Goal: Task Accomplishment & Management: Manage account settings

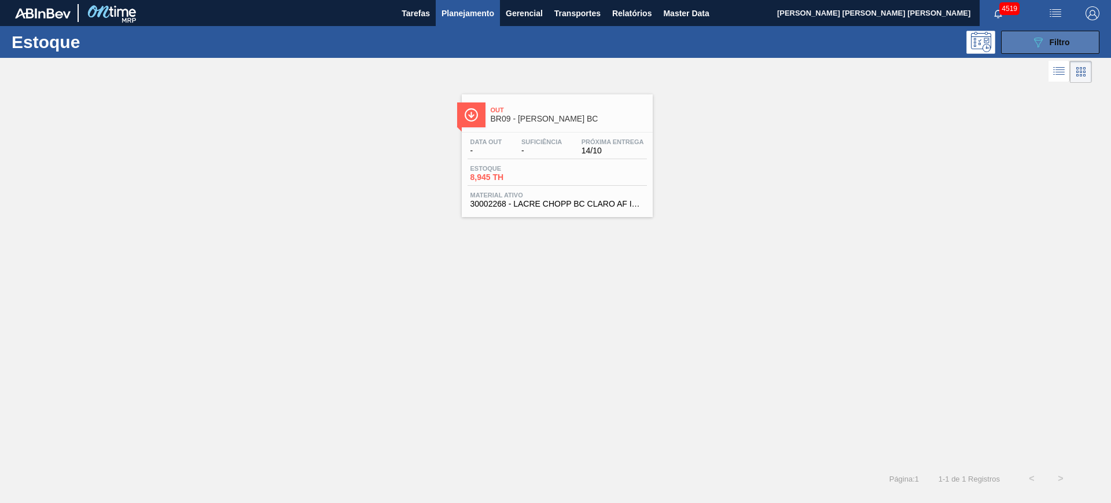
click at [1055, 46] on span "Filtro" at bounding box center [1060, 42] width 20 height 9
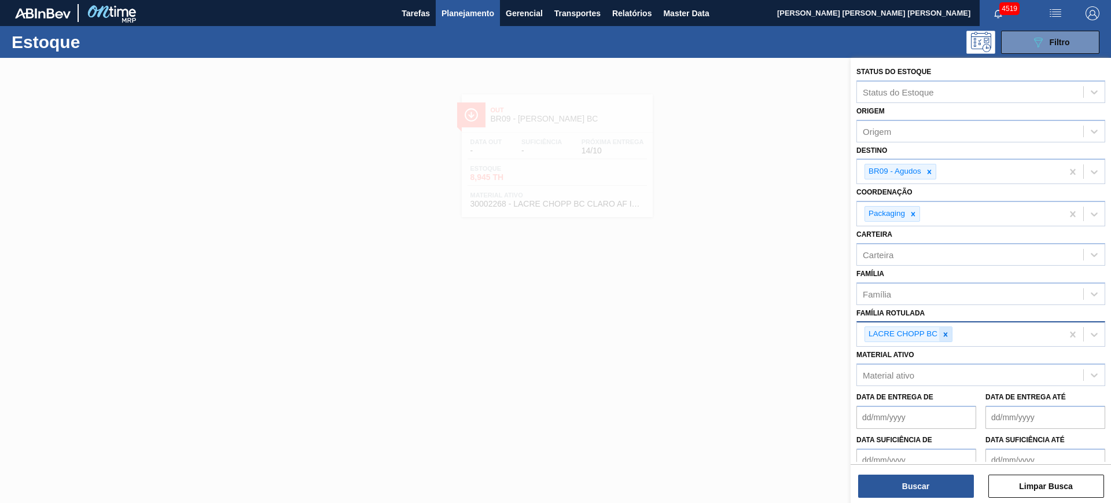
click at [944, 329] on div at bounding box center [946, 334] width 13 height 14
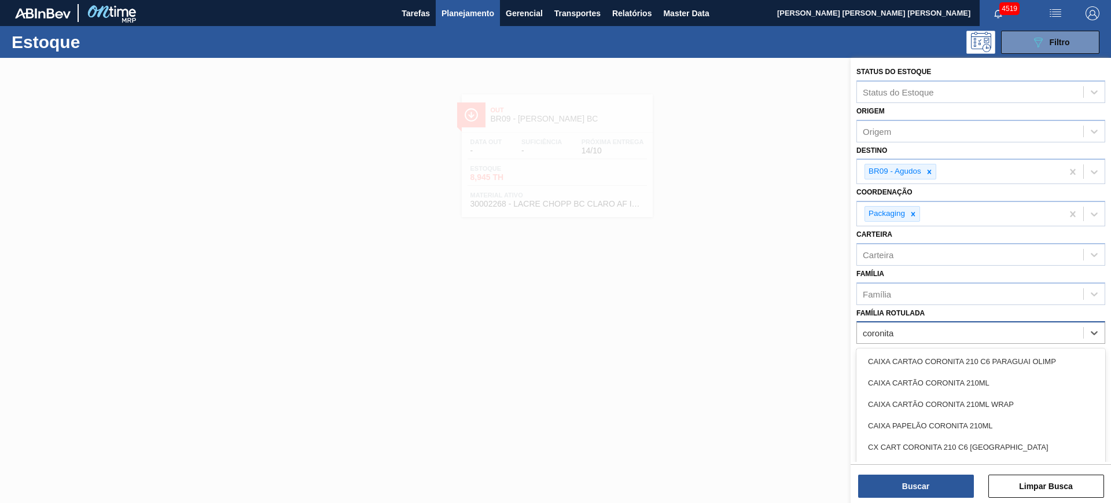
type Rotulada "coronita"
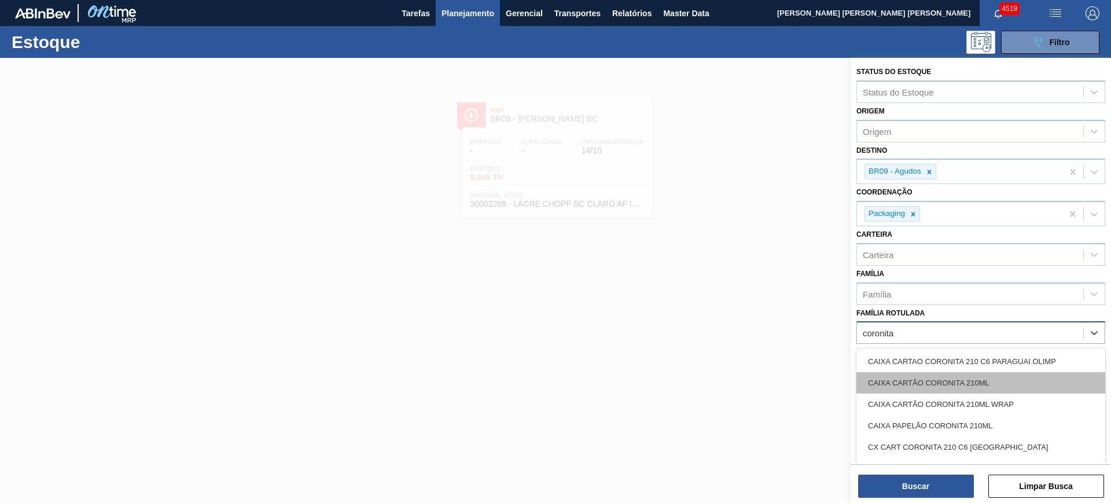
click at [988, 376] on div "CAIXA CARTÃO CORONITA 210ML" at bounding box center [981, 382] width 249 height 21
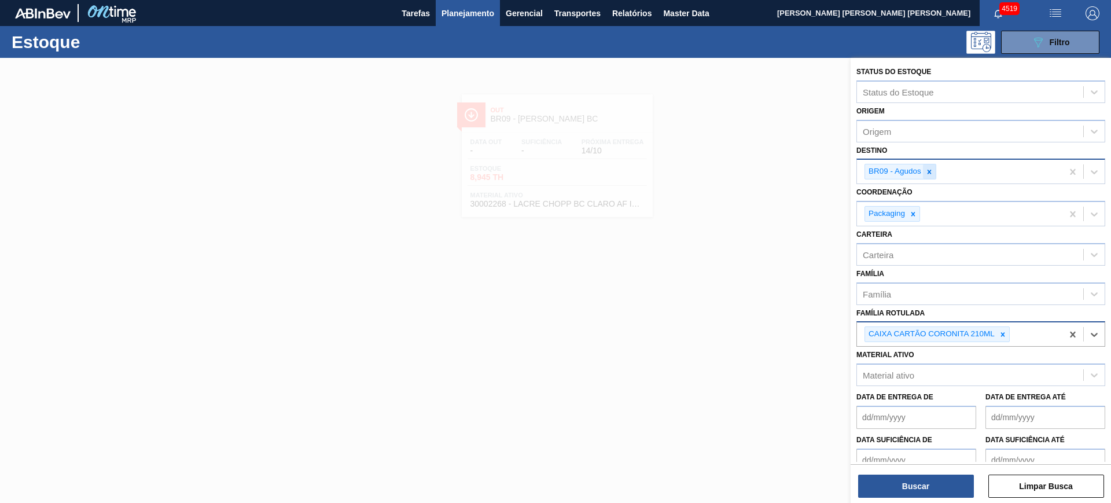
click at [928, 166] on div at bounding box center [929, 171] width 13 height 14
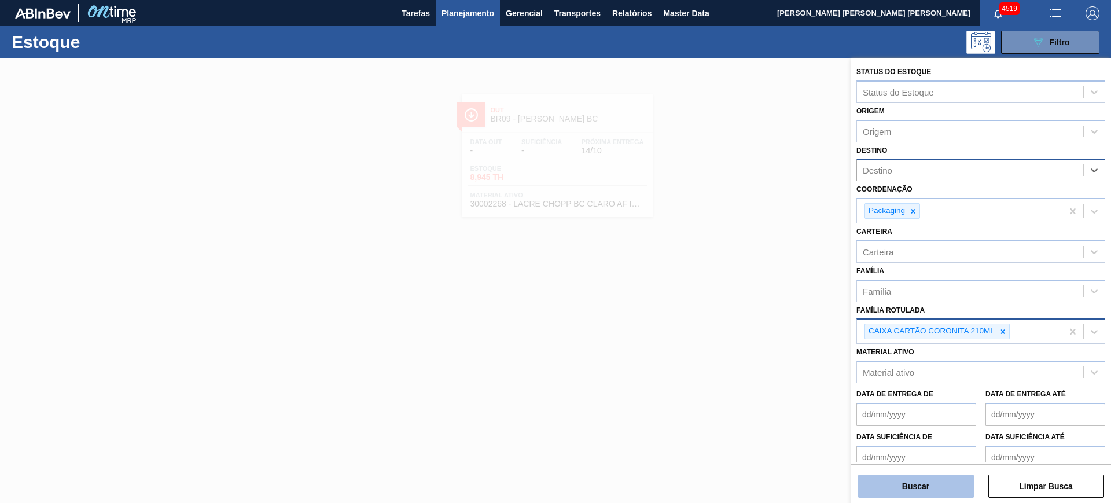
click at [929, 483] on button "Buscar" at bounding box center [916, 486] width 116 height 23
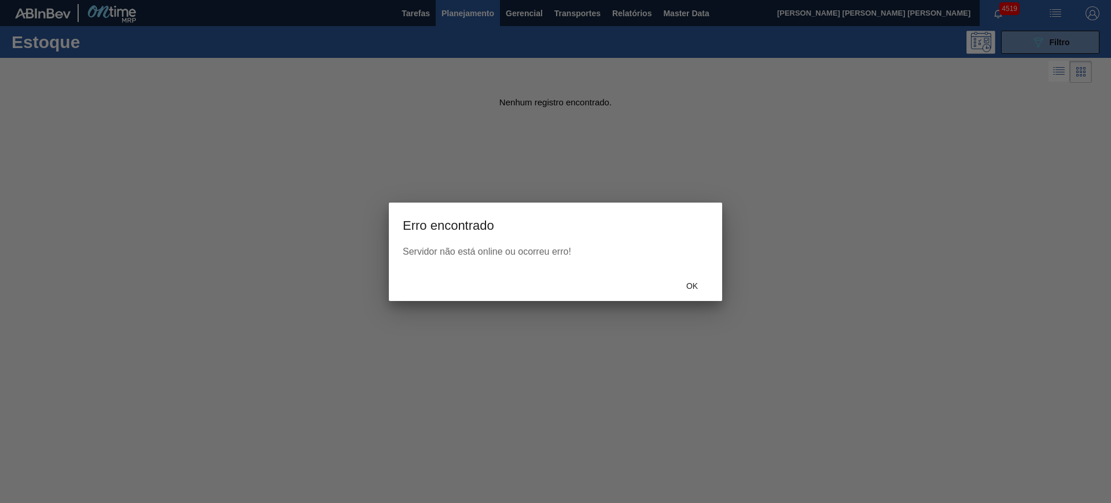
click at [691, 274] on div "Ok" at bounding box center [555, 286] width 333 height 30
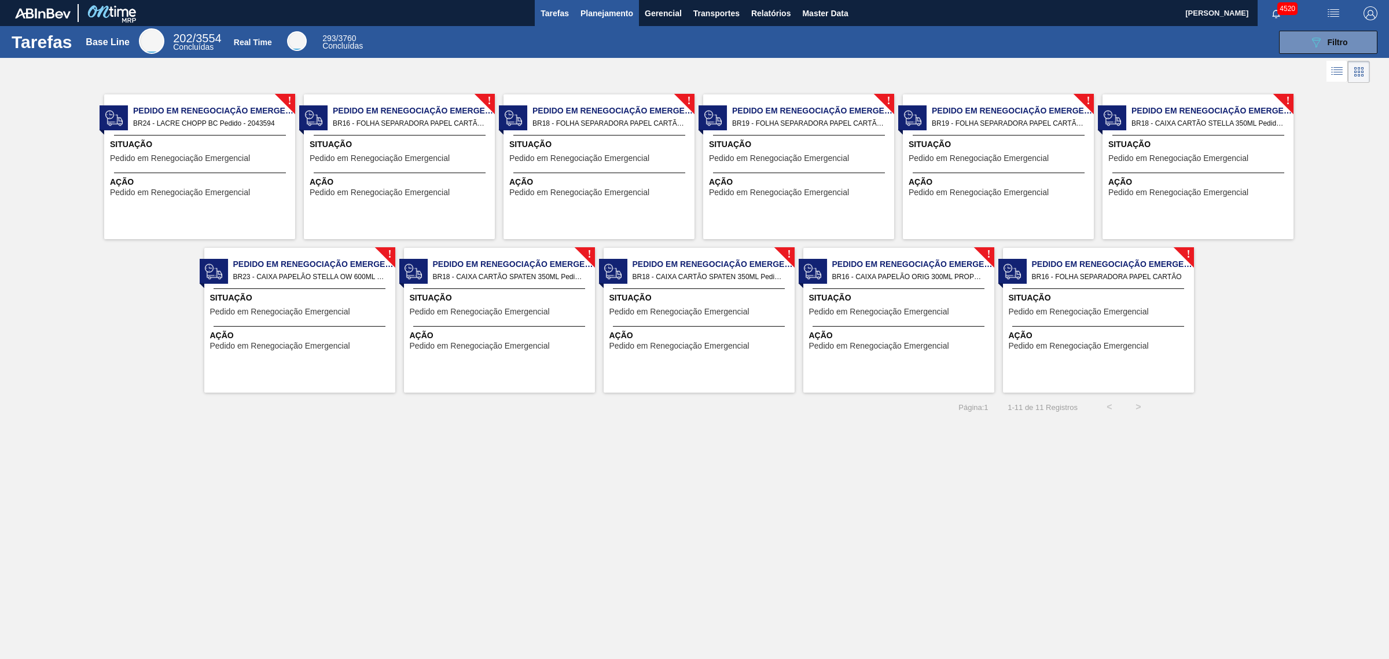
click at [614, 18] on span "Planejamento" at bounding box center [607, 13] width 53 height 14
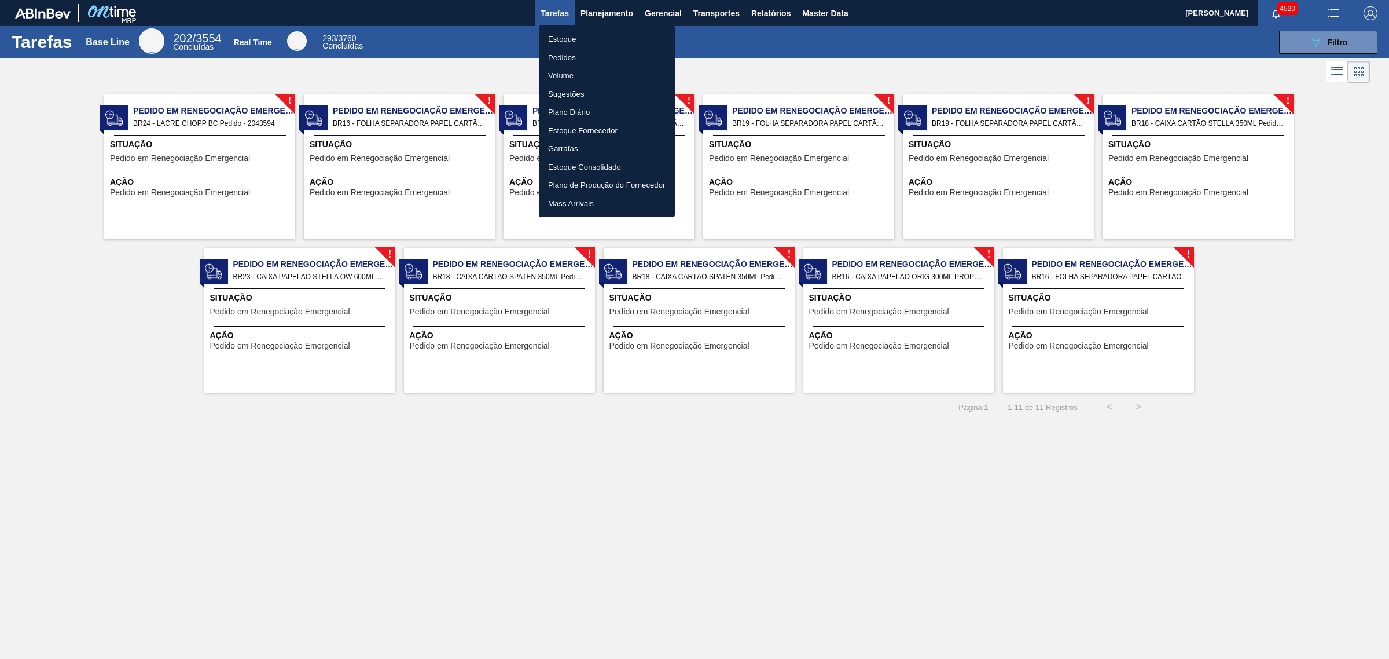
click at [585, 41] on li "Estoque" at bounding box center [607, 39] width 136 height 19
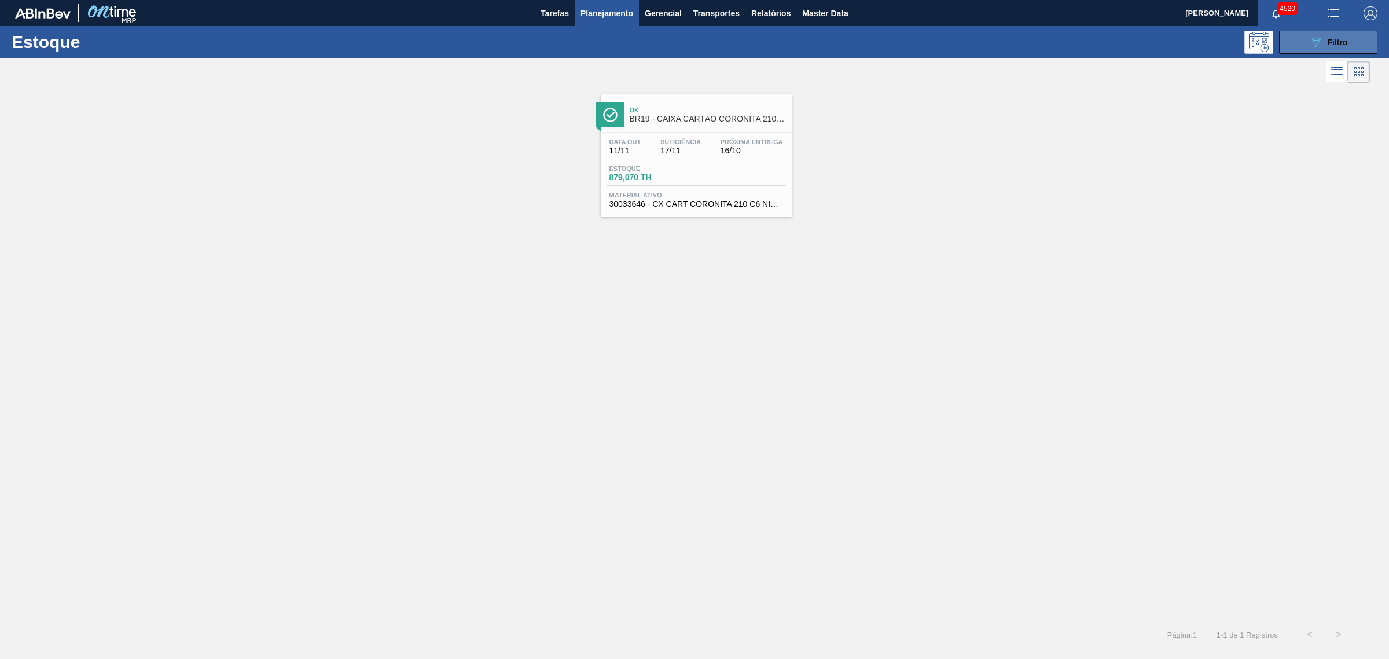
click at [1322, 39] on icon "089F7B8B-B2A5-4AFE-B5C0-19BA573D28AC" at bounding box center [1316, 42] width 14 height 14
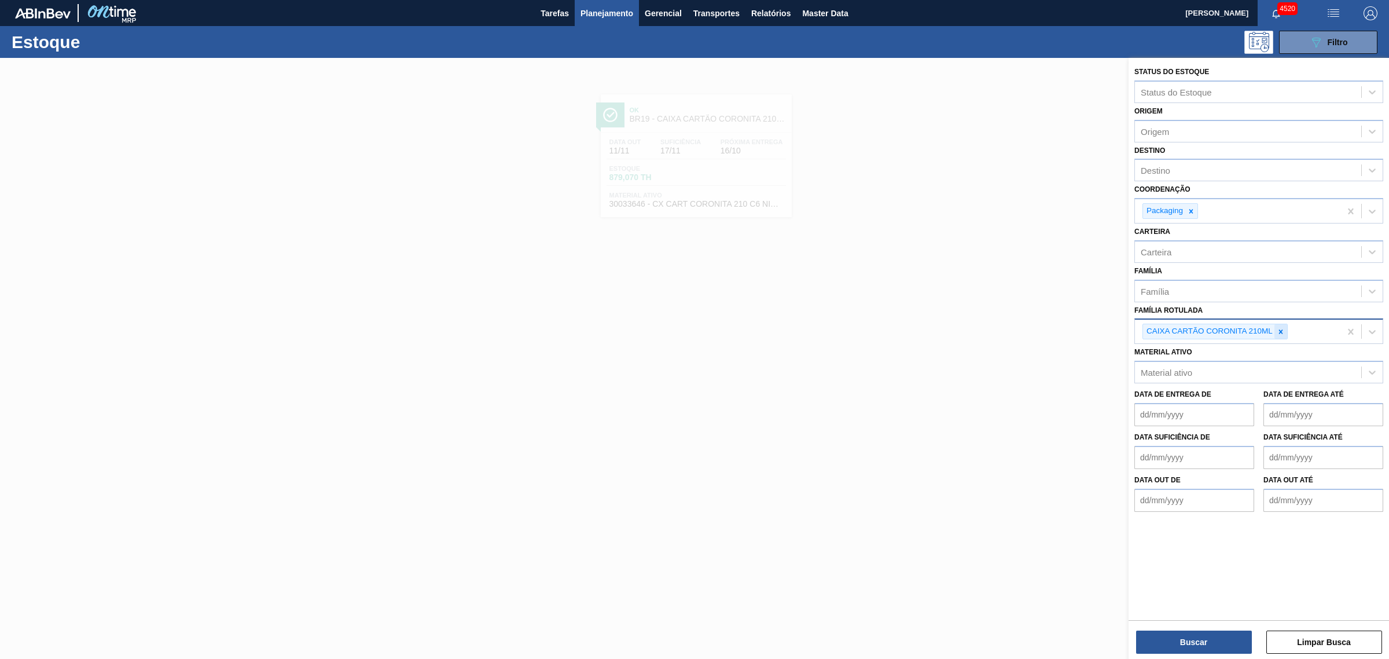
click at [1278, 328] on icon at bounding box center [1281, 332] width 8 height 8
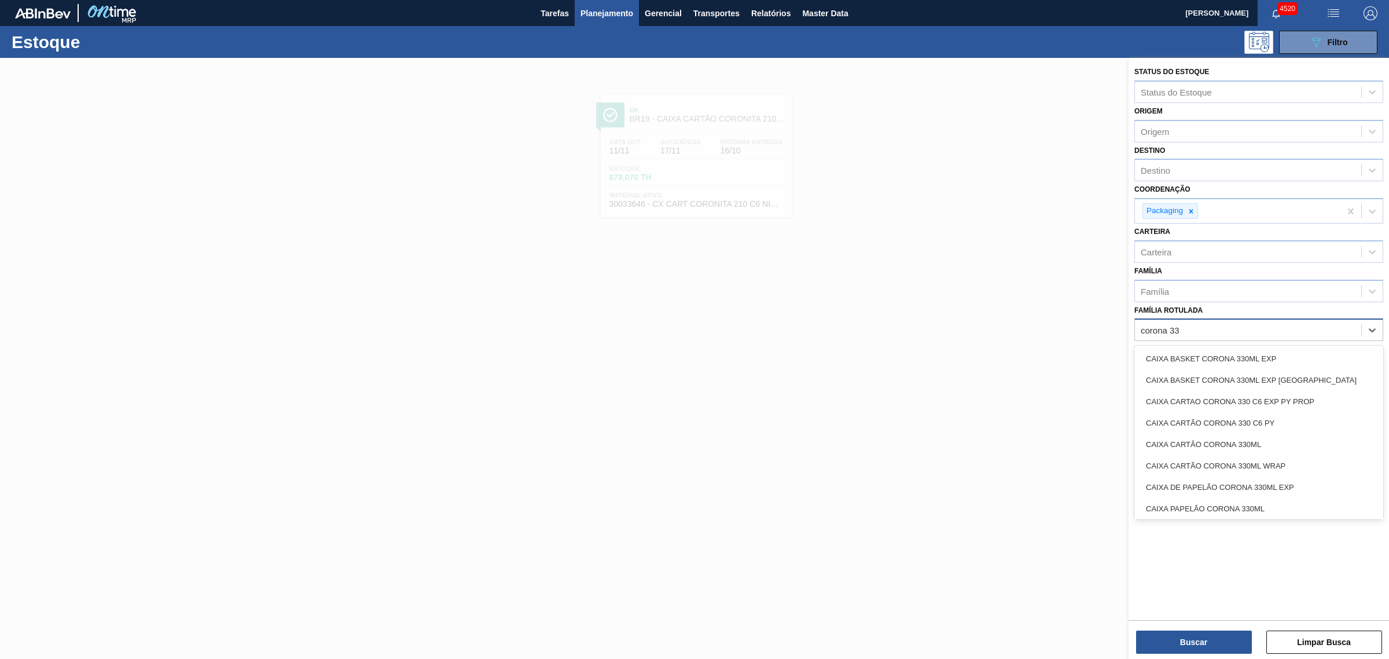
type Rotulada "corona 330"
click at [1314, 446] on div "CAIXA CARTÃO CORONA 330ML" at bounding box center [1259, 444] width 249 height 21
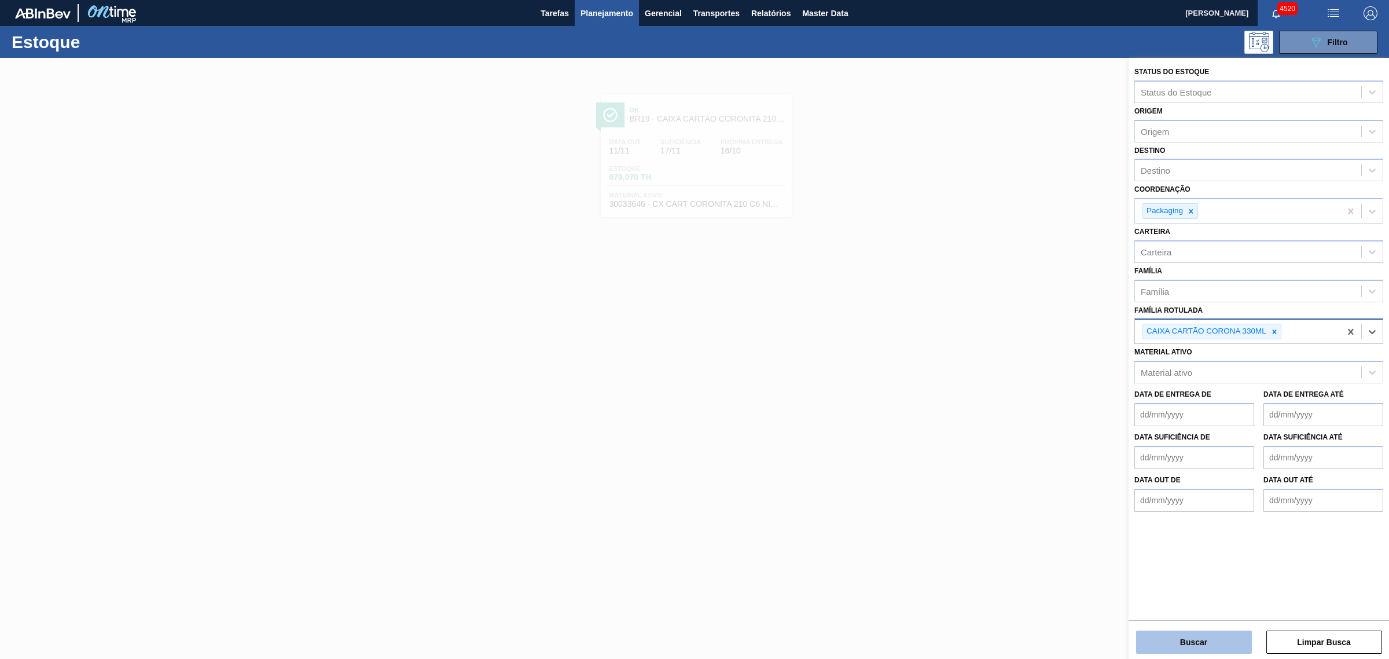
click at [1227, 636] on button "Buscar" at bounding box center [1194, 641] width 116 height 23
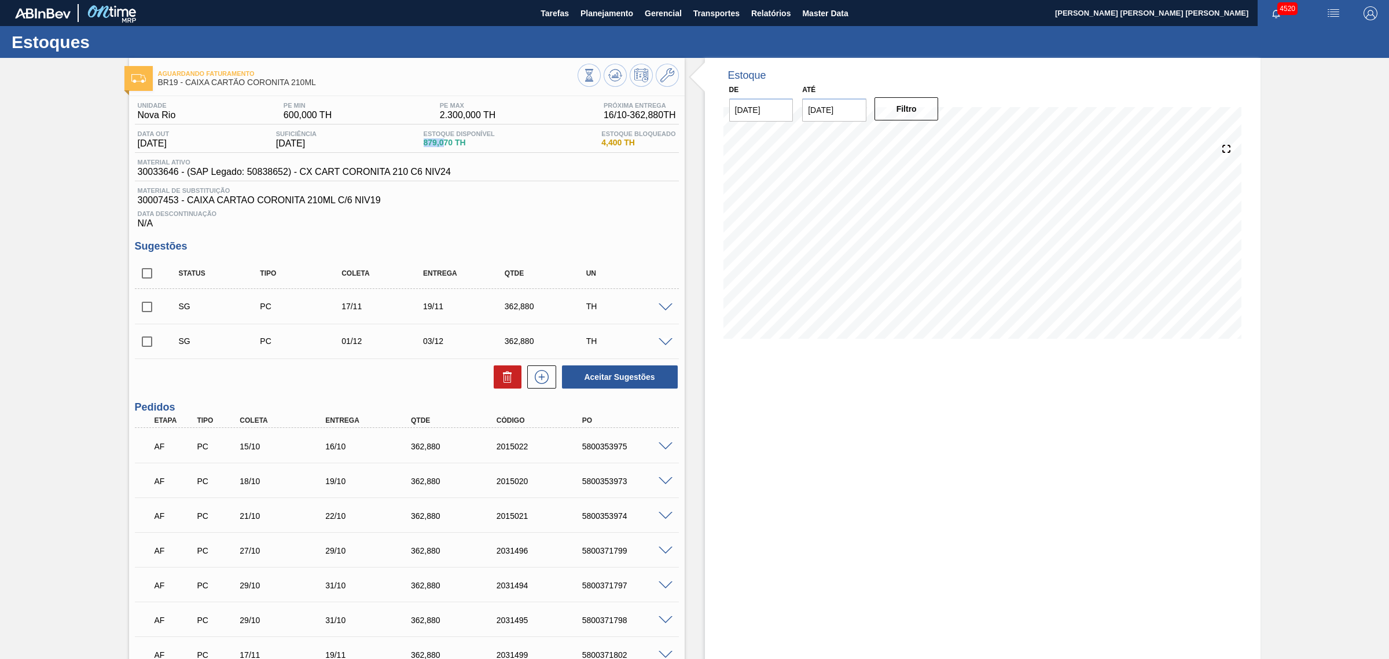
drag, startPoint x: 430, startPoint y: 149, endPoint x: 449, endPoint y: 149, distance: 19.1
click at [449, 149] on div "Estoque Disponível 879,070 TH" at bounding box center [459, 139] width 77 height 19
click at [509, 186] on div "Unidade Nova Rio PE MIN 600,000 TH PE MAX 2.300,000 TH Próxima Entrega 16/10 - …" at bounding box center [407, 165] width 544 height 127
click at [669, 78] on icon at bounding box center [667, 75] width 14 height 14
click at [589, 70] on icon at bounding box center [589, 75] width 13 height 13
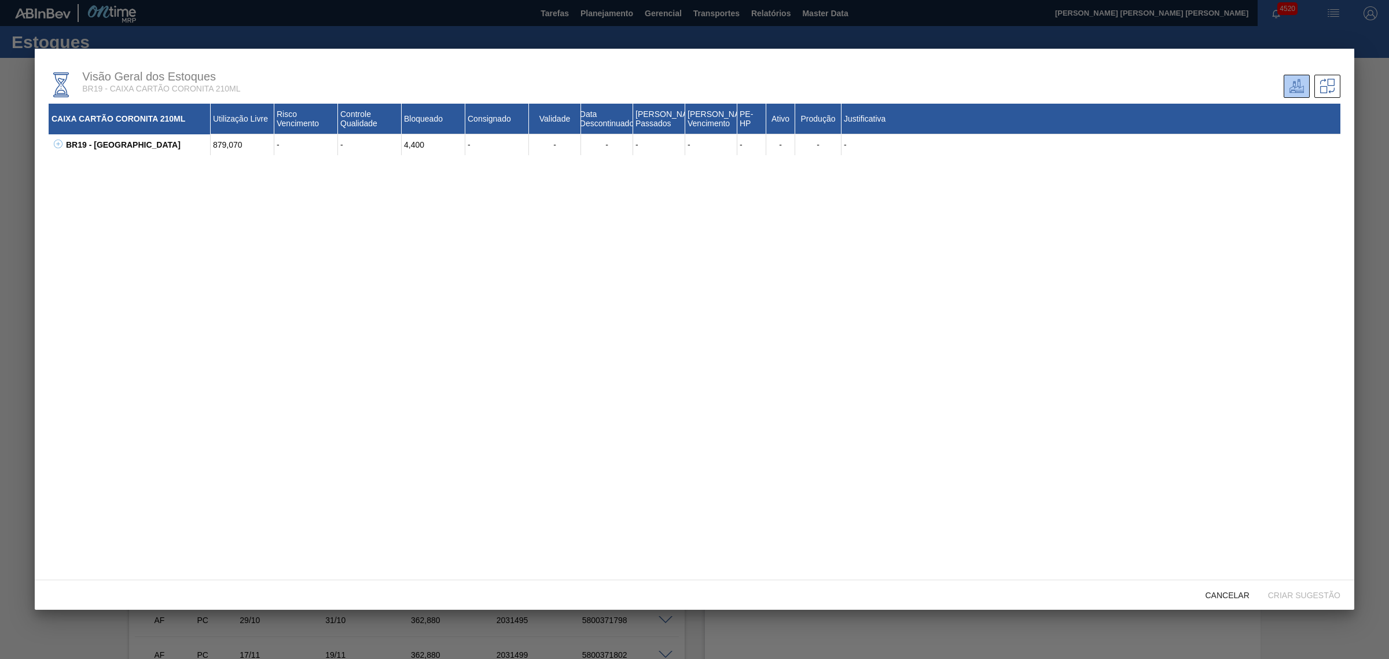
click at [58, 142] on icon at bounding box center [58, 144] width 1 height 4
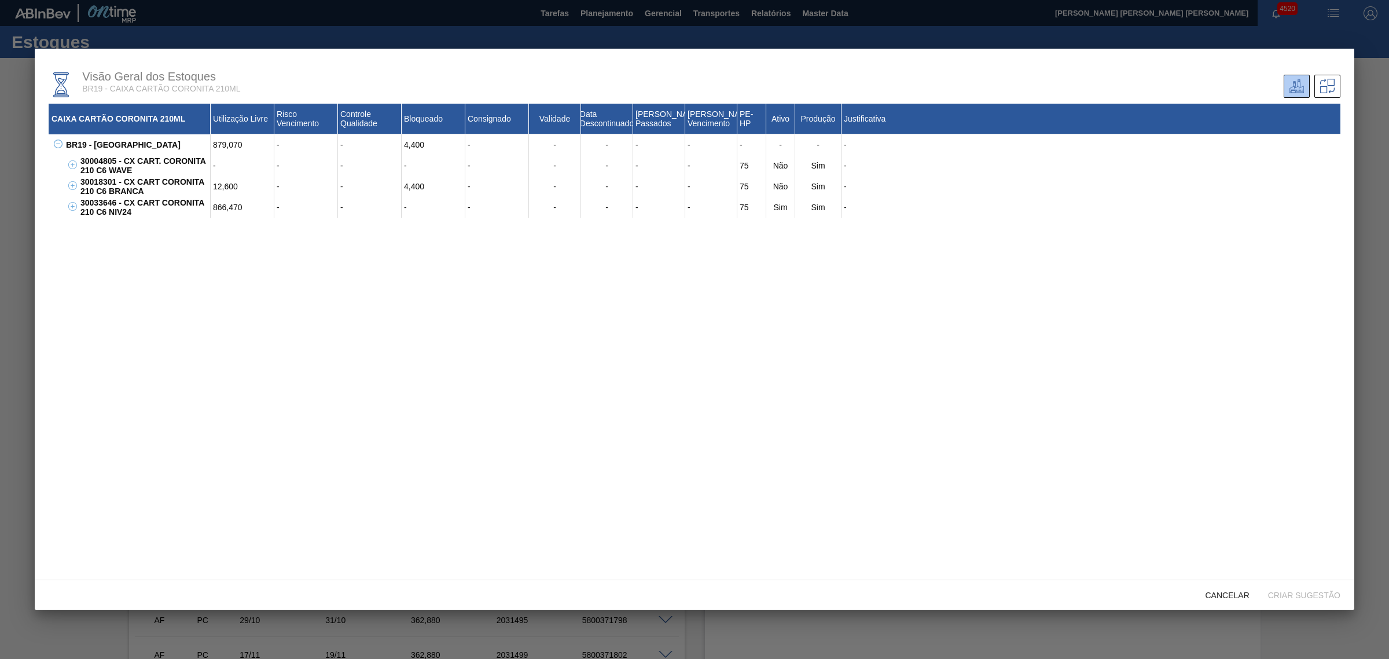
click at [13, 243] on div at bounding box center [694, 329] width 1389 height 659
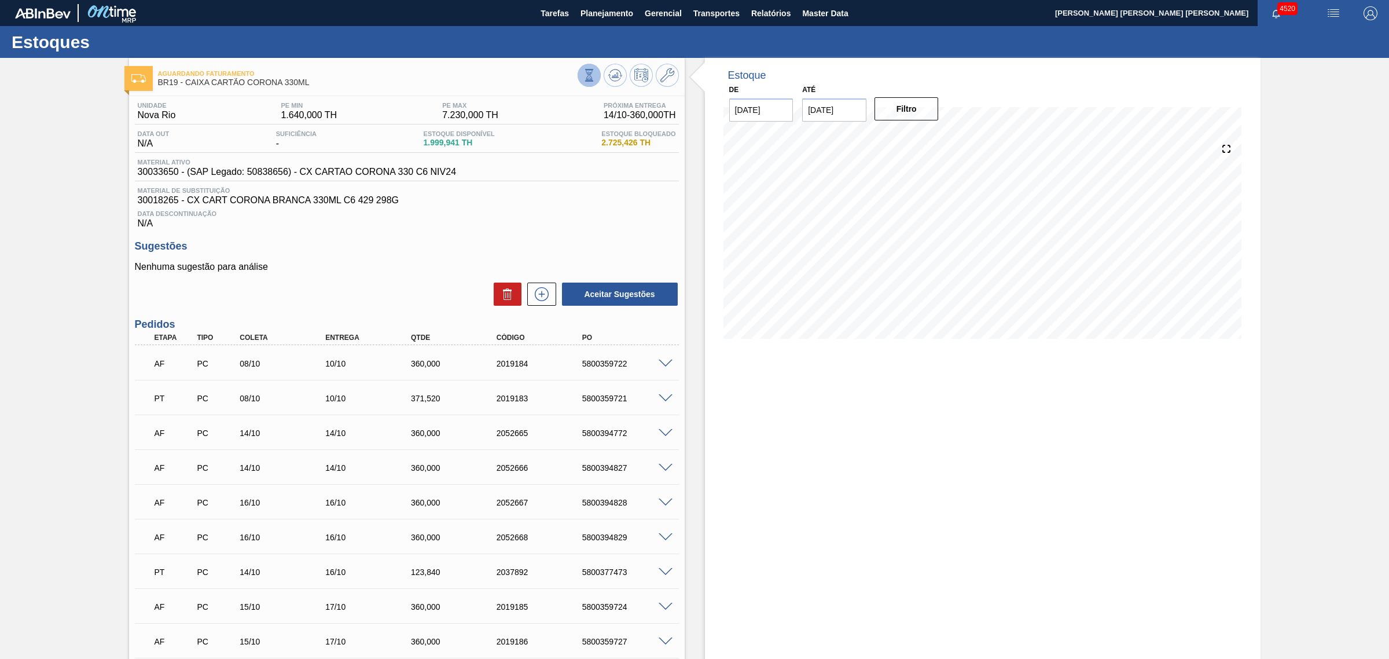
click at [588, 79] on icon at bounding box center [588, 79] width 5 height 2
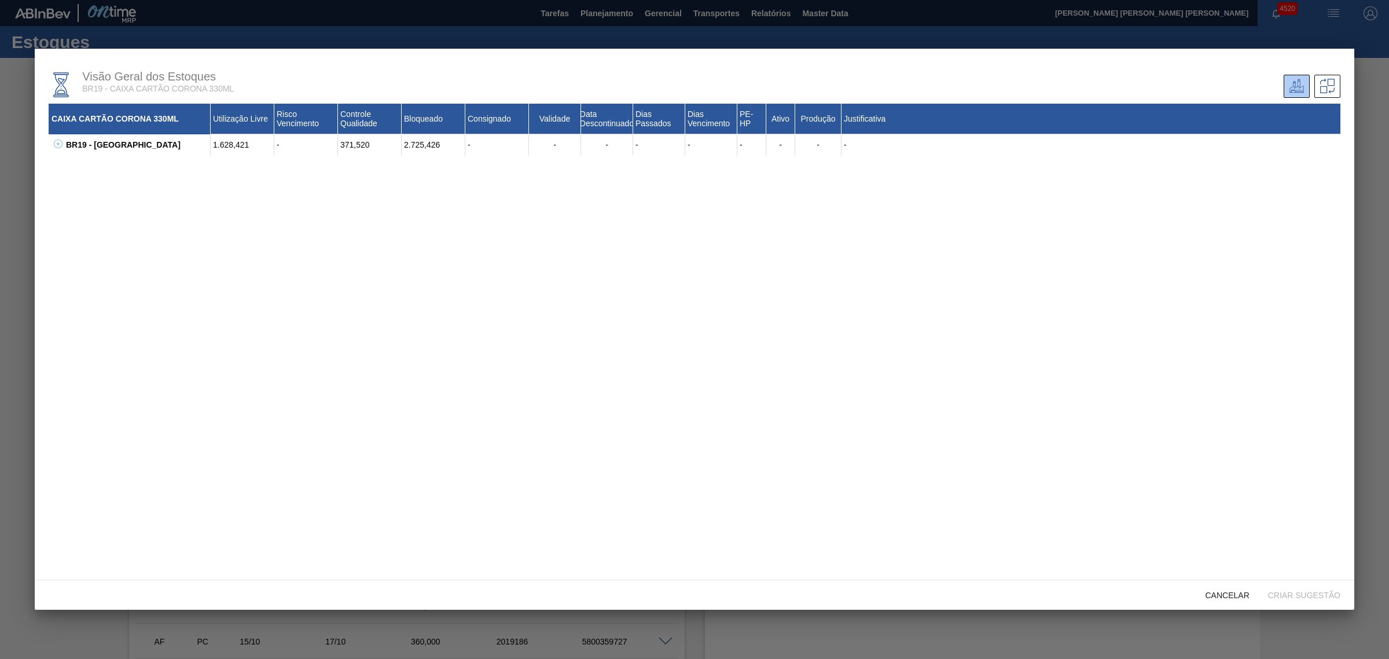
click at [58, 140] on icon at bounding box center [58, 144] width 9 height 9
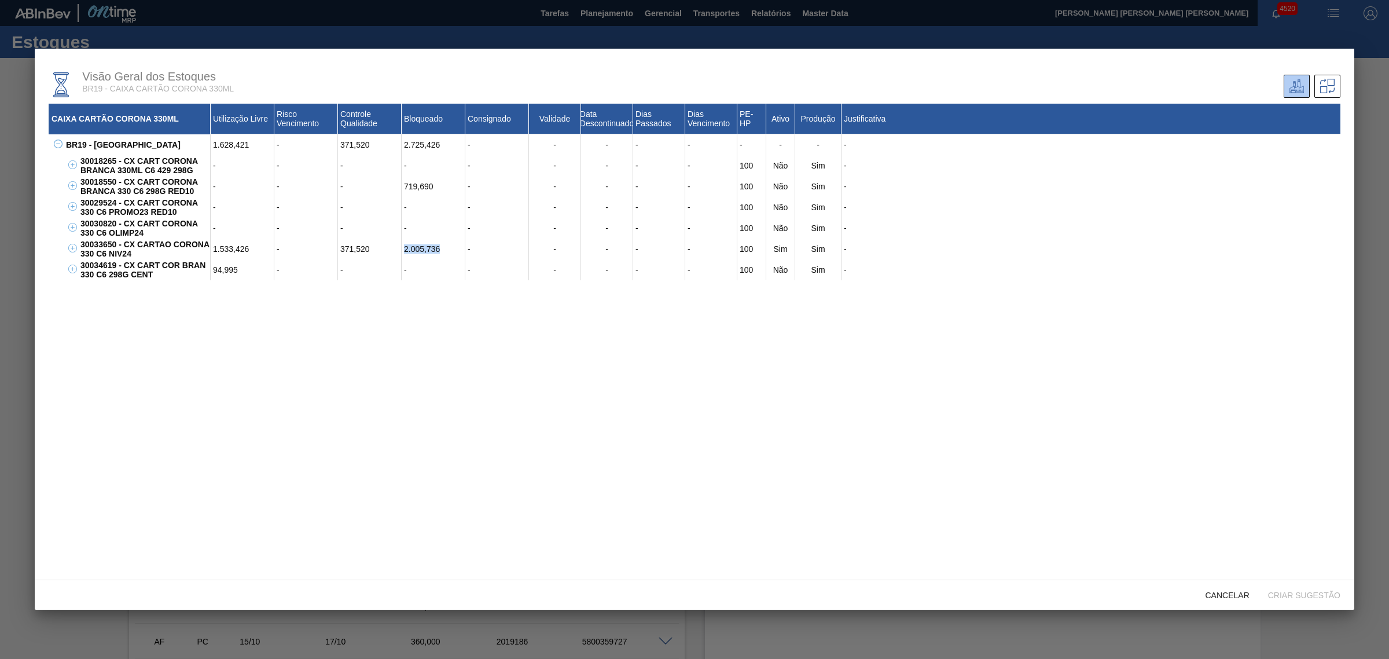
drag, startPoint x: 402, startPoint y: 245, endPoint x: 452, endPoint y: 250, distance: 50.1
click at [452, 250] on div "2.005,736" at bounding box center [434, 248] width 64 height 21
click at [149, 644] on div at bounding box center [694, 329] width 1389 height 659
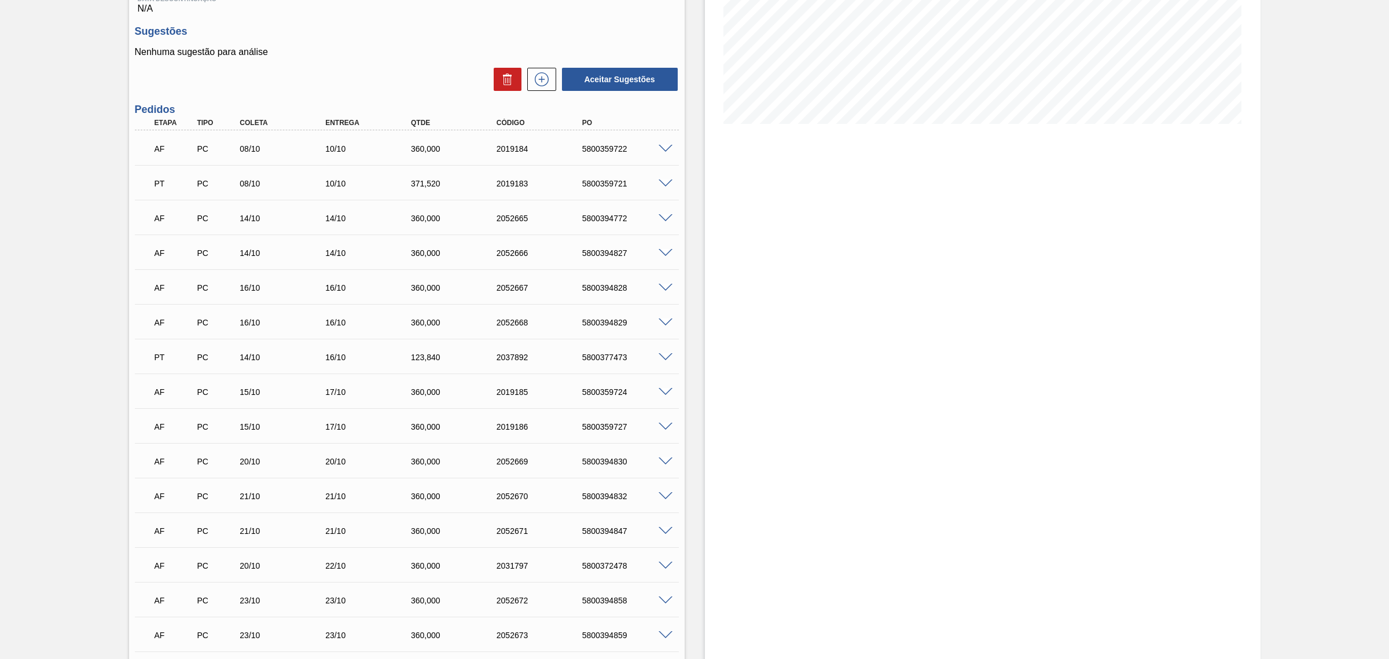
scroll to position [217, 0]
click at [608, 144] on div "AF PC 08/10 10/10 360,000 2019184 5800359722" at bounding box center [403, 145] width 513 height 23
copy div "5800359722"
click at [909, 324] on div "Estoque De 14/10/2025 Até 03/01/2026 Filtro 01/01 Projeção de Estoque 3,454.971…" at bounding box center [983, 535] width 556 height 1389
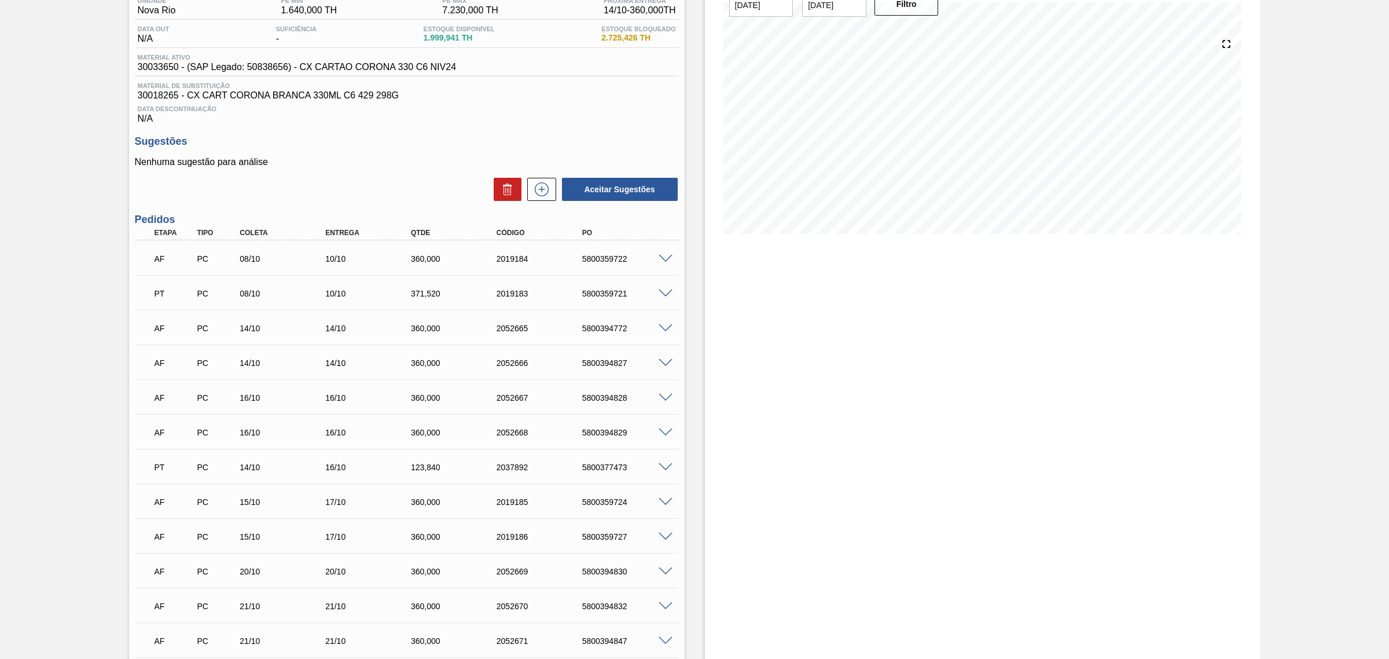
scroll to position [0, 0]
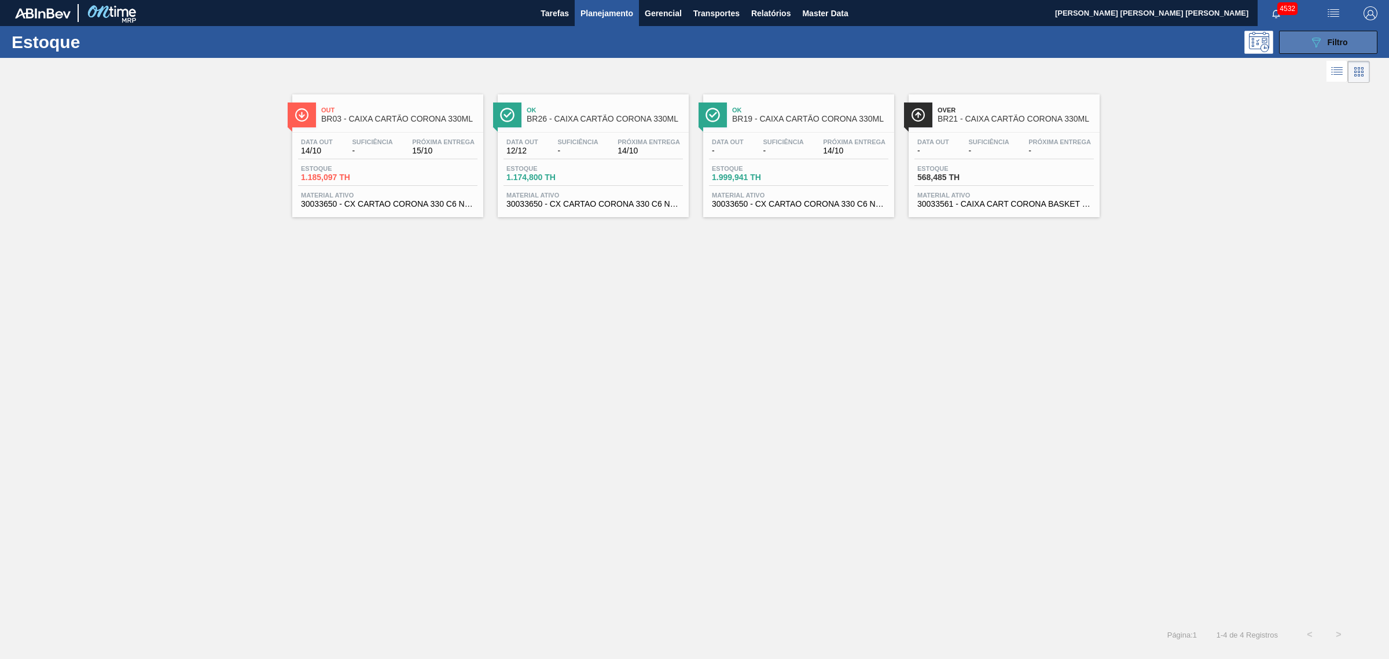
click at [1332, 42] on span "Filtro" at bounding box center [1338, 42] width 20 height 9
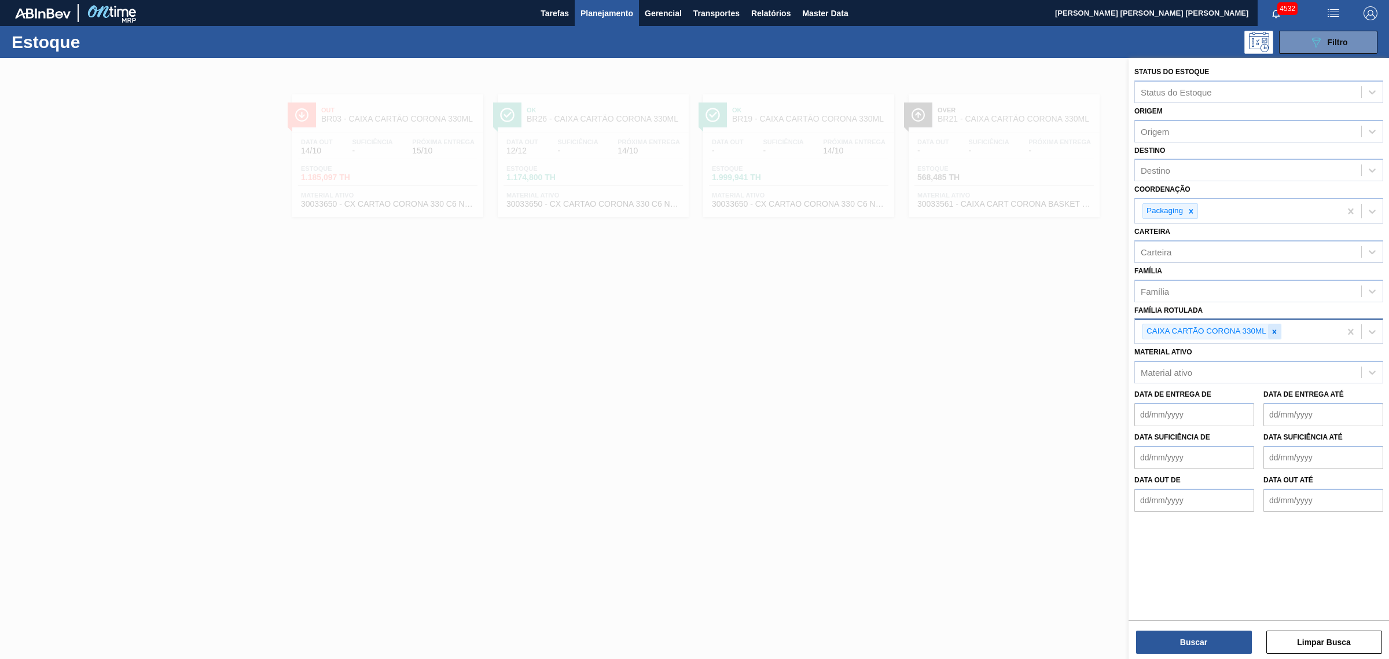
click at [1271, 331] on icon at bounding box center [1275, 332] width 8 height 8
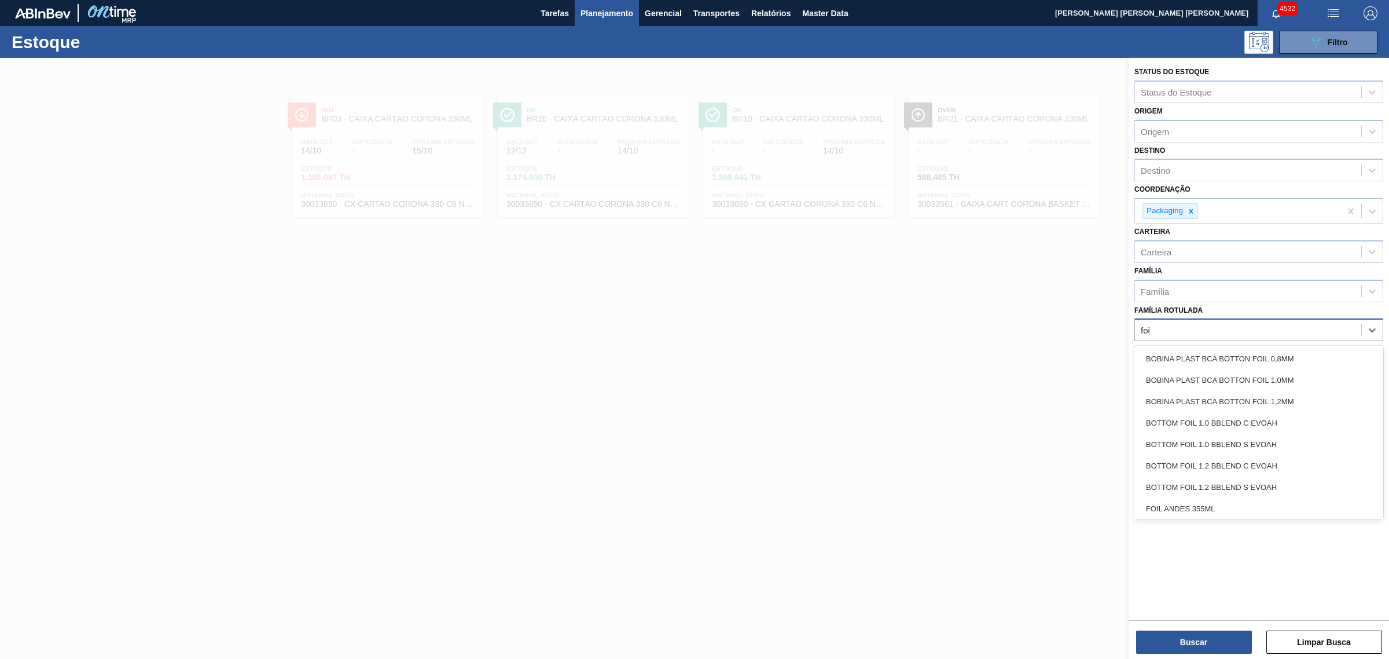
type Rotulada "foi"
click at [1294, 226] on div "Carteira Carteira" at bounding box center [1259, 242] width 249 height 39
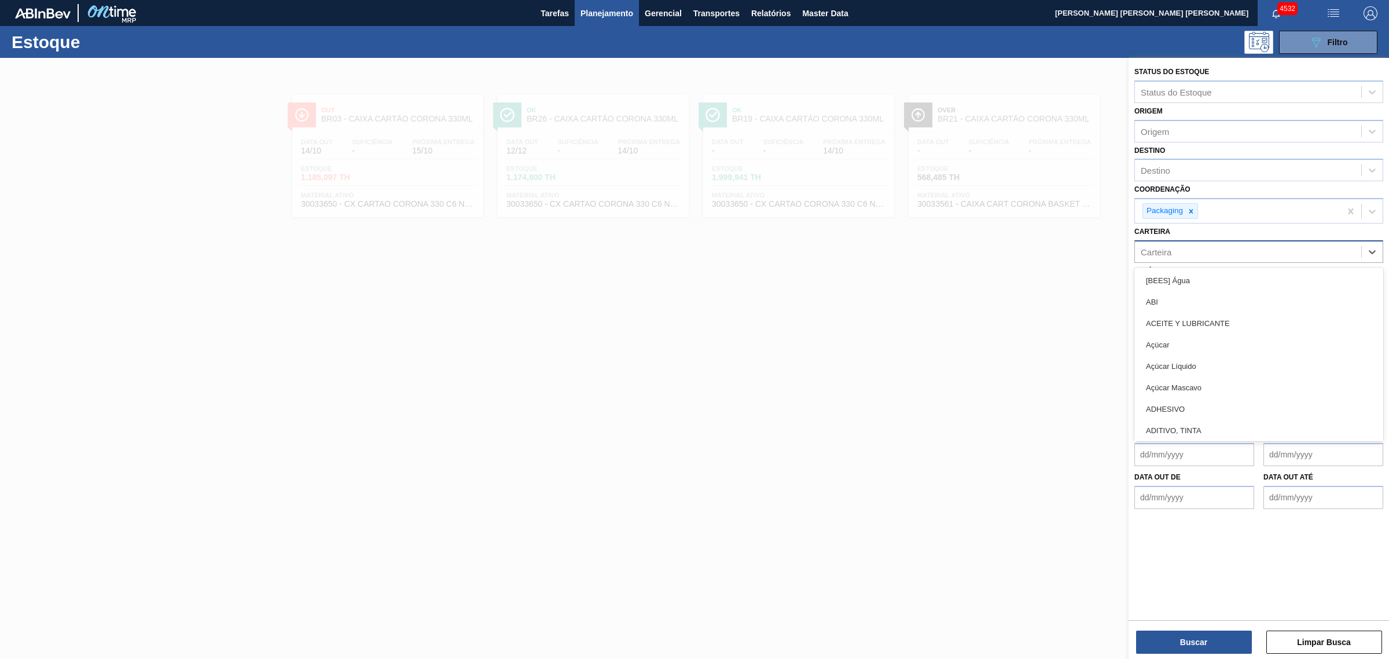
click at [1173, 249] on div "Carteira" at bounding box center [1248, 251] width 226 height 17
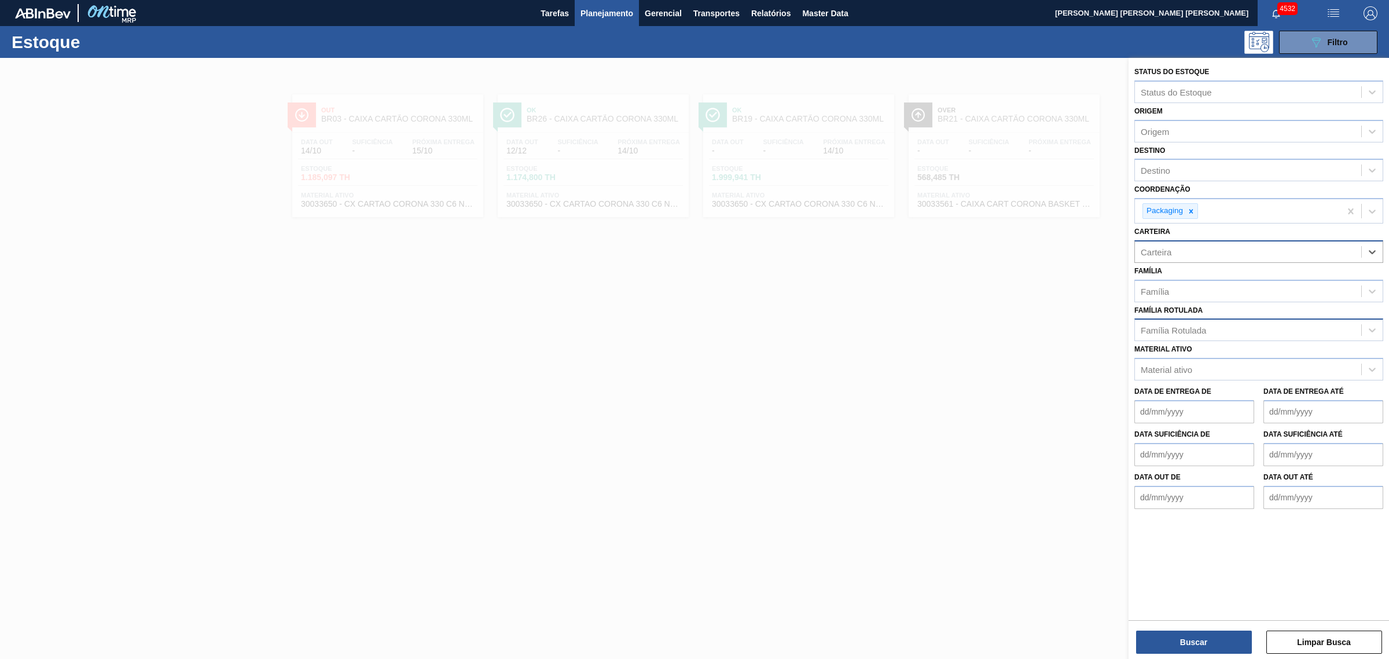
click at [1209, 241] on div "Carteira" at bounding box center [1259, 251] width 249 height 23
click at [1176, 325] on div "Família Rotulada" at bounding box center [1173, 330] width 65 height 10
type Rotulada "foil ap"
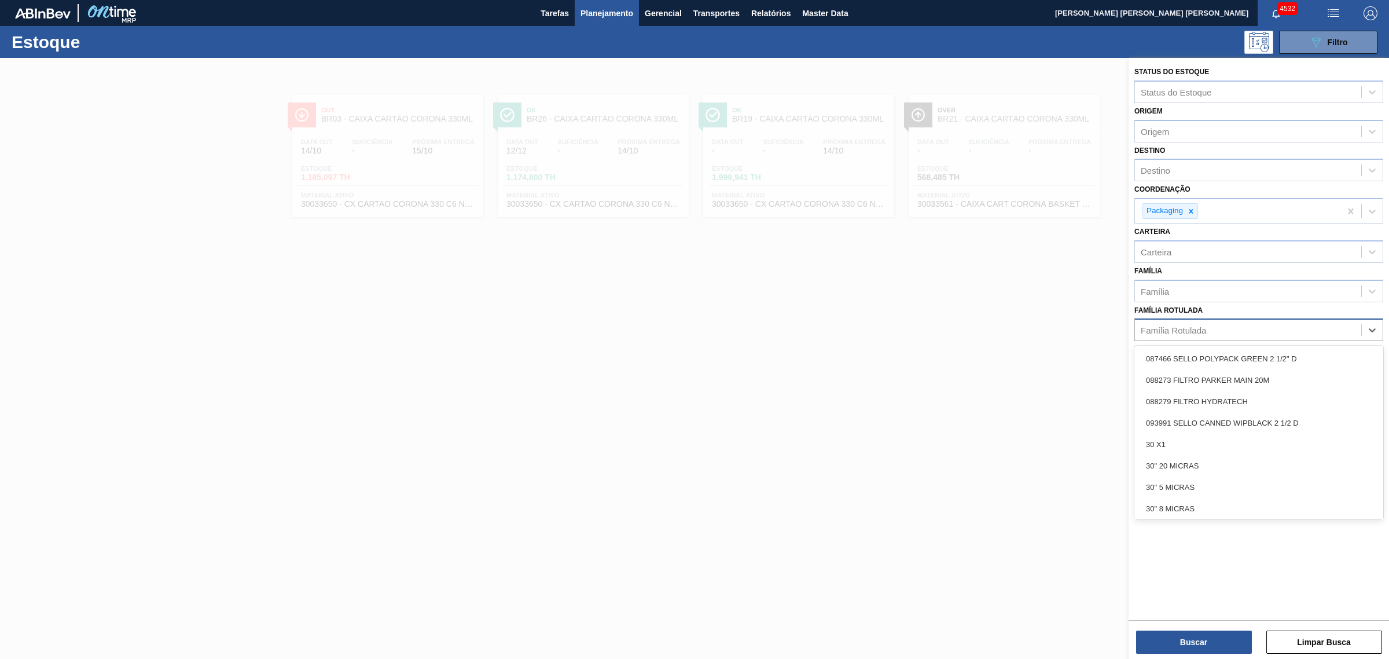
click at [1181, 329] on div "Família Rotulada" at bounding box center [1173, 330] width 65 height 10
type Rotulada "foil ap"
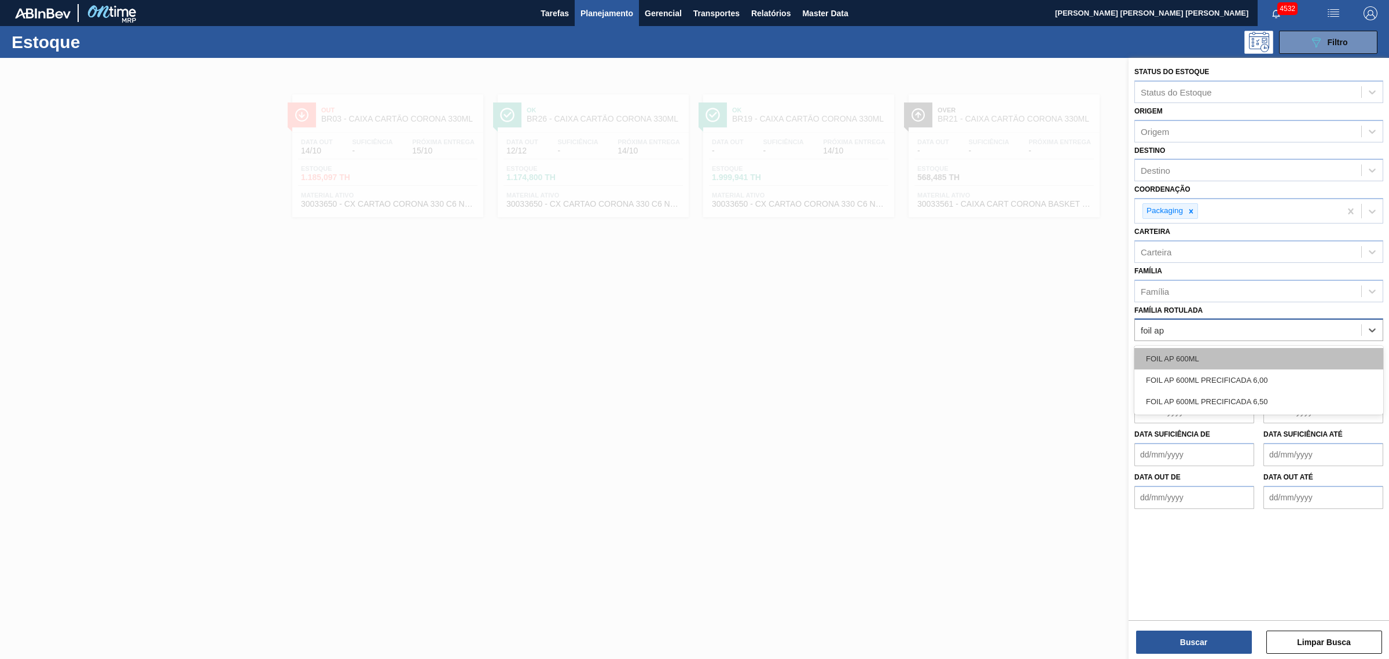
click at [1197, 352] on div "FOIL AP 600ML" at bounding box center [1259, 358] width 249 height 21
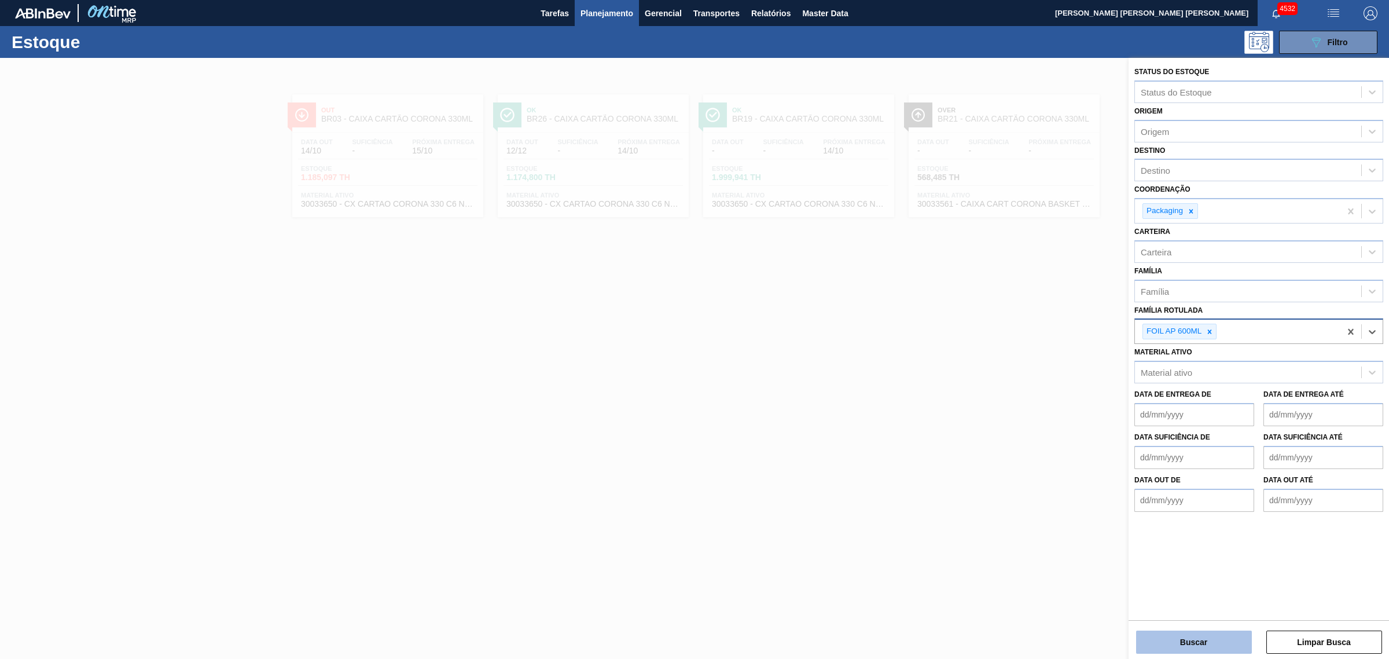
click at [1228, 643] on button "Buscar" at bounding box center [1194, 641] width 116 height 23
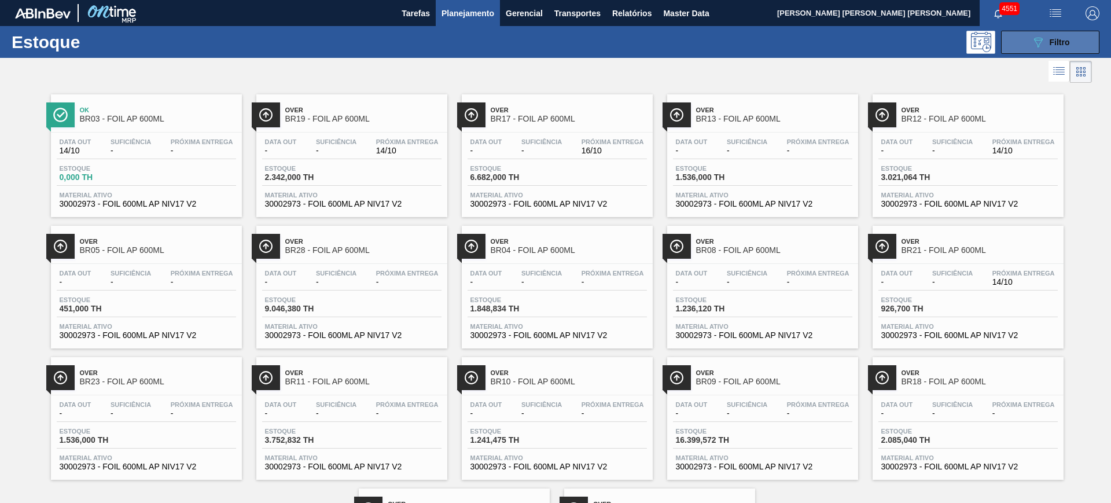
click at [1035, 42] on icon "089F7B8B-B2A5-4AFE-B5C0-19BA573D28AC" at bounding box center [1039, 42] width 14 height 14
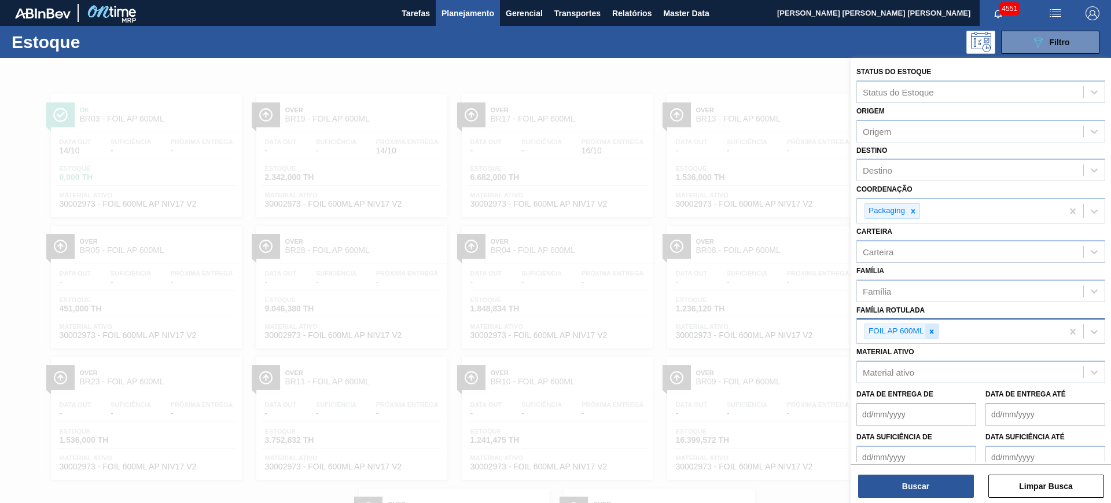
click at [933, 333] on icon at bounding box center [932, 331] width 4 height 4
click at [934, 326] on div "Família Rotulada" at bounding box center [970, 330] width 226 height 17
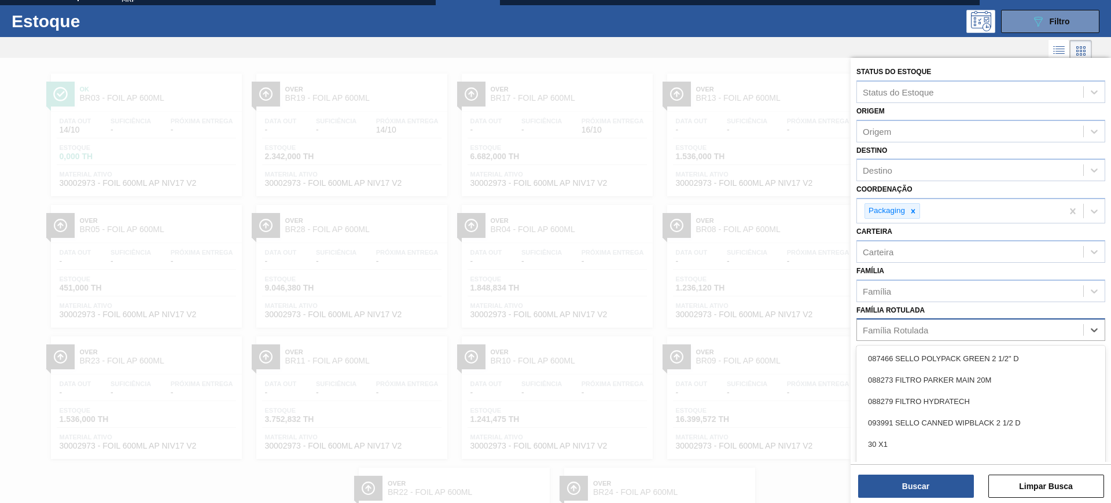
paste Rotulada "FOIL BC 355ML"
type Rotulada "FOIL BC 355ML"
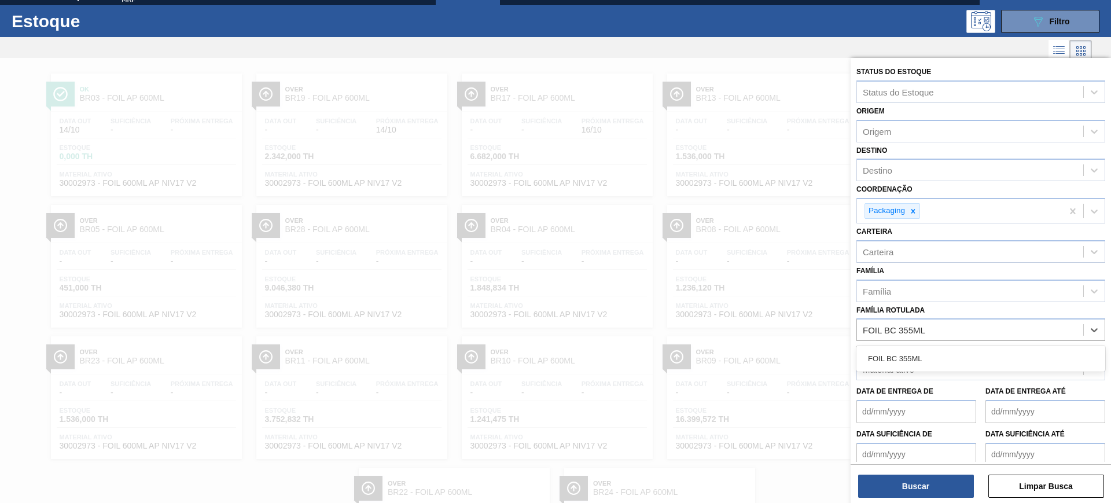
click at [934, 347] on div "FOIL BC 355ML" at bounding box center [981, 359] width 249 height 26
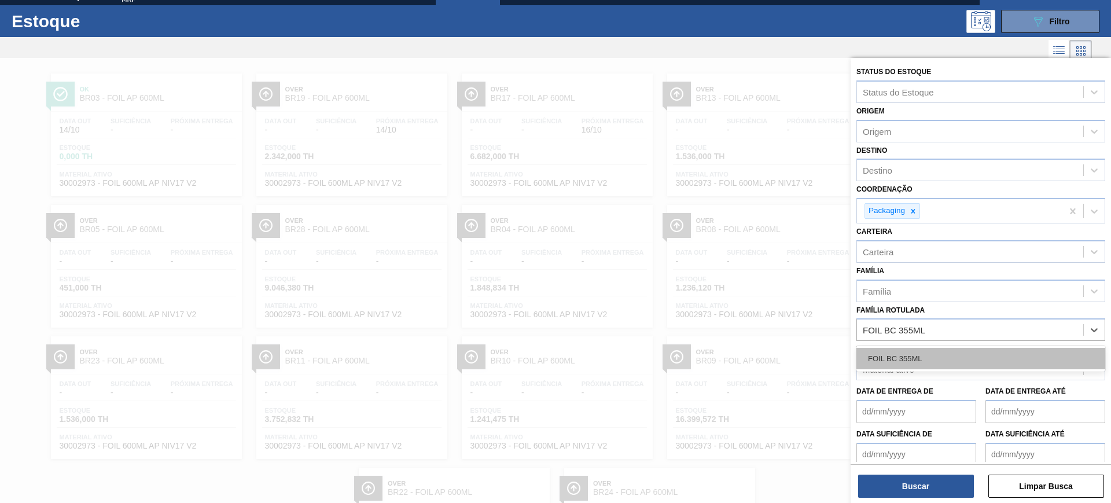
click at [943, 359] on div "FOIL BC 355ML" at bounding box center [981, 358] width 249 height 21
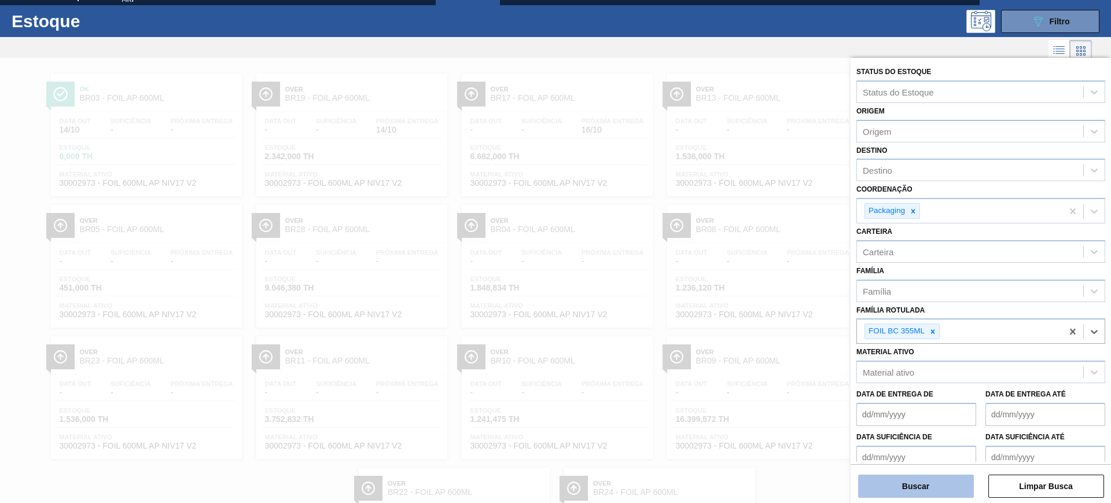
click at [931, 486] on button "Buscar" at bounding box center [916, 486] width 116 height 23
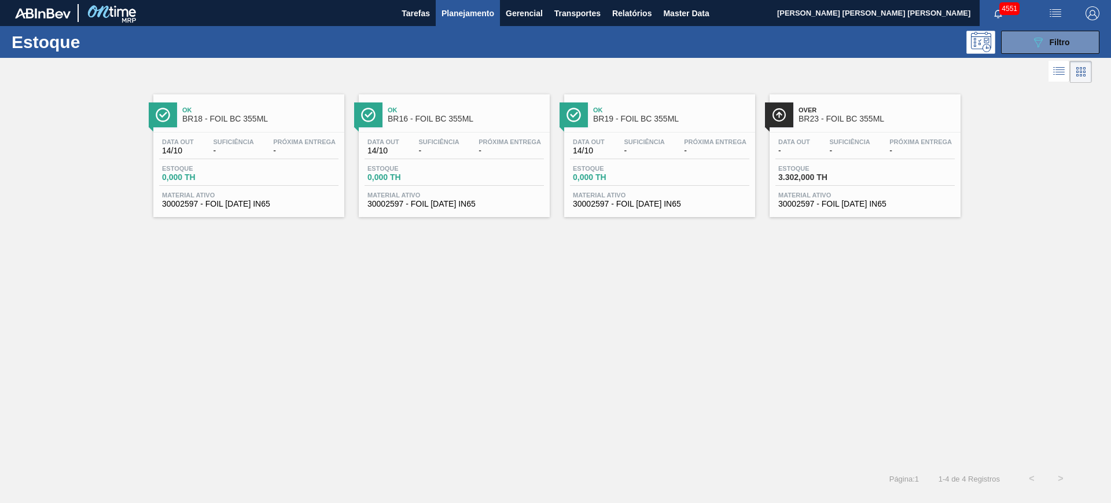
drag, startPoint x: 1036, startPoint y: 38, endPoint x: 1035, endPoint y: 60, distance: 21.4
click at [1036, 38] on icon "089F7B8B-B2A5-4AFE-B5C0-19BA573D28AC" at bounding box center [1039, 42] width 14 height 14
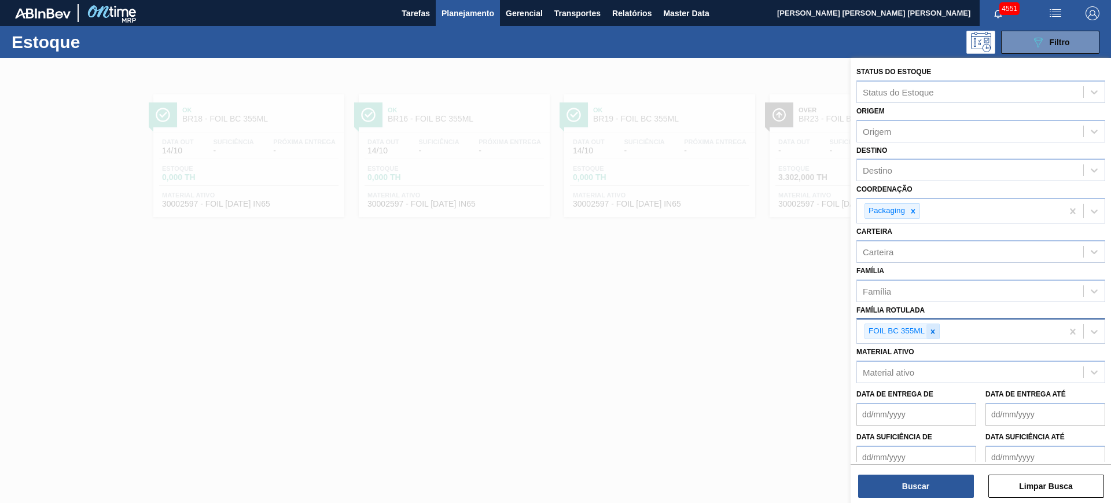
click at [930, 329] on icon at bounding box center [933, 332] width 8 height 8
paste Rotulada "FOIL BC MALZBIER 355ML"
type Rotulada "FOIL BC MALZBIER 355ML"
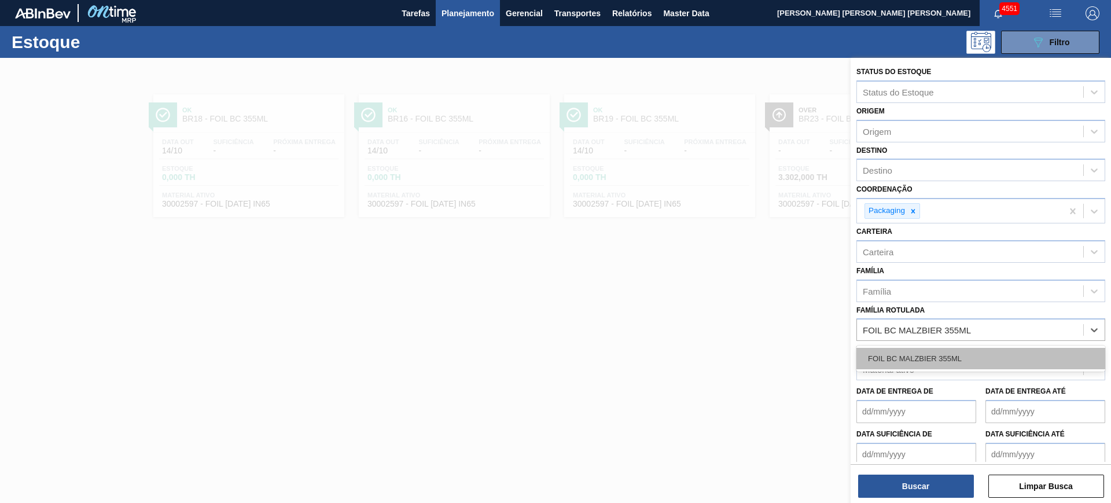
click at [941, 359] on div "FOIL BC MALZBIER 355ML" at bounding box center [981, 358] width 249 height 21
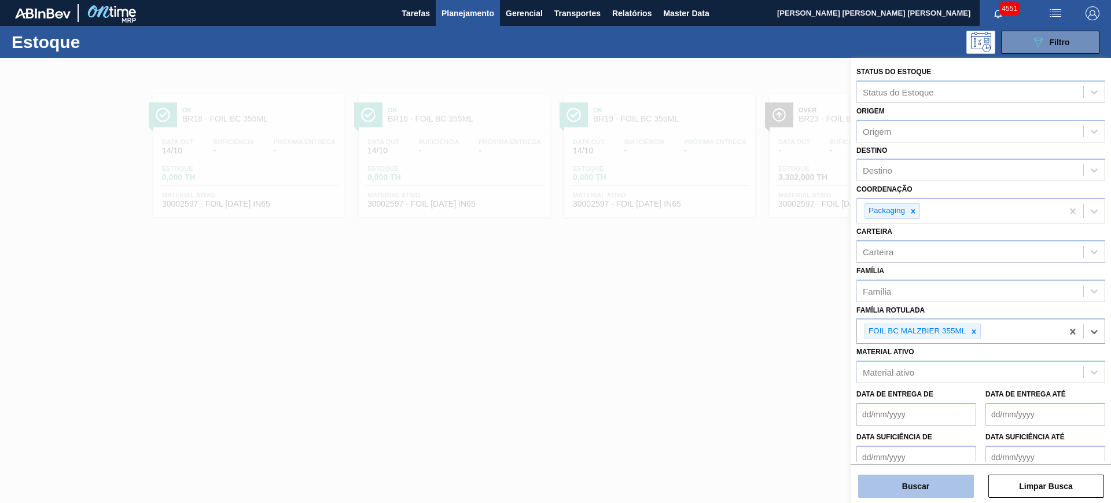
click at [932, 487] on button "Buscar" at bounding box center [916, 486] width 116 height 23
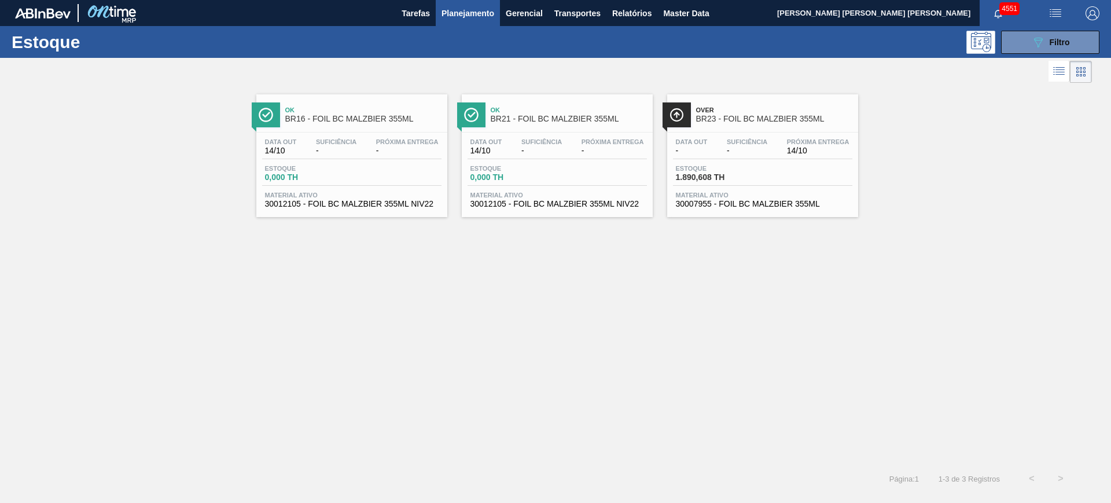
drag, startPoint x: 665, startPoint y: 171, endPoint x: 737, endPoint y: 148, distance: 76.0
click at [1041, 53] on div "Estoque 089F7B8B-B2A5-4AFE-B5C0-19BA573D28AC Filtro" at bounding box center [555, 42] width 1111 height 32
click at [1034, 43] on icon "089F7B8B-B2A5-4AFE-B5C0-19BA573D28AC" at bounding box center [1039, 42] width 14 height 14
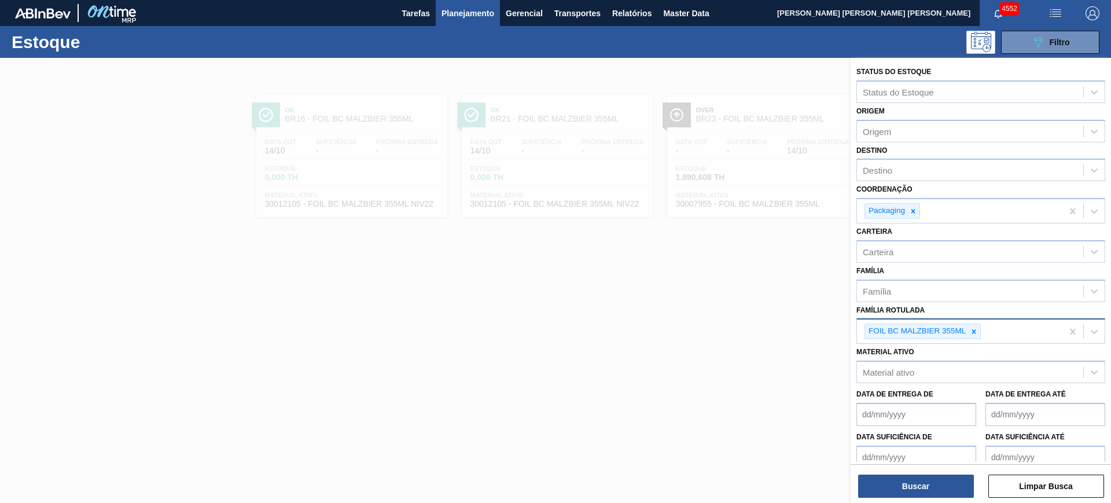
click at [971, 331] on icon at bounding box center [974, 332] width 8 height 8
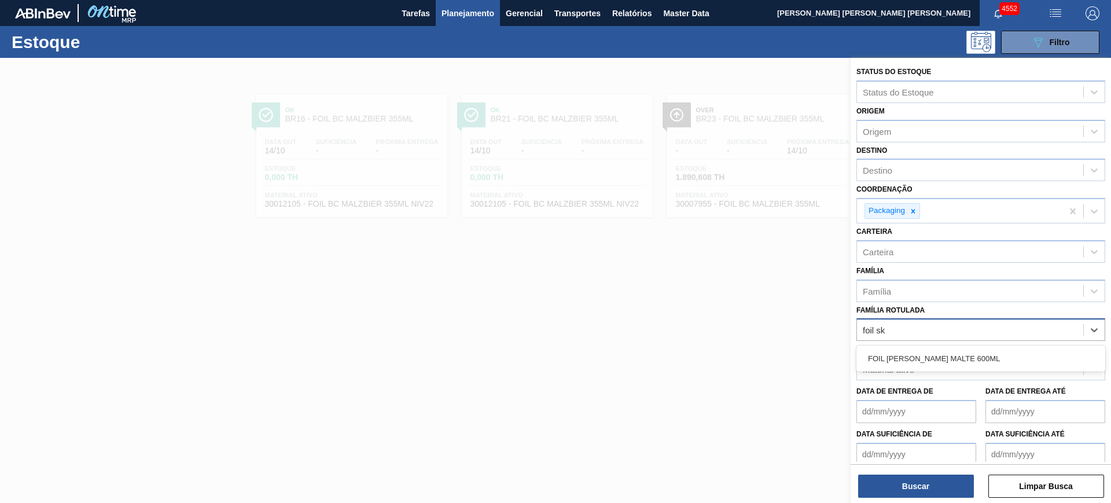
type Rotulada "foil sk p"
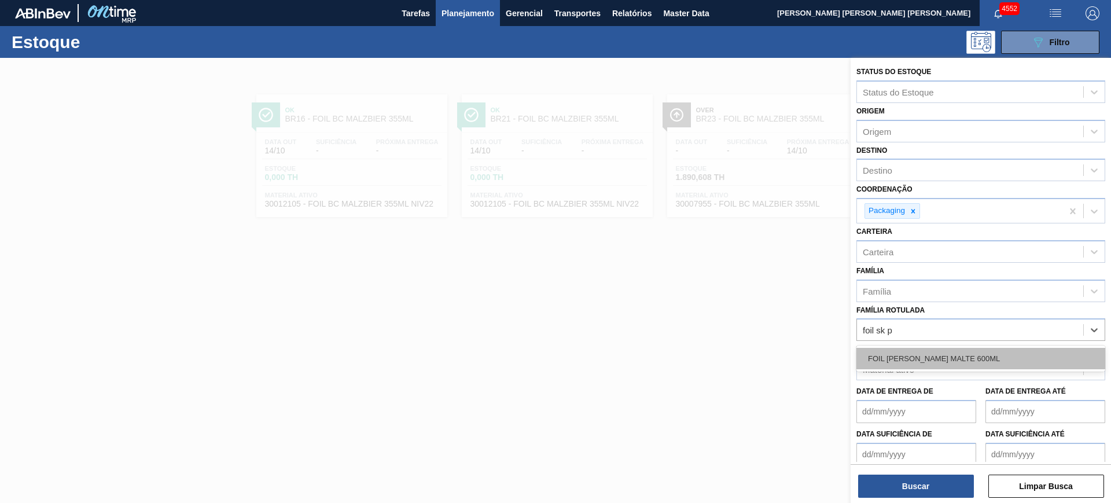
click at [985, 366] on div "FOIL SK PURO MALTE 600ML" at bounding box center [981, 358] width 249 height 21
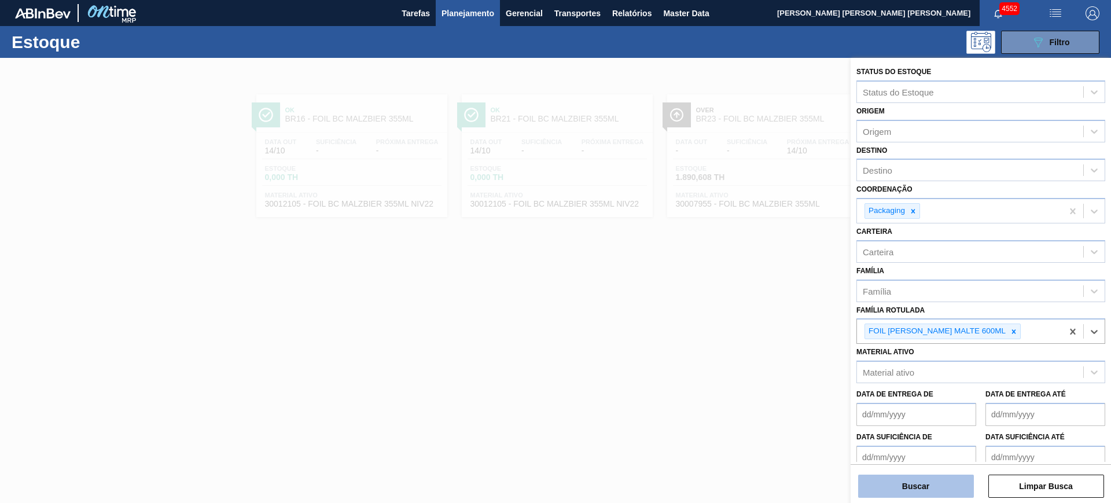
click at [950, 478] on button "Buscar" at bounding box center [916, 486] width 116 height 23
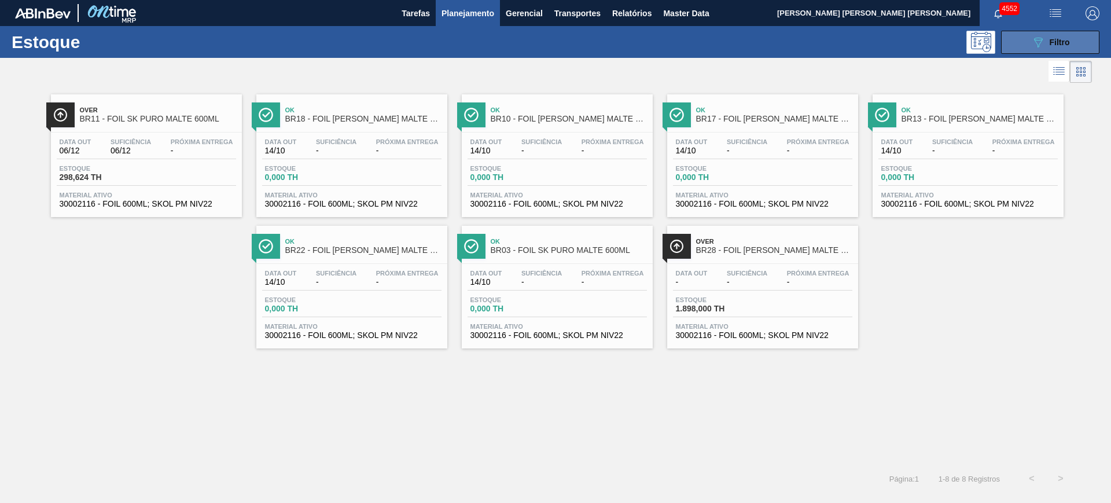
click at [1048, 50] on button "089F7B8B-B2A5-4AFE-B5C0-19BA573D28AC Filtro" at bounding box center [1050, 42] width 98 height 23
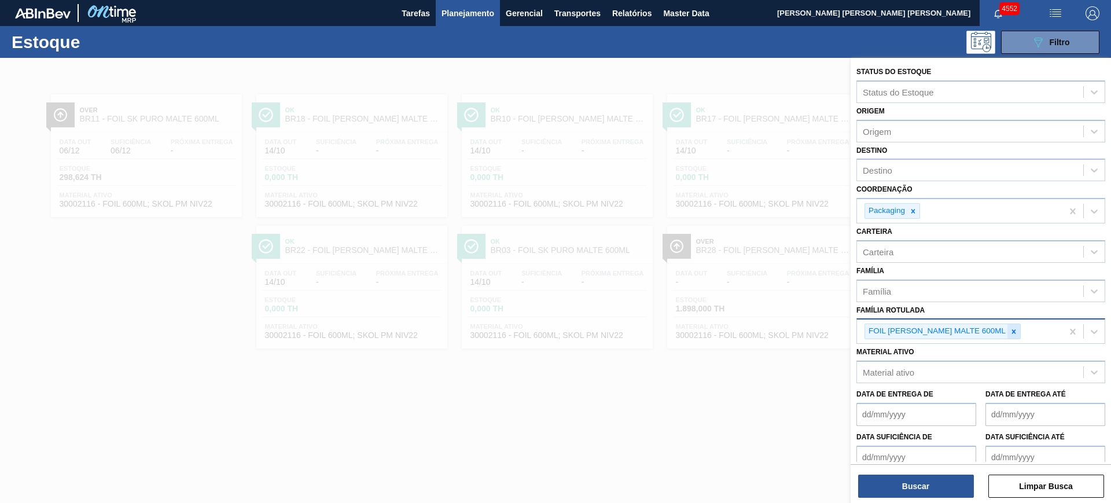
click at [1008, 329] on div at bounding box center [1014, 331] width 13 height 14
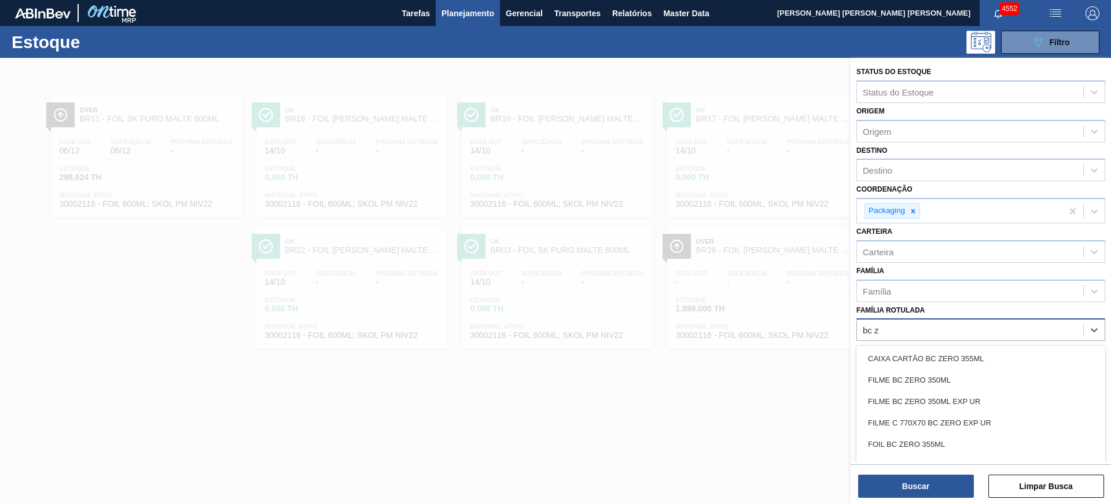
type Rotulada "bc ze"
click at [983, 438] on div "FOIL BC ZERO 355ML" at bounding box center [981, 444] width 249 height 21
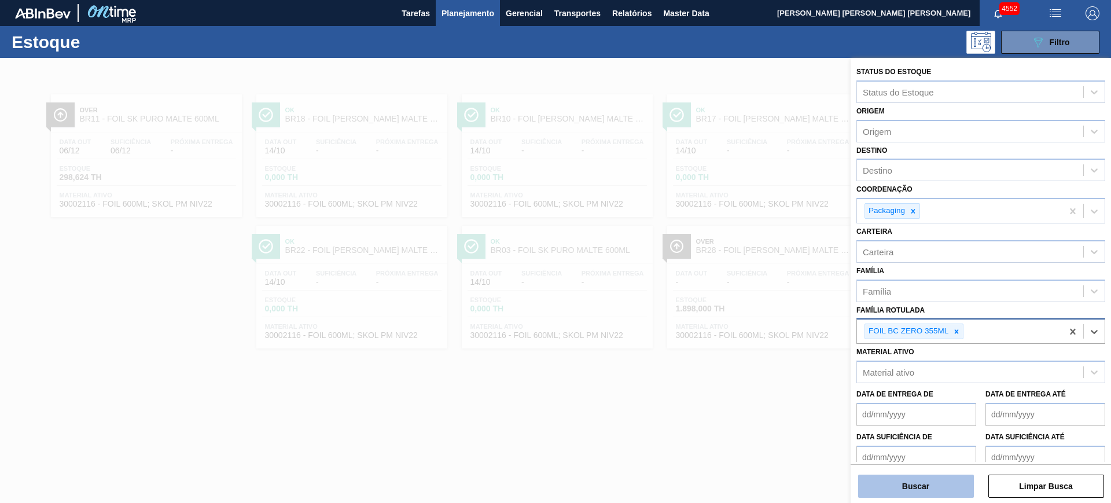
click at [916, 483] on button "Buscar" at bounding box center [916, 486] width 116 height 23
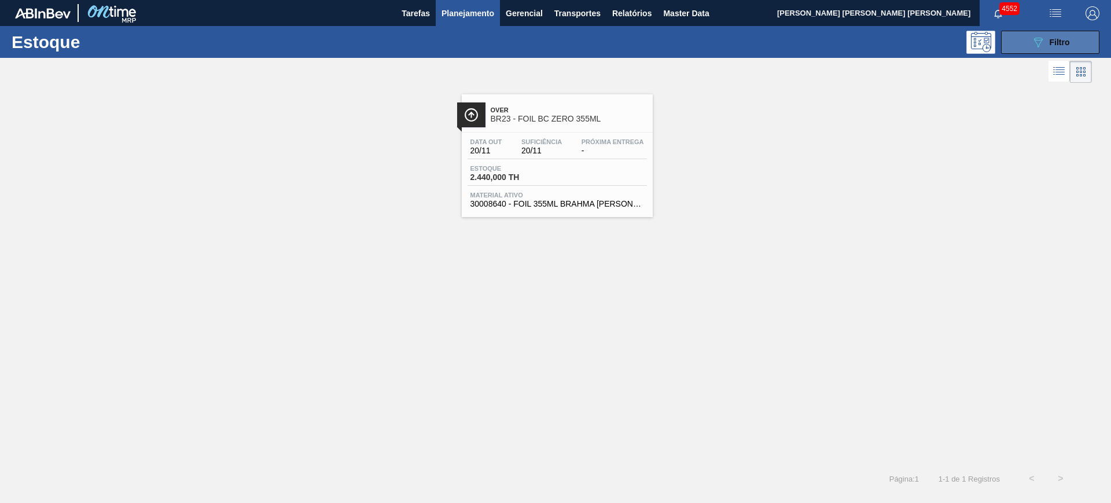
click at [1065, 39] on span "Filtro" at bounding box center [1060, 42] width 20 height 9
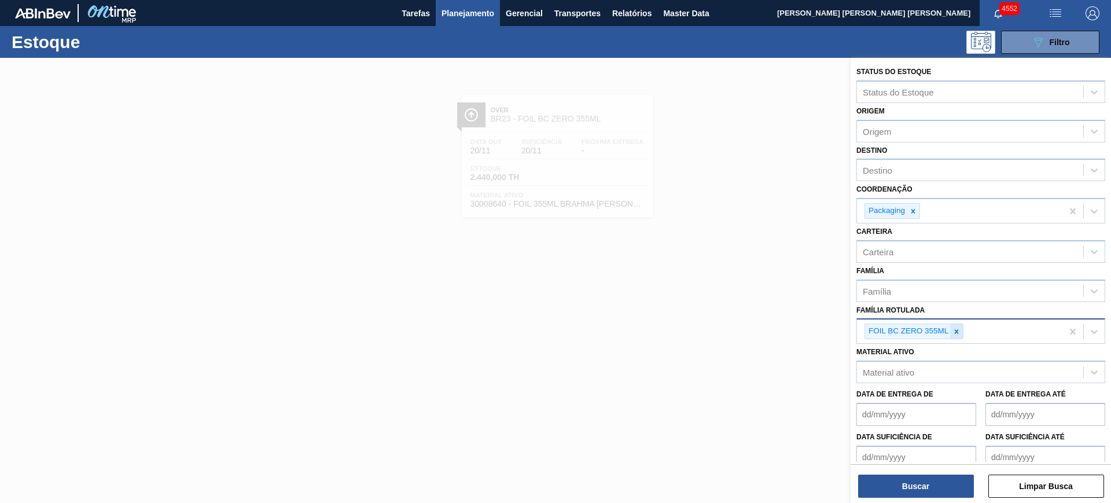
click at [956, 330] on icon at bounding box center [957, 331] width 4 height 4
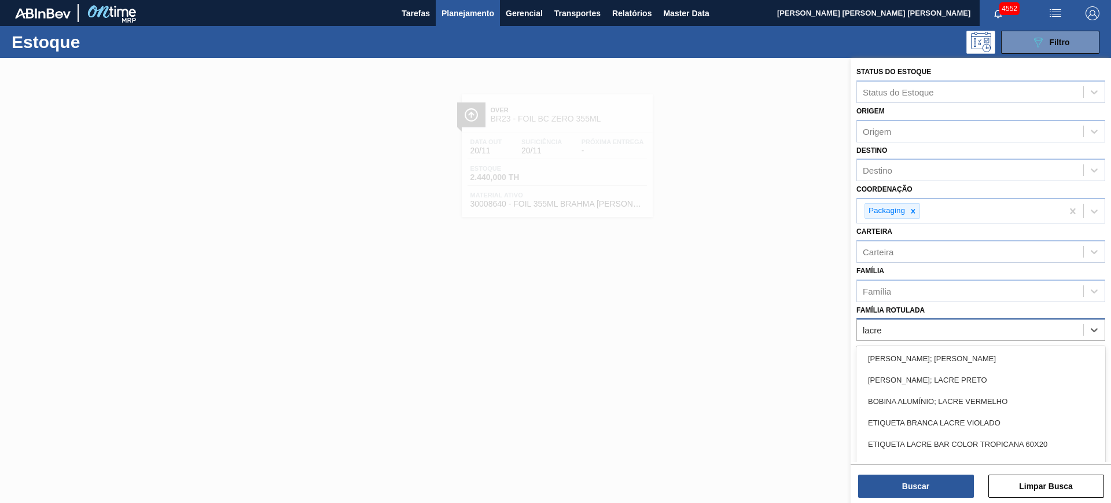
type Rotulada "lacre"
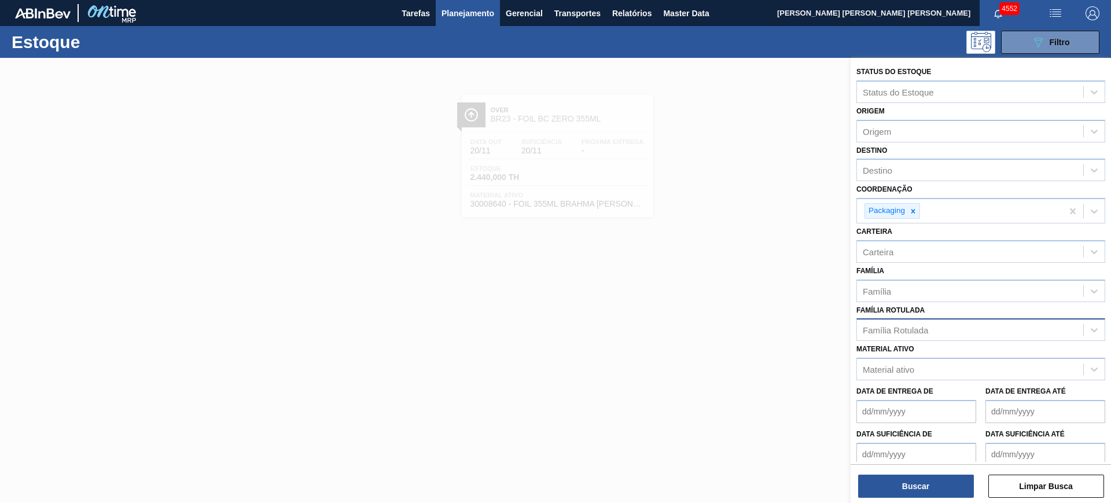
click at [941, 303] on div "Família Rotulada Família Rotulada" at bounding box center [981, 321] width 249 height 39
click at [935, 369] on div "Material ativo" at bounding box center [970, 369] width 226 height 17
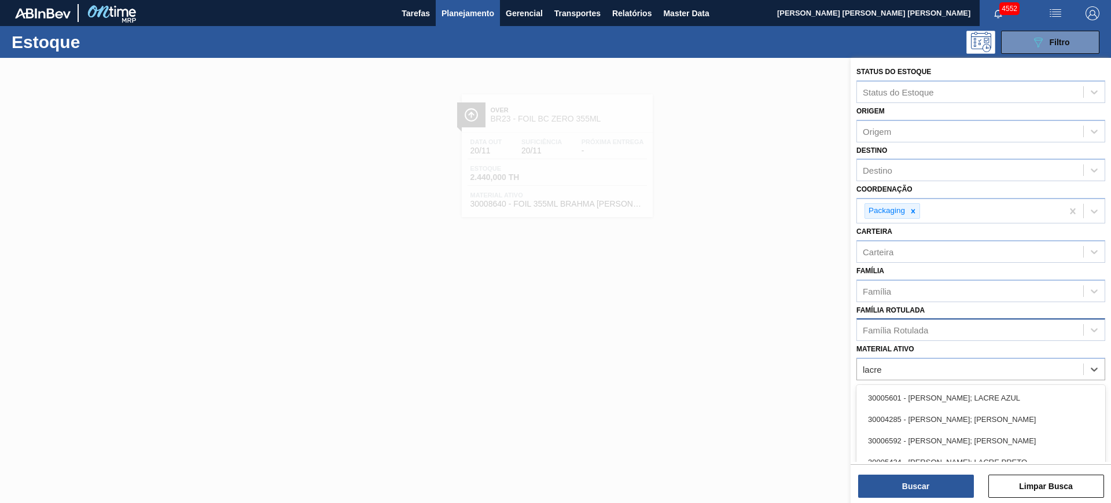
type ativo "lacre"
click at [930, 350] on div "Material ativo option 30005601 - BOBINA ALUMINIO; LACRE AZUL focused, 1 of 101.…" at bounding box center [981, 360] width 249 height 39
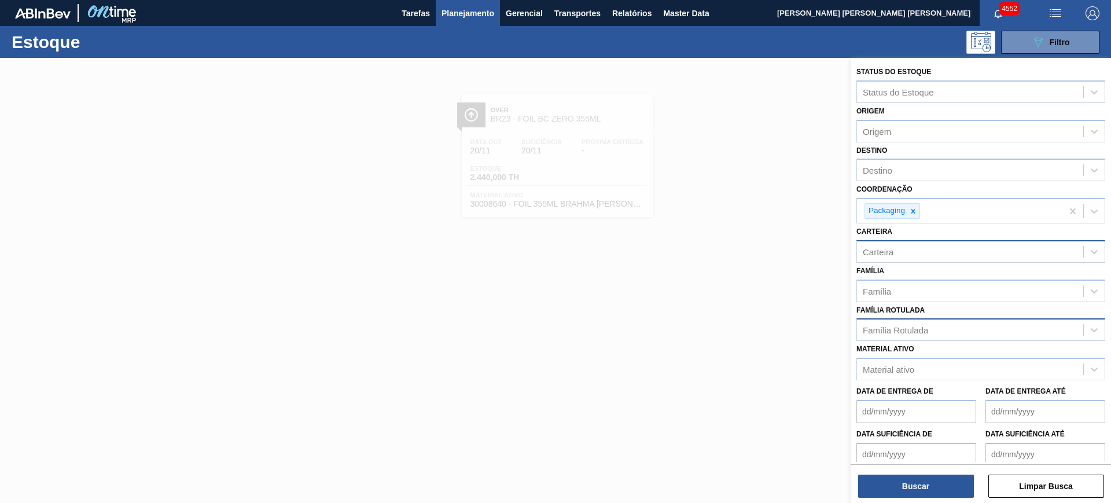
click at [920, 250] on div "Carteira" at bounding box center [970, 251] width 226 height 17
type input "lacre"
click at [924, 289] on div "Lacre" at bounding box center [981, 280] width 249 height 21
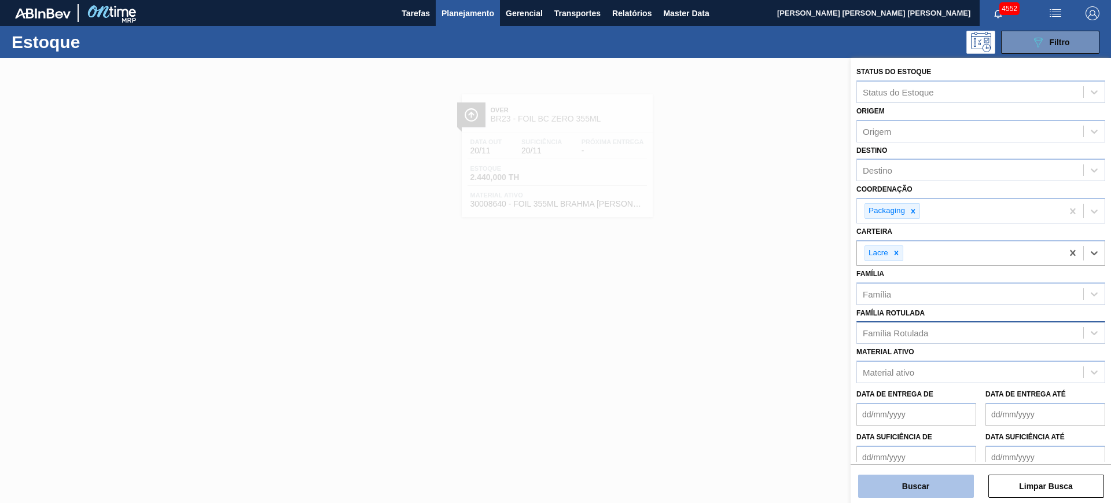
click at [945, 484] on button "Buscar" at bounding box center [916, 486] width 116 height 23
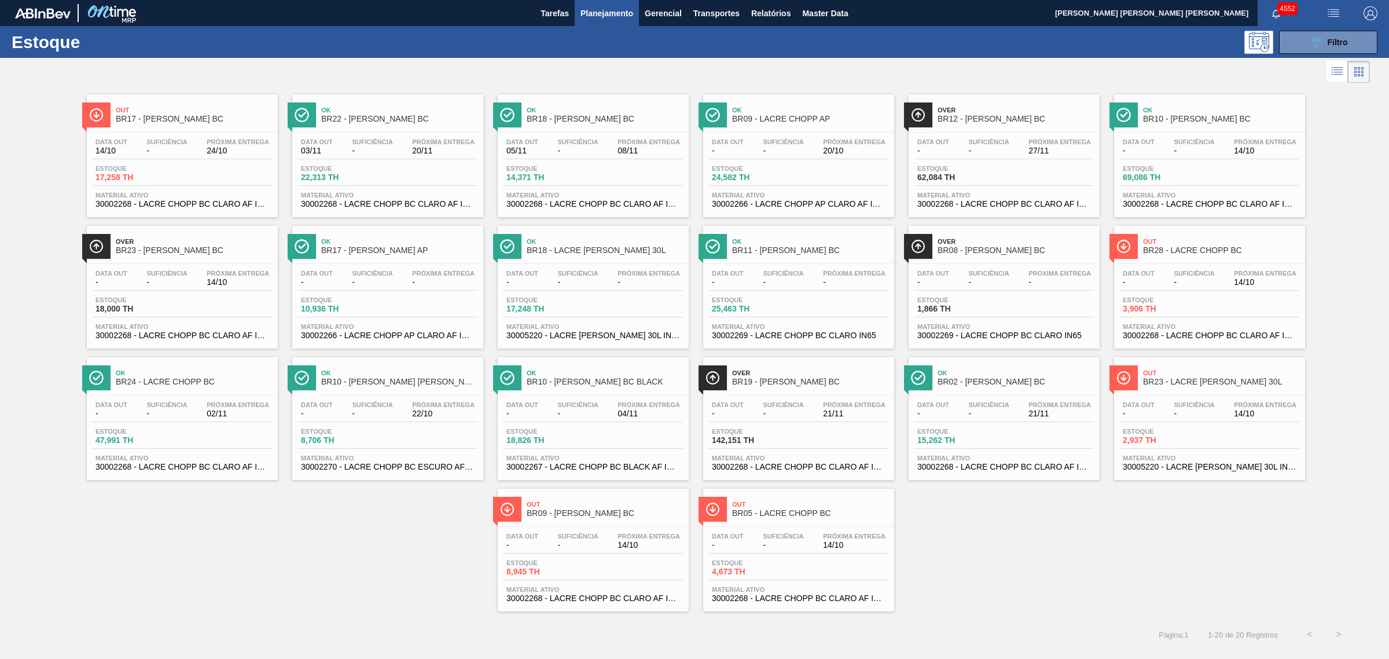
drag, startPoint x: 197, startPoint y: 87, endPoint x: 298, endPoint y: 100, distance: 102.1
click at [153, 73] on div at bounding box center [685, 72] width 1370 height 28
drag, startPoint x: 1003, startPoint y: 314, endPoint x: 1013, endPoint y: 314, distance: 10.4
click at [1320, 42] on icon "089F7B8B-B2A5-4AFE-B5C0-19BA573D28AC" at bounding box center [1316, 42] width 14 height 14
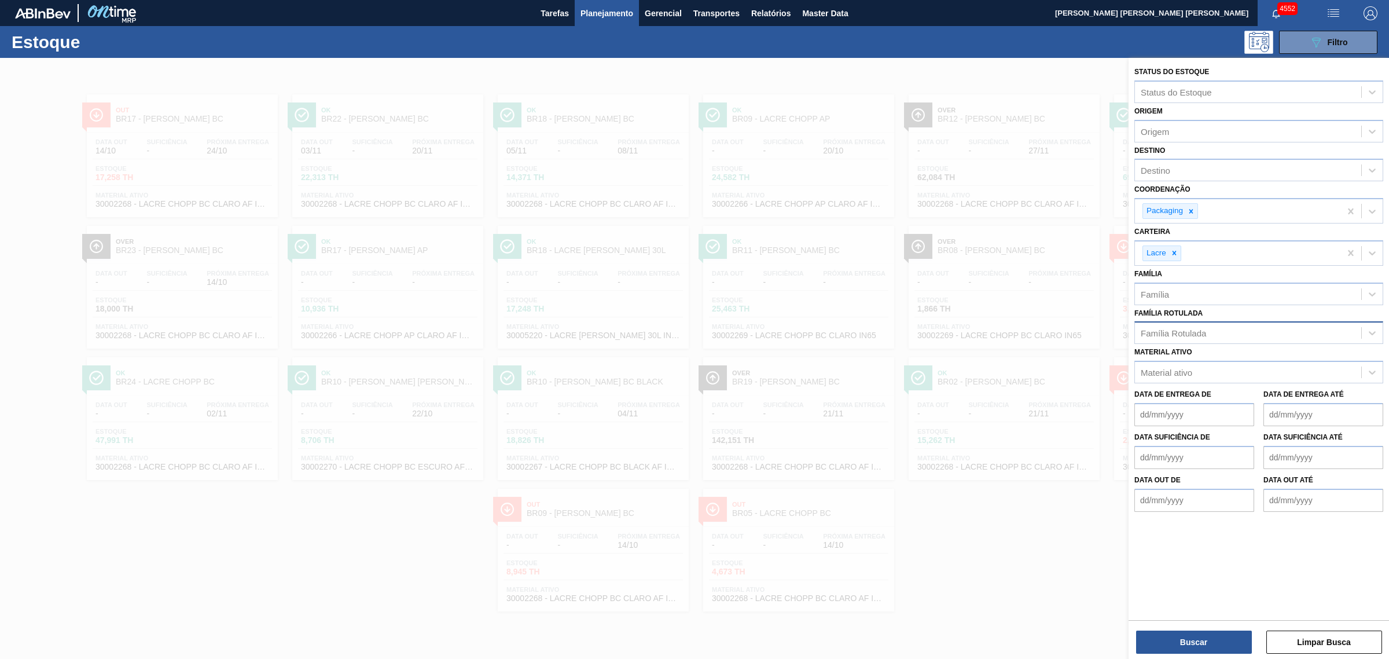
click at [853, 76] on div at bounding box center [694, 387] width 1389 height 659
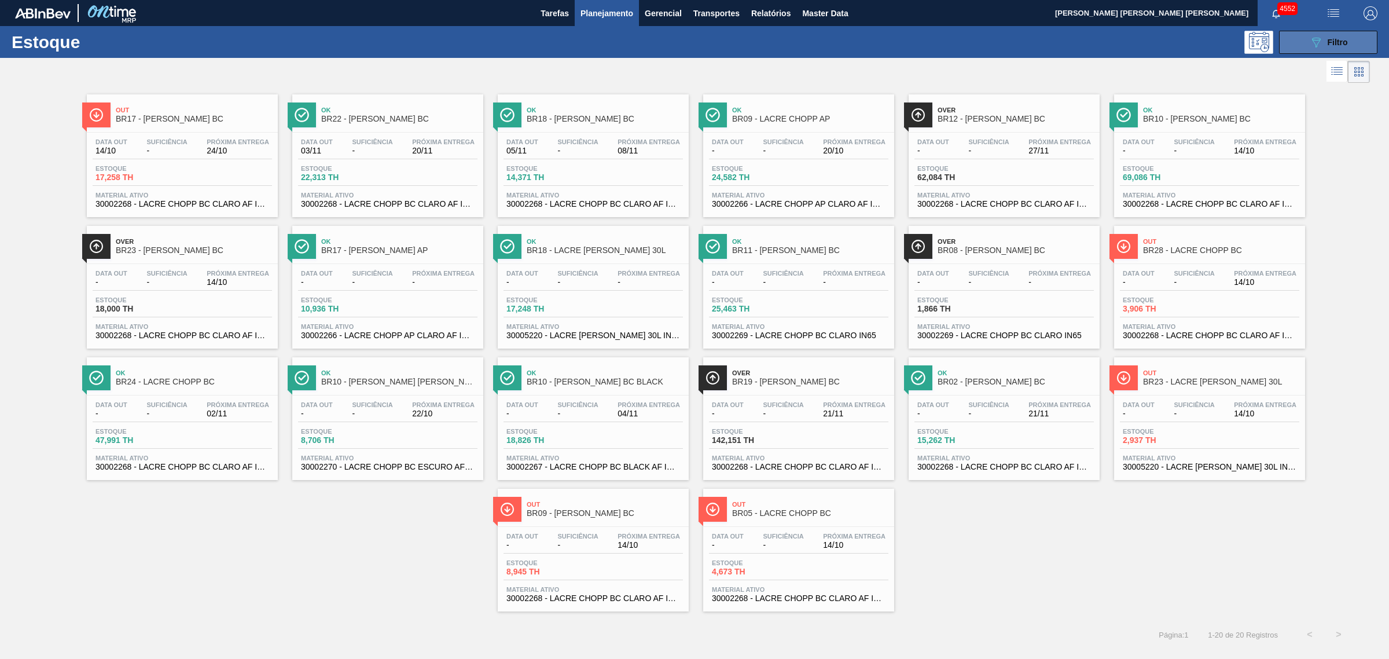
click at [1333, 43] on span "Filtro" at bounding box center [1338, 42] width 20 height 9
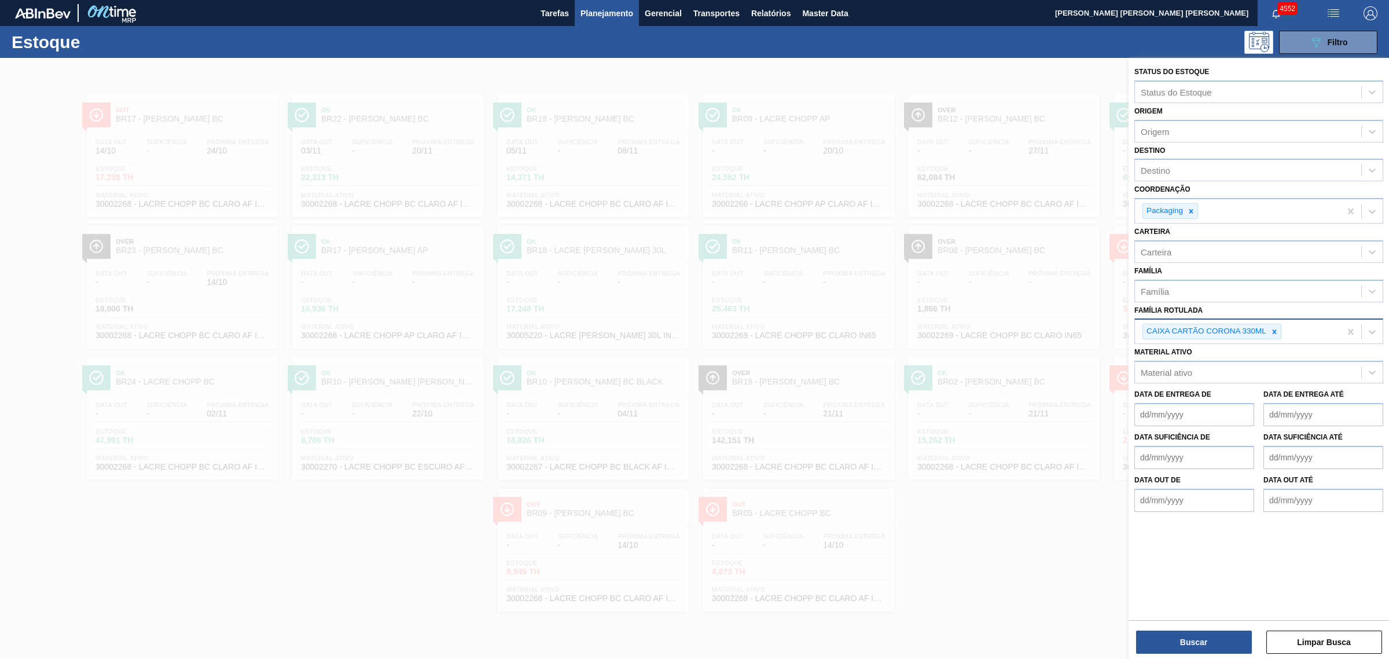
drag, startPoint x: 1017, startPoint y: 606, endPoint x: 1006, endPoint y: 588, distance: 21.4
click at [1016, 606] on div at bounding box center [694, 387] width 1389 height 659
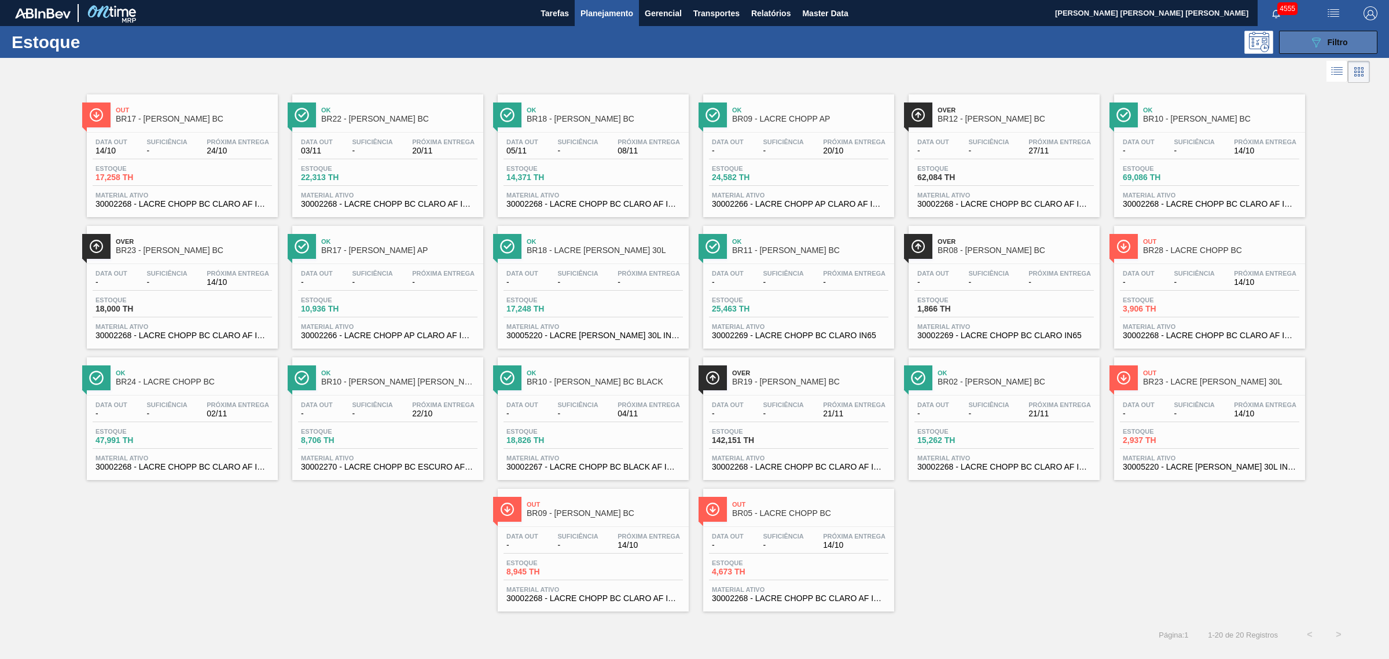
click at [1304, 36] on button "089F7B8B-B2A5-4AFE-B5C0-19BA573D28AC Filtro" at bounding box center [1328, 42] width 98 height 23
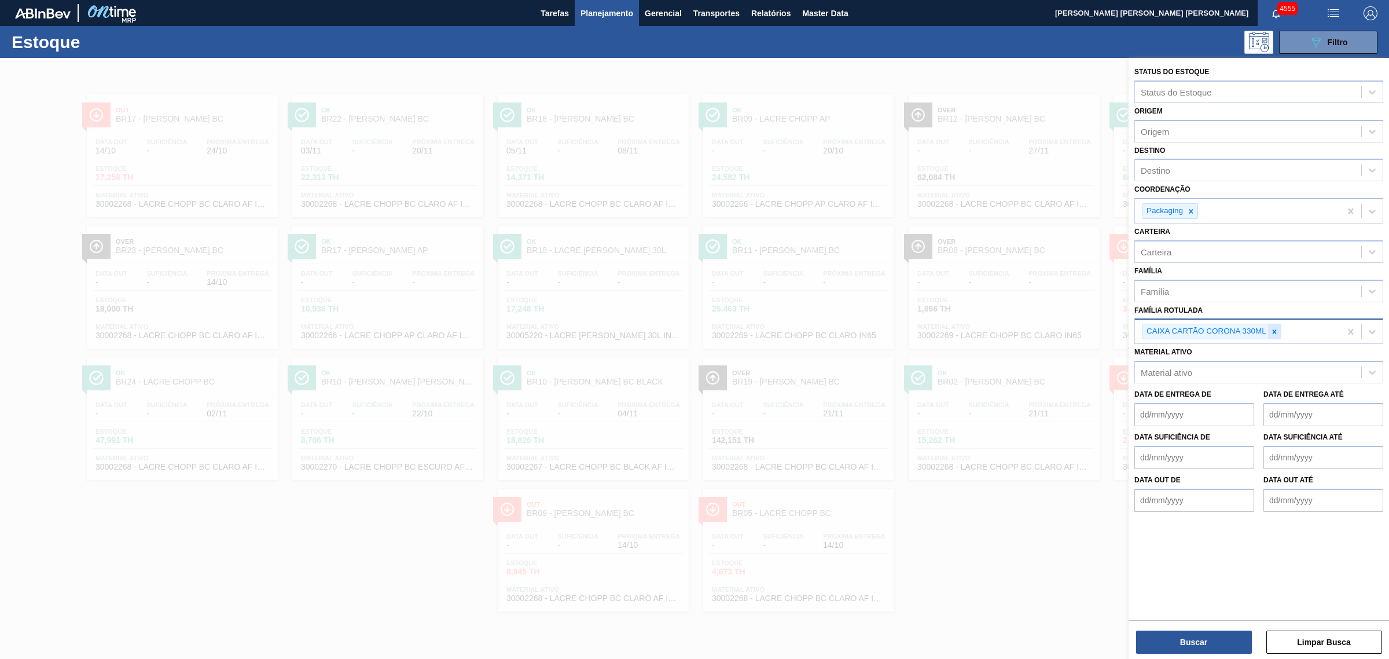
click at [1271, 328] on icon at bounding box center [1275, 332] width 8 height 8
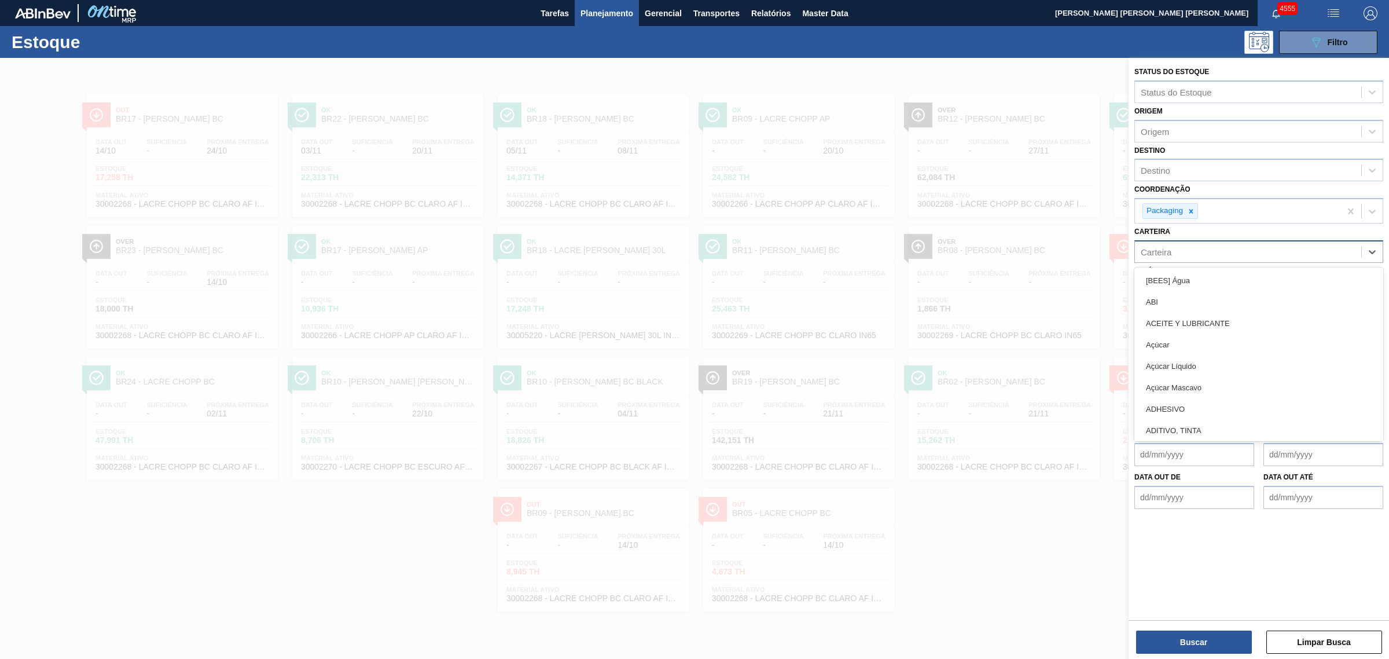
click at [1206, 247] on div "Carteira" at bounding box center [1248, 251] width 226 height 17
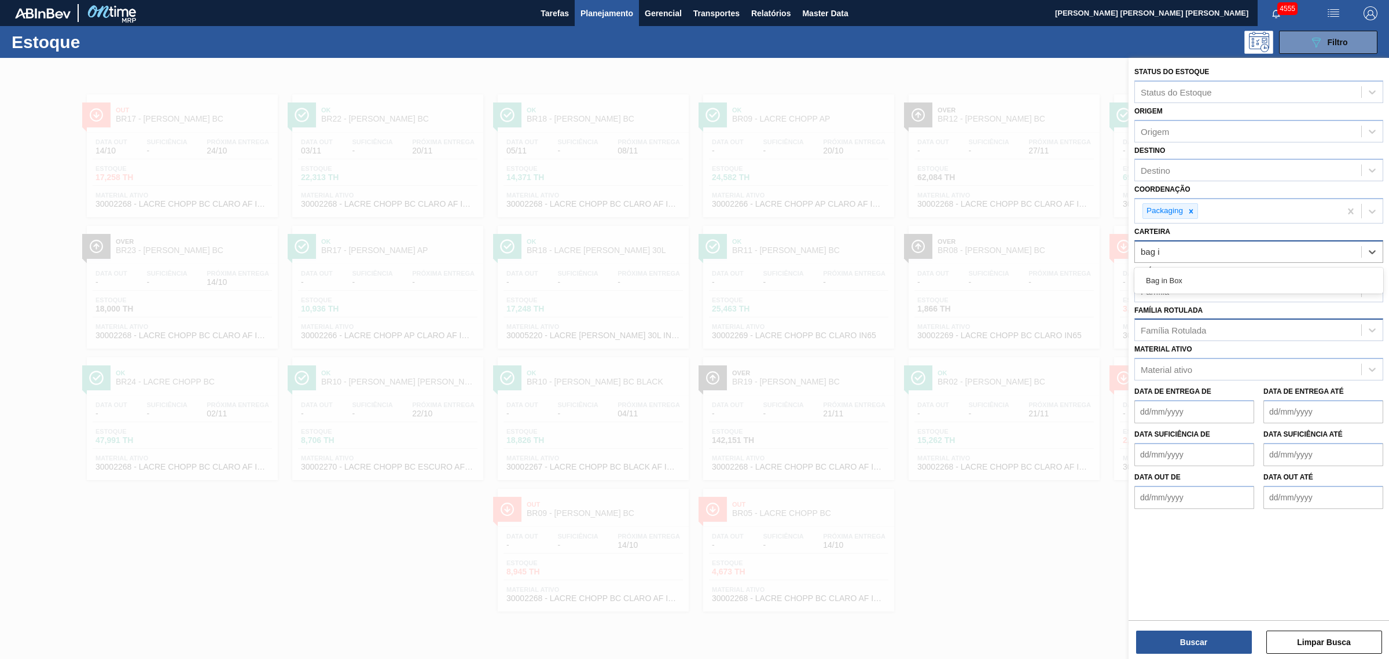
type input "bag in"
click at [1224, 641] on button "Buscar" at bounding box center [1194, 641] width 116 height 23
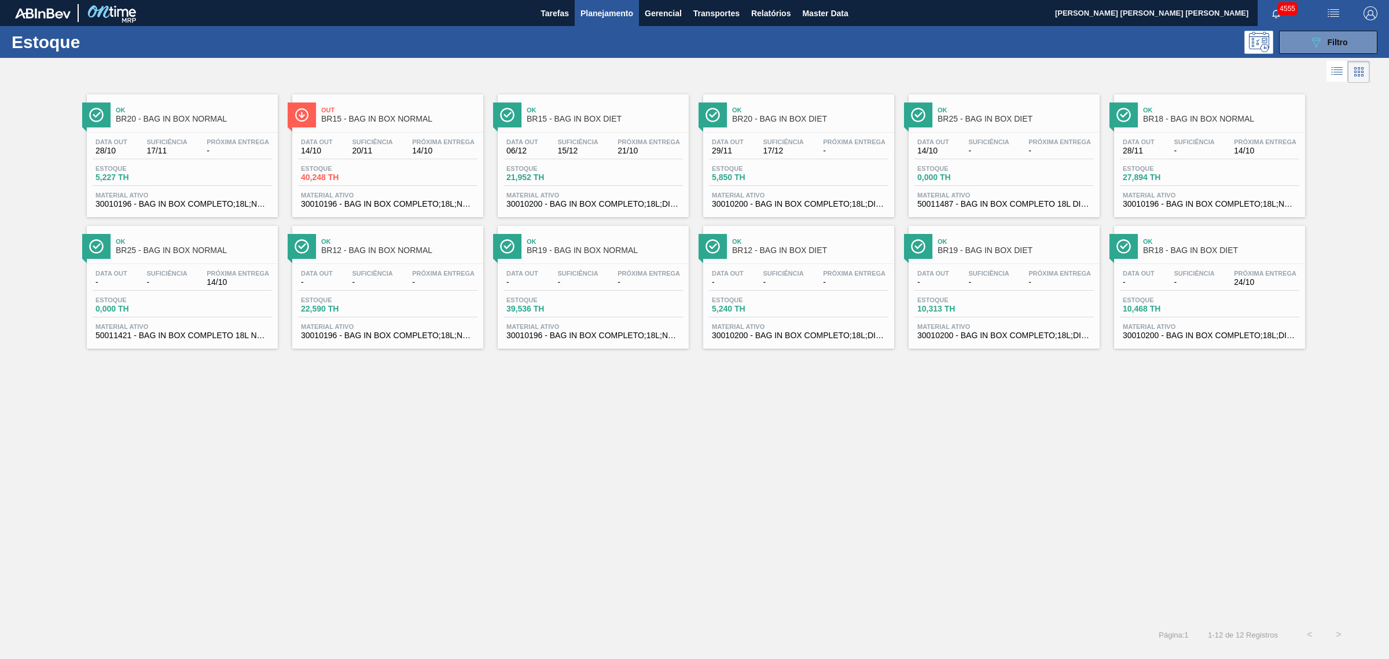
click at [1355, 27] on div "Estoque 089F7B8B-B2A5-4AFE-B5C0-19BA573D28AC Filtro" at bounding box center [694, 42] width 1389 height 32
click at [1353, 34] on button "089F7B8B-B2A5-4AFE-B5C0-19BA573D28AC Filtro" at bounding box center [1328, 42] width 98 height 23
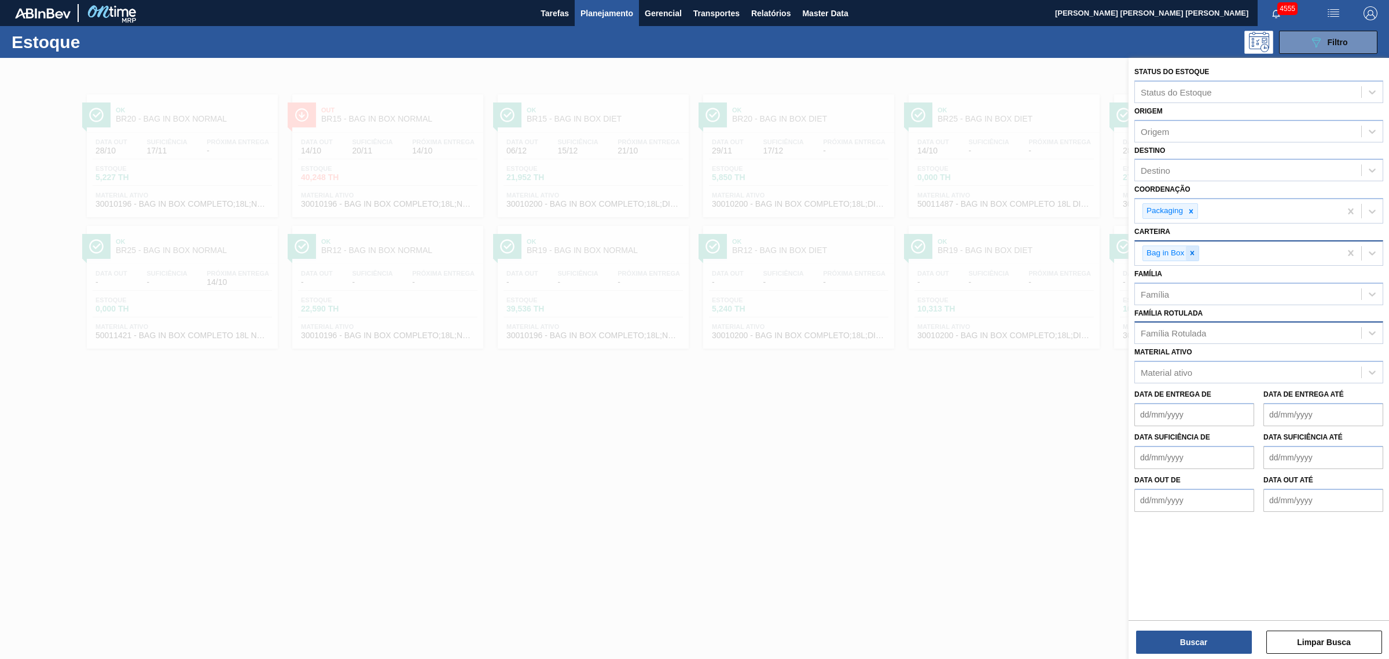
click at [1196, 247] on div at bounding box center [1192, 253] width 13 height 14
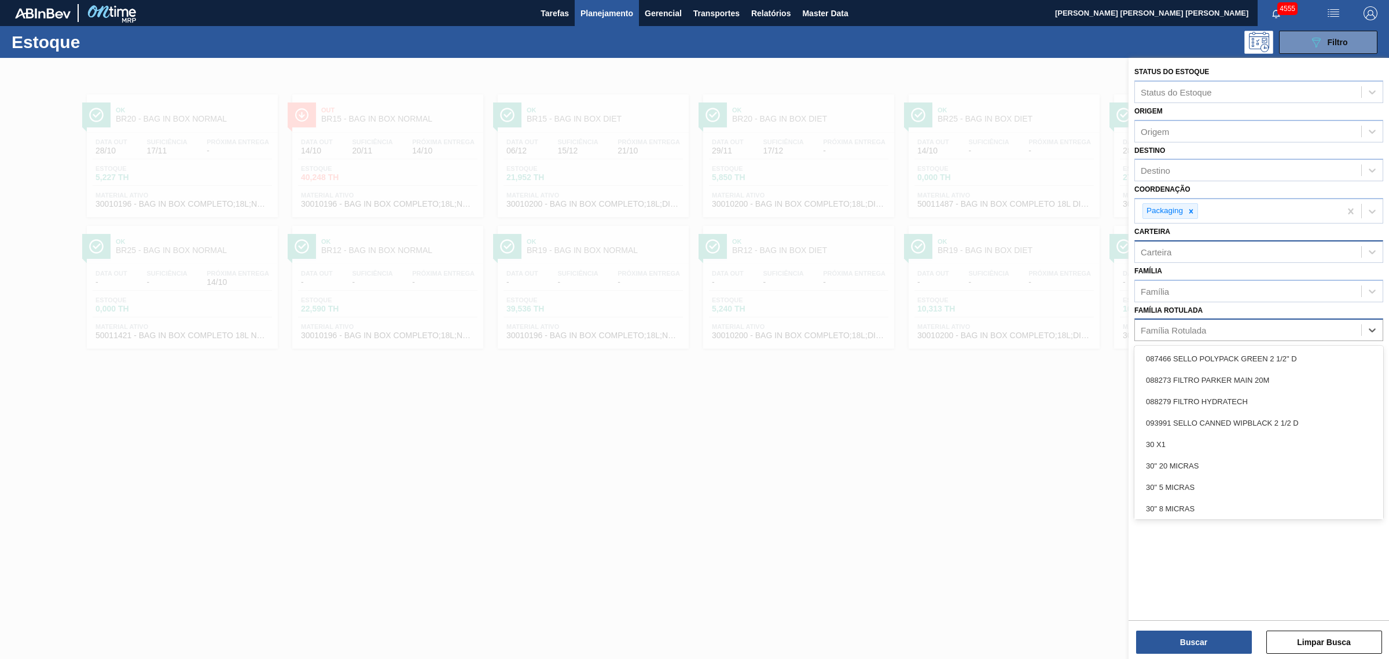
click at [1197, 328] on div "Família Rotulada" at bounding box center [1173, 330] width 65 height 10
type Rotulada "caixa papelão ba"
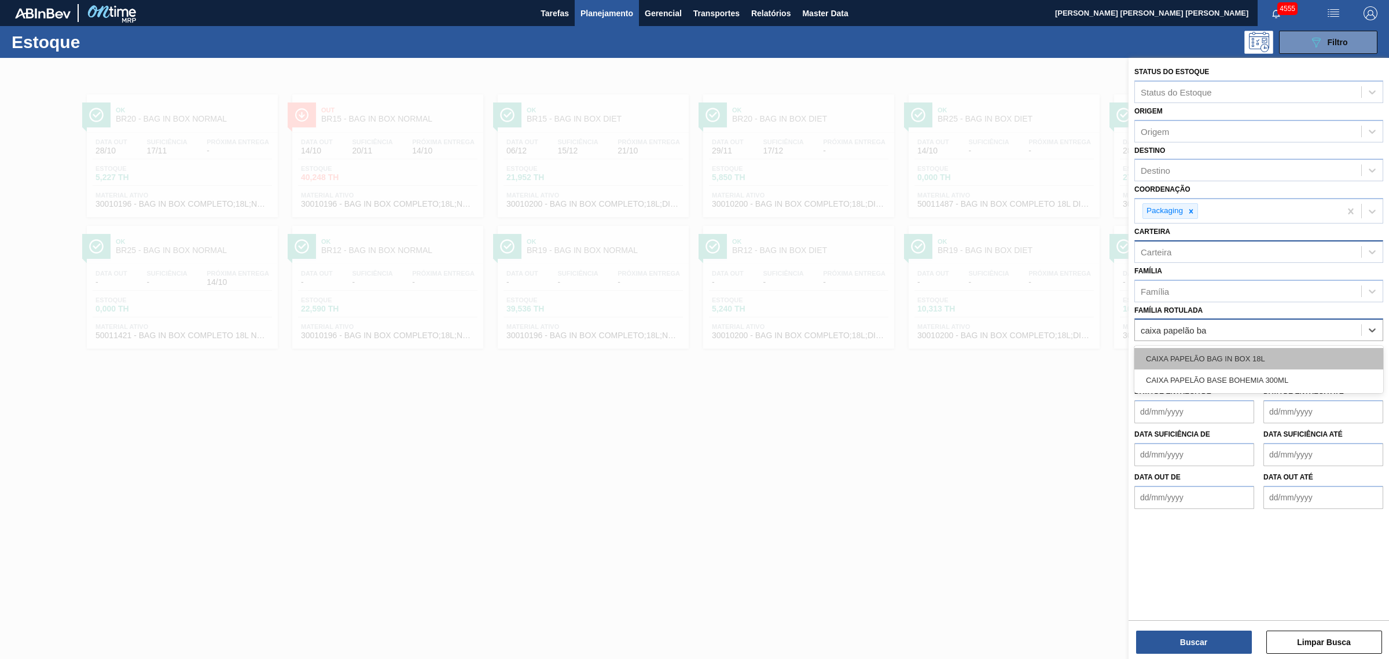
click at [1230, 350] on div "CAIXA PAPELÃO BAG IN BOX 18L" at bounding box center [1259, 358] width 249 height 21
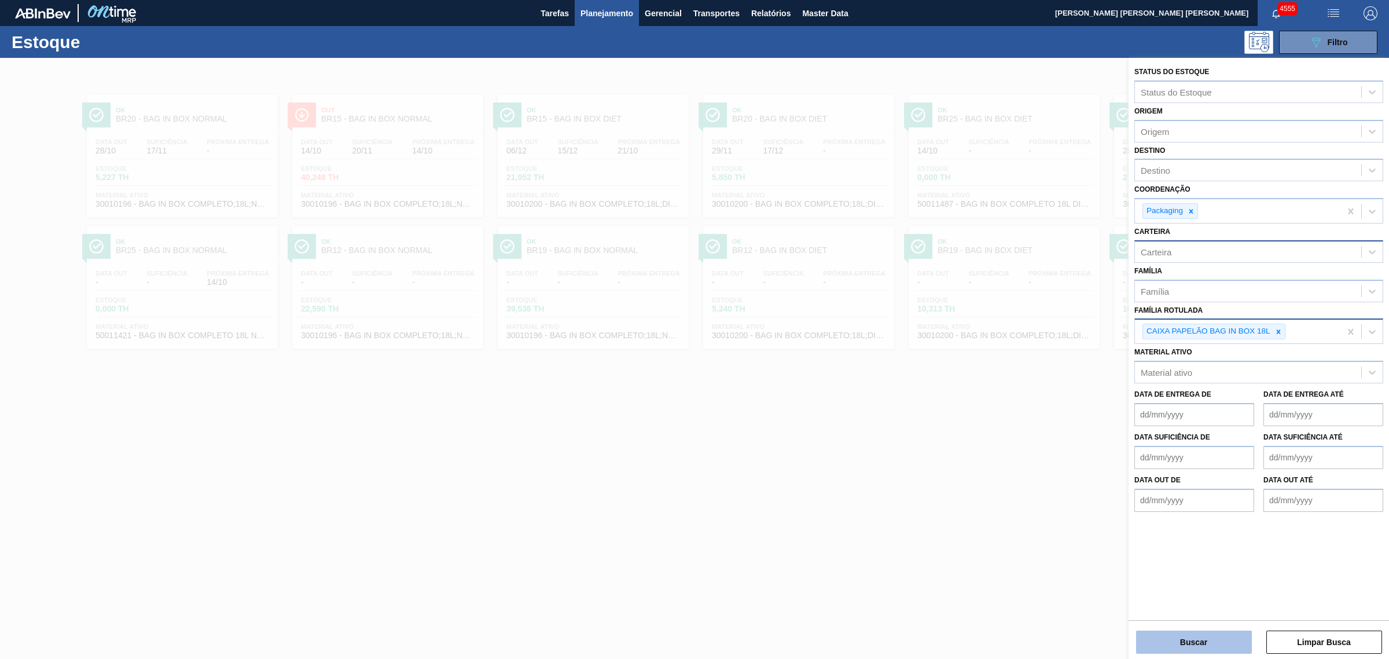
click at [1220, 634] on button "Buscar" at bounding box center [1194, 641] width 116 height 23
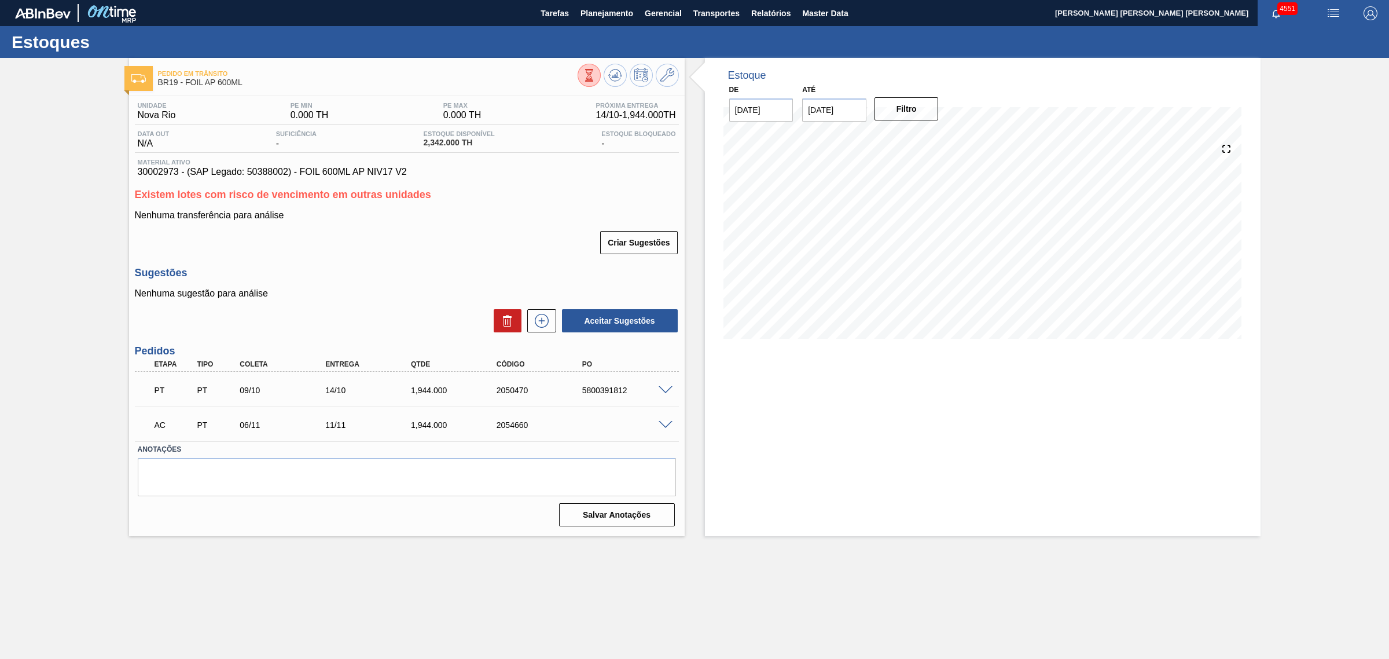
click at [662, 419] on div "AC PT 06/11 11/11 1,944.000 2054660" at bounding box center [407, 423] width 544 height 29
click at [663, 423] on span at bounding box center [666, 425] width 14 height 9
type input "1.944"
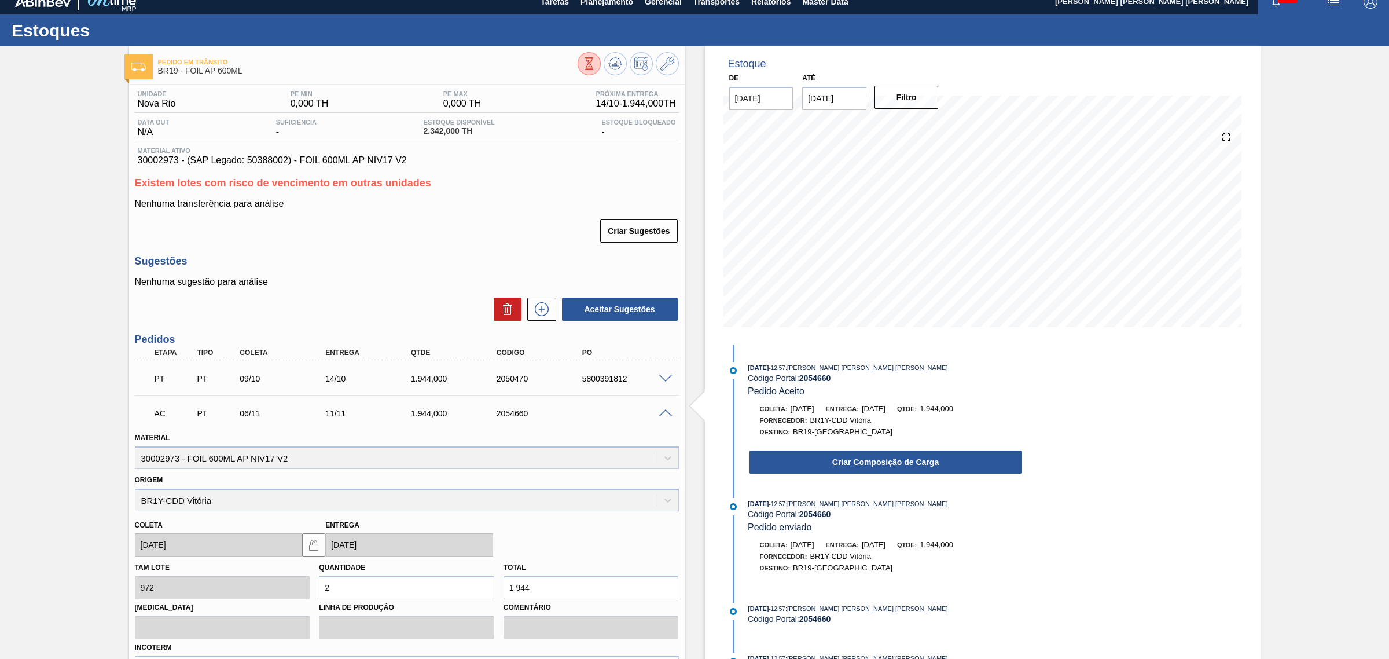
scroll to position [3, 0]
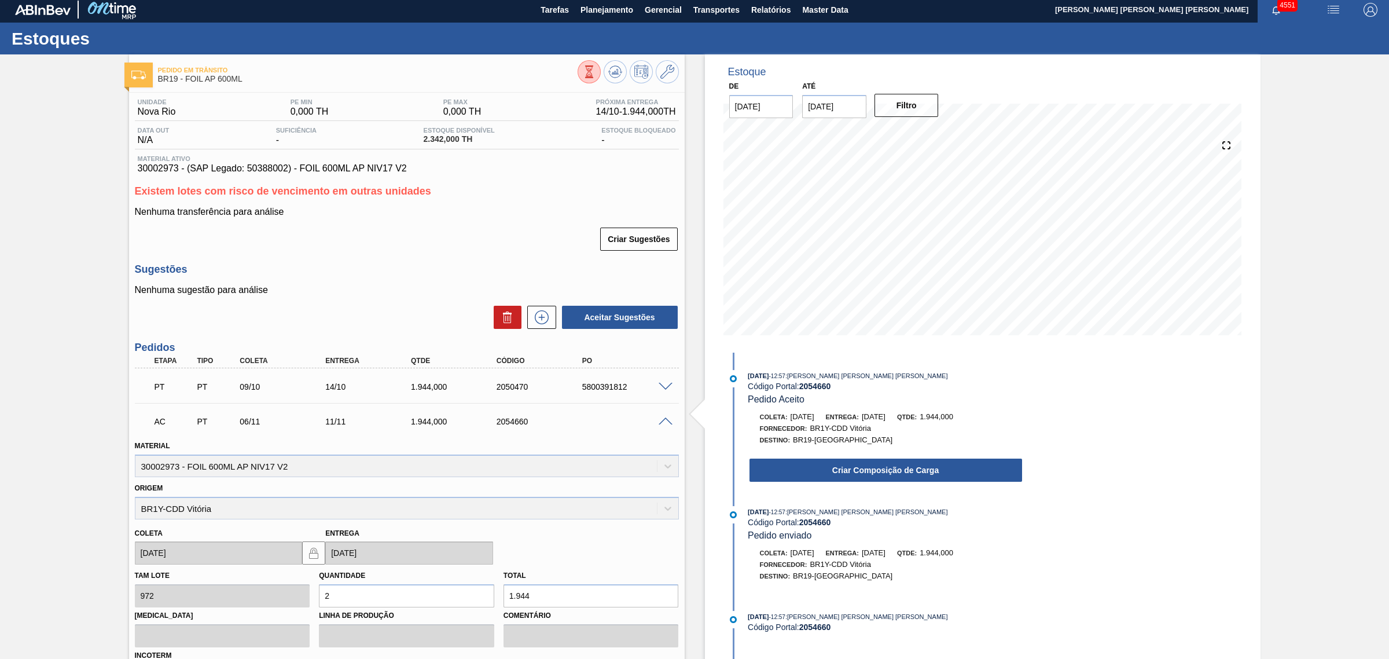
click at [667, 419] on span at bounding box center [666, 421] width 14 height 9
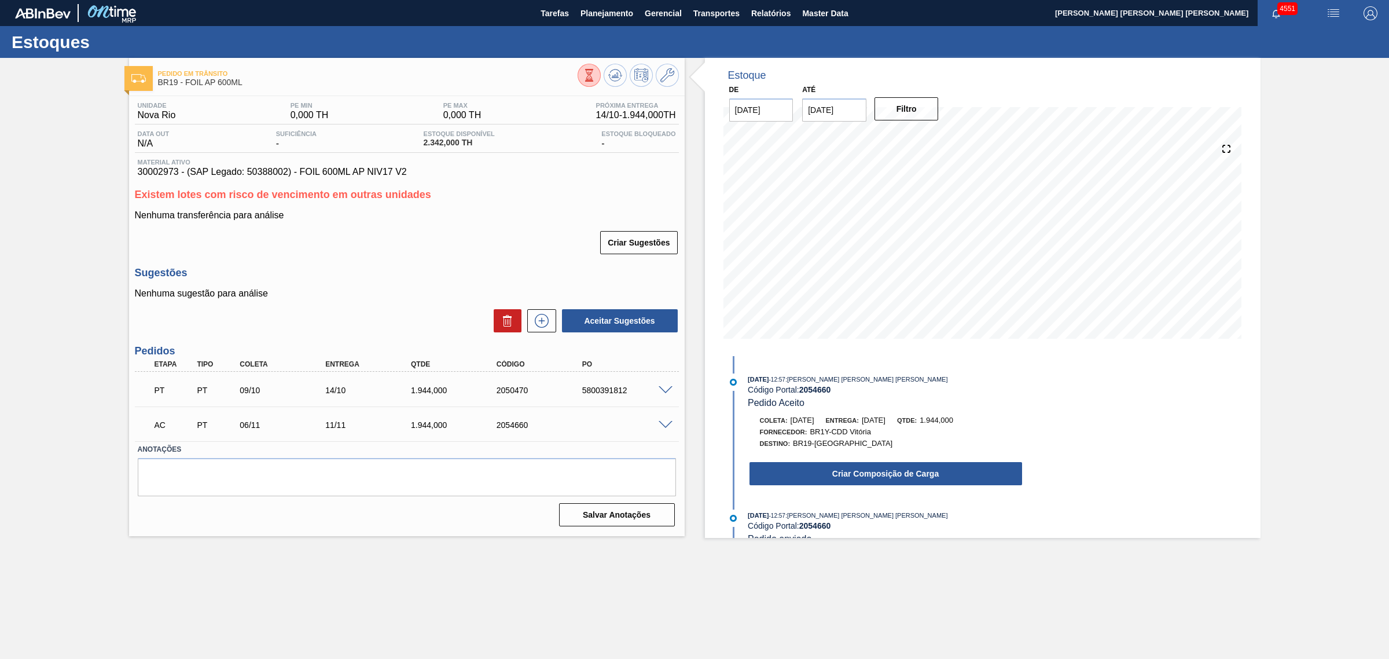
click at [660, 425] on span at bounding box center [666, 425] width 14 height 9
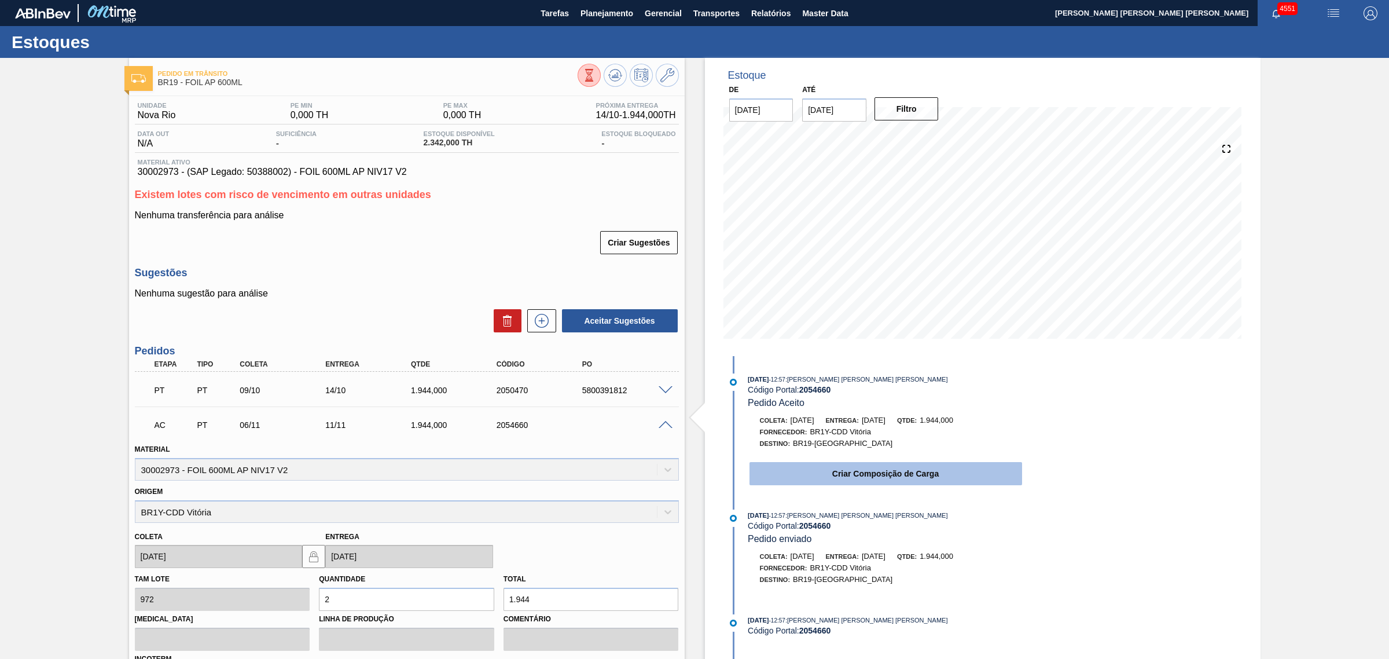
scroll to position [72, 0]
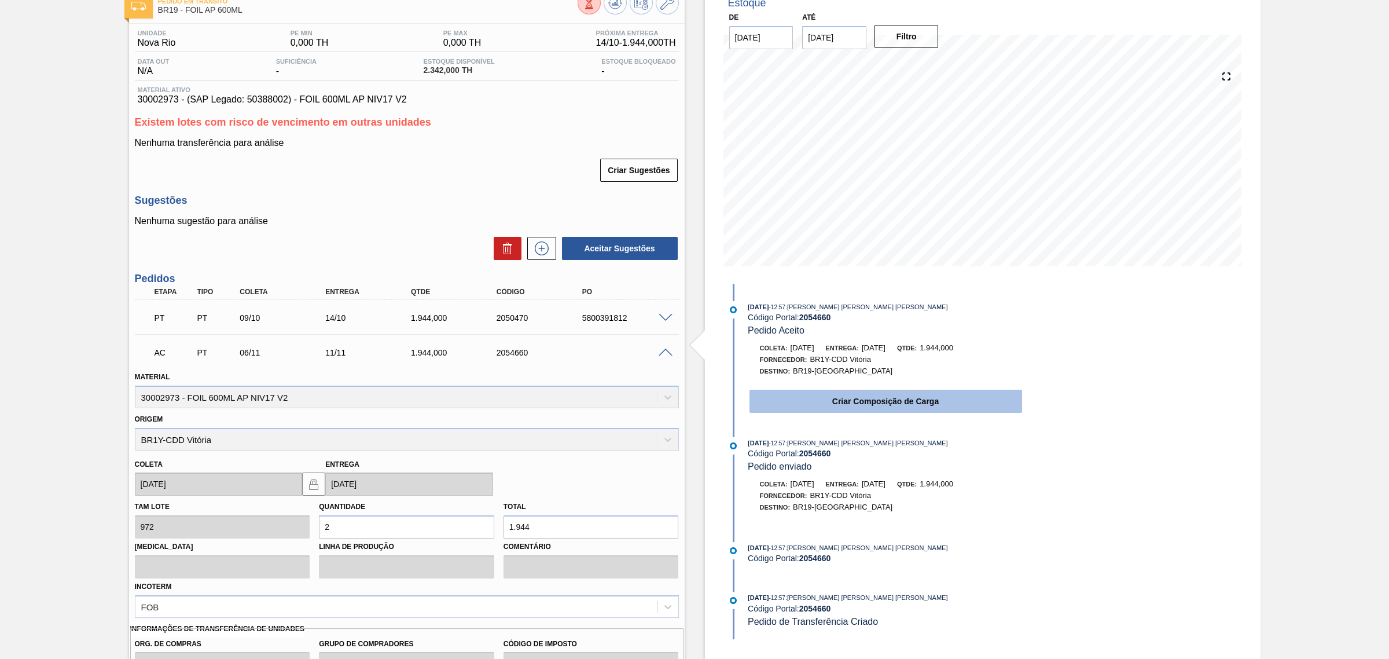
click at [856, 401] on button "Criar Composição de Carga" at bounding box center [886, 401] width 273 height 23
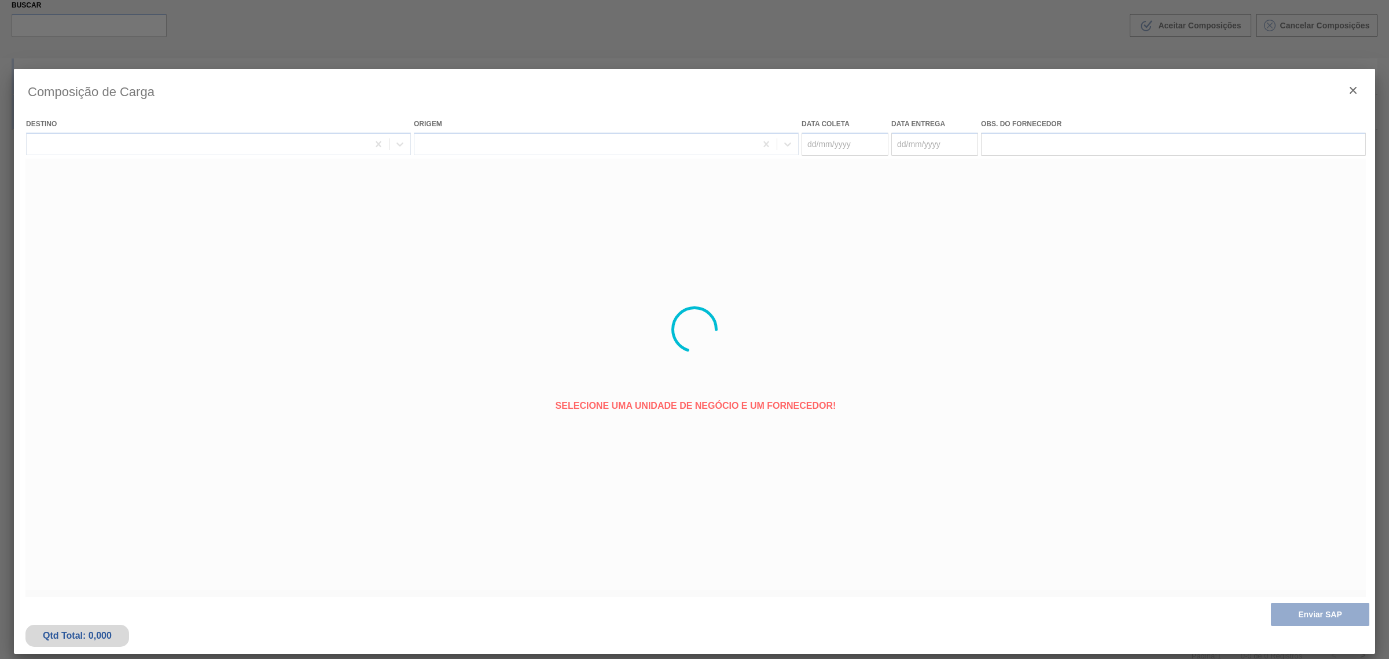
type coleta "06/11/2025"
type Entrega "11/11/2025"
click at [1294, 608] on button "Enviar SAP" at bounding box center [1320, 614] width 98 height 23
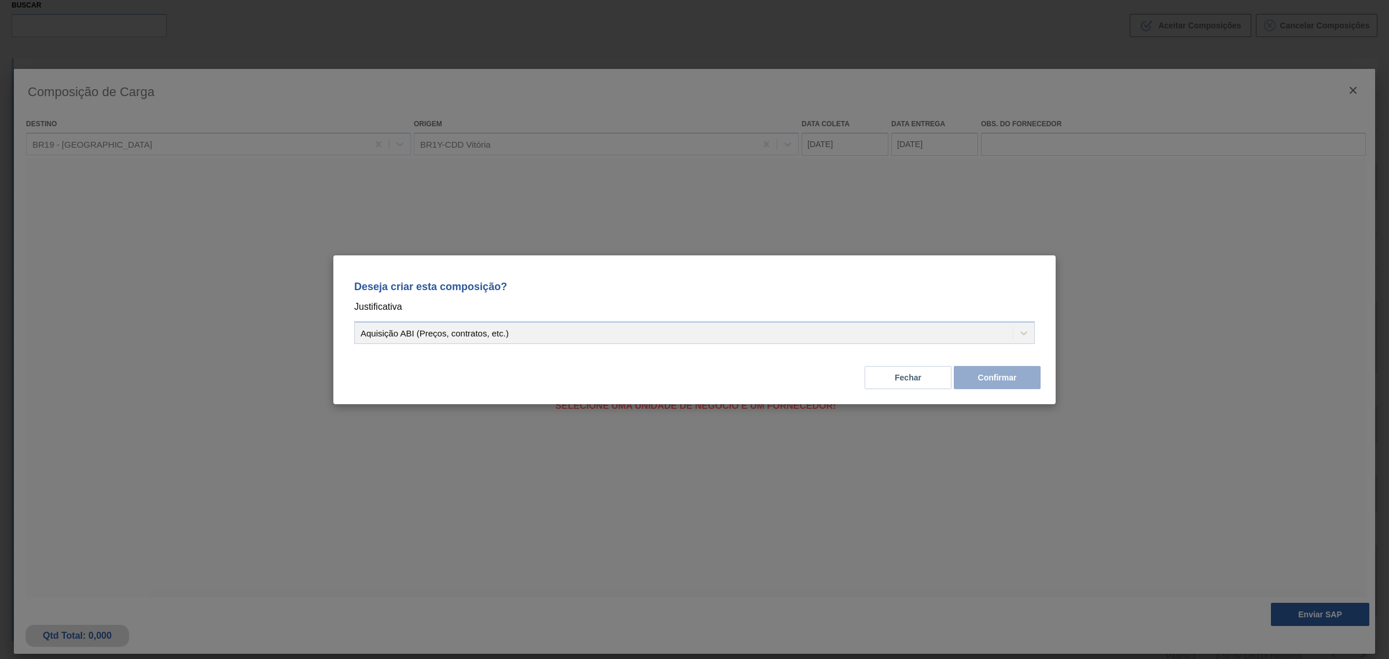
click at [675, 330] on div "Aquisição ABI (Preços, contratos, etc.)" at bounding box center [694, 332] width 681 height 23
click at [432, 337] on div "Aquisição ABI (Preços, contratos, etc.)" at bounding box center [694, 332] width 681 height 23
click at [912, 381] on button "Fechar" at bounding box center [908, 377] width 87 height 23
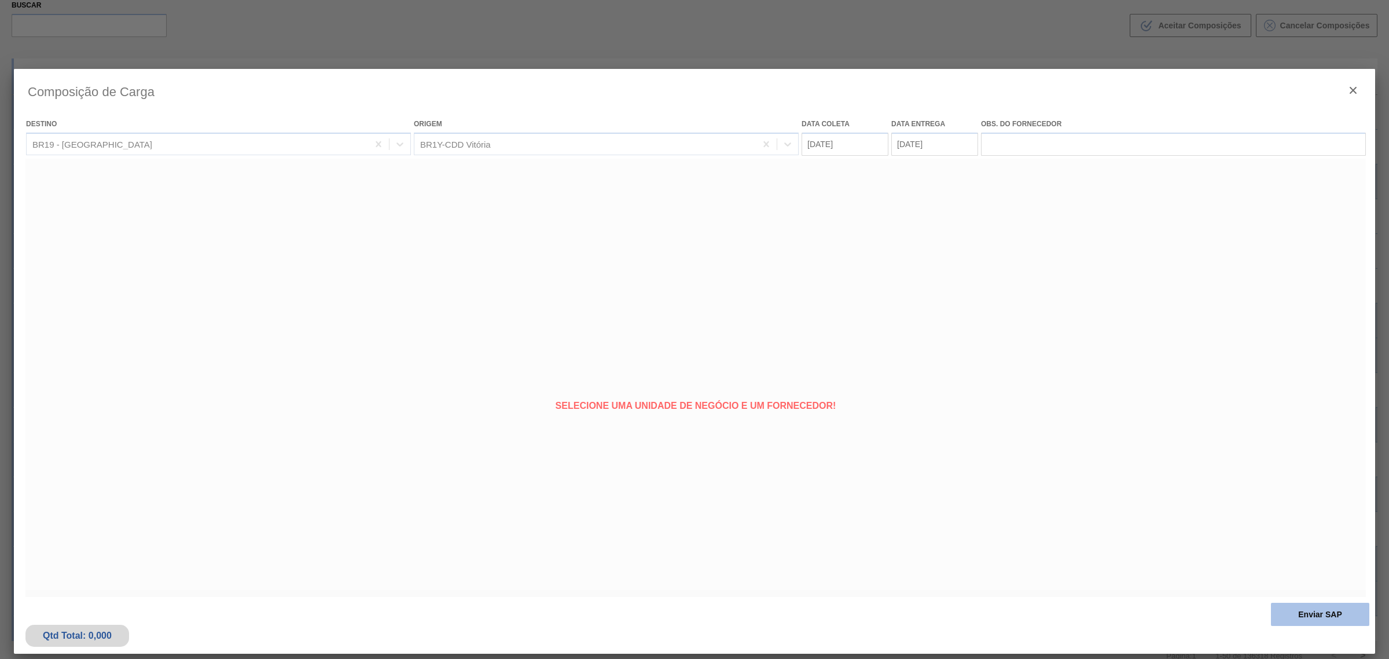
click at [1315, 610] on button "Enviar SAP" at bounding box center [1320, 614] width 98 height 23
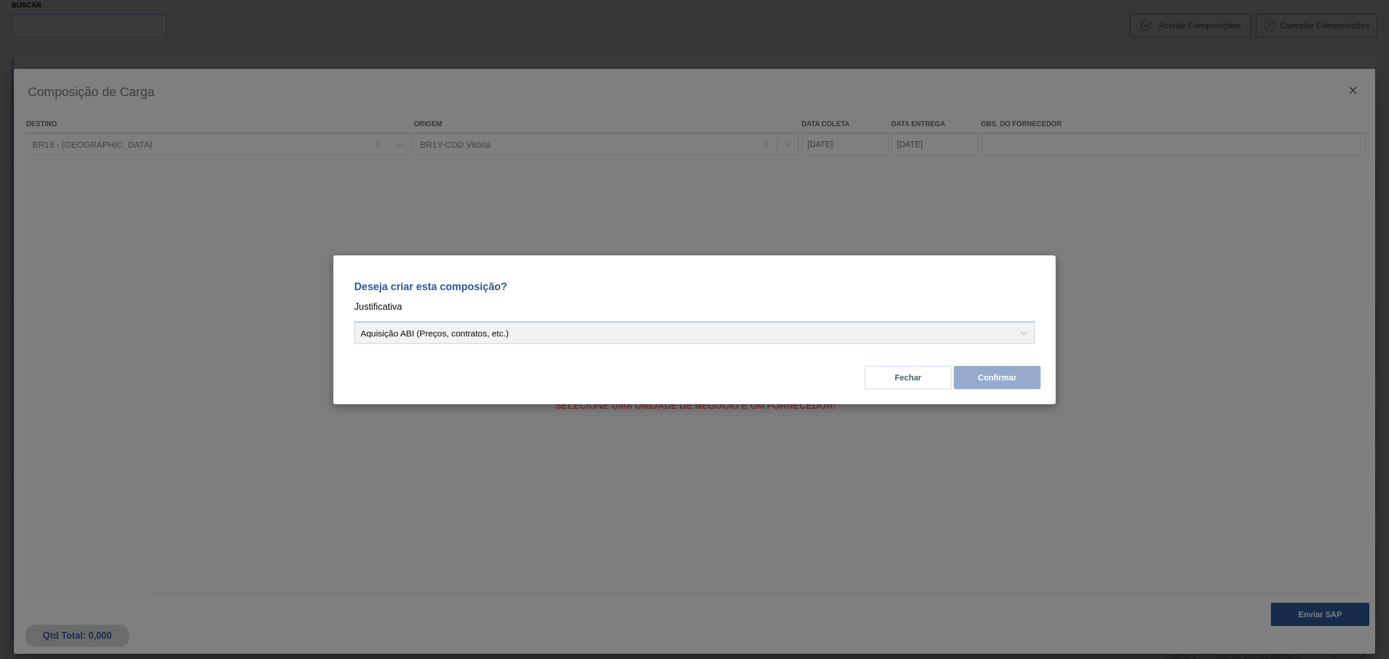
click at [898, 334] on div "Aquisição ABI (Preços, contratos, etc.)" at bounding box center [694, 332] width 681 height 23
click at [897, 334] on div "Aquisição ABI (Preços, contratos, etc.)" at bounding box center [694, 332] width 681 height 23
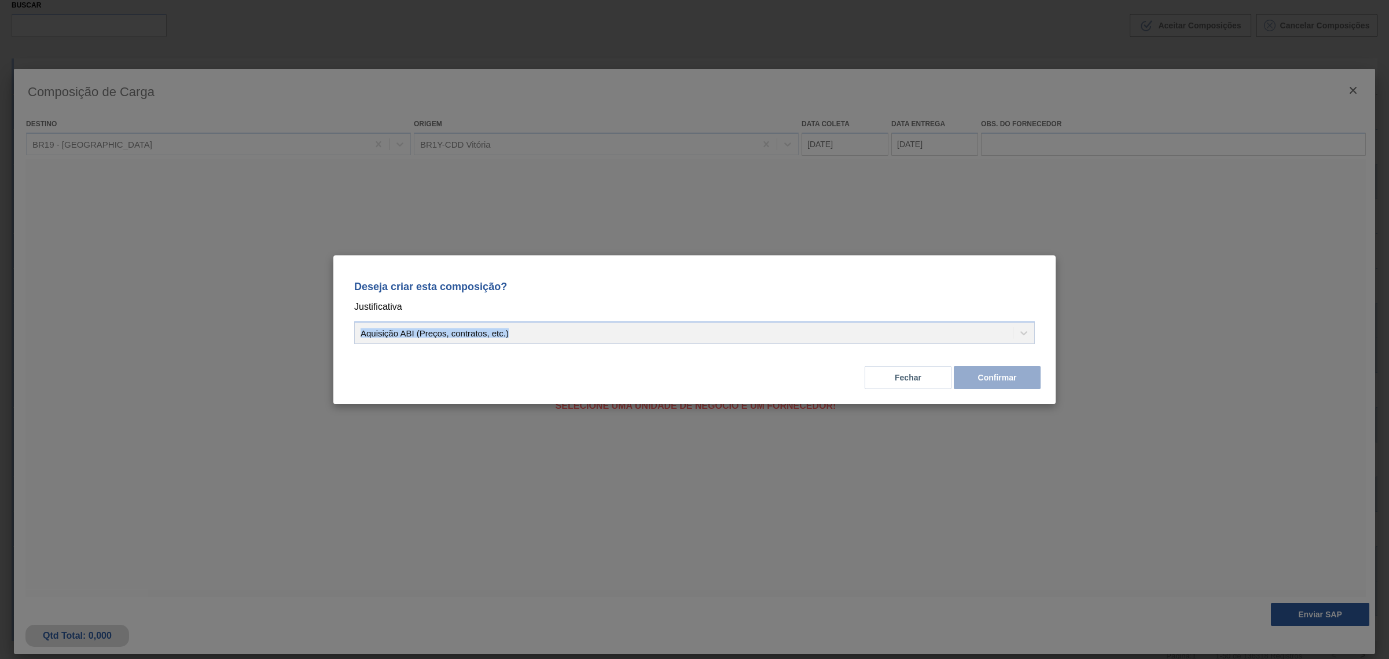
click at [909, 330] on div "Aquisição ABI (Preços, contratos, etc.)" at bounding box center [694, 332] width 681 height 23
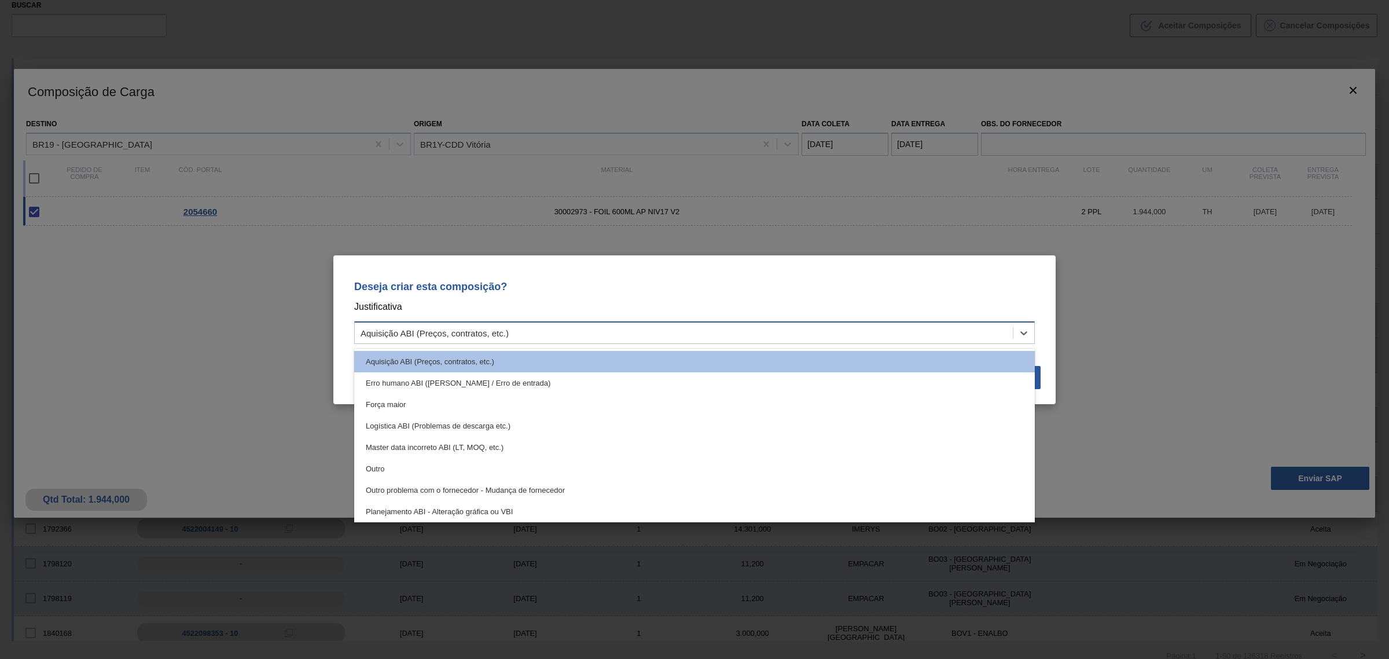
click at [783, 342] on div "Aquisição ABI (Preços, contratos, etc.)" at bounding box center [694, 332] width 681 height 23
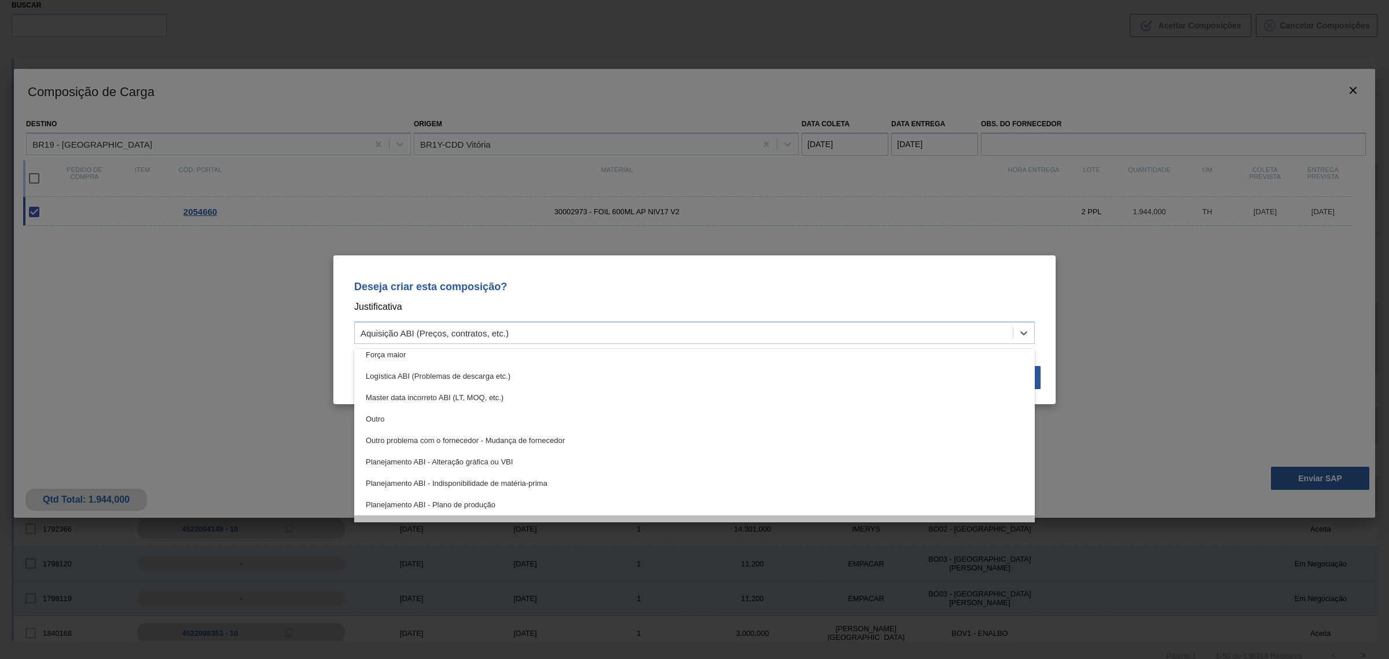
scroll to position [72, 0]
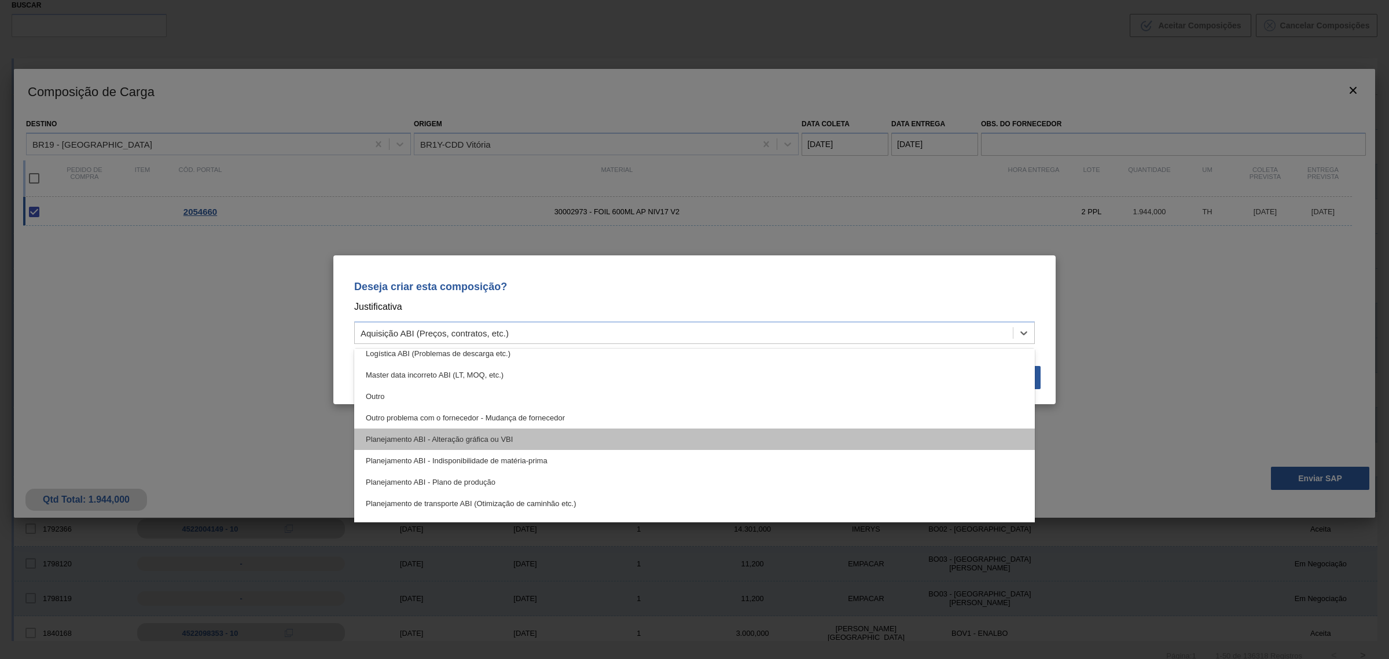
click at [530, 441] on div "Planejamento ABI - Alteração gráfica ou VBI" at bounding box center [694, 438] width 681 height 21
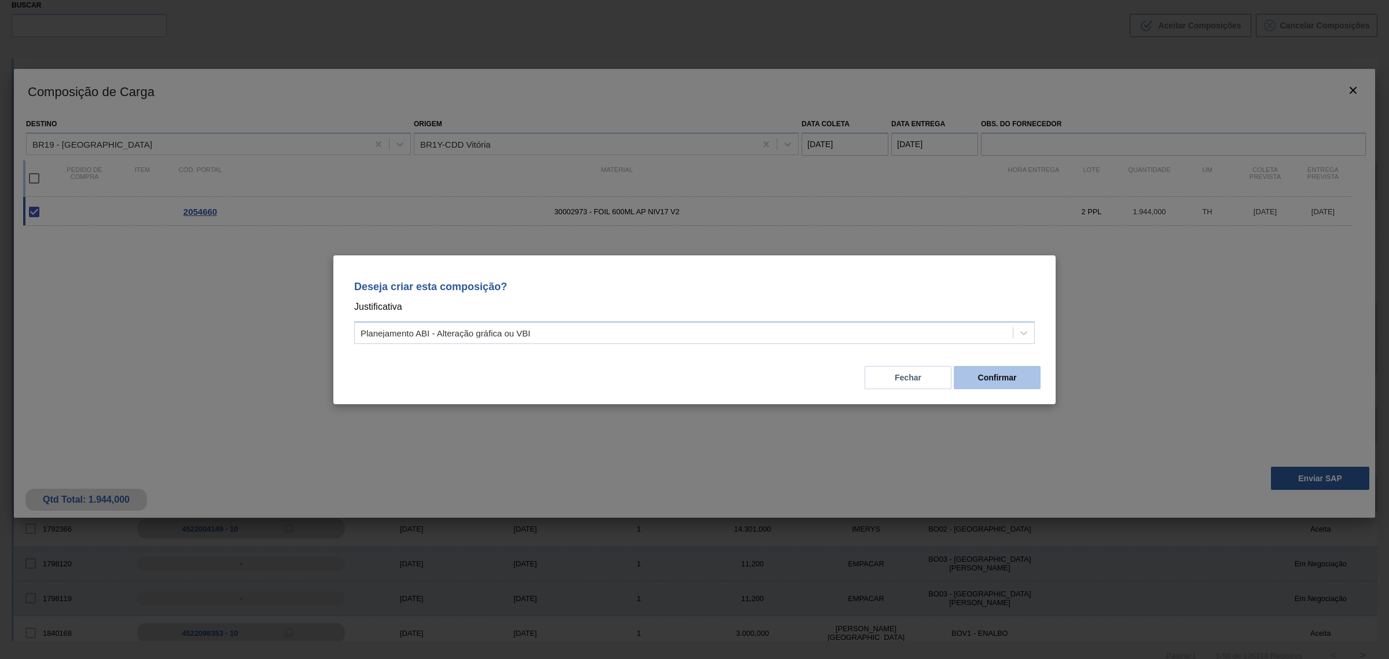
click at [1003, 381] on button "Confirmar" at bounding box center [997, 377] width 87 height 23
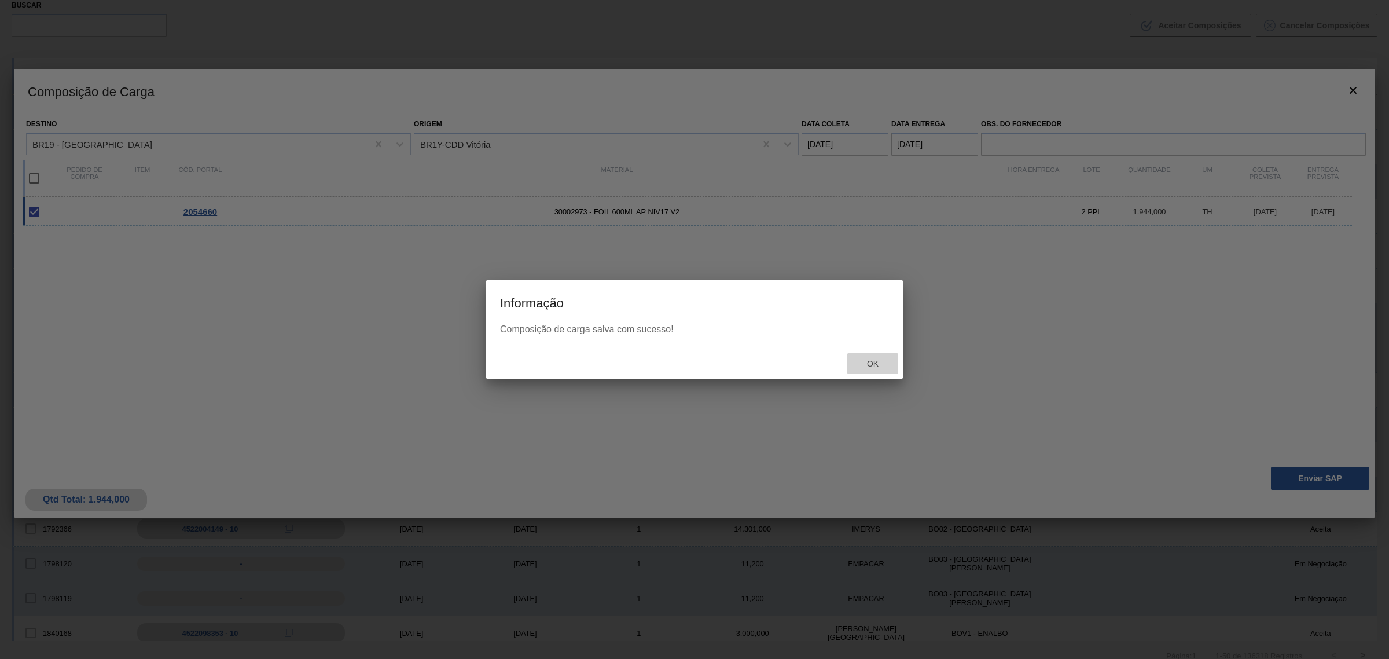
click at [884, 363] on span "Ok" at bounding box center [873, 363] width 30 height 9
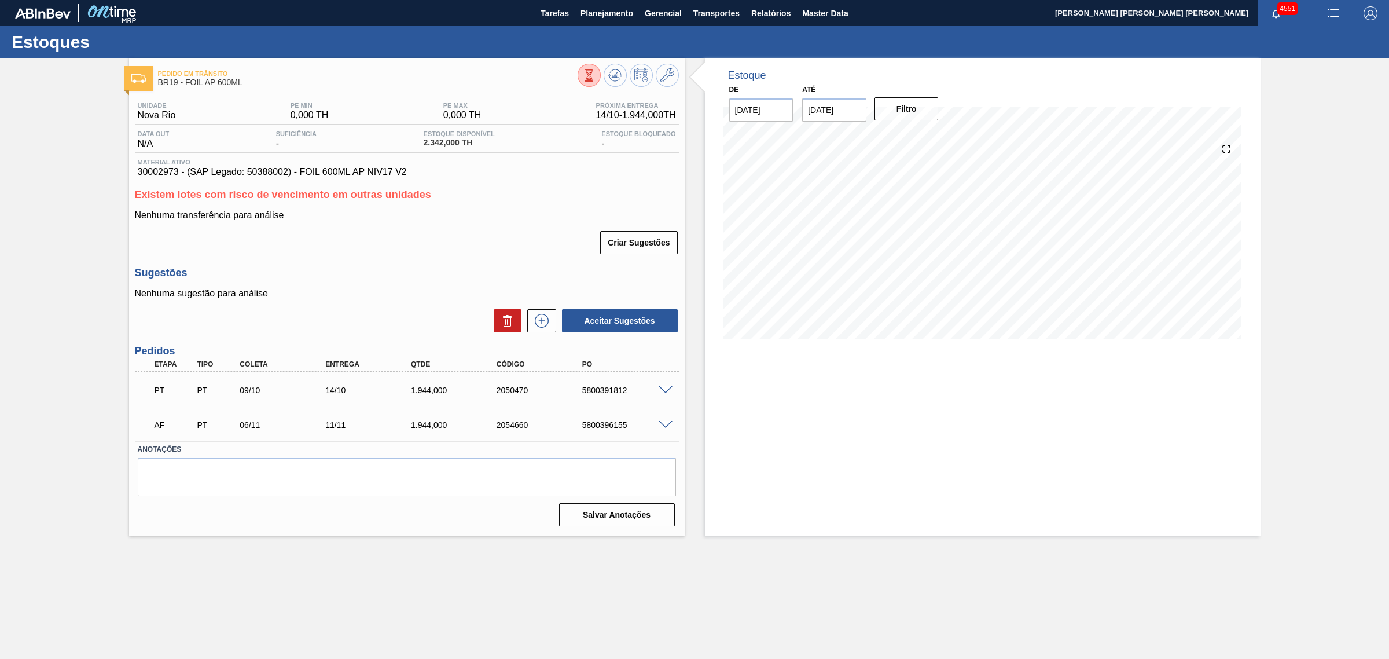
click at [595, 426] on div "5800396155" at bounding box center [627, 424] width 97 height 9
click at [595, 425] on div "5800396155" at bounding box center [627, 424] width 97 height 9
click at [665, 423] on span at bounding box center [666, 425] width 14 height 9
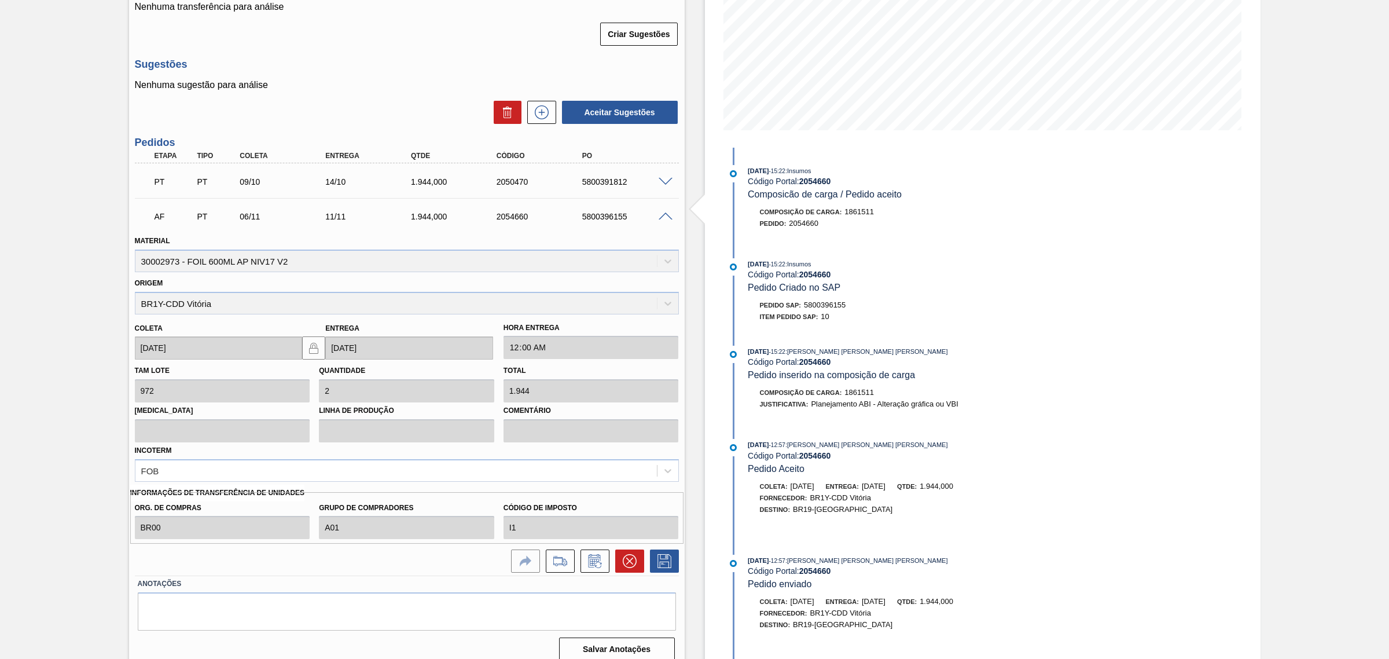
scroll to position [221, 0]
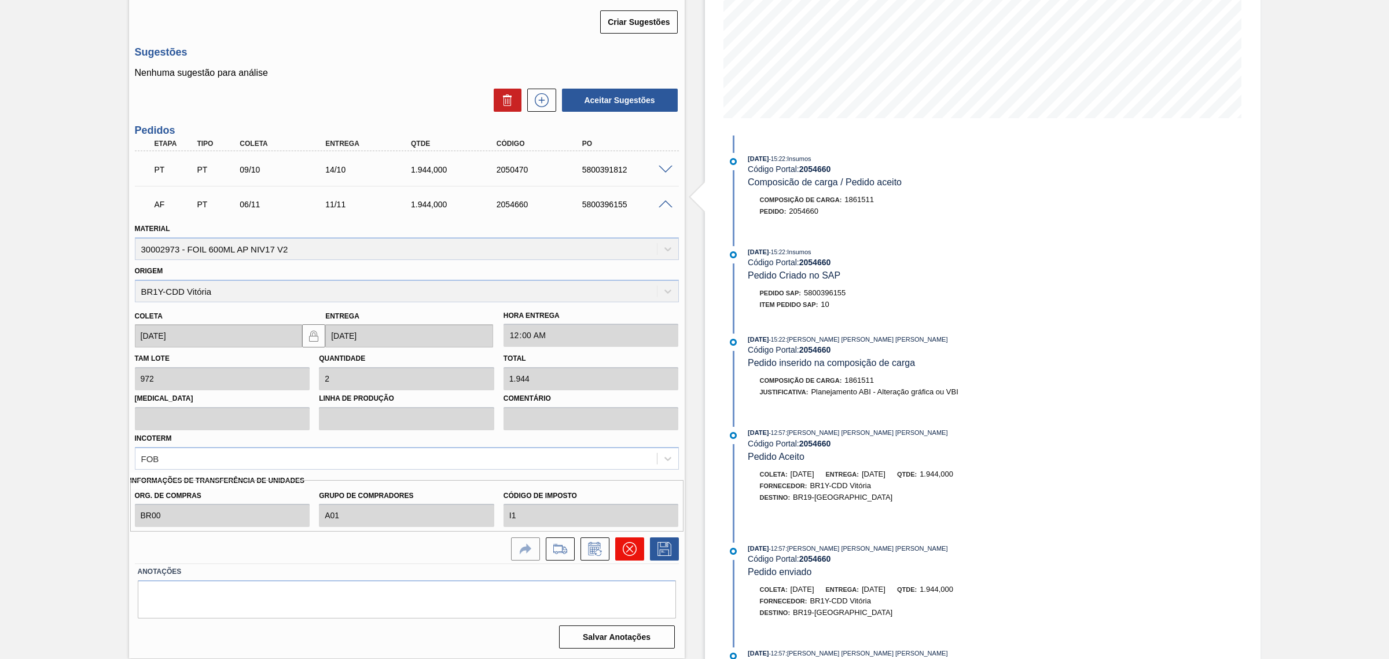
click at [635, 542] on button at bounding box center [629, 548] width 29 height 23
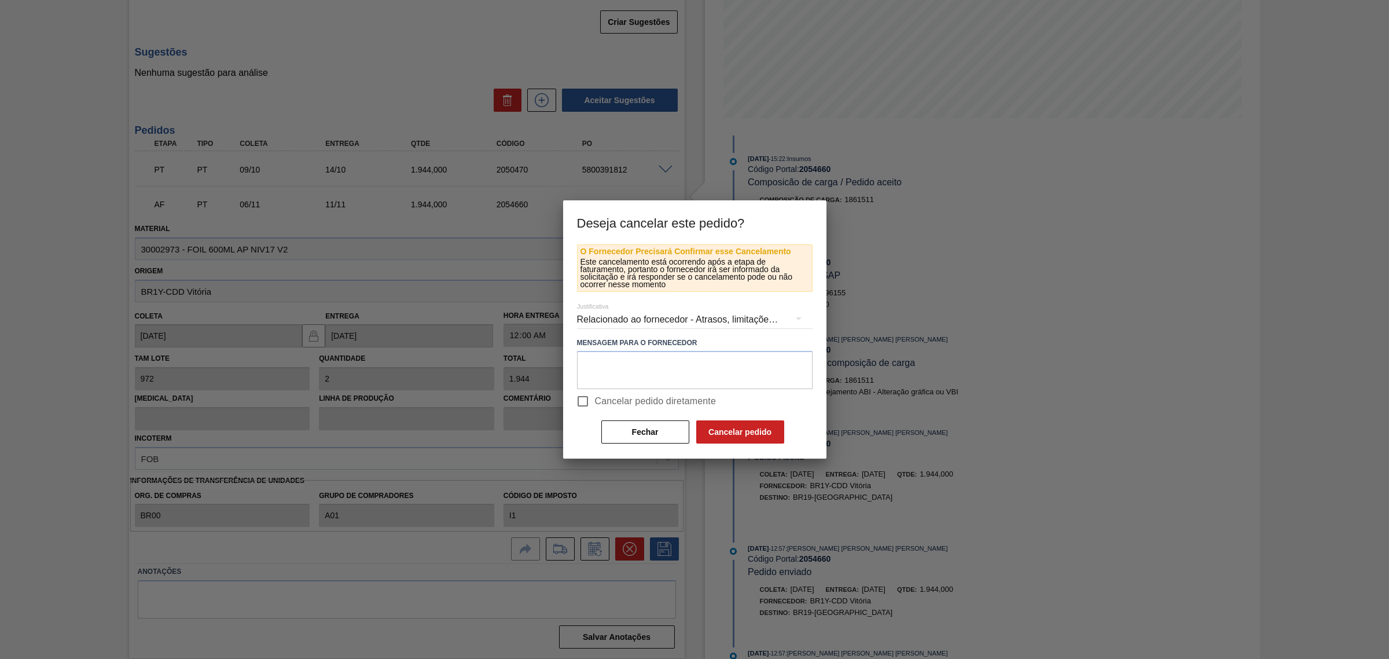
click at [599, 405] on span "Cancelar pedido diretamente" at bounding box center [656, 401] width 122 height 14
click at [595, 405] on input "Cancelar pedido diretamente" at bounding box center [583, 401] width 24 height 24
checkbox input "true"
drag, startPoint x: 655, startPoint y: 447, endPoint x: 646, endPoint y: 431, distance: 17.9
click at [654, 444] on div "O Fornecedor Precisará Confirmar esse Cancelamento Este cancelamento está ocorr…" at bounding box center [694, 351] width 263 height 215
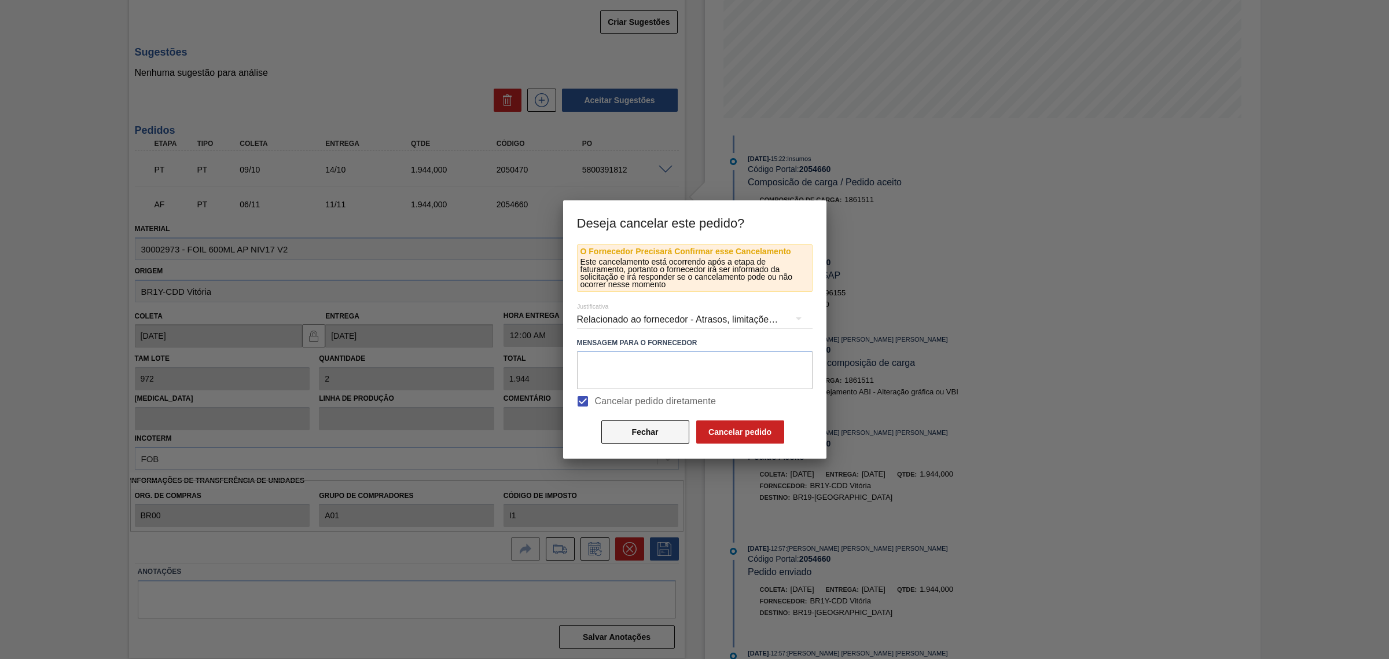
click at [646, 431] on button "Fechar" at bounding box center [645, 431] width 88 height 23
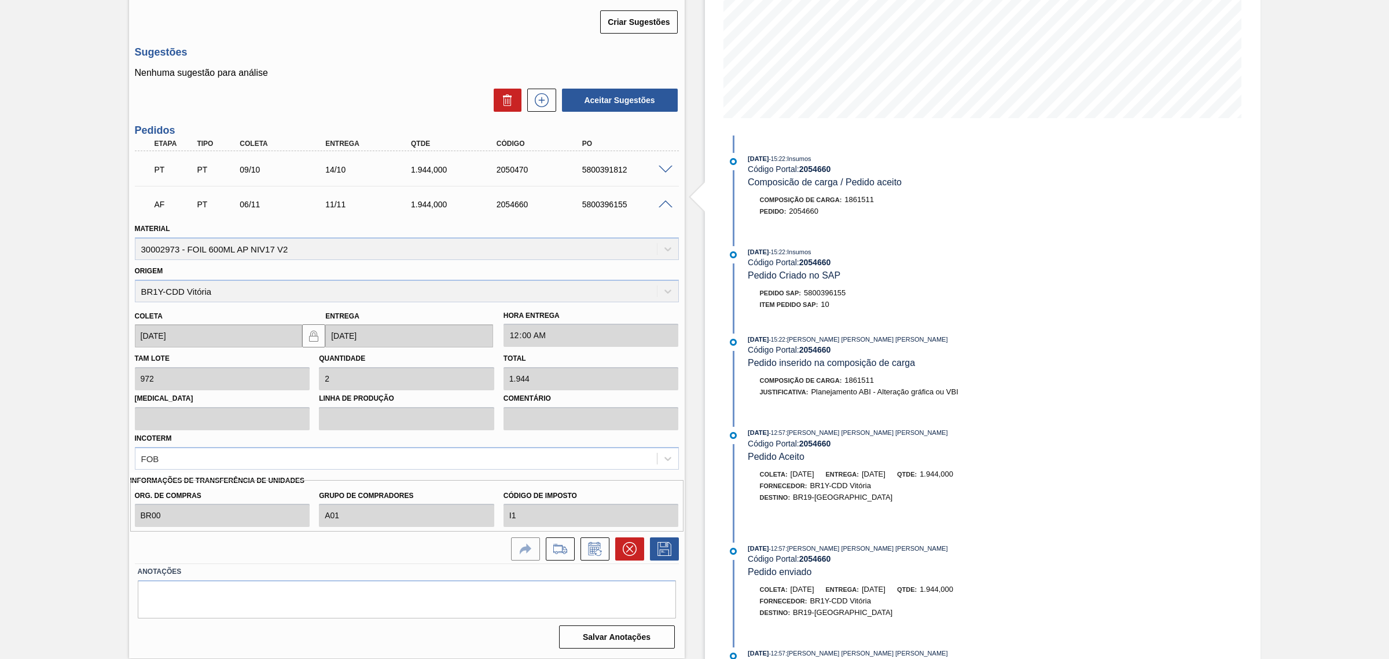
click at [660, 203] on span at bounding box center [666, 204] width 14 height 9
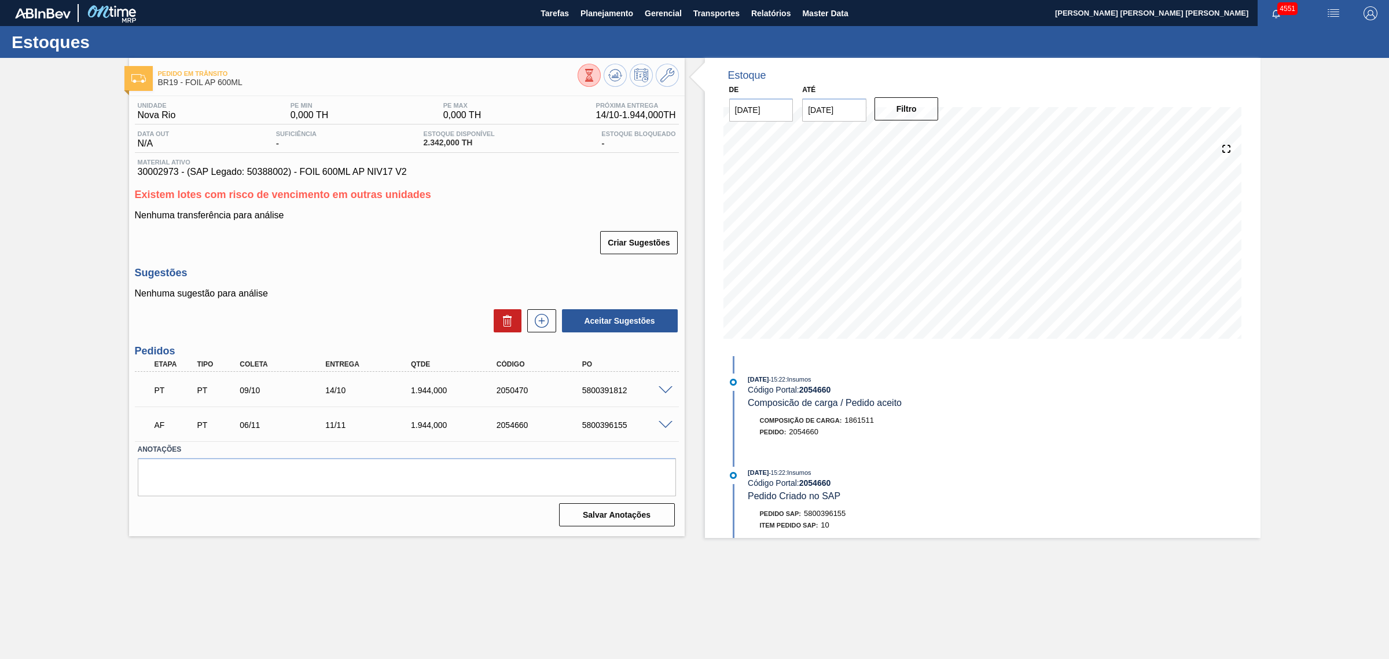
scroll to position [0, 0]
click at [665, 427] on span at bounding box center [666, 425] width 14 height 9
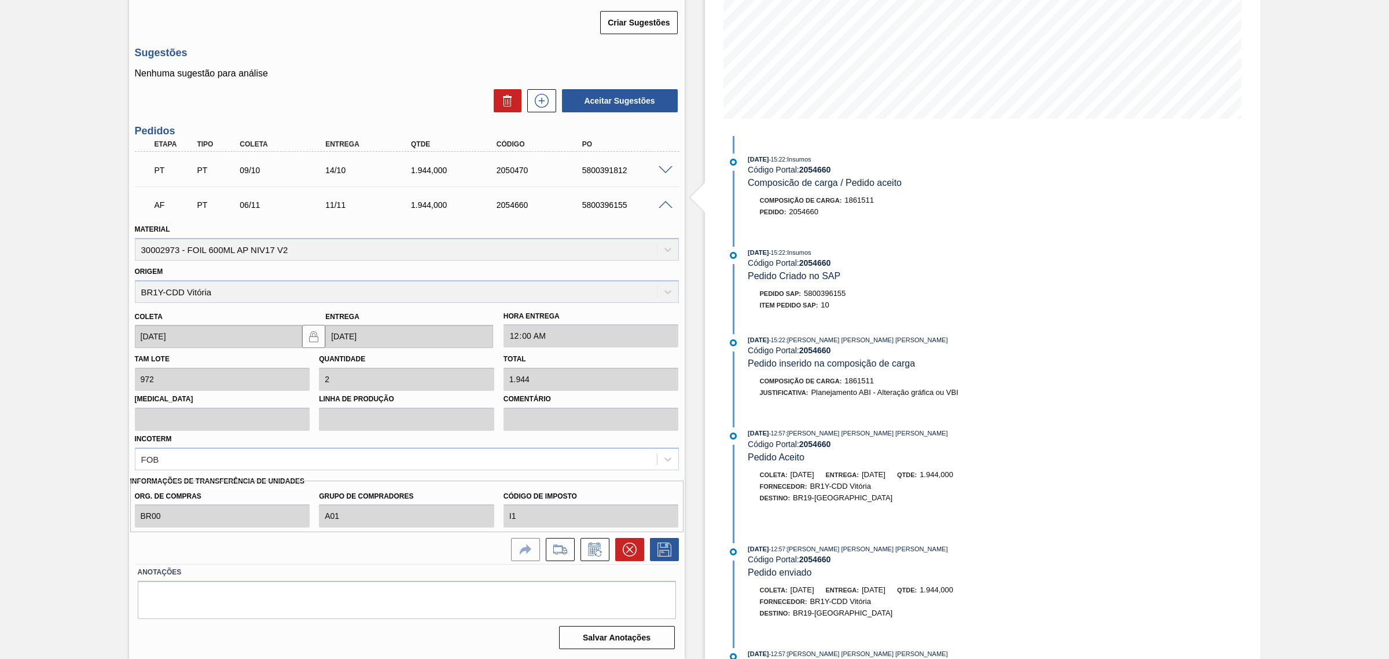
scroll to position [221, 0]
click at [625, 557] on button at bounding box center [629, 548] width 29 height 23
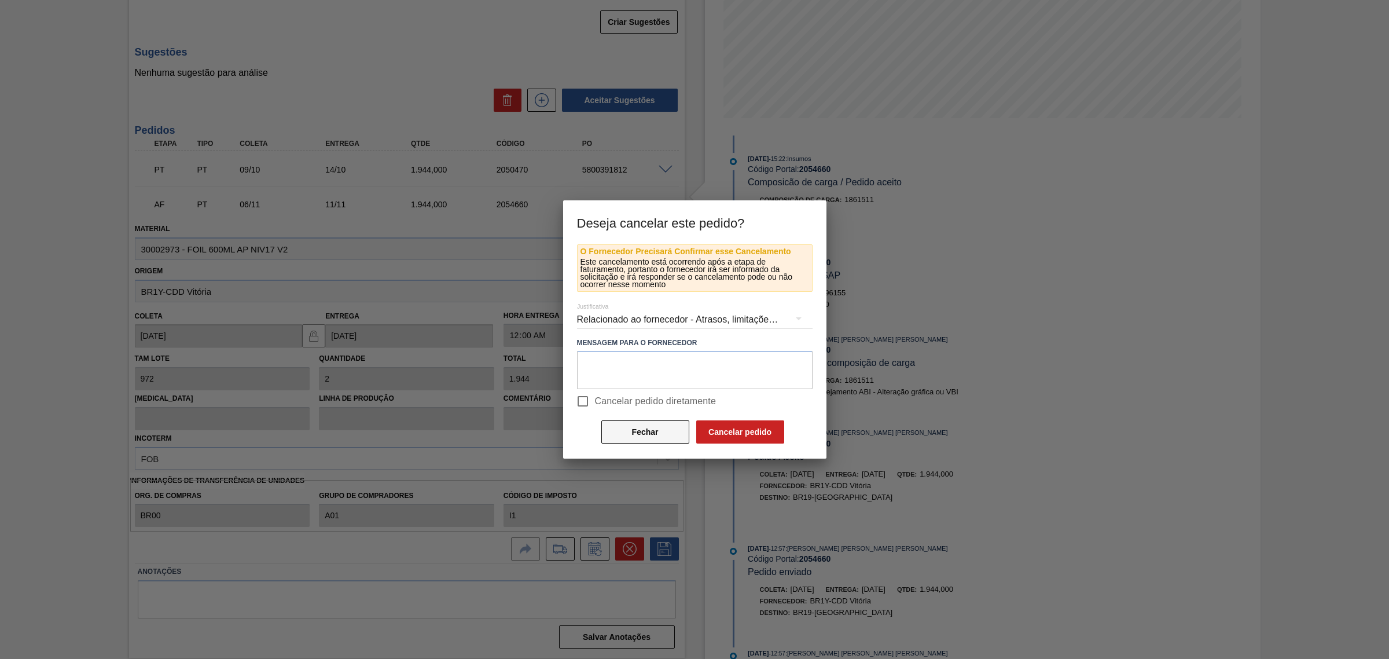
click at [634, 425] on button "Fechar" at bounding box center [645, 431] width 88 height 23
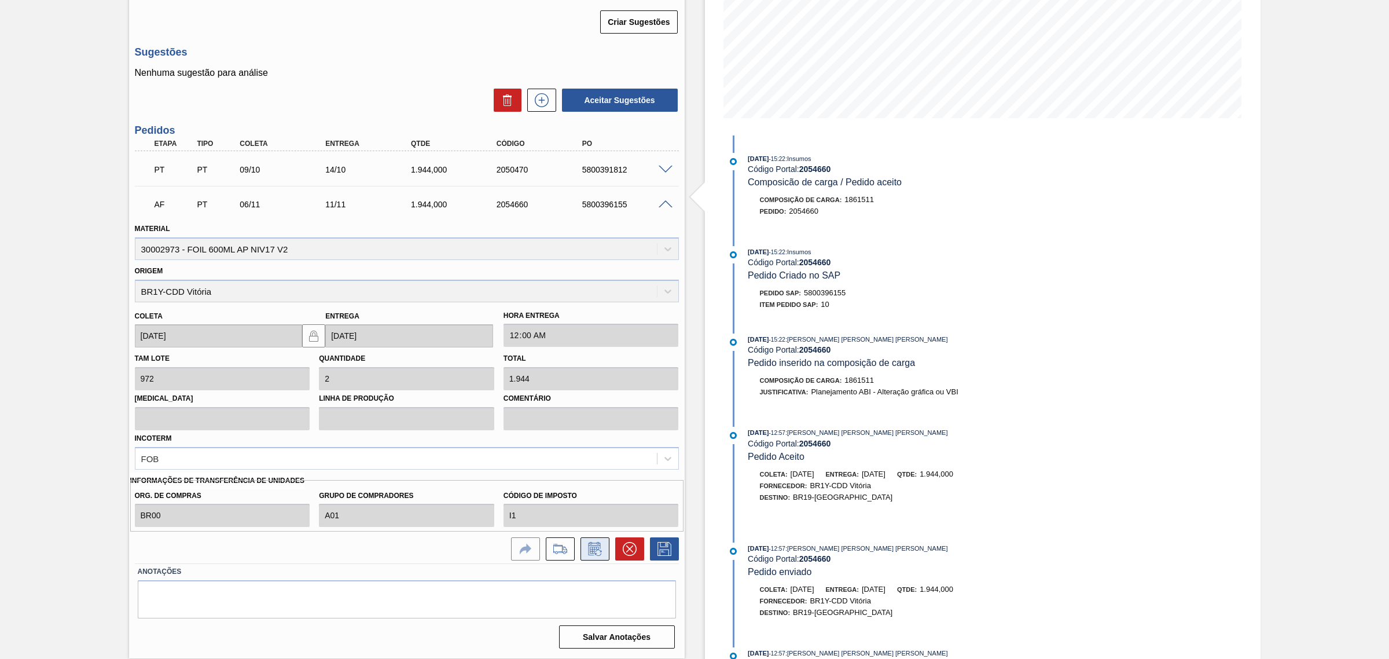
click at [594, 552] on icon at bounding box center [595, 549] width 19 height 14
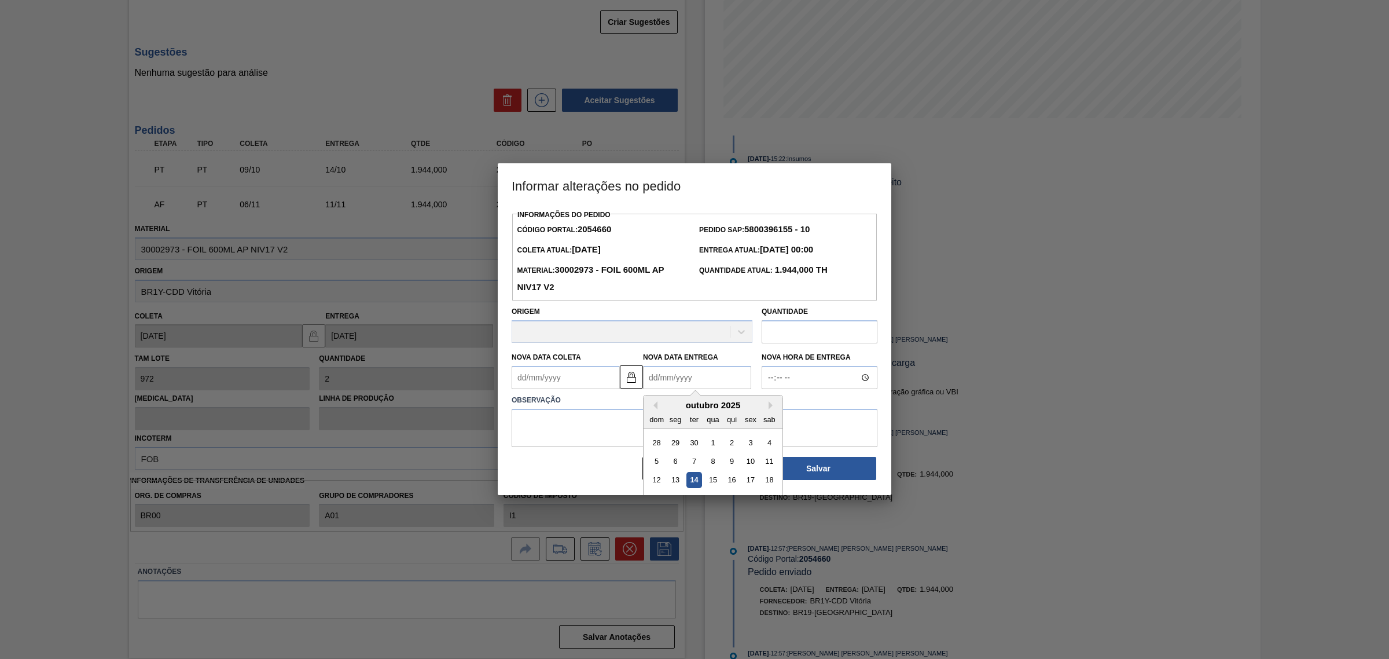
click at [714, 380] on Entrega2054660 "Nova Data Entrega" at bounding box center [697, 377] width 108 height 23
click at [814, 334] on input "text" at bounding box center [820, 331] width 116 height 23
click at [663, 432] on textarea at bounding box center [695, 428] width 366 height 38
click at [707, 461] on button "Fechar" at bounding box center [701, 468] width 116 height 23
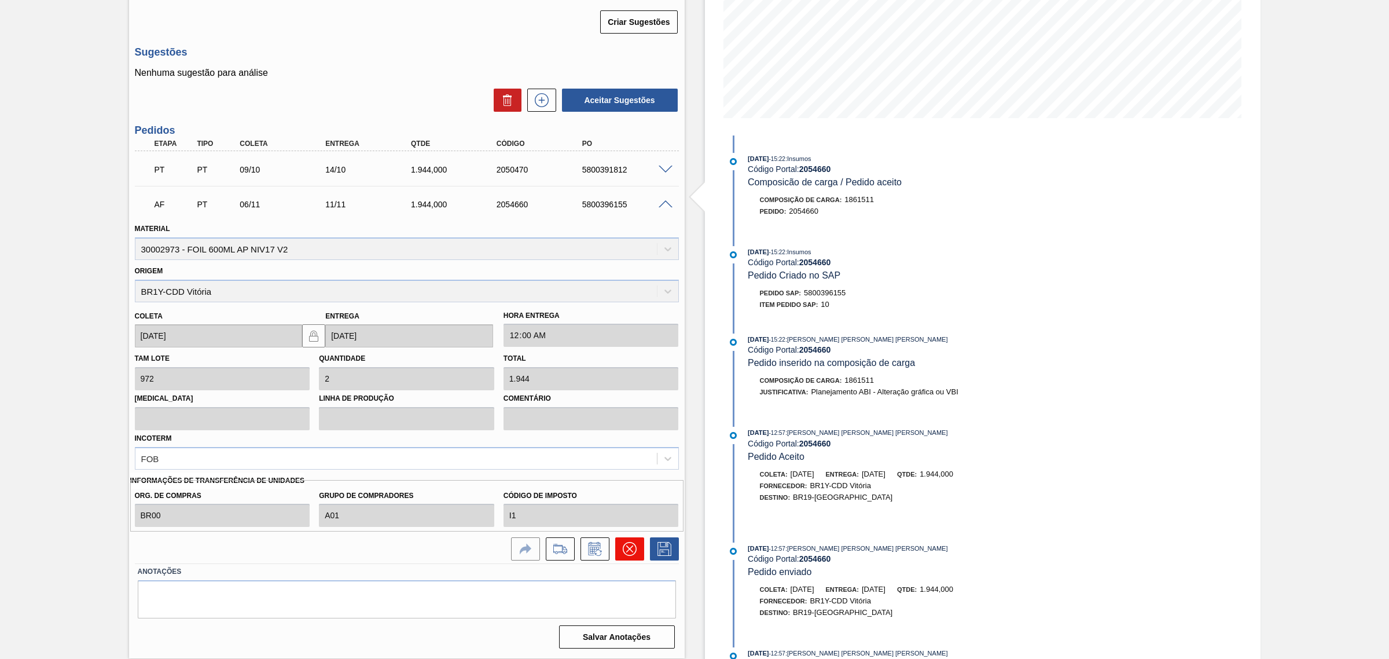
click at [615, 557] on button at bounding box center [629, 548] width 29 height 23
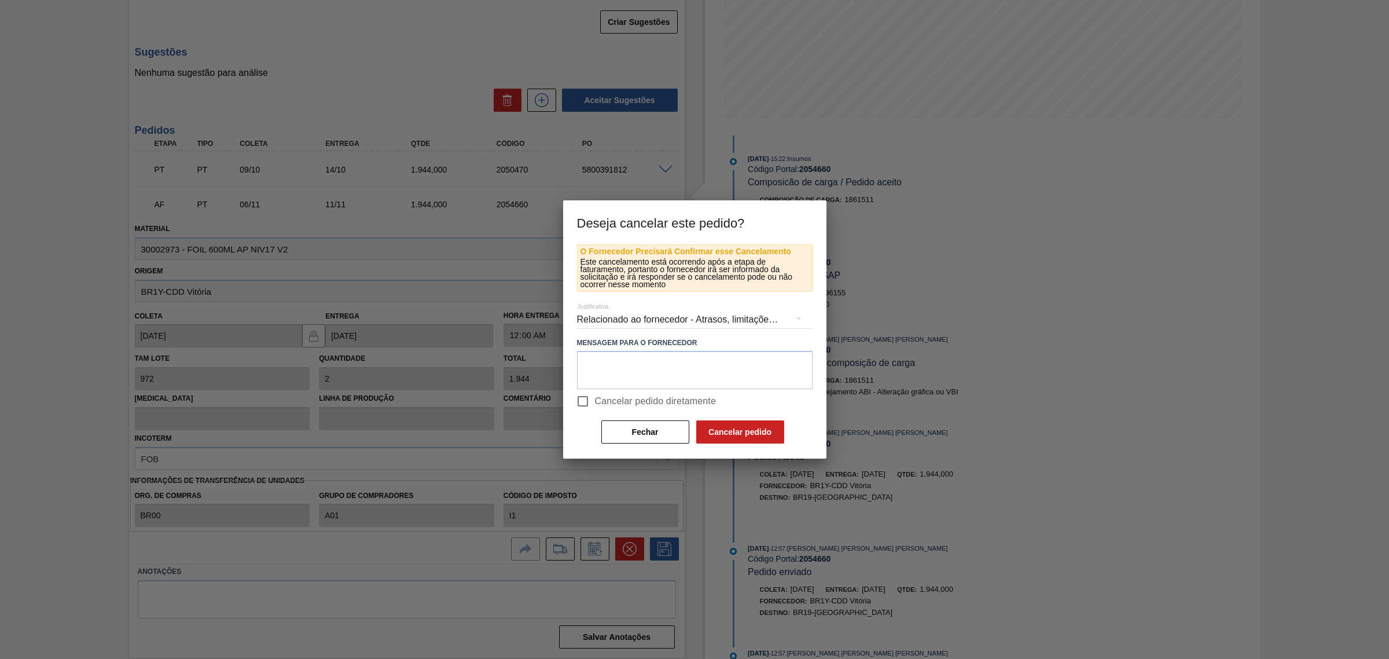
click at [620, 398] on span "Cancelar pedido diretamente" at bounding box center [656, 401] width 122 height 14
click at [595, 398] on input "Cancelar pedido diretamente" at bounding box center [583, 401] width 24 height 24
checkbox input "true"
click at [741, 427] on button "Cancelar pedido" at bounding box center [740, 431] width 88 height 23
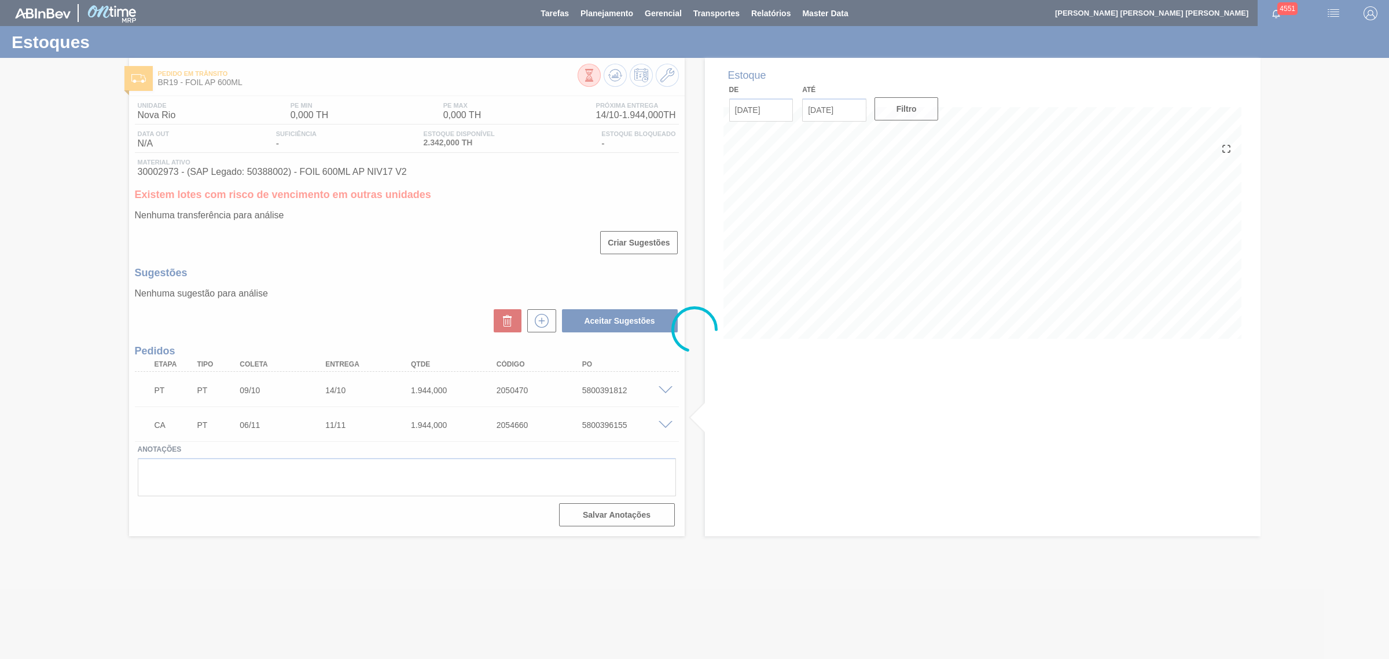
scroll to position [0, 0]
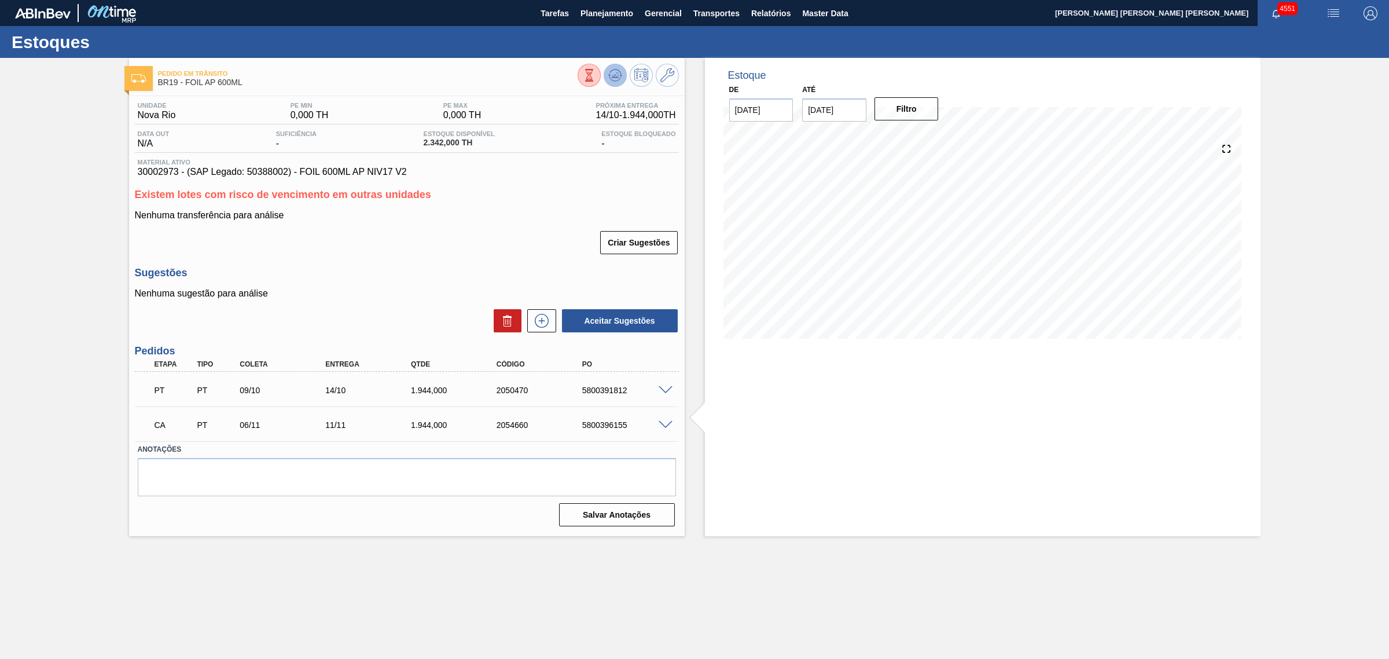
drag, startPoint x: 625, startPoint y: 68, endPoint x: 619, endPoint y: 69, distance: 6.0
click at [623, 68] on div at bounding box center [628, 77] width 101 height 26
click at [614, 71] on icon at bounding box center [615, 75] width 14 height 14
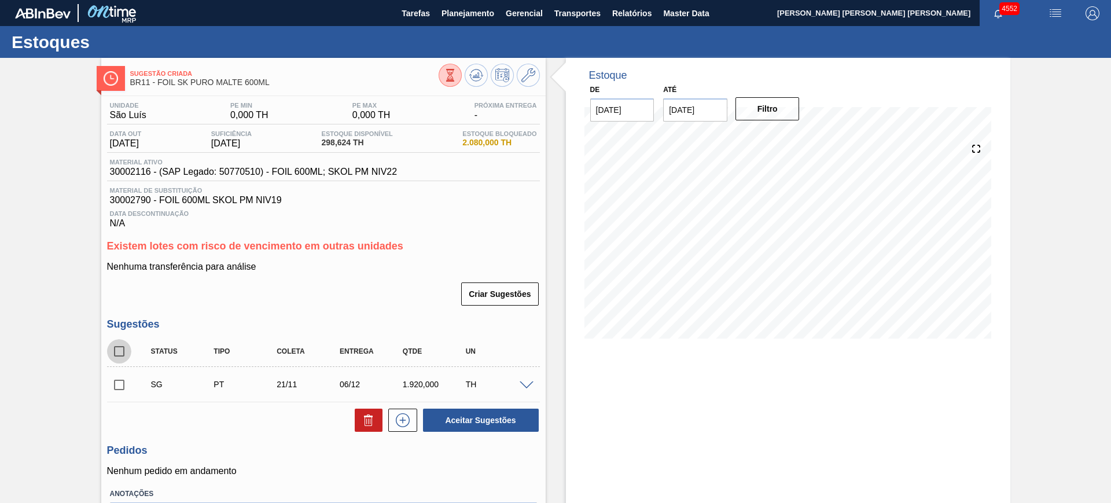
click at [122, 351] on input "checkbox" at bounding box center [119, 351] width 24 height 24
checkbox input "true"
click at [362, 428] on button at bounding box center [369, 420] width 28 height 23
checkbox input "false"
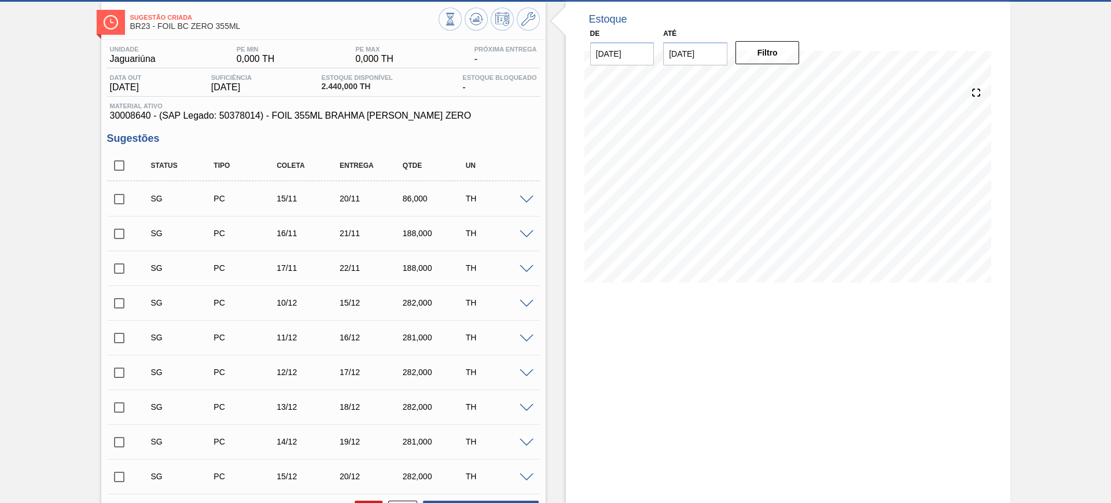
scroll to position [72, 0]
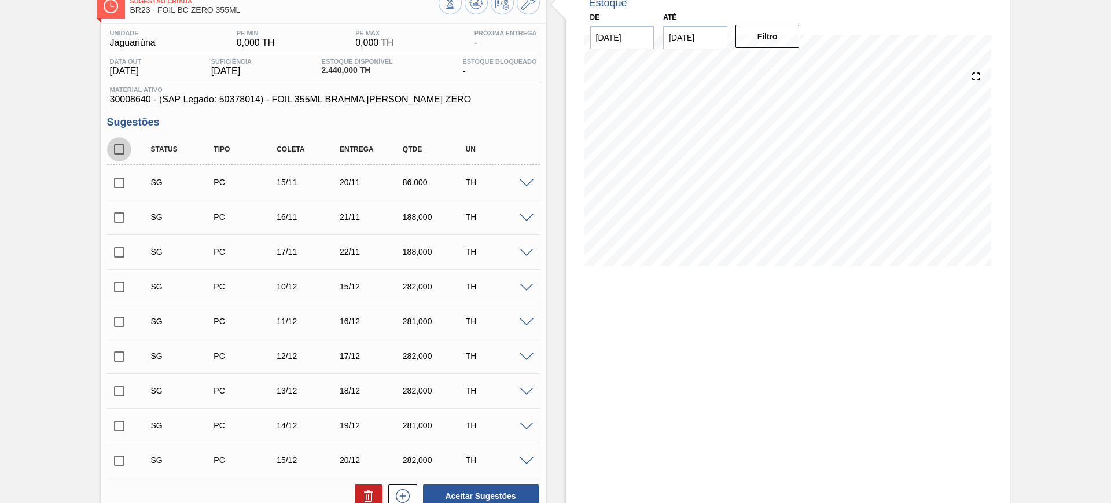
click at [119, 147] on input "checkbox" at bounding box center [119, 149] width 24 height 24
checkbox input "true"
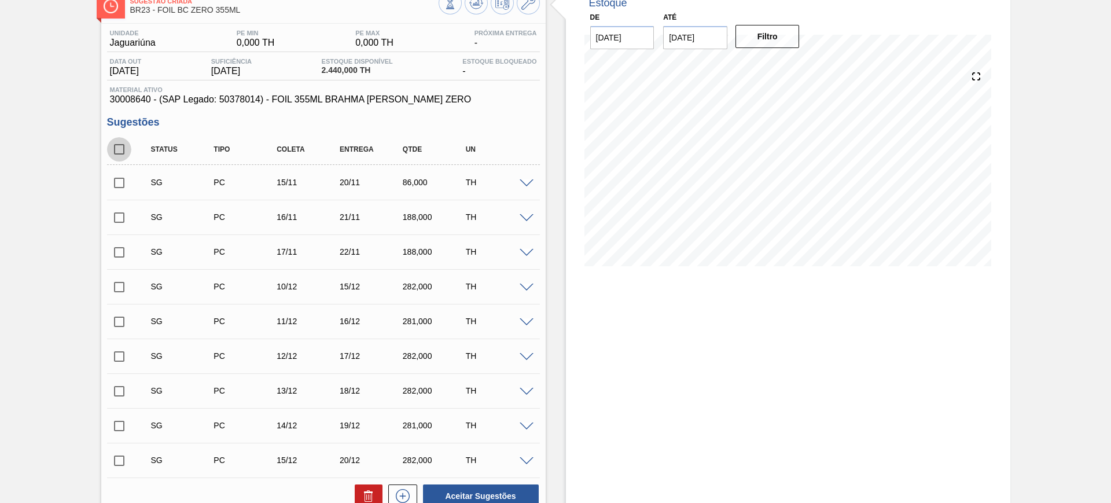
checkbox input "true"
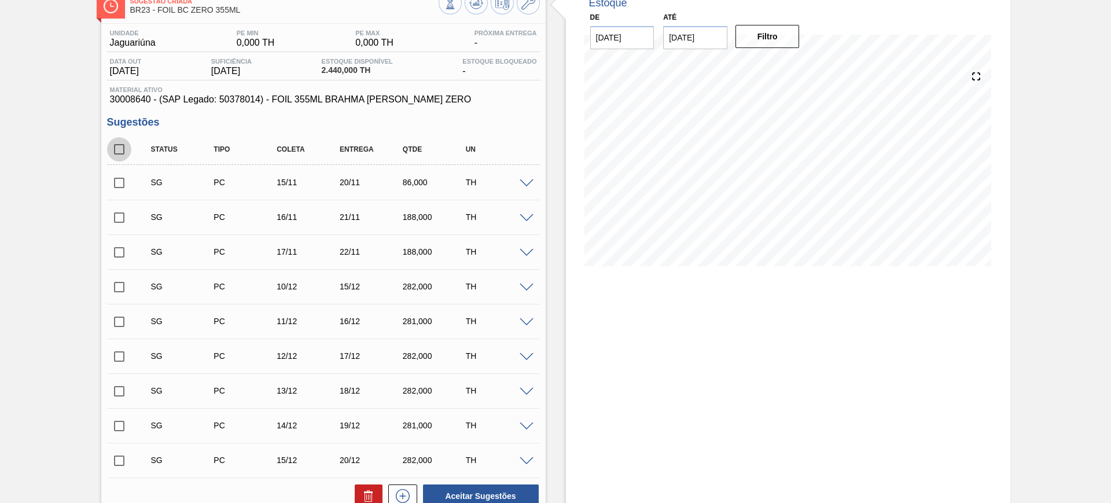
checkbox input "true"
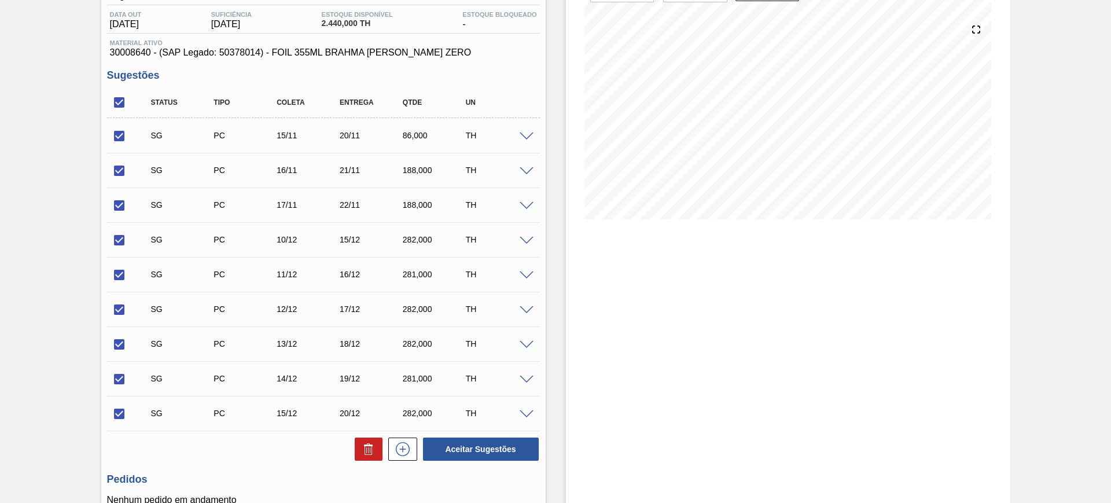
scroll to position [145, 0]
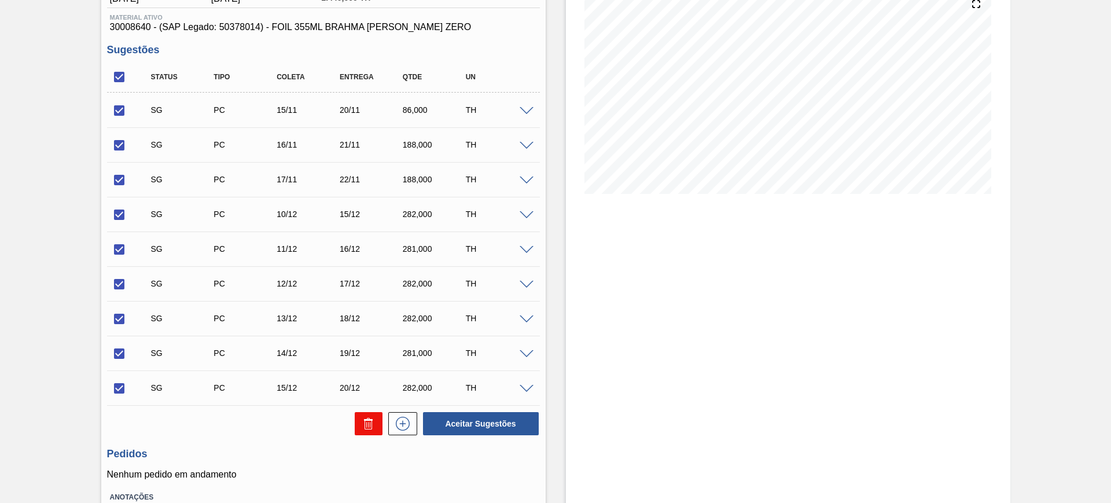
click at [367, 427] on g at bounding box center [368, 424] width 9 height 12
checkbox input "false"
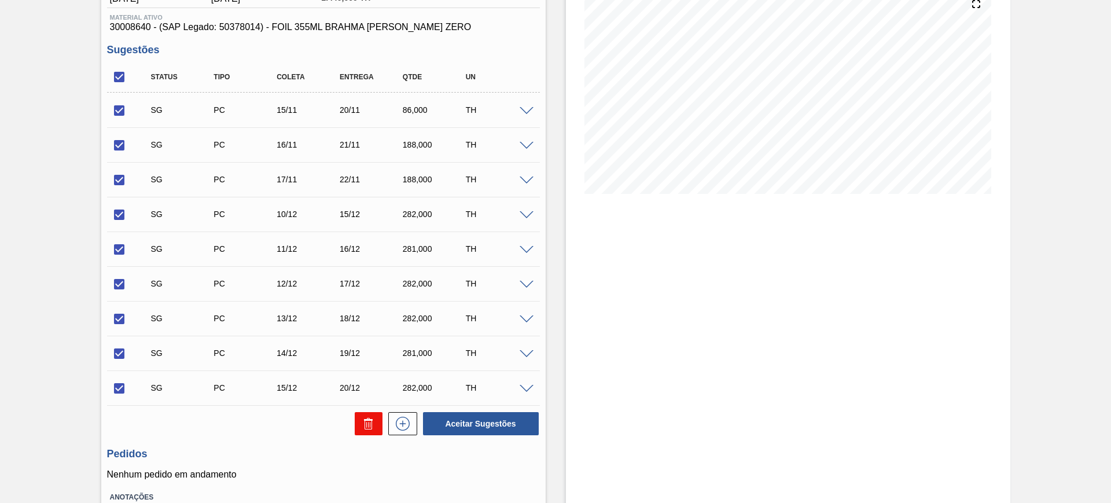
checkbox input "false"
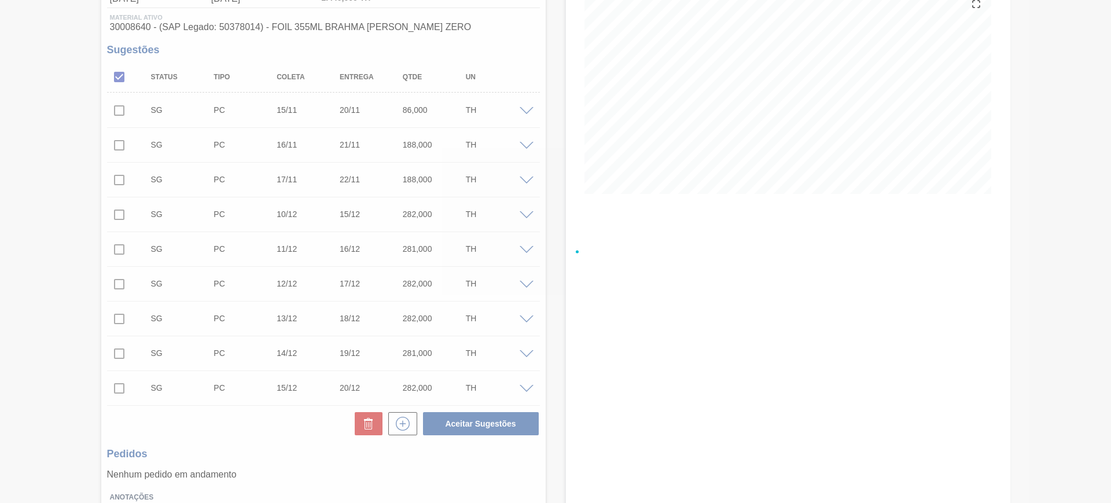
scroll to position [0, 0]
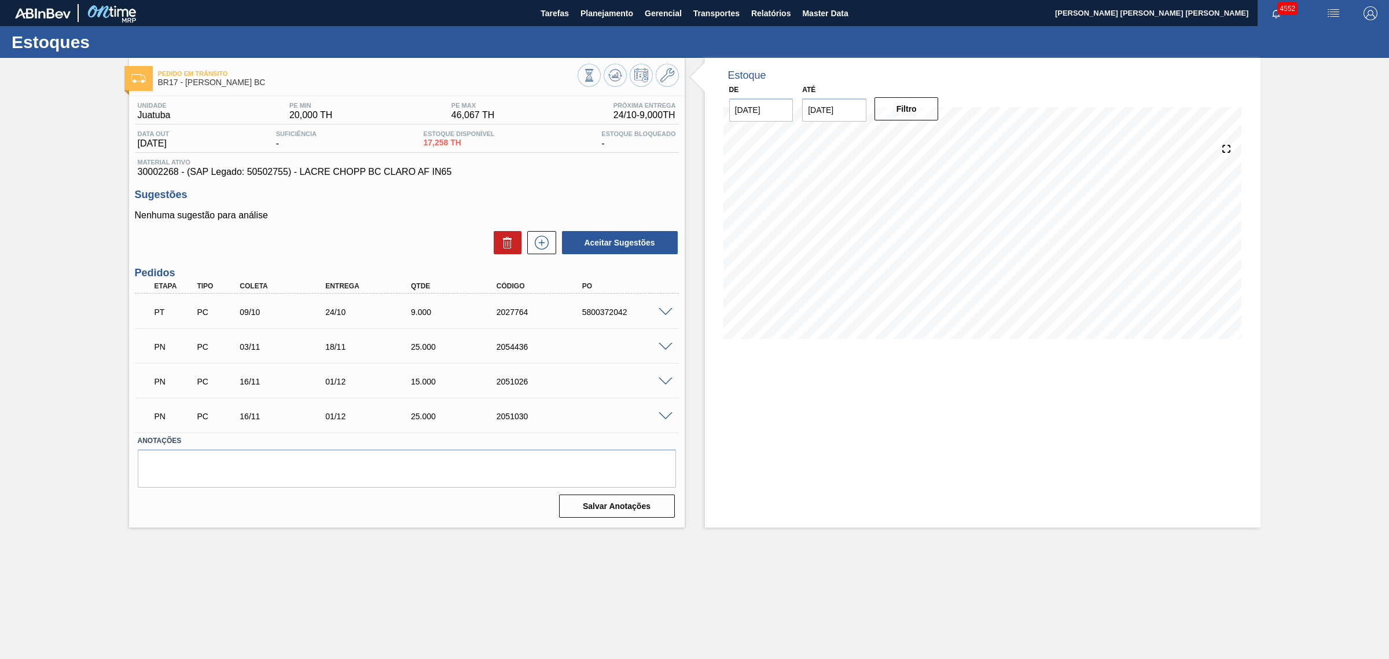
click at [666, 345] on span at bounding box center [666, 347] width 14 height 9
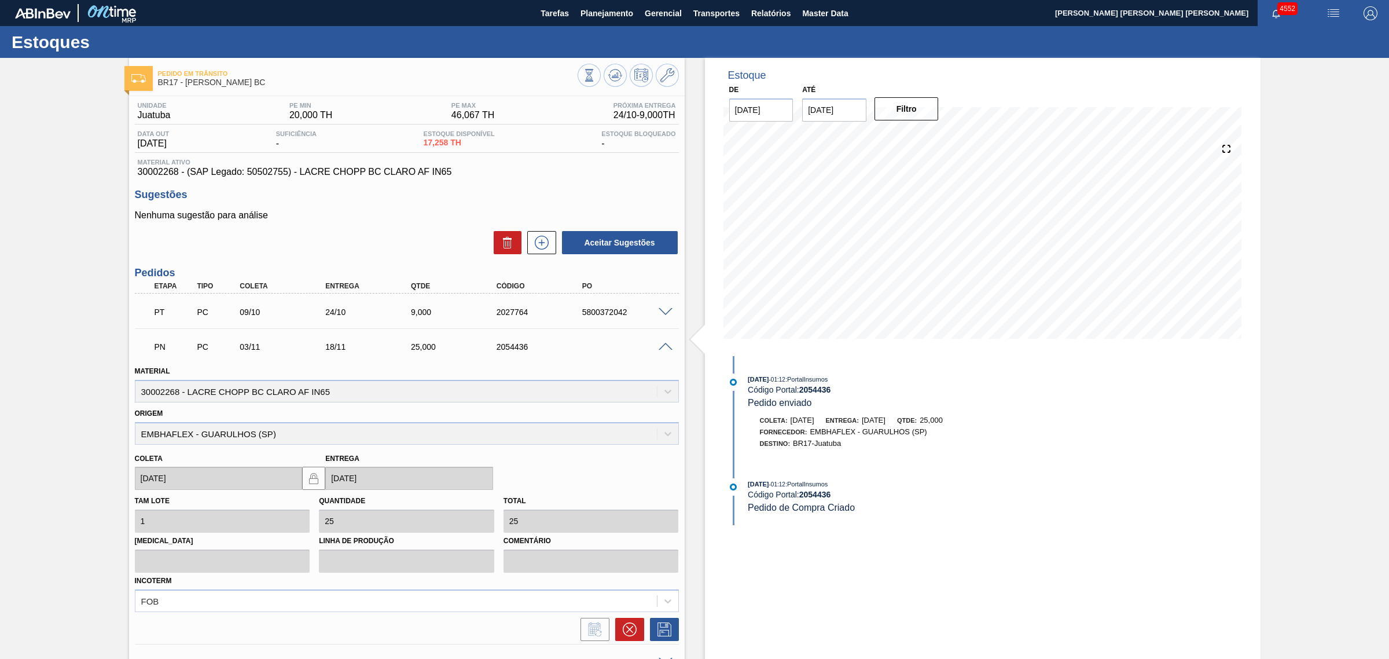
click at [667, 346] on span at bounding box center [666, 347] width 14 height 9
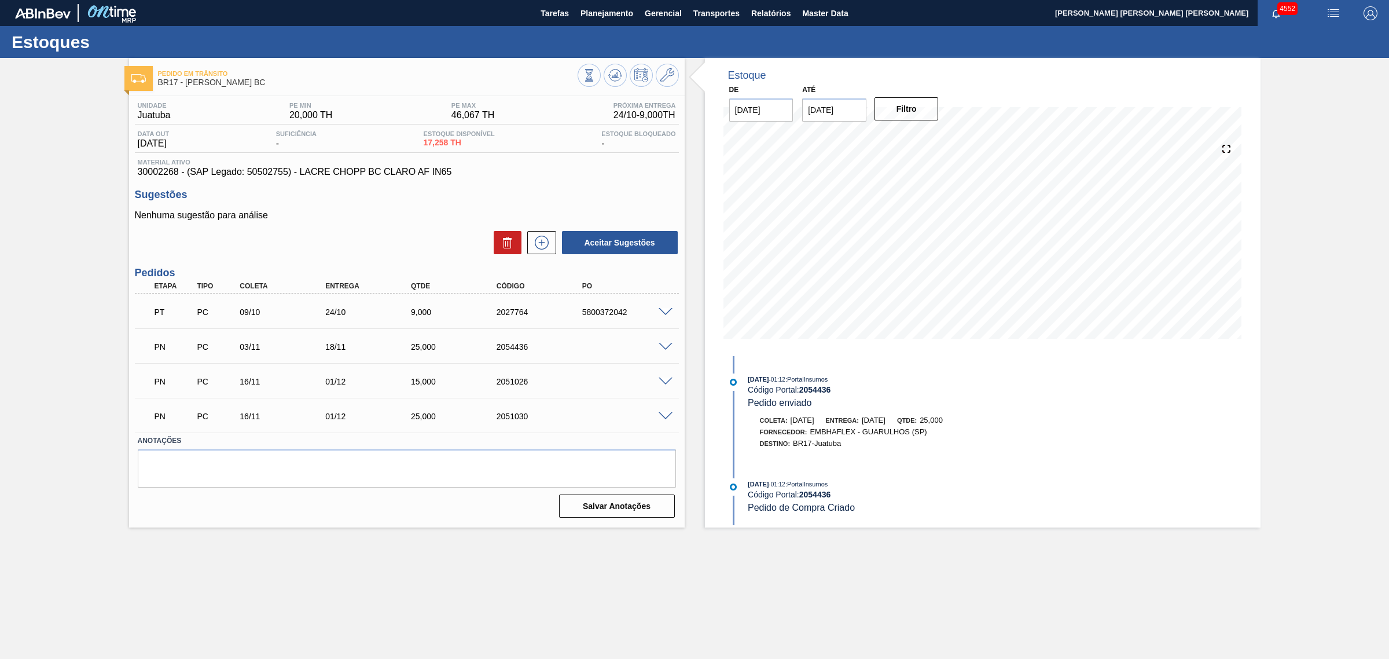
click at [665, 316] on span at bounding box center [666, 312] width 14 height 9
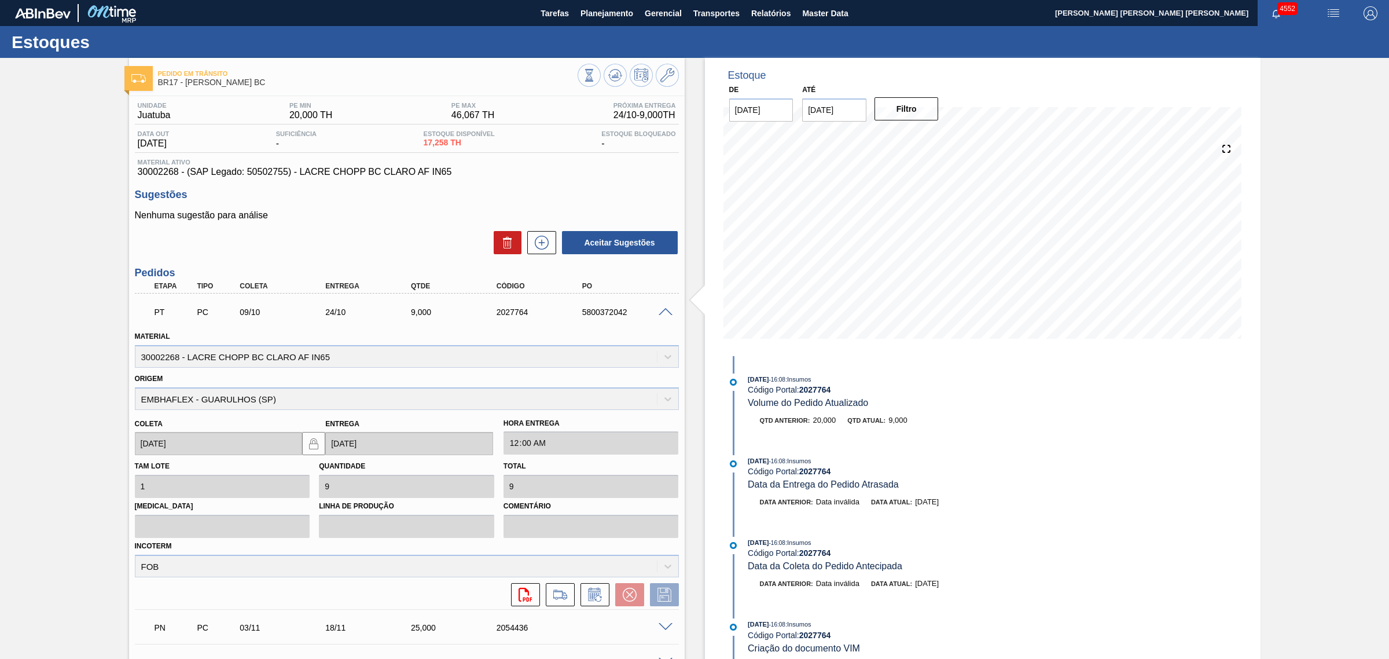
click at [667, 313] on span at bounding box center [666, 312] width 14 height 9
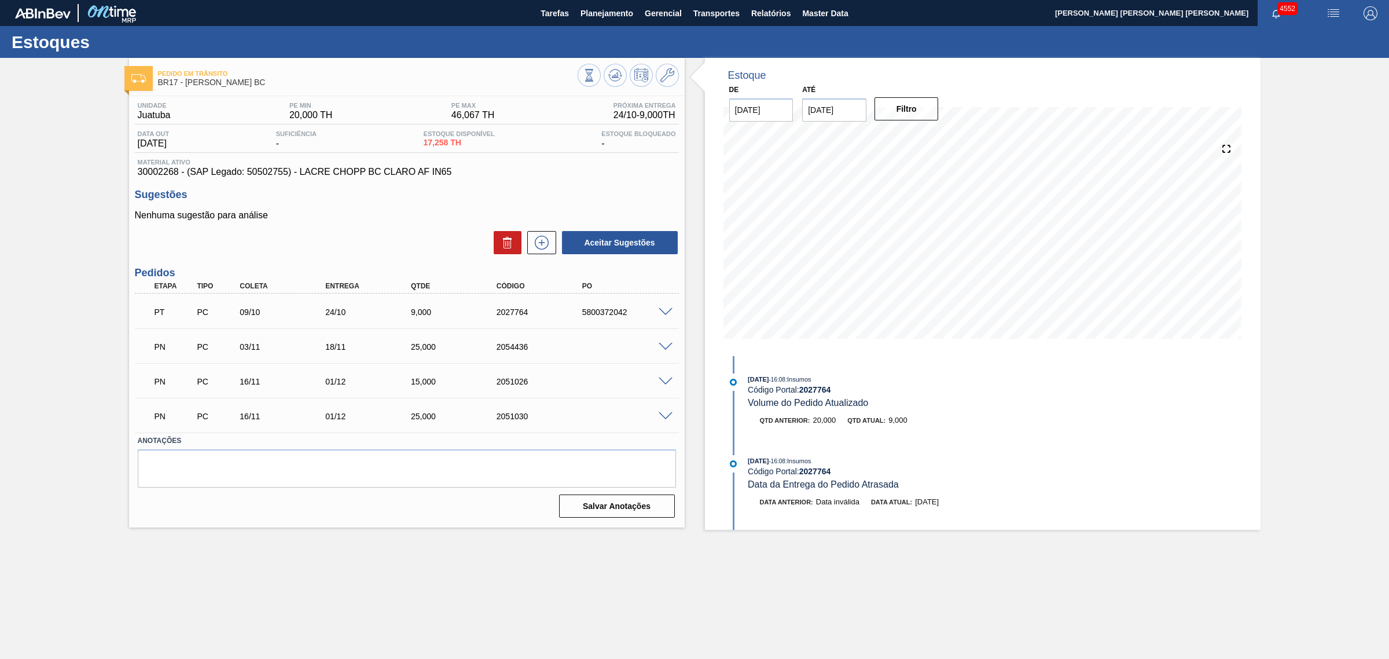
click at [664, 350] on span at bounding box center [666, 347] width 14 height 9
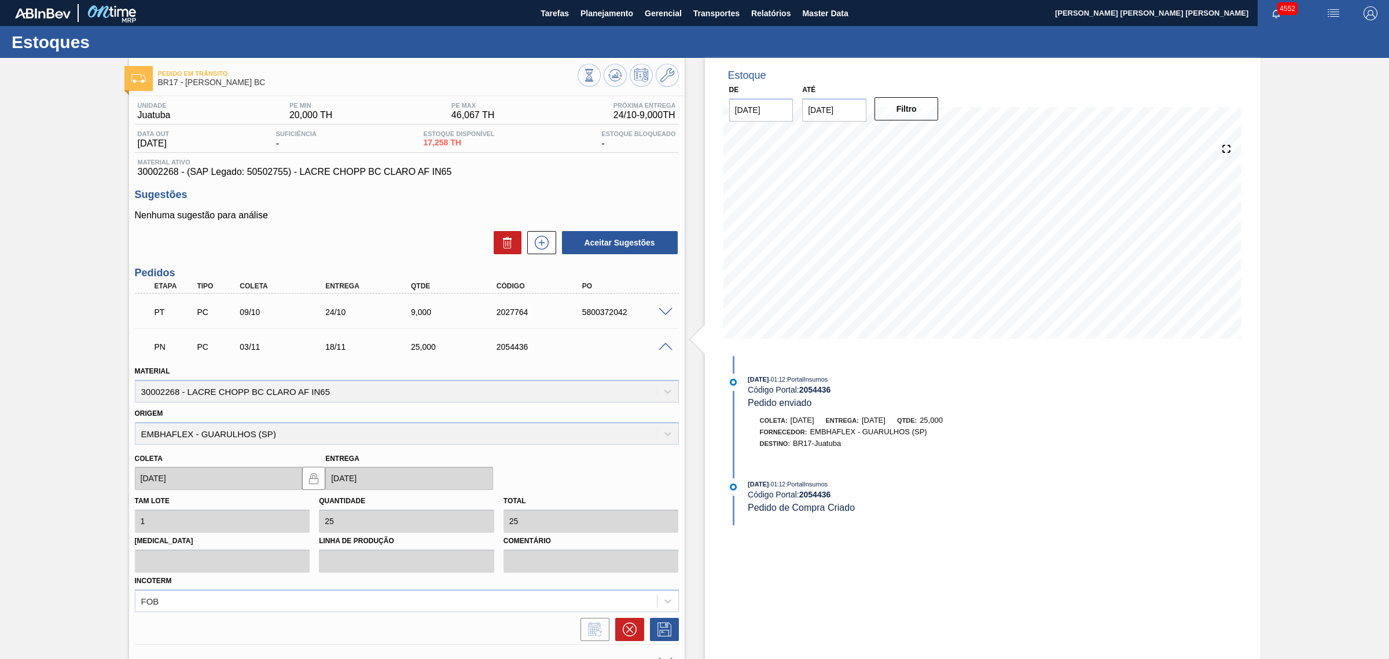
click at [665, 346] on span at bounding box center [666, 347] width 14 height 9
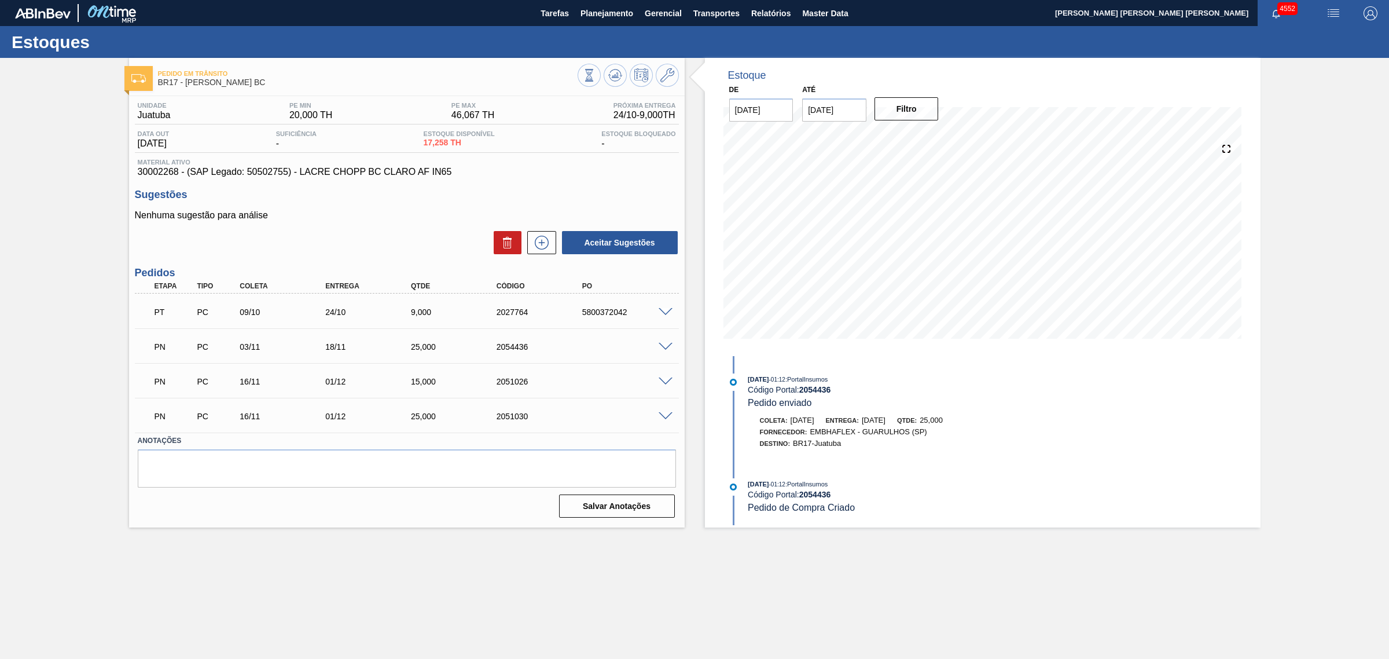
click at [659, 346] on span at bounding box center [666, 347] width 14 height 9
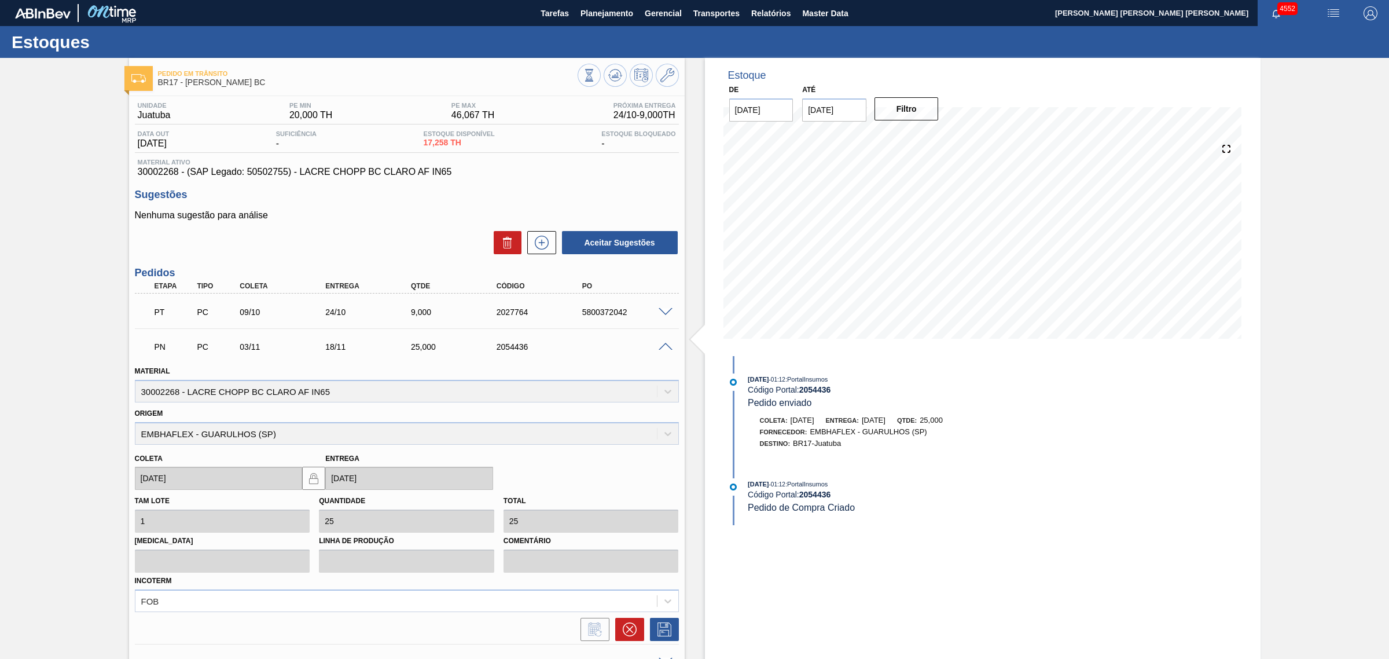
click at [663, 310] on span at bounding box center [666, 312] width 14 height 9
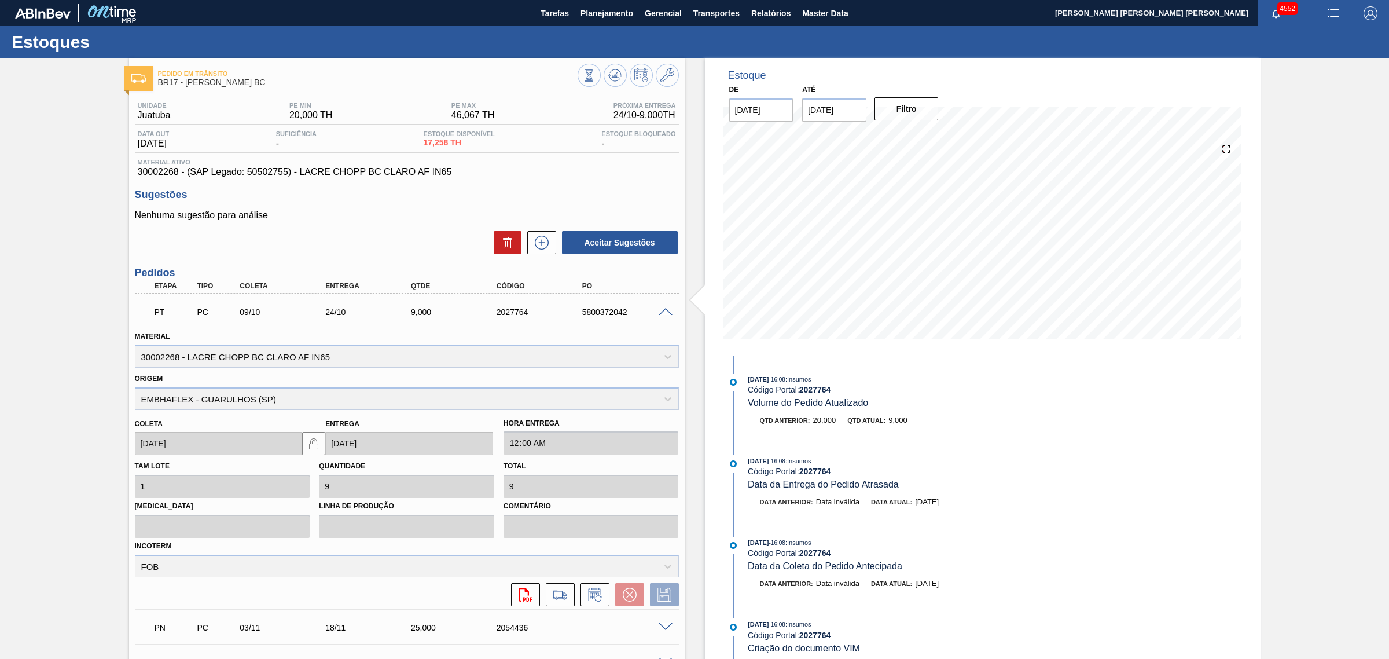
click at [662, 313] on span at bounding box center [666, 312] width 14 height 9
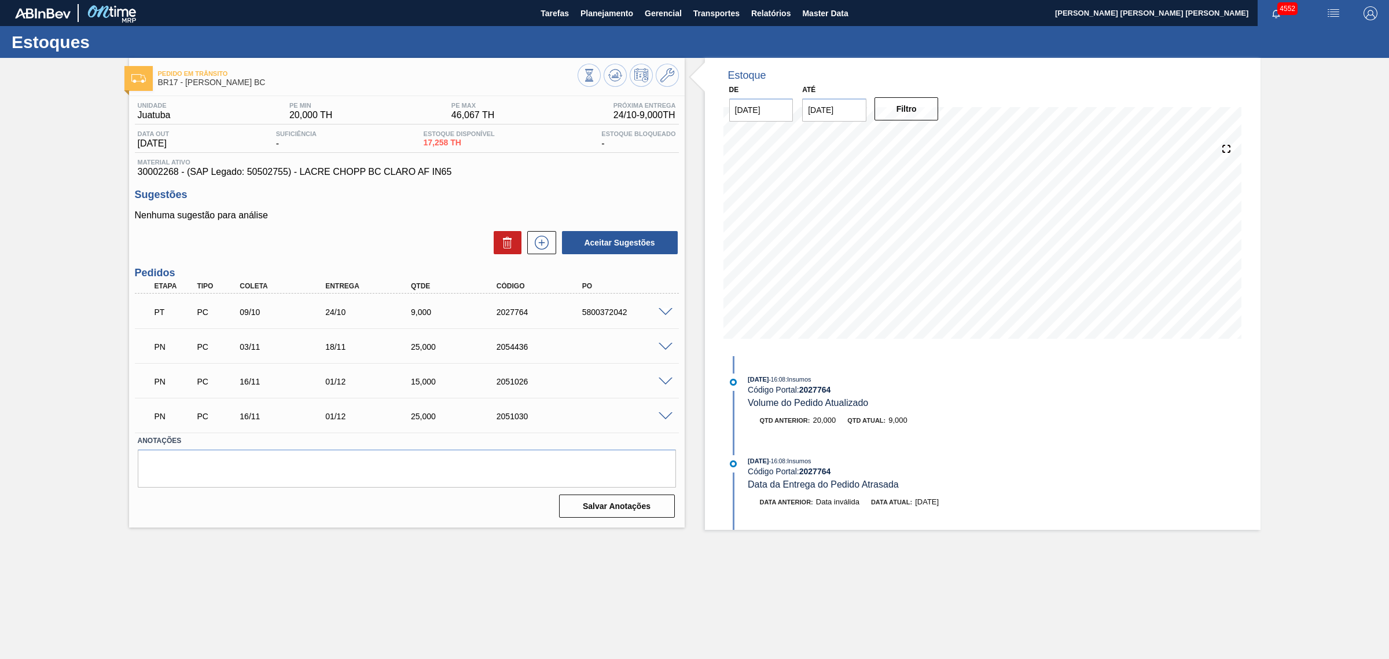
click at [606, 310] on div "5800372042" at bounding box center [627, 311] width 97 height 9
copy div "5800372042"
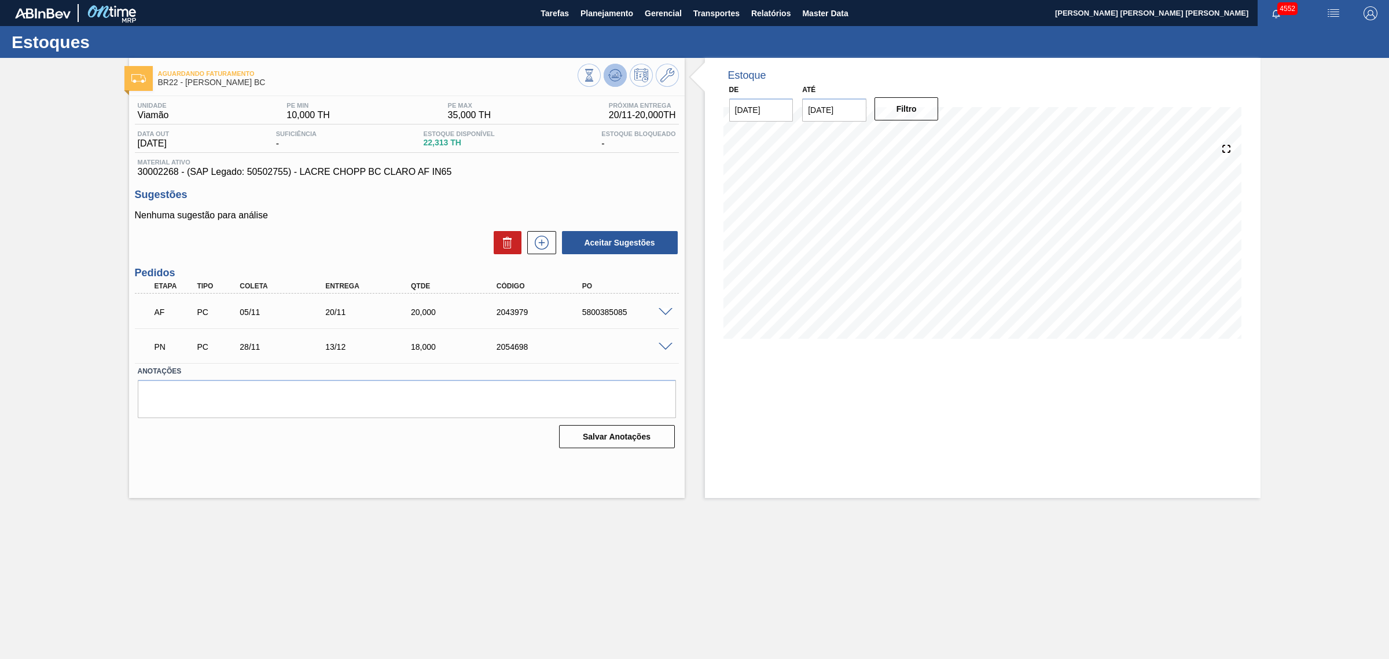
click at [611, 76] on icon at bounding box center [615, 75] width 14 height 14
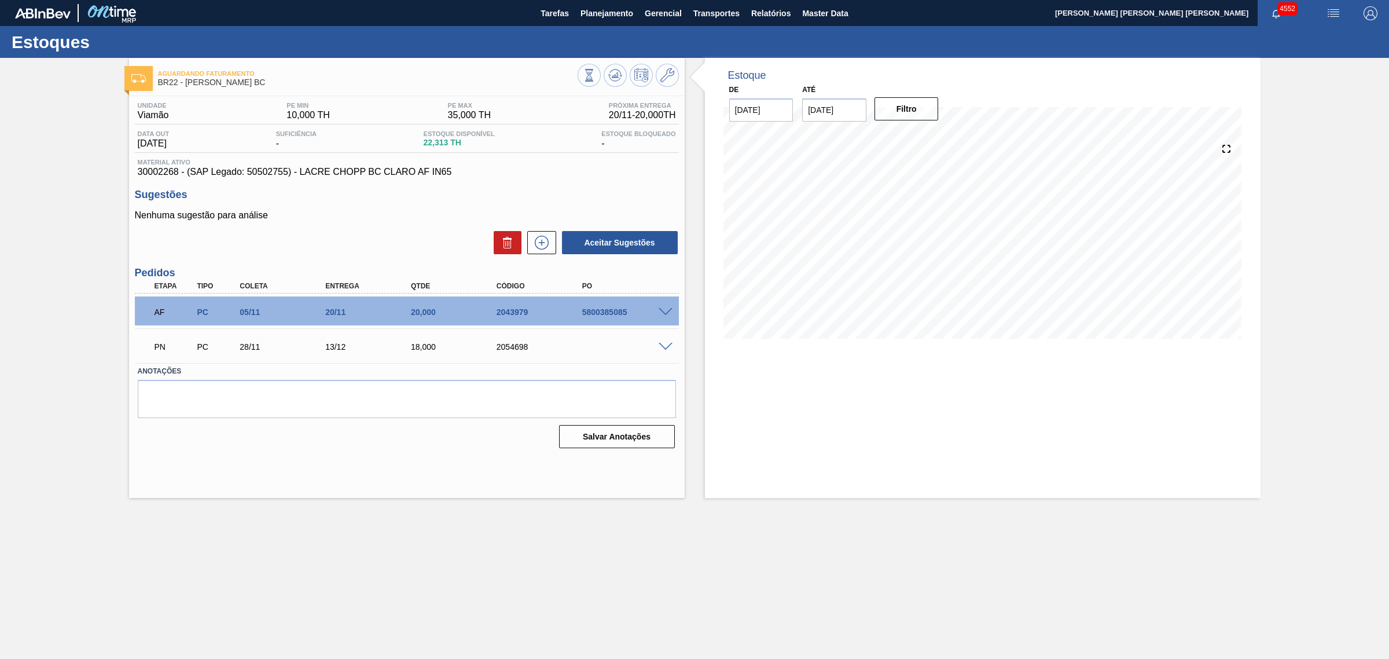
click at [666, 311] on span at bounding box center [666, 312] width 14 height 9
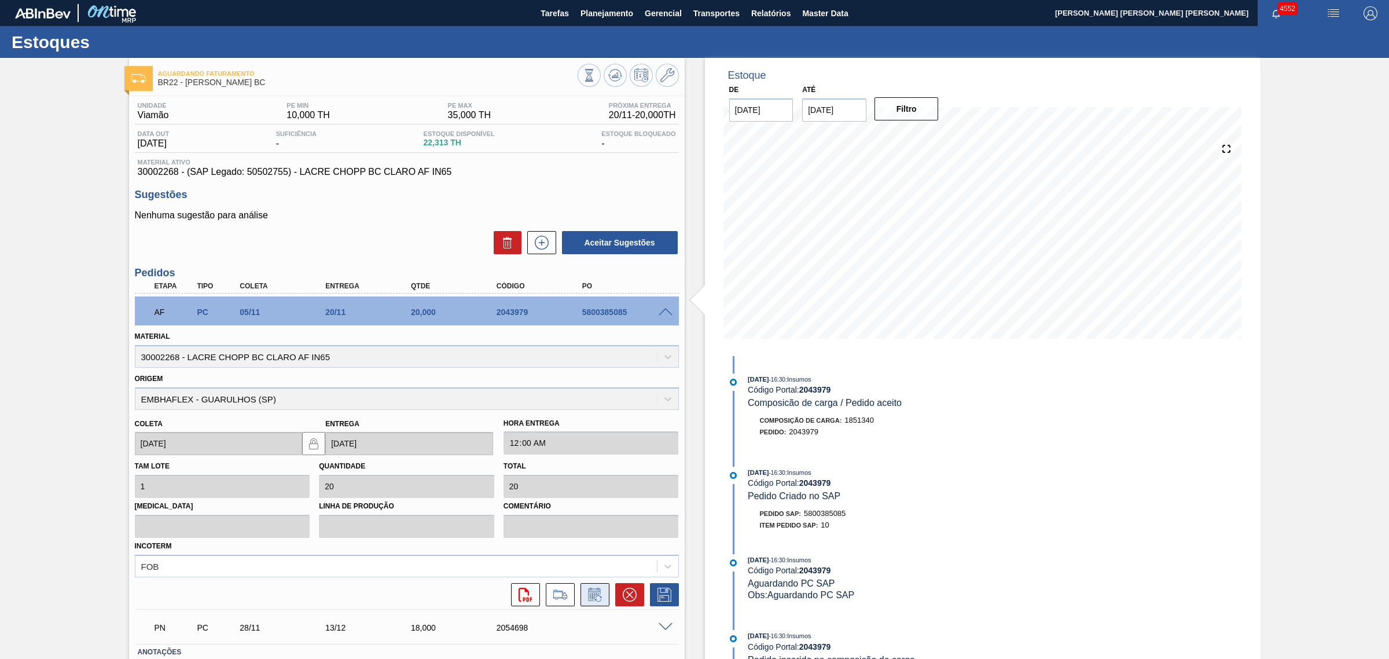
click at [598, 589] on icon at bounding box center [595, 595] width 19 height 14
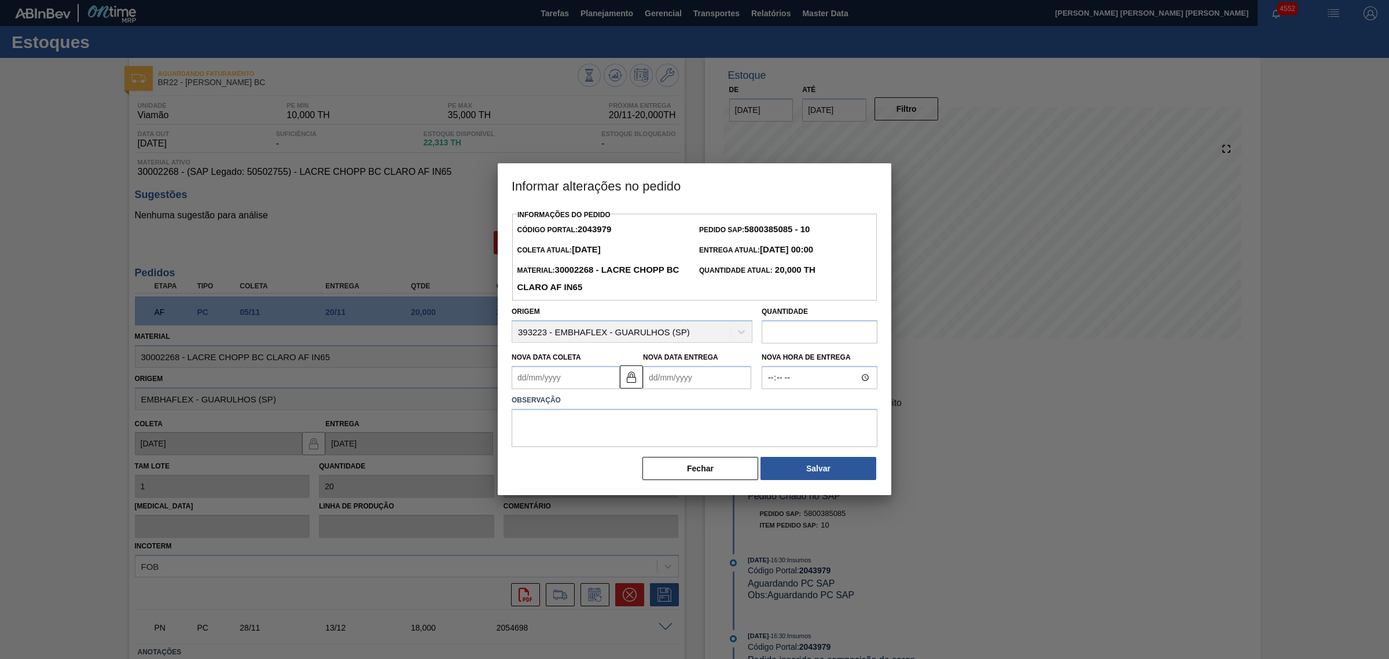
click at [675, 371] on Entrega2043979 "Nova Data Entrega" at bounding box center [697, 377] width 108 height 23
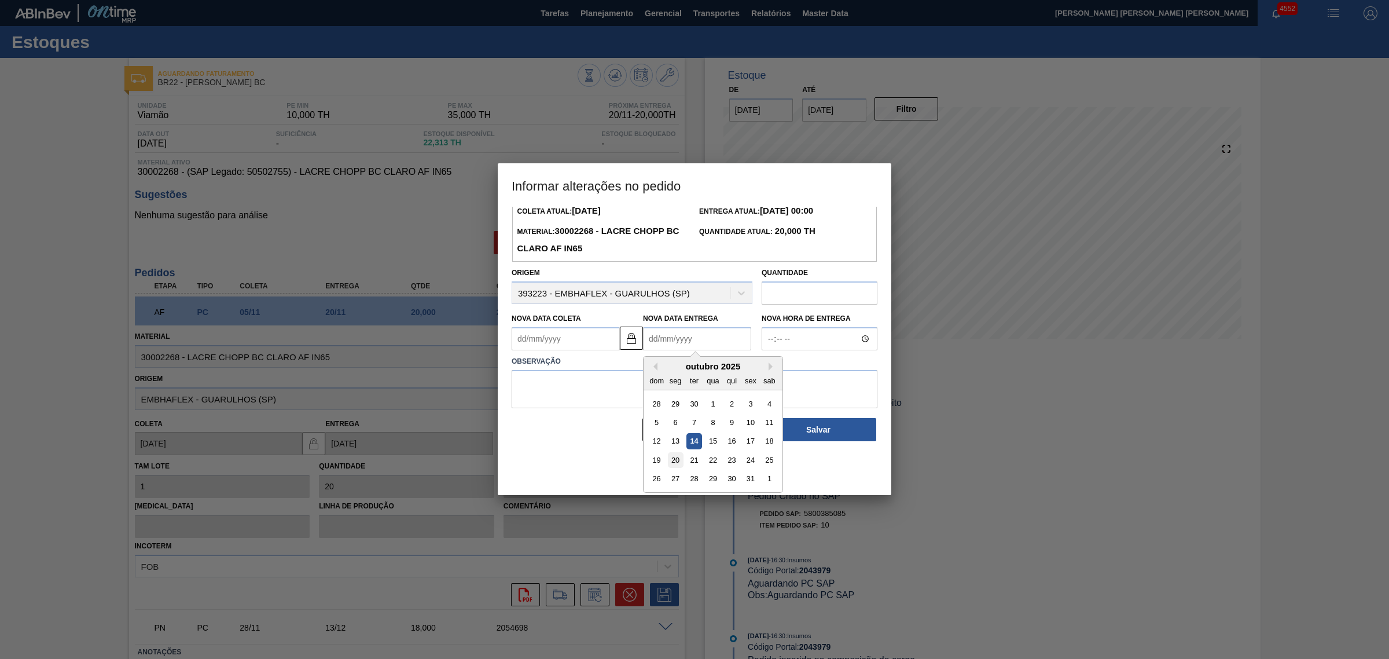
click at [676, 460] on div "20" at bounding box center [676, 460] width 16 height 16
type Coleta2043979 "05/10/2025"
type Entrega2043979 "20/10/2025"
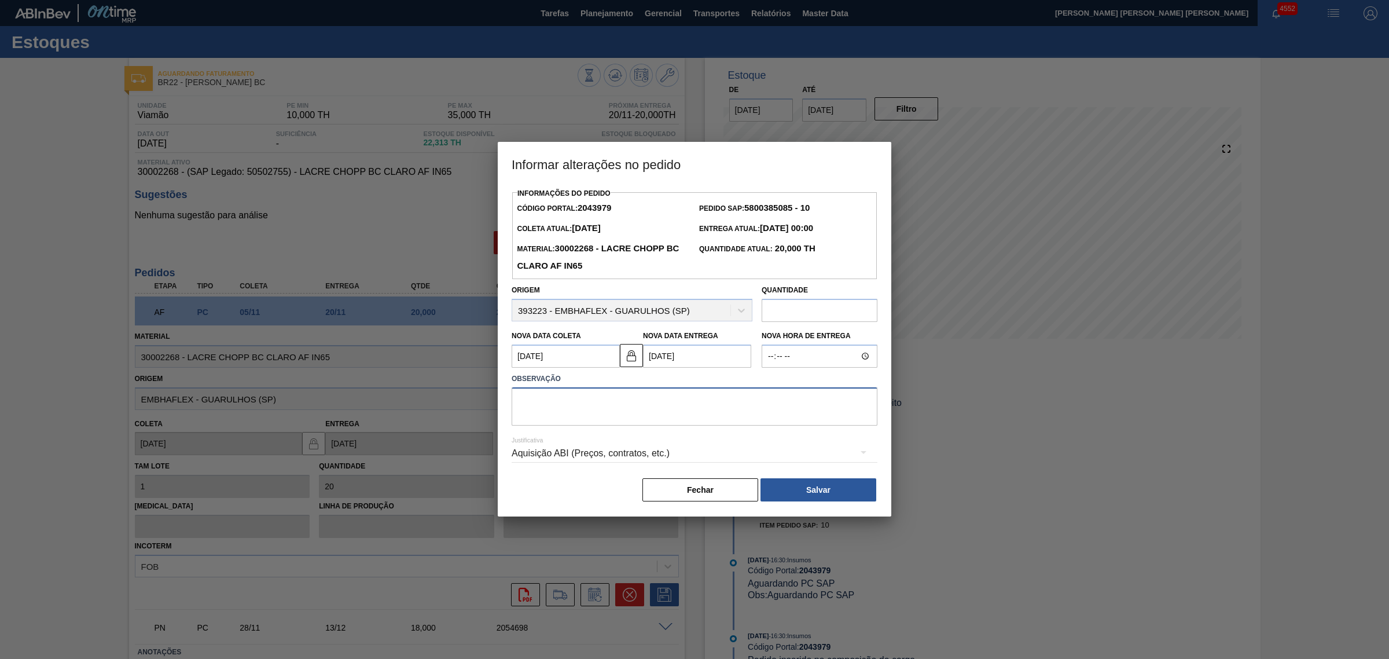
click at [626, 416] on textarea at bounding box center [695, 406] width 366 height 38
type textarea "AJUSTE DATA"
click at [631, 460] on div "Aquisição ABI (Preços, contratos, etc.)" at bounding box center [695, 453] width 366 height 32
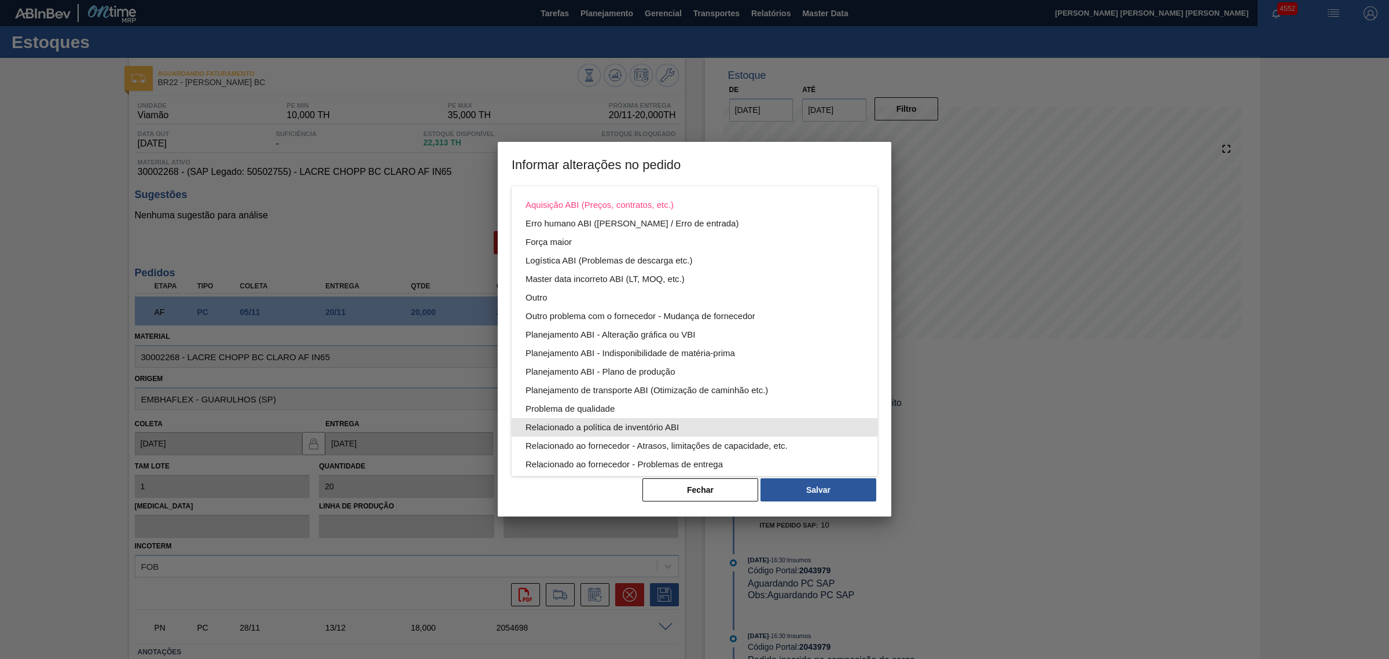
scroll to position [62, 0]
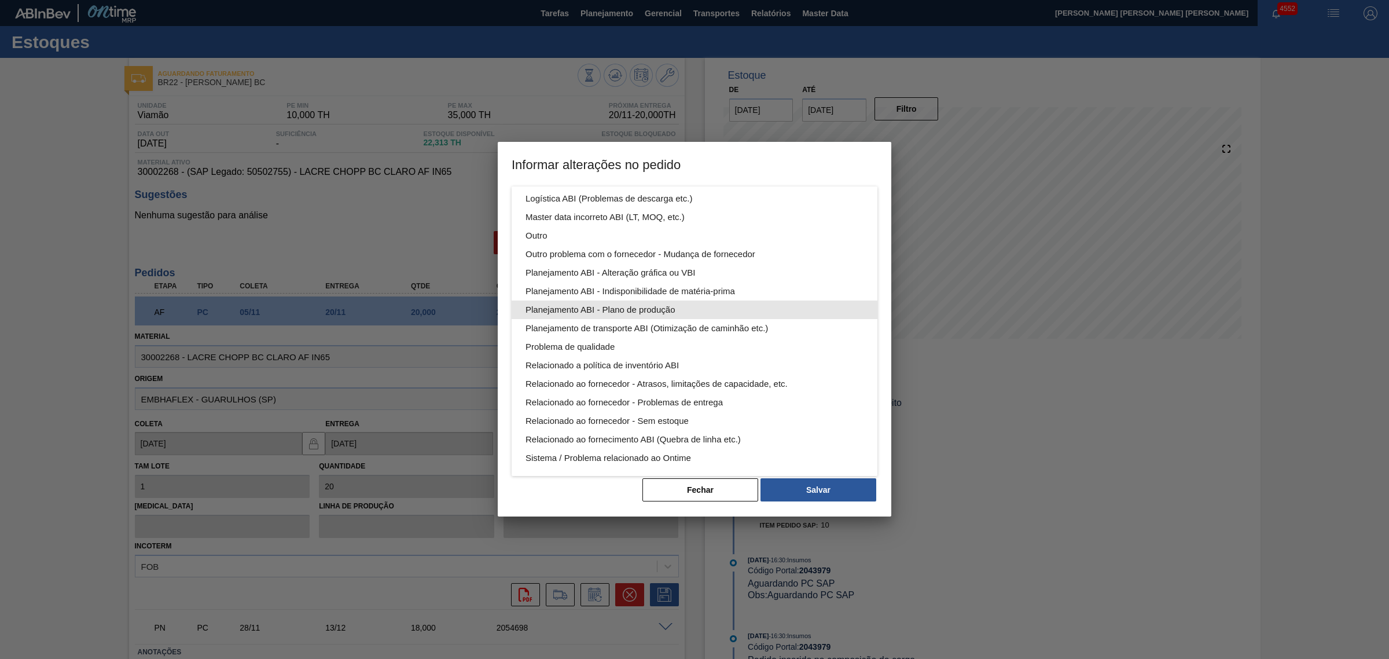
click at [675, 310] on div "Planejamento ABI - Plano de produção" at bounding box center [695, 309] width 338 height 19
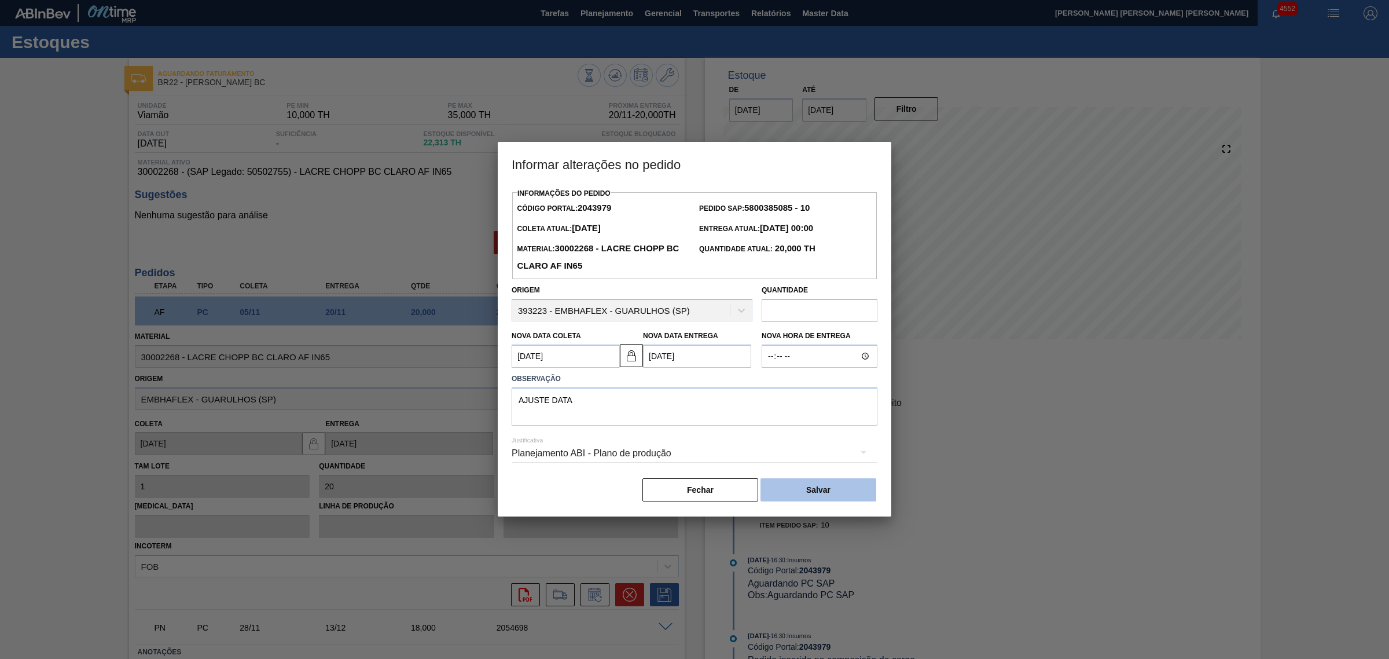
click at [802, 489] on button "Salvar" at bounding box center [819, 489] width 116 height 23
click at [632, 362] on img at bounding box center [632, 355] width 14 height 14
click at [592, 362] on Coleta2043979 "05/10/2025" at bounding box center [566, 355] width 108 height 23
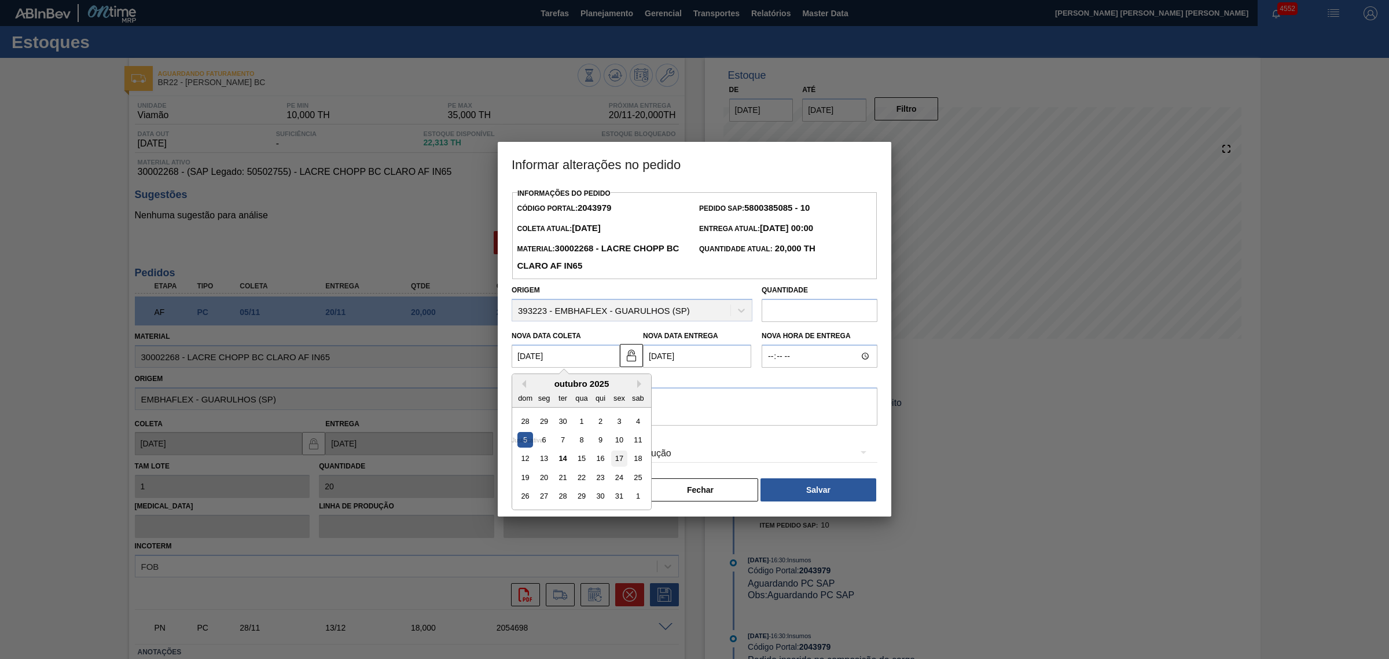
click at [621, 461] on div "17" at bounding box center [619, 459] width 16 height 16
type Coleta2043979 "17/10/2025"
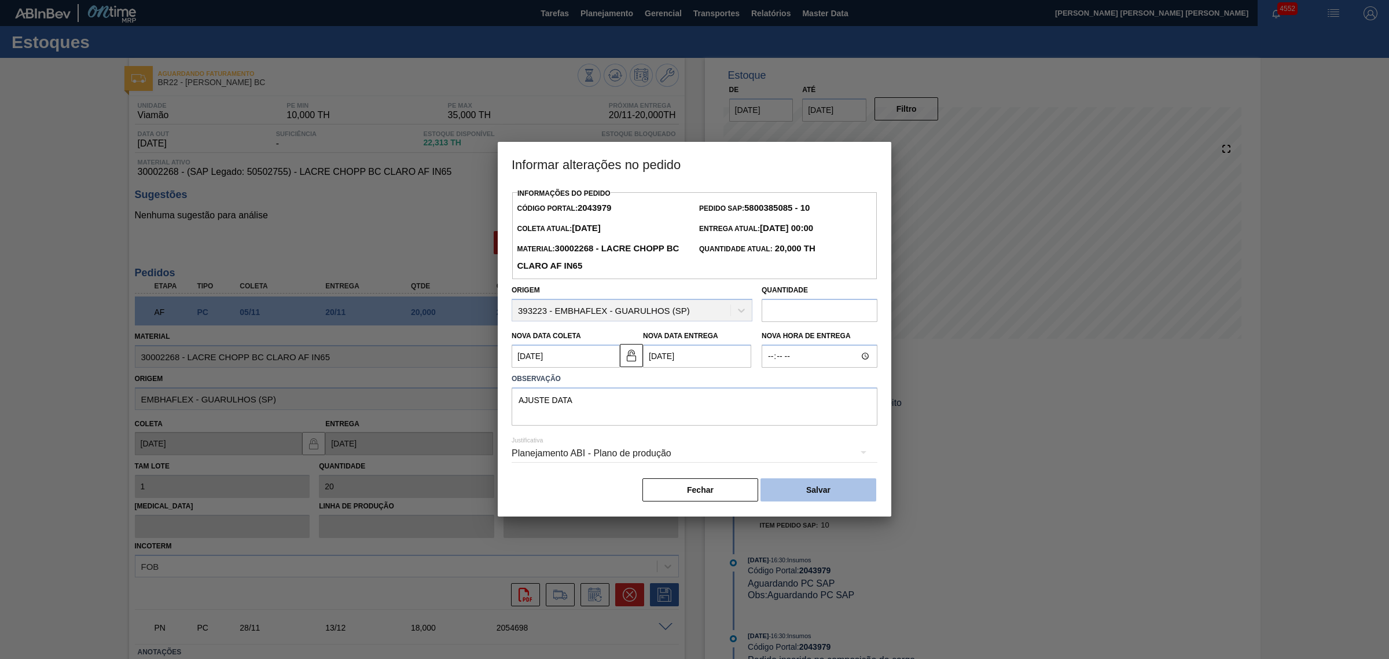
click at [808, 490] on button "Salvar" at bounding box center [819, 489] width 116 height 23
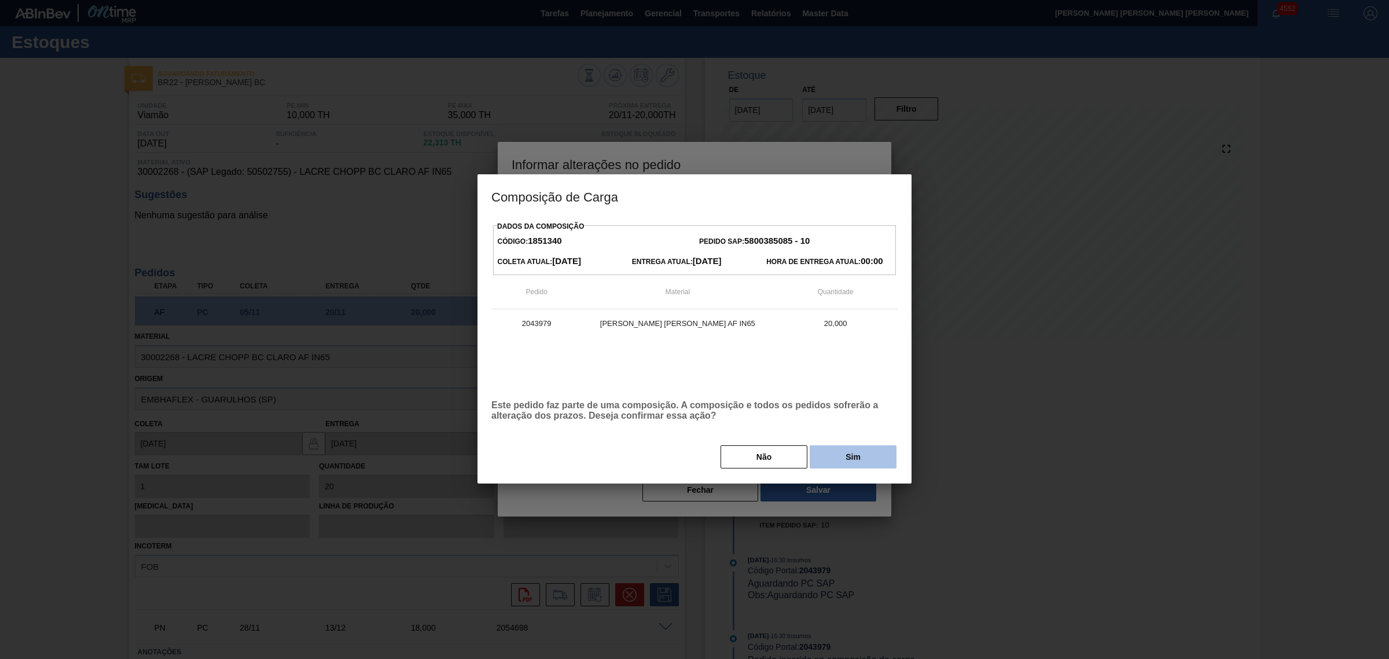
click at [840, 462] on button "Sim" at bounding box center [853, 456] width 87 height 23
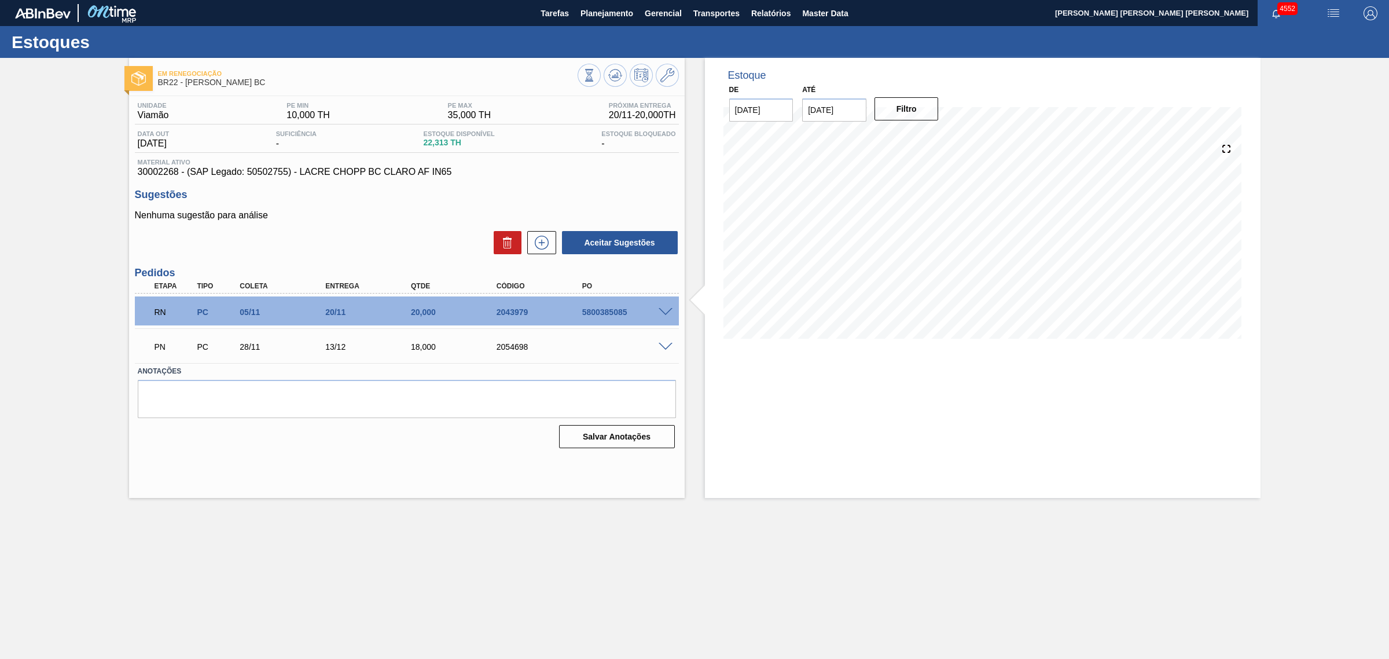
click at [588, 313] on div "5800385085" at bounding box center [627, 311] width 97 height 9
copy div "5800385085"
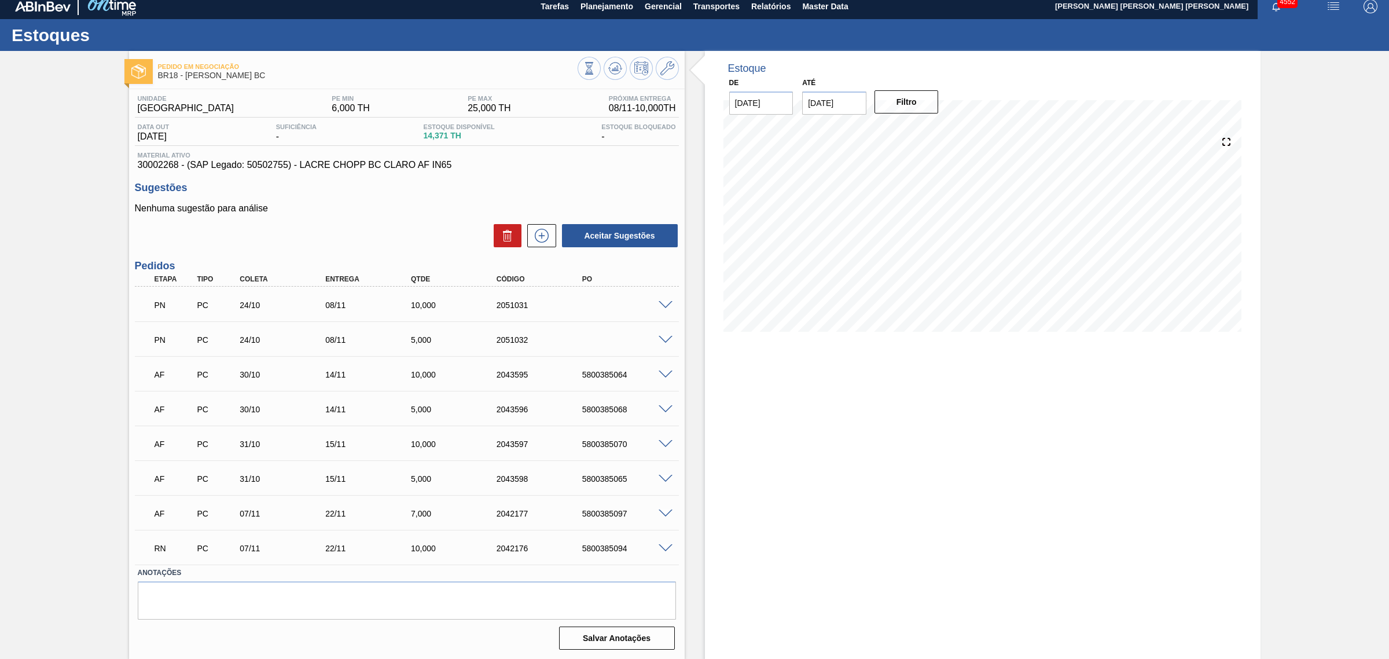
scroll to position [9, 0]
click at [585, 67] on icon at bounding box center [589, 67] width 13 height 13
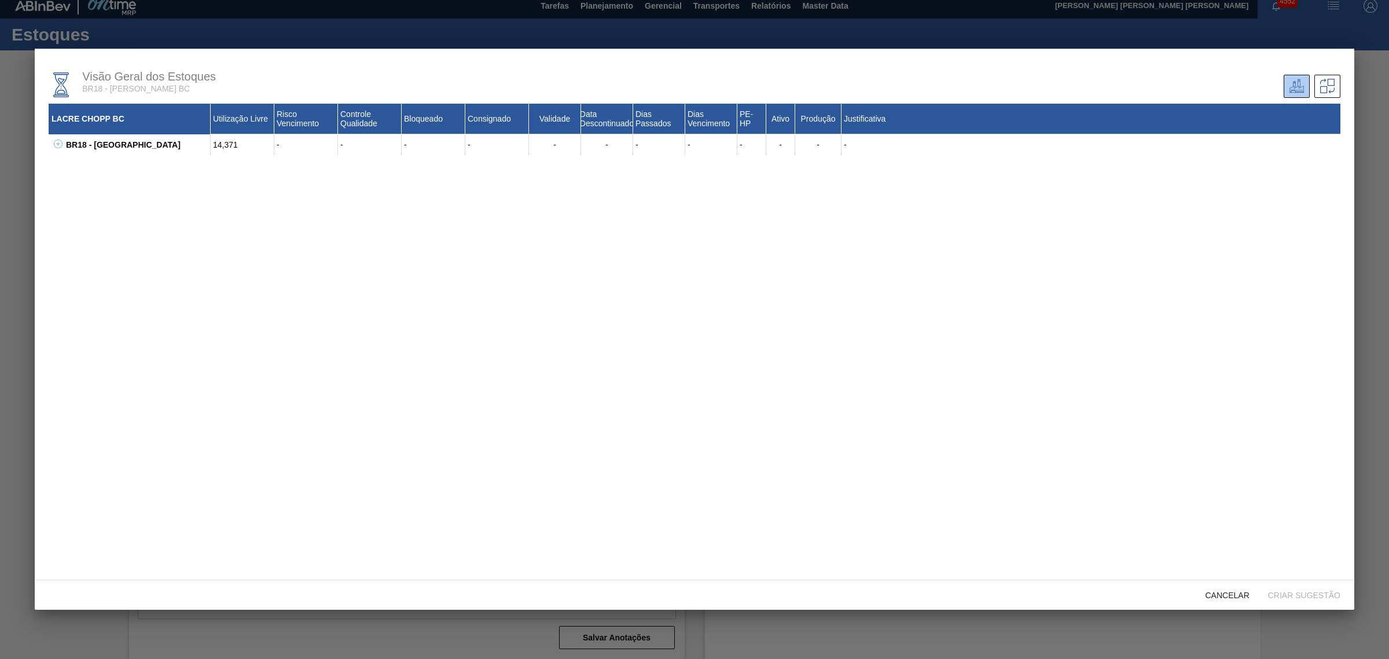
click at [58, 144] on icon at bounding box center [58, 144] width 4 height 1
click at [71, 163] on icon at bounding box center [72, 164] width 9 height 9
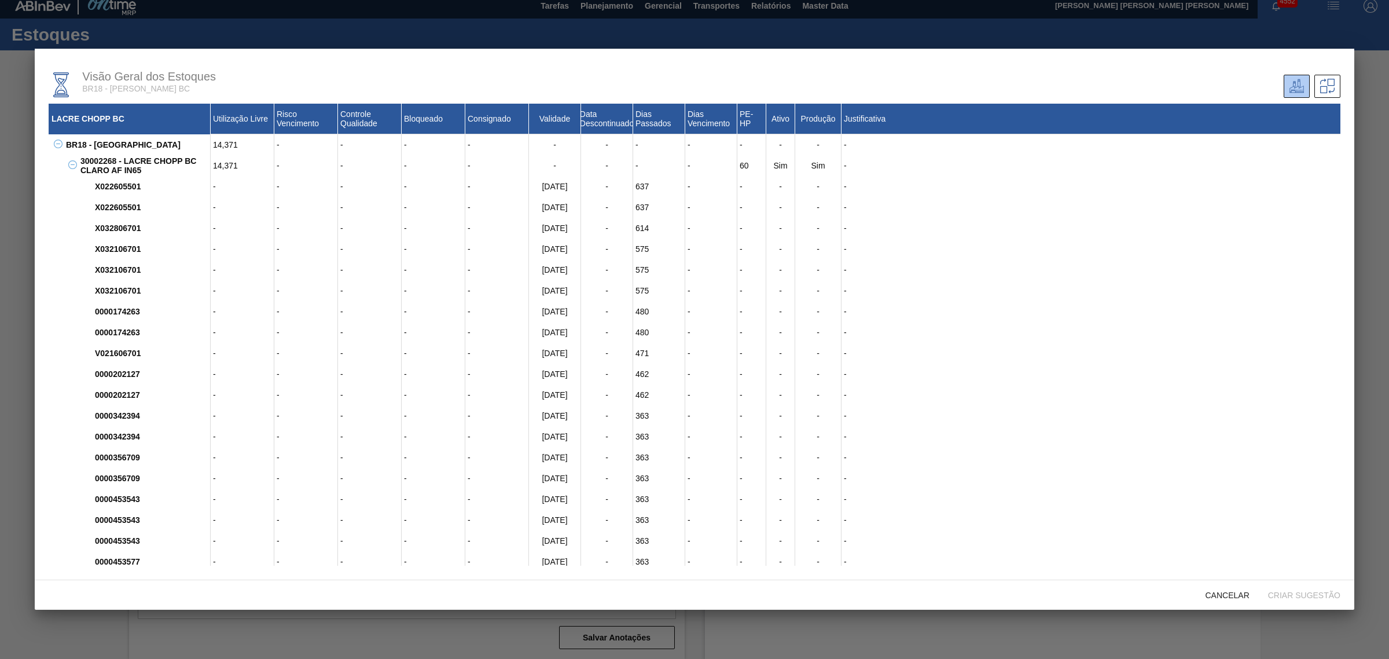
click at [71, 162] on icon at bounding box center [72, 164] width 9 height 9
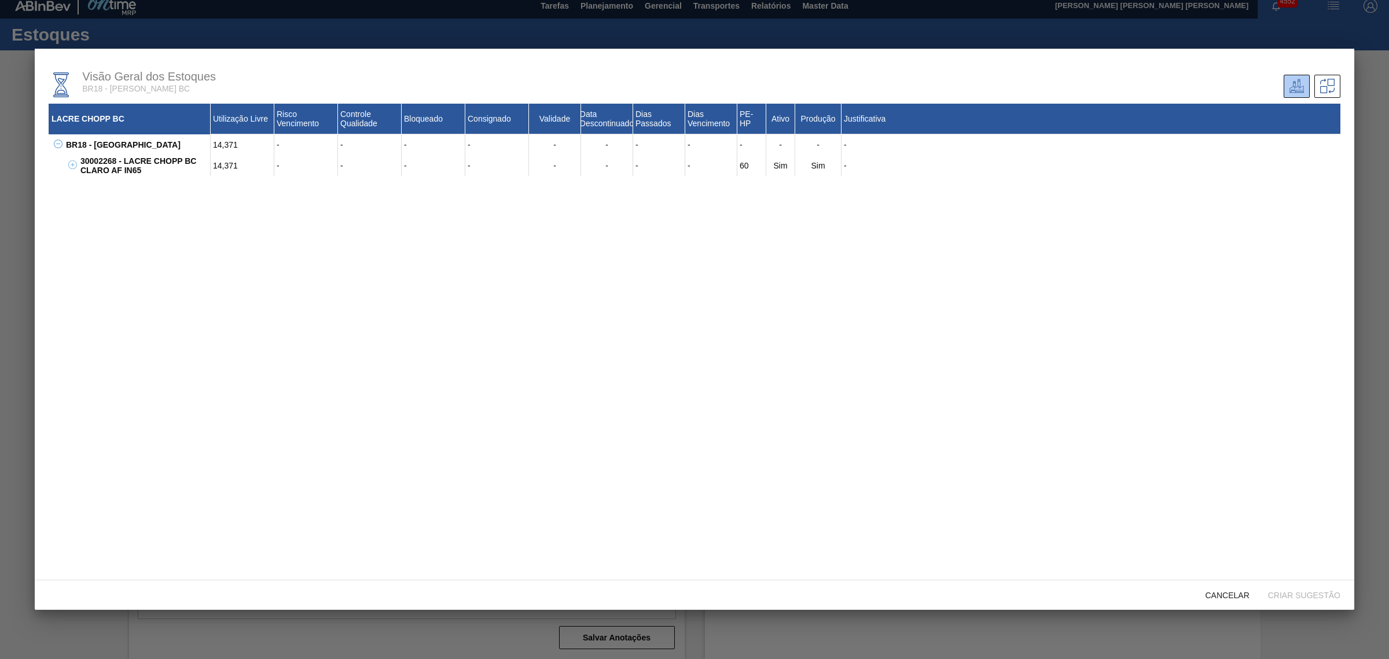
click at [9, 203] on div at bounding box center [694, 329] width 1389 height 659
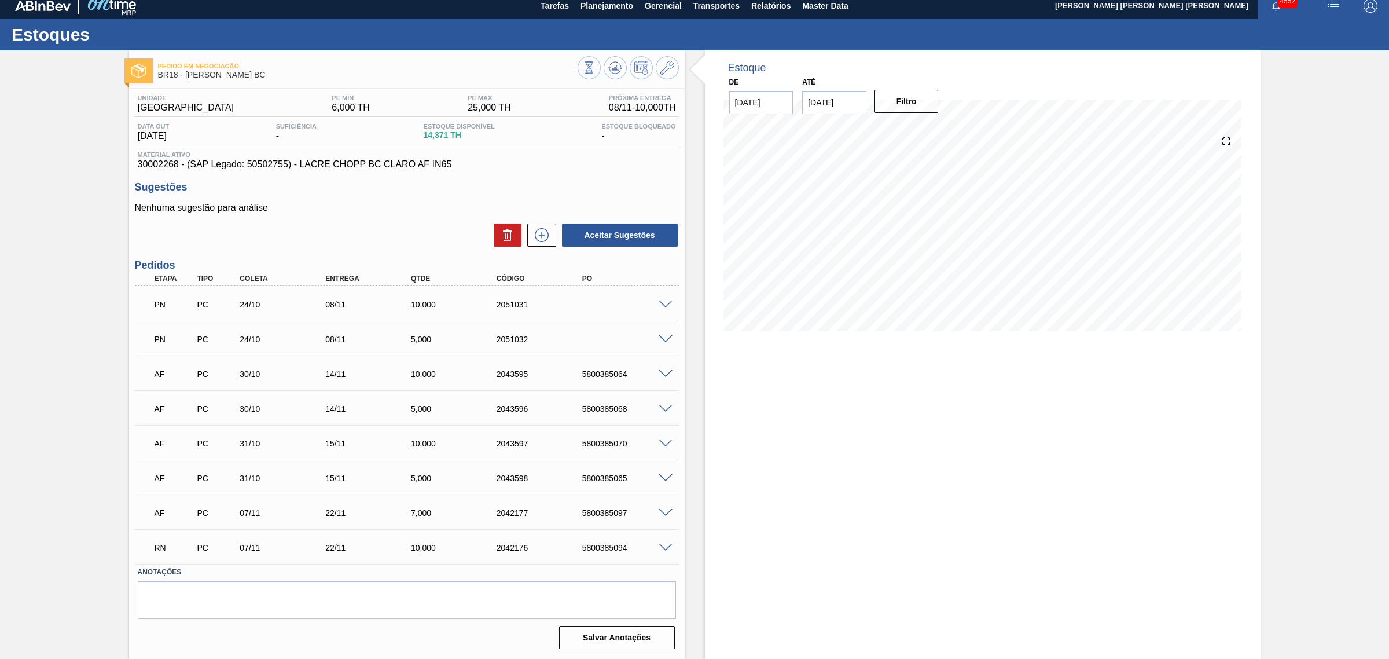
scroll to position [0, 0]
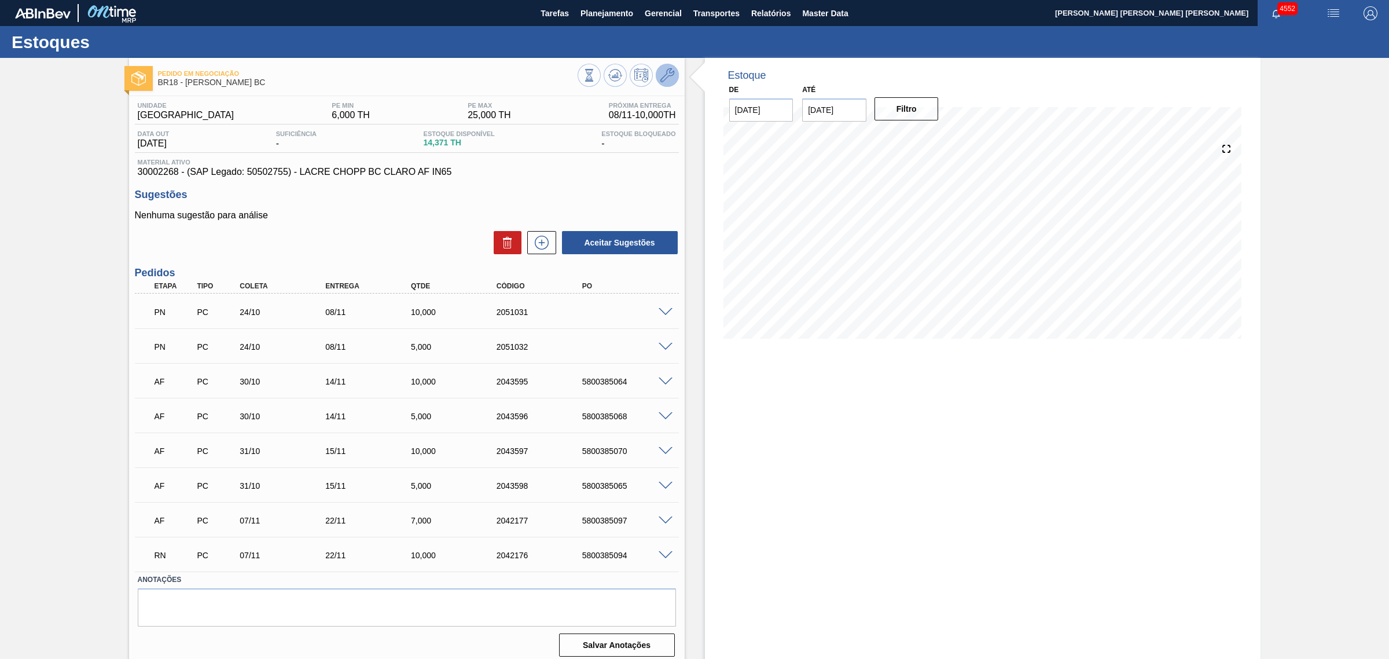
click at [667, 72] on icon at bounding box center [667, 75] width 14 height 14
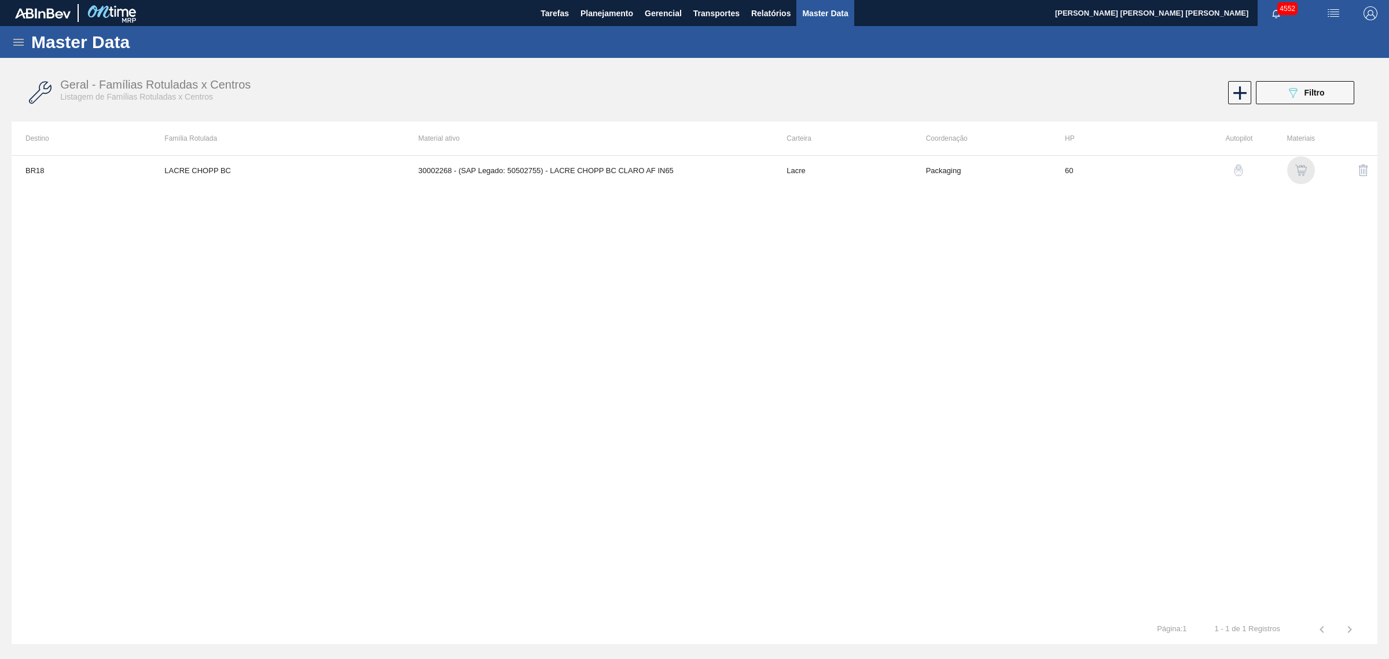
click at [1301, 168] on img "button" at bounding box center [1302, 170] width 12 height 12
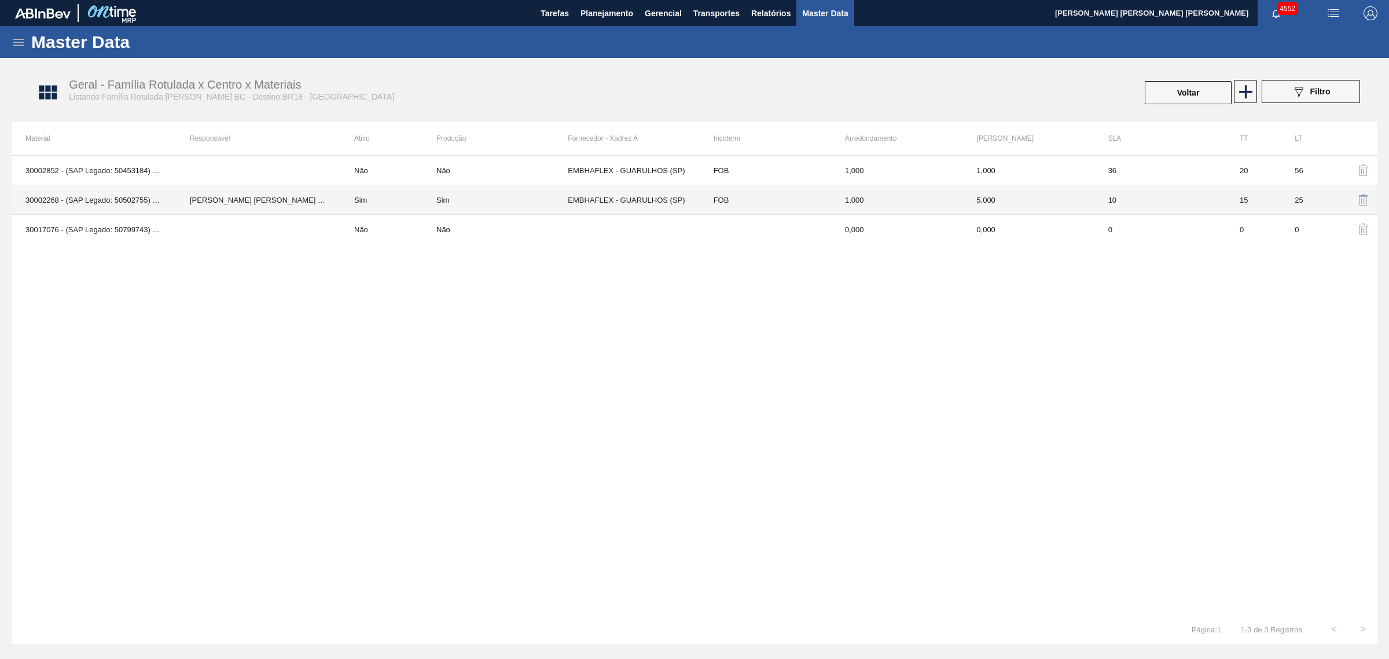
click at [255, 197] on td "CEZAR LEAO PEREIRA DE CASTRO" at bounding box center [258, 200] width 164 height 30
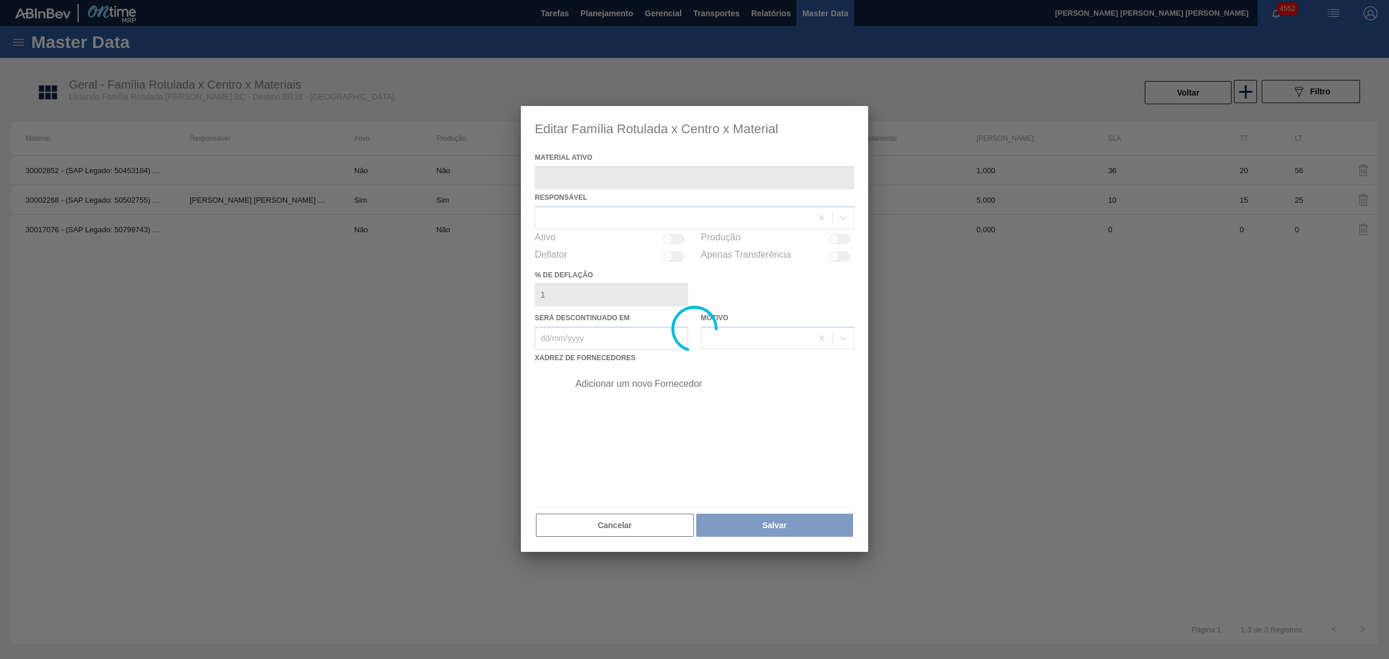
type ativo "30002268 - (SAP Legado: 50502755) - LACRE CHOPP BC CLARO AF IN65"
checkbox input "true"
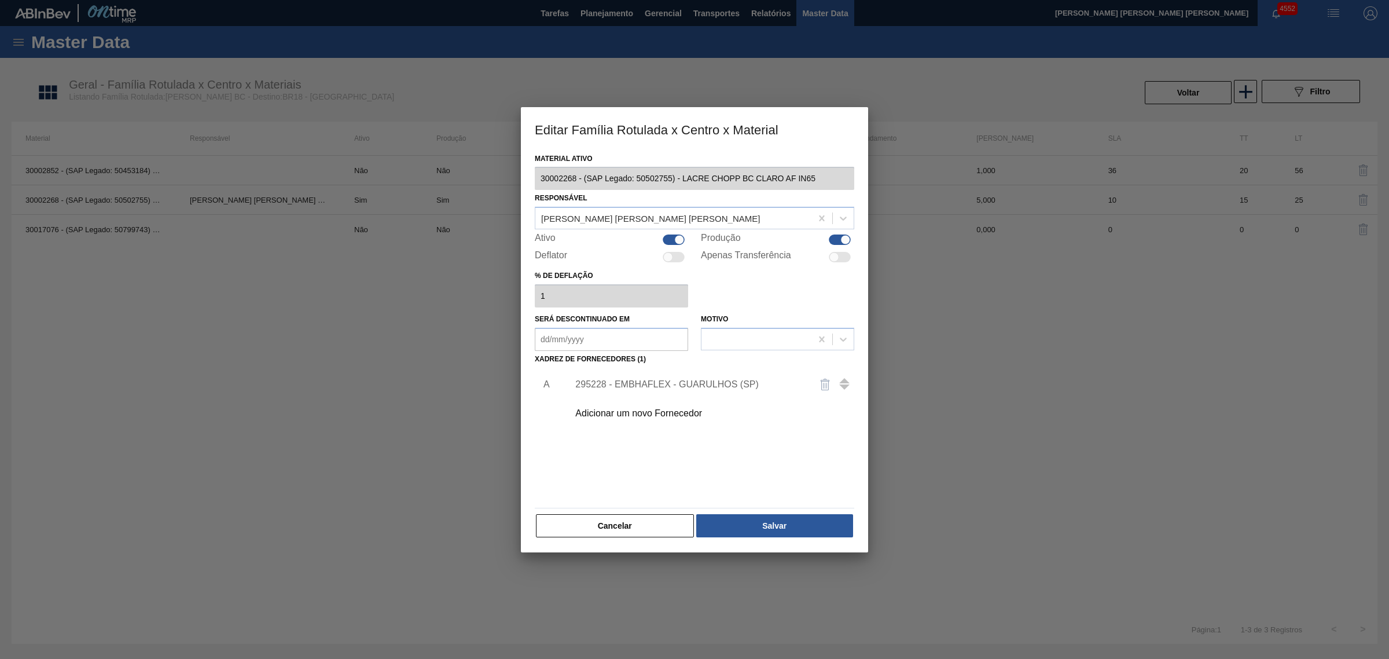
click at [638, 385] on div "295228 - EMBHAFLEX - GUARULHOS (SP)" at bounding box center [688, 384] width 227 height 10
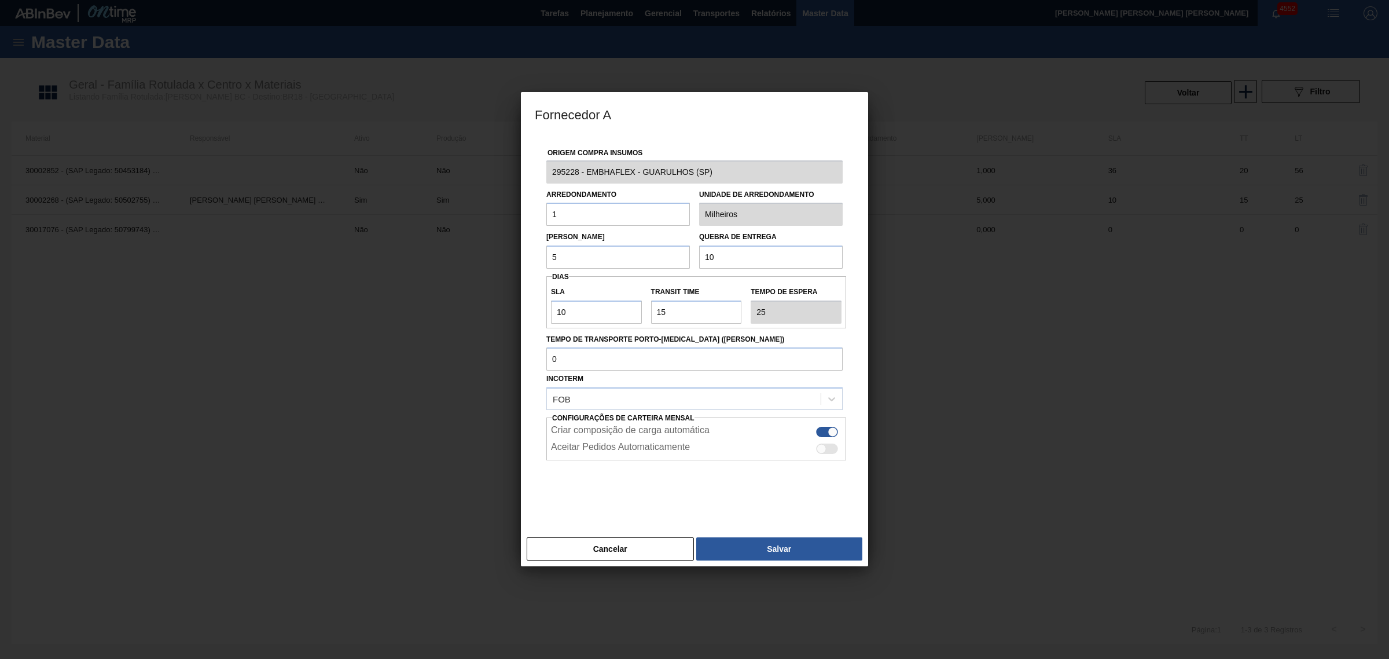
click at [595, 215] on input "1" at bounding box center [618, 214] width 144 height 23
click at [592, 258] on input "5" at bounding box center [618, 256] width 144 height 23
type input "10"
click at [776, 259] on input "10" at bounding box center [771, 256] width 144 height 23
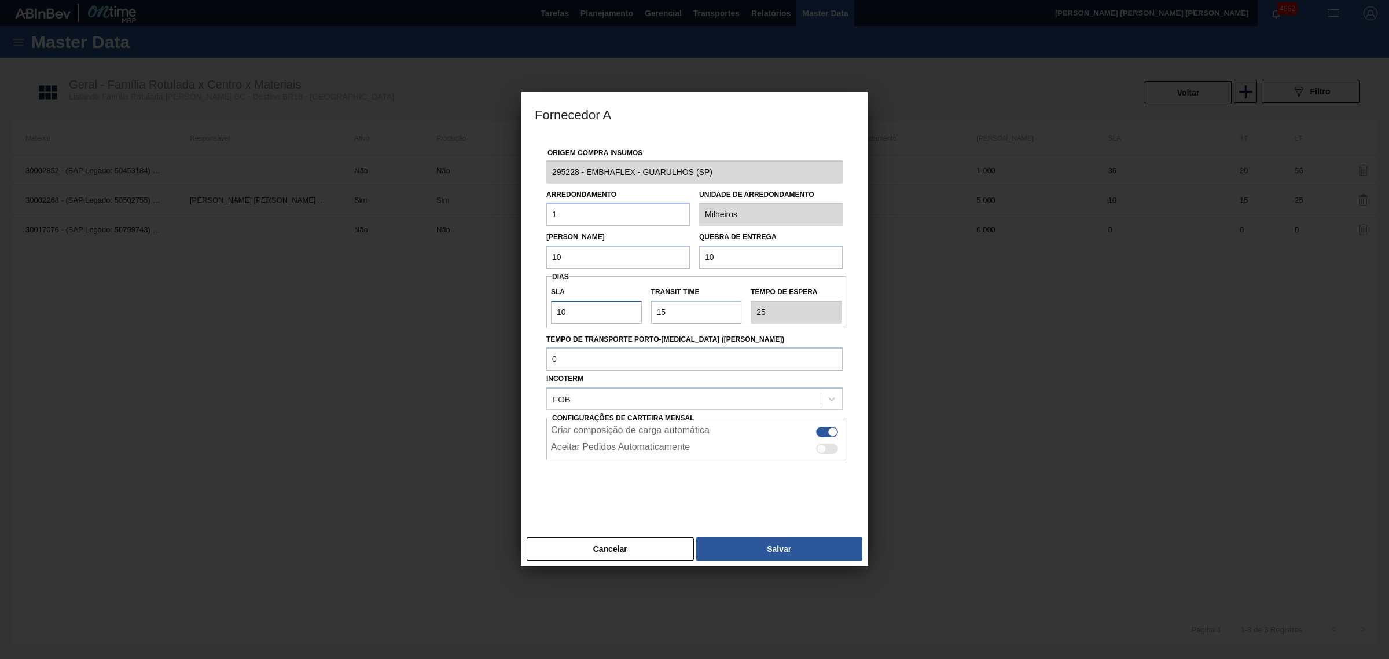
click at [585, 311] on input "10" at bounding box center [596, 311] width 91 height 23
type input "3"
type input "18"
type input "30"
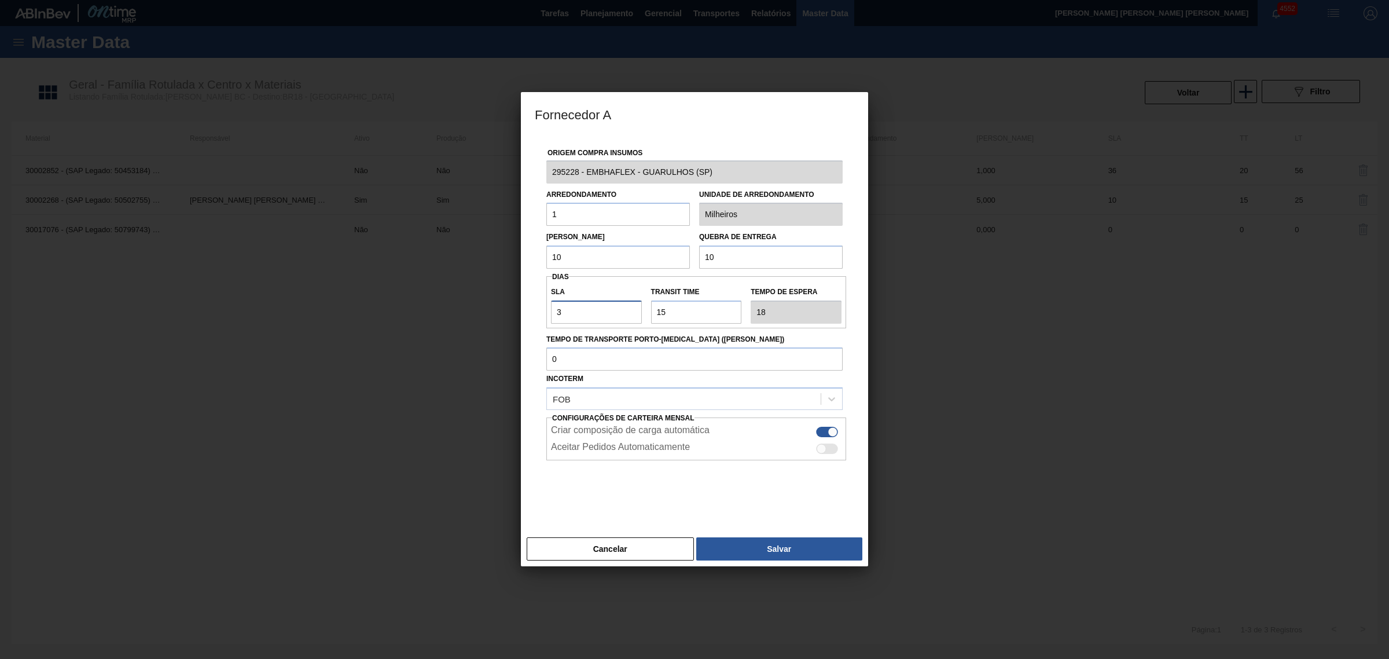
type input "45"
type input "30"
click at [765, 551] on button "Salvar" at bounding box center [779, 548] width 166 height 23
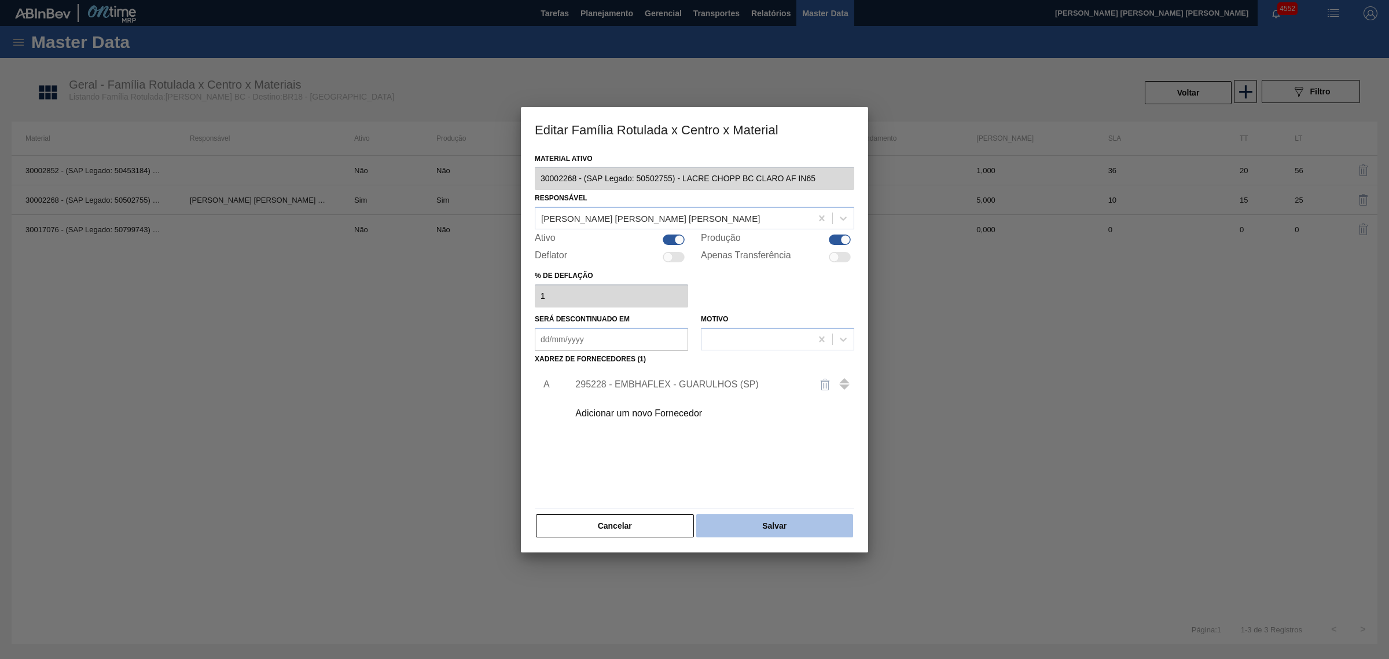
click at [798, 521] on button "Salvar" at bounding box center [774, 525] width 157 height 23
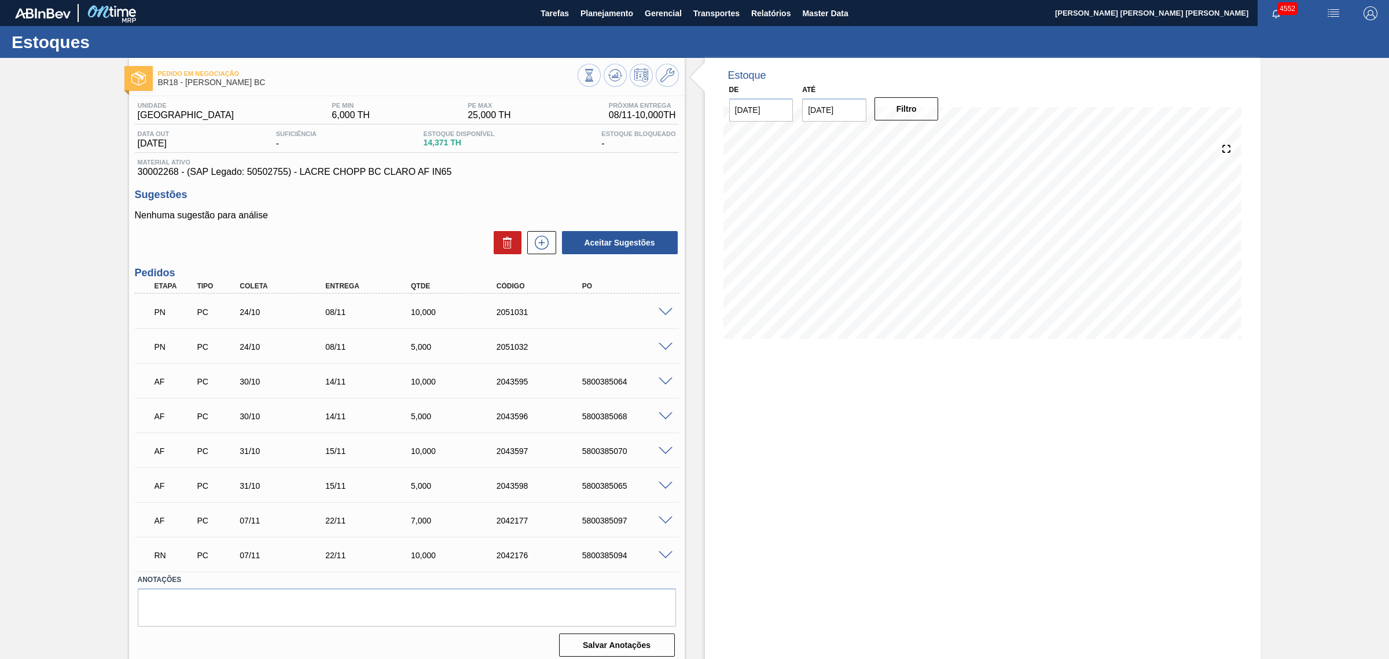
click at [669, 557] on span at bounding box center [666, 555] width 14 height 9
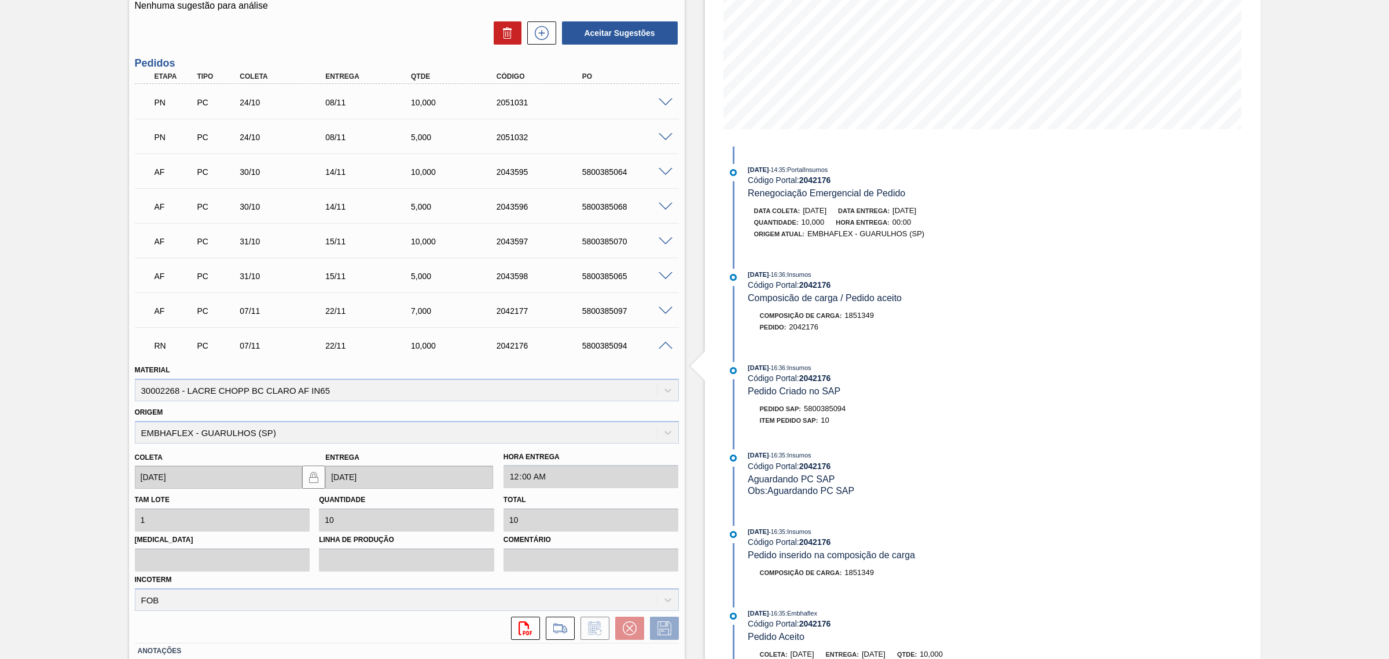
scroll to position [217, 0]
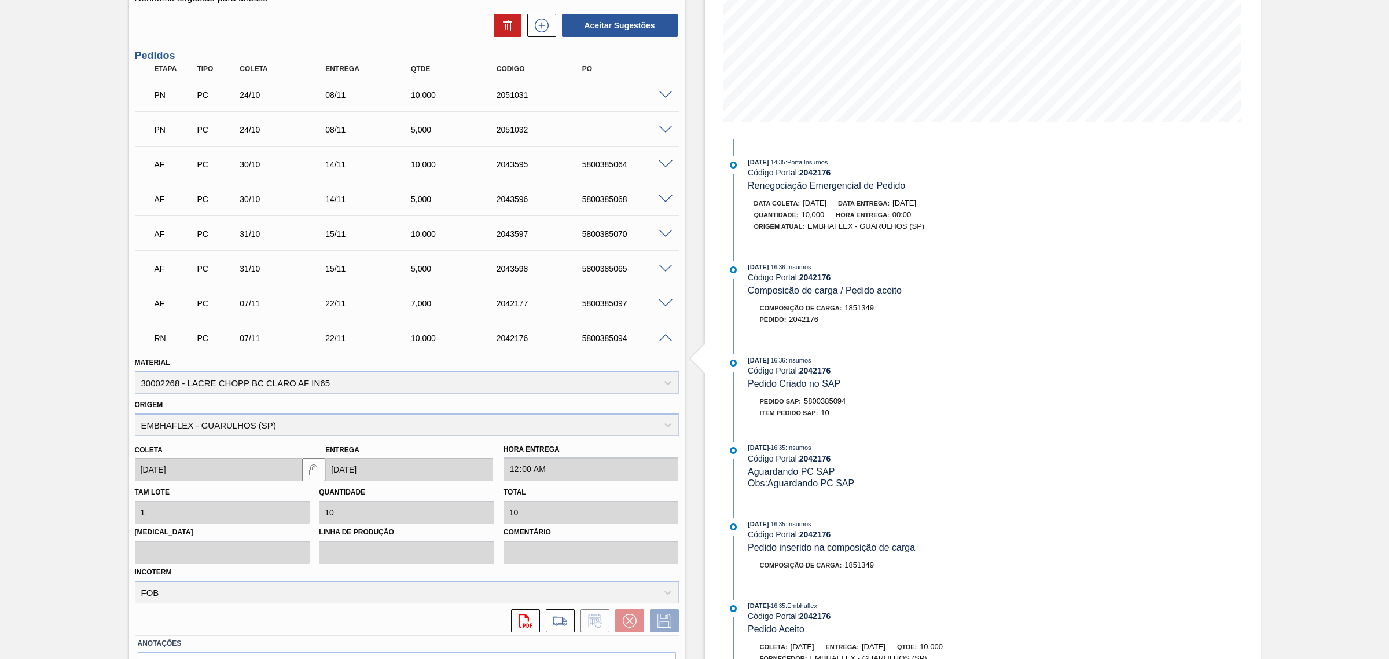
click at [659, 337] on span at bounding box center [666, 338] width 14 height 9
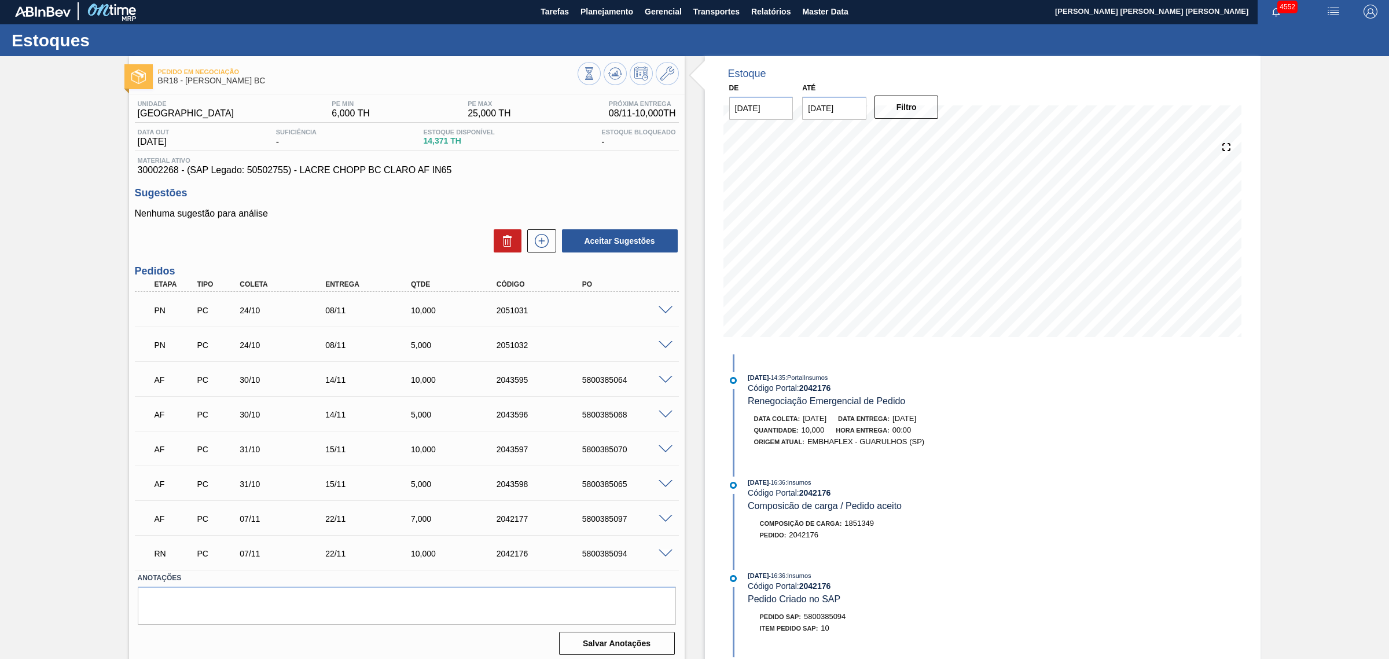
scroll to position [0, 0]
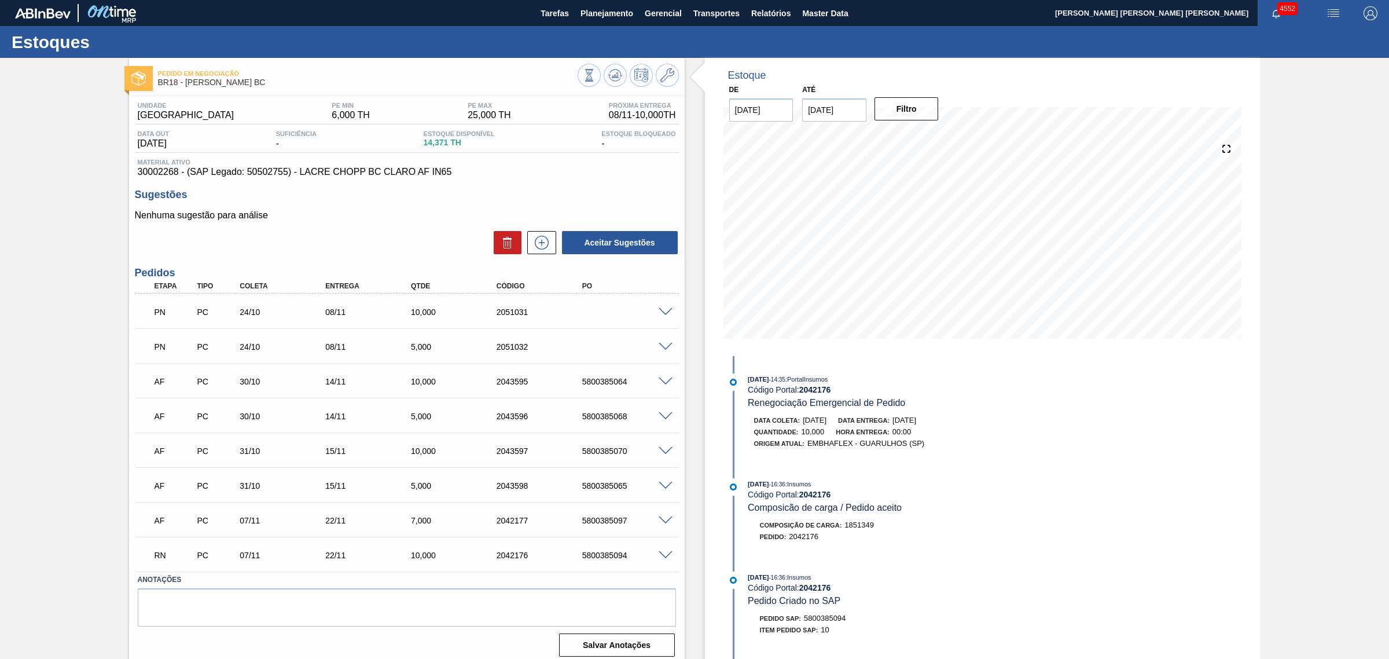
click at [662, 557] on span at bounding box center [666, 555] width 14 height 9
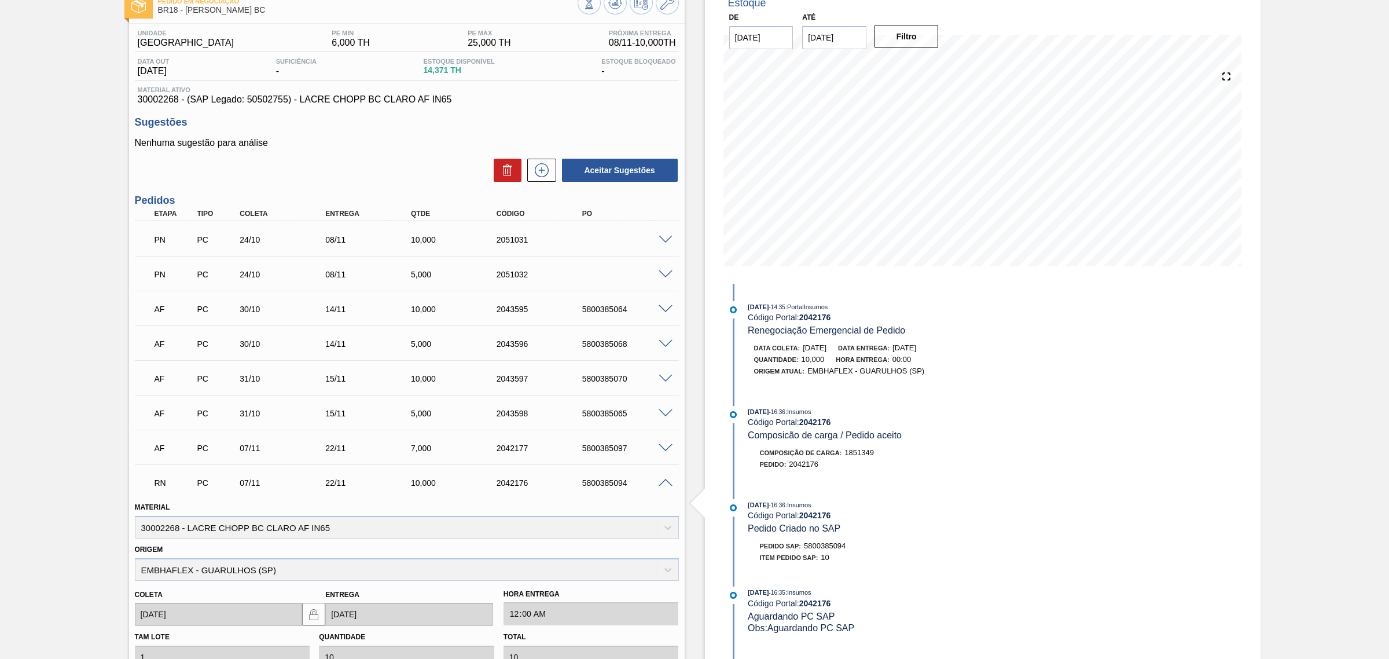
scroll to position [288, 0]
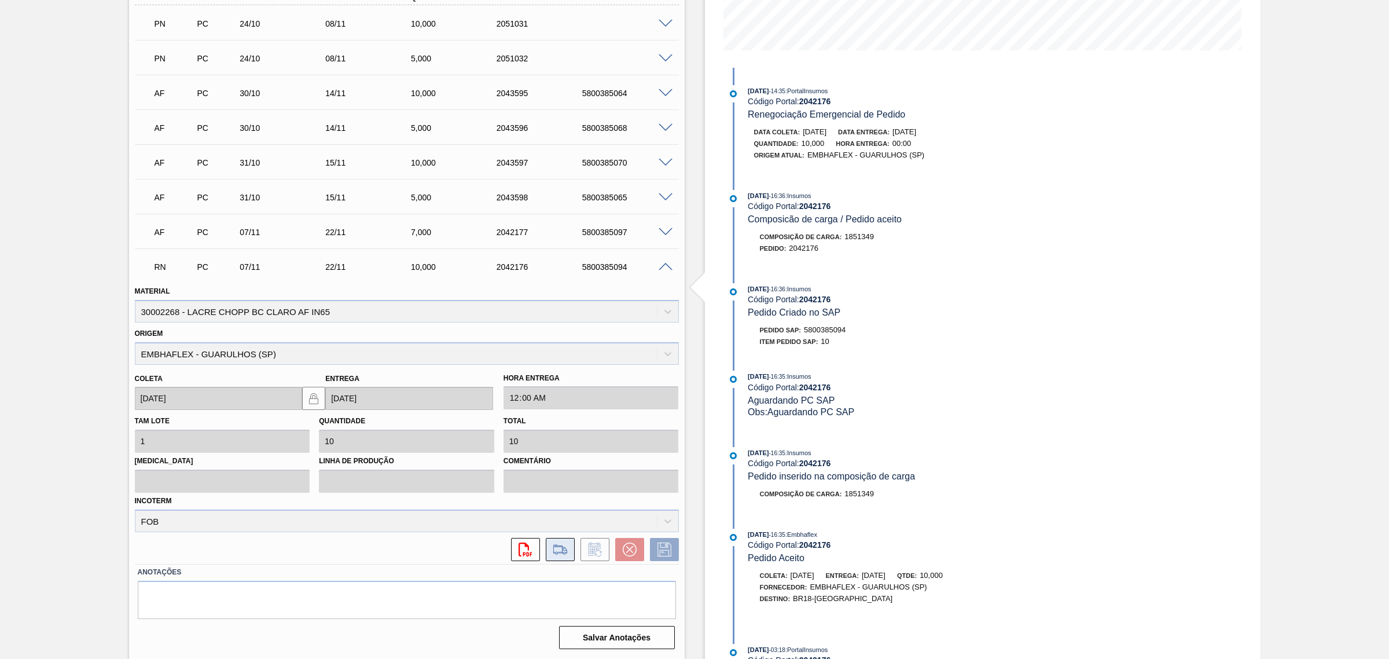
click at [562, 553] on icon at bounding box center [559, 549] width 13 height 8
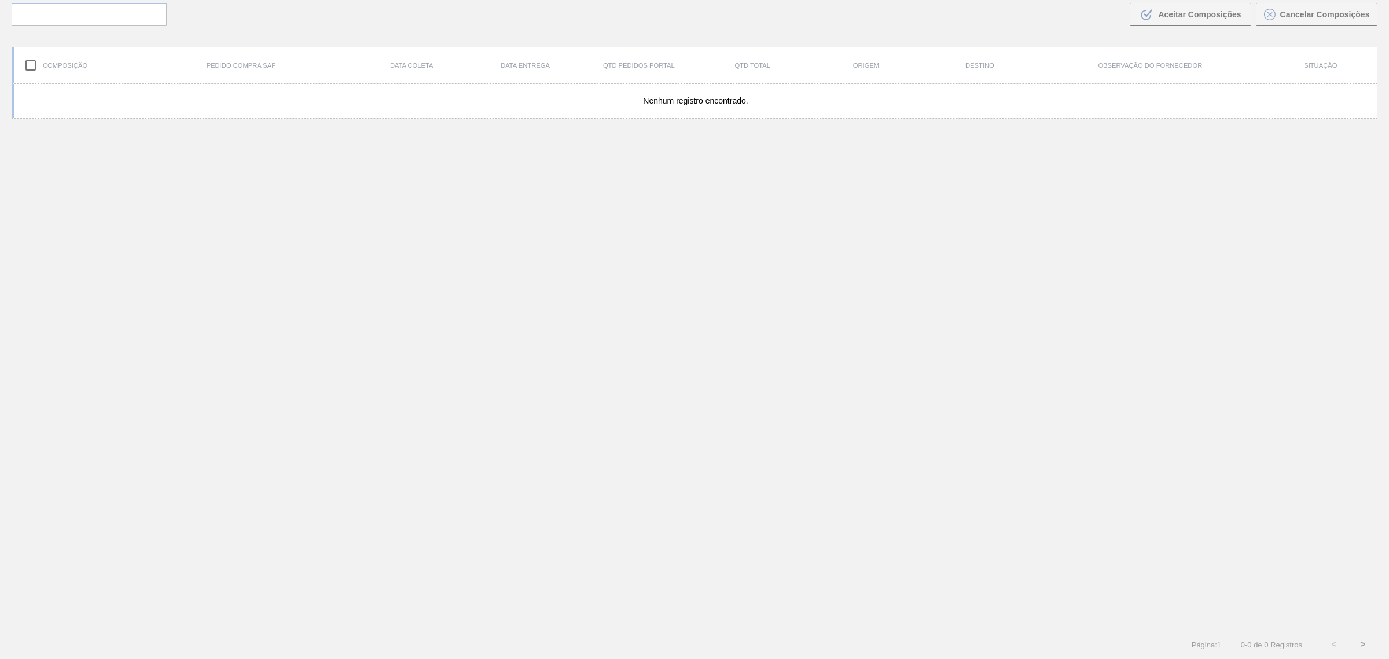
scroll to position [83, 0]
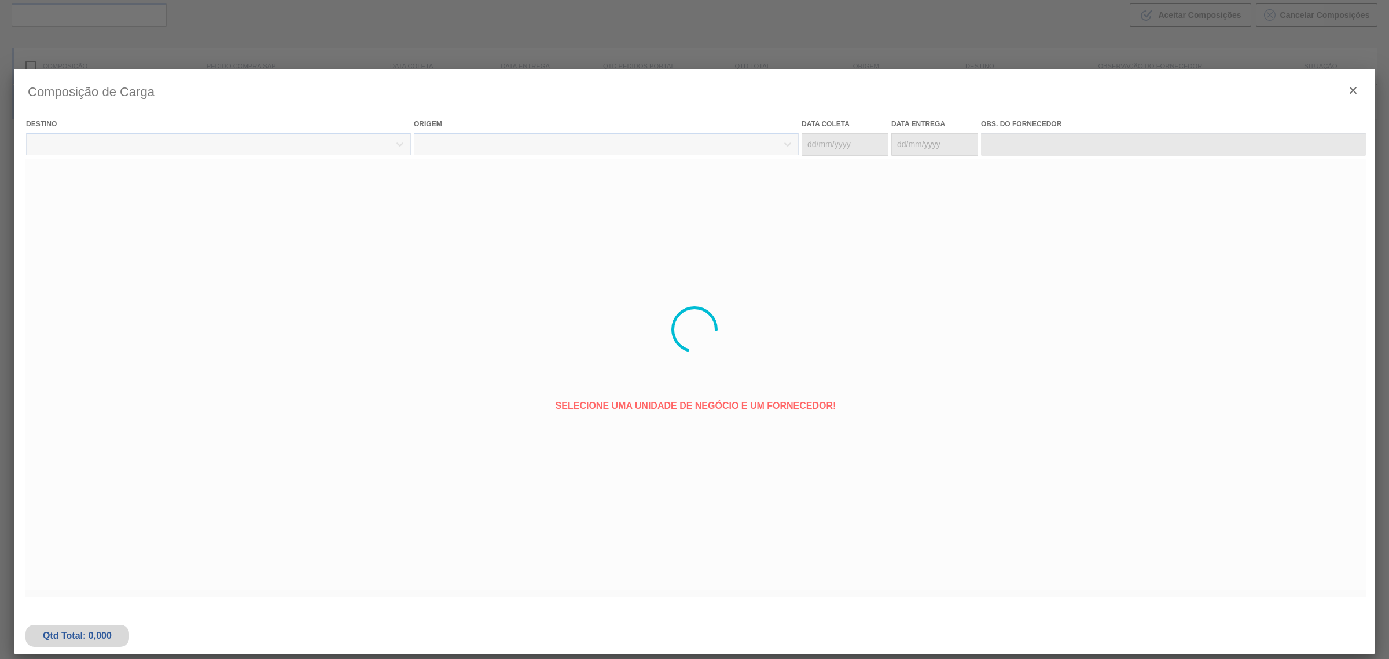
type coleta "07/11/2025"
type Entrega "22/11/2025"
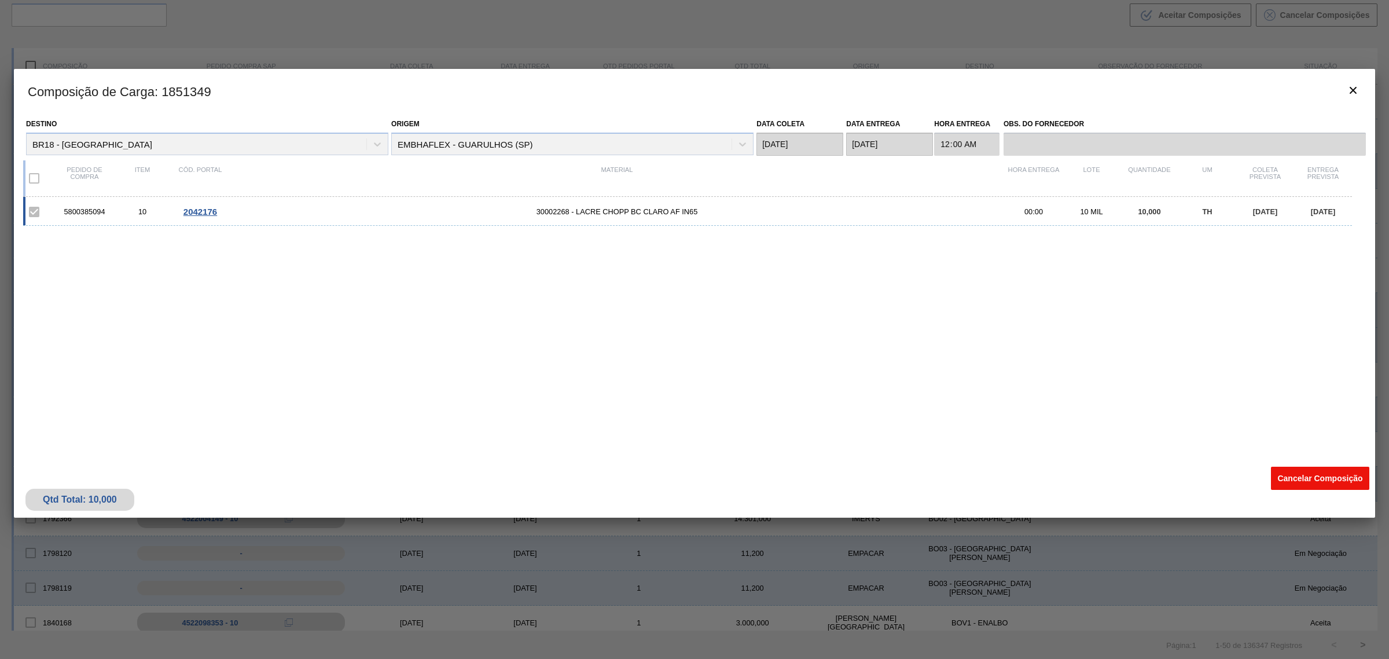
click at [1293, 482] on button "Cancelar Composição" at bounding box center [1320, 478] width 98 height 23
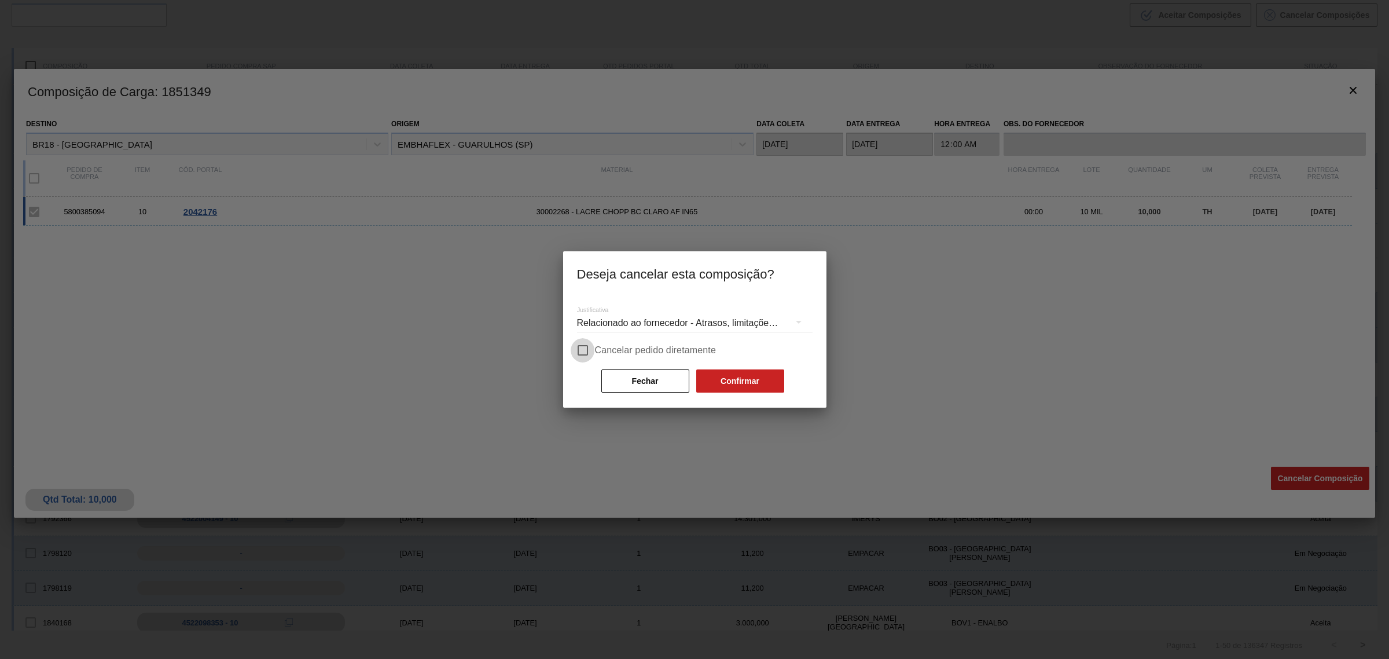
click at [580, 348] on input "Cancelar pedido diretamente" at bounding box center [583, 350] width 24 height 24
checkbox input "true"
click at [757, 386] on button "Confirmar" at bounding box center [740, 380] width 88 height 23
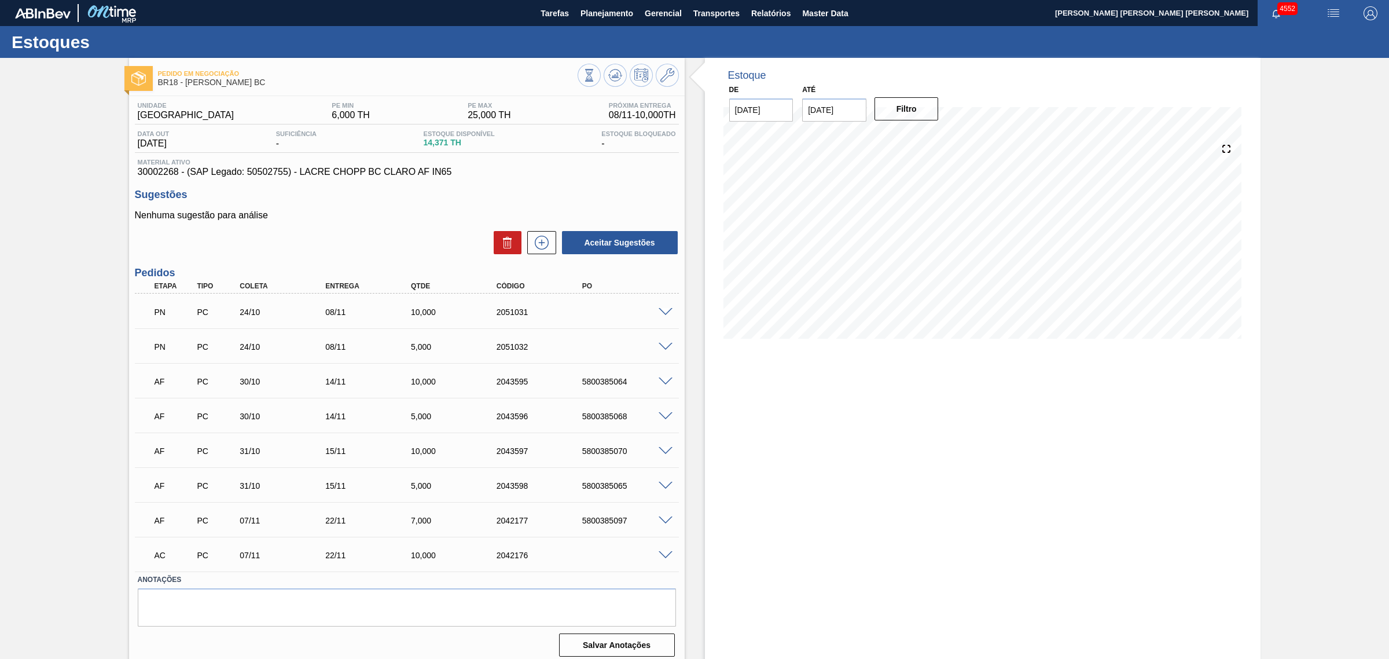
click at [663, 553] on span at bounding box center [666, 555] width 14 height 9
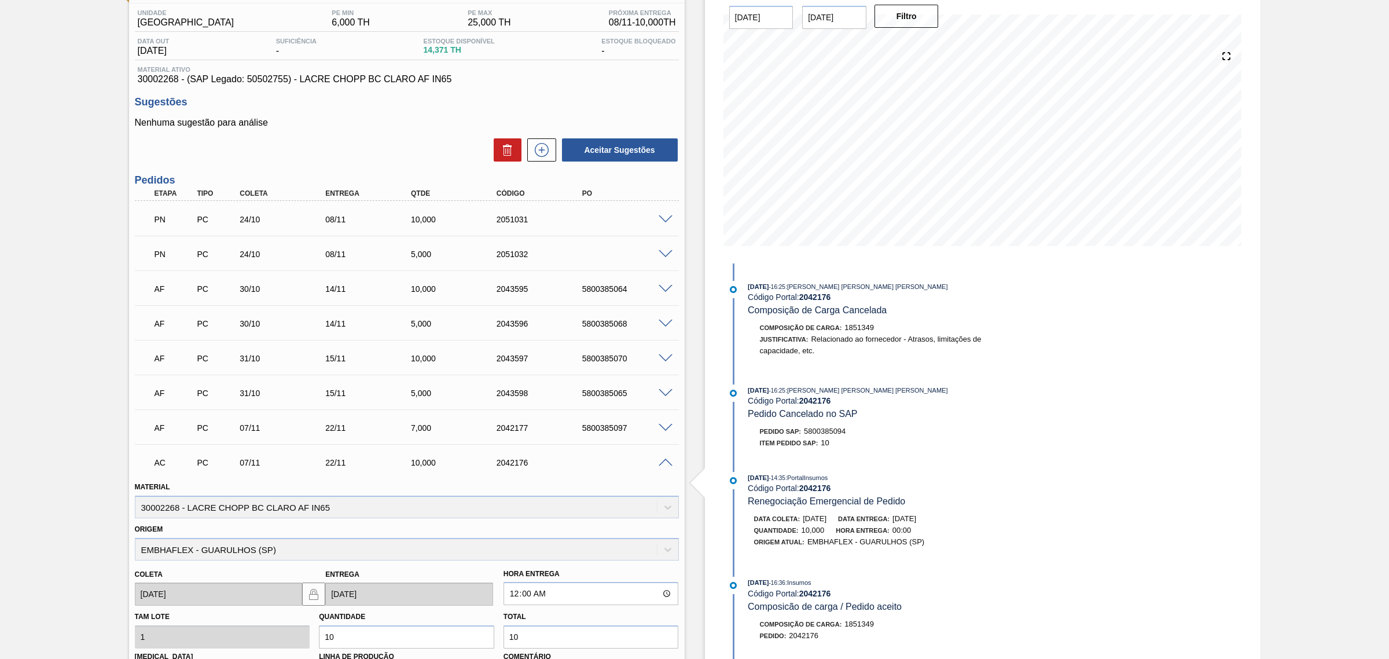
scroll to position [288, 0]
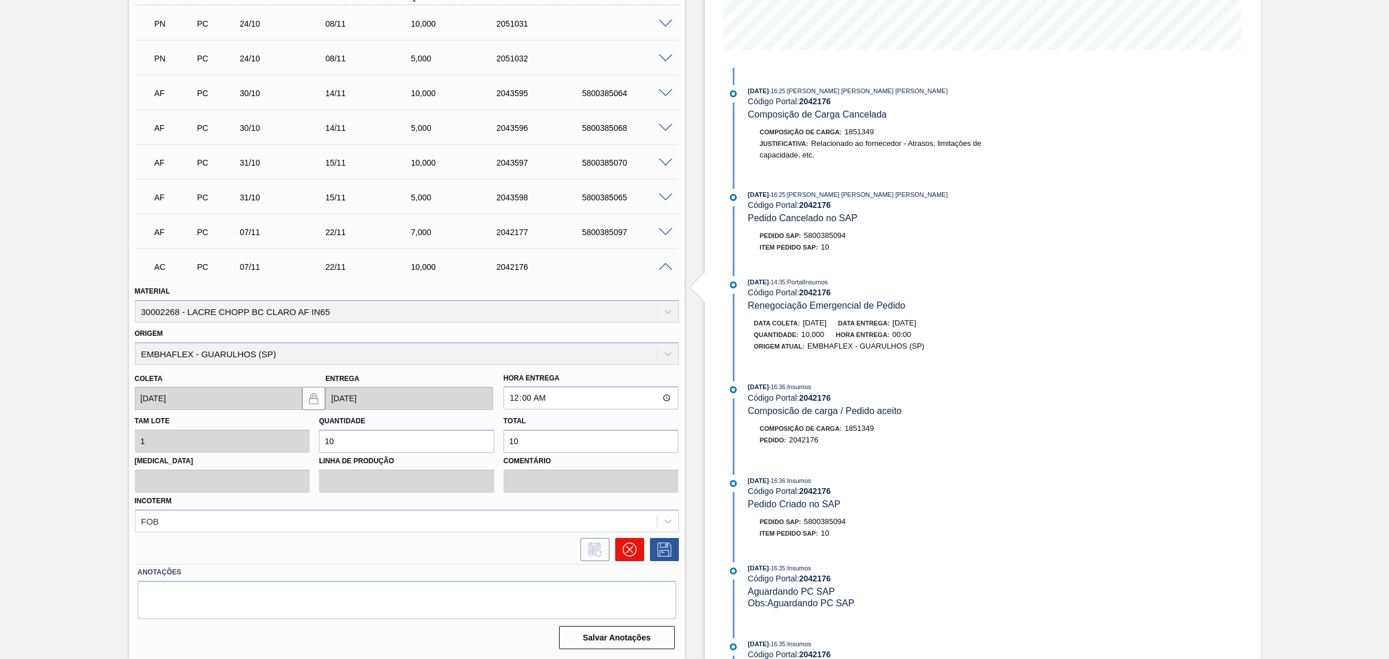
click at [630, 552] on icon at bounding box center [630, 549] width 14 height 14
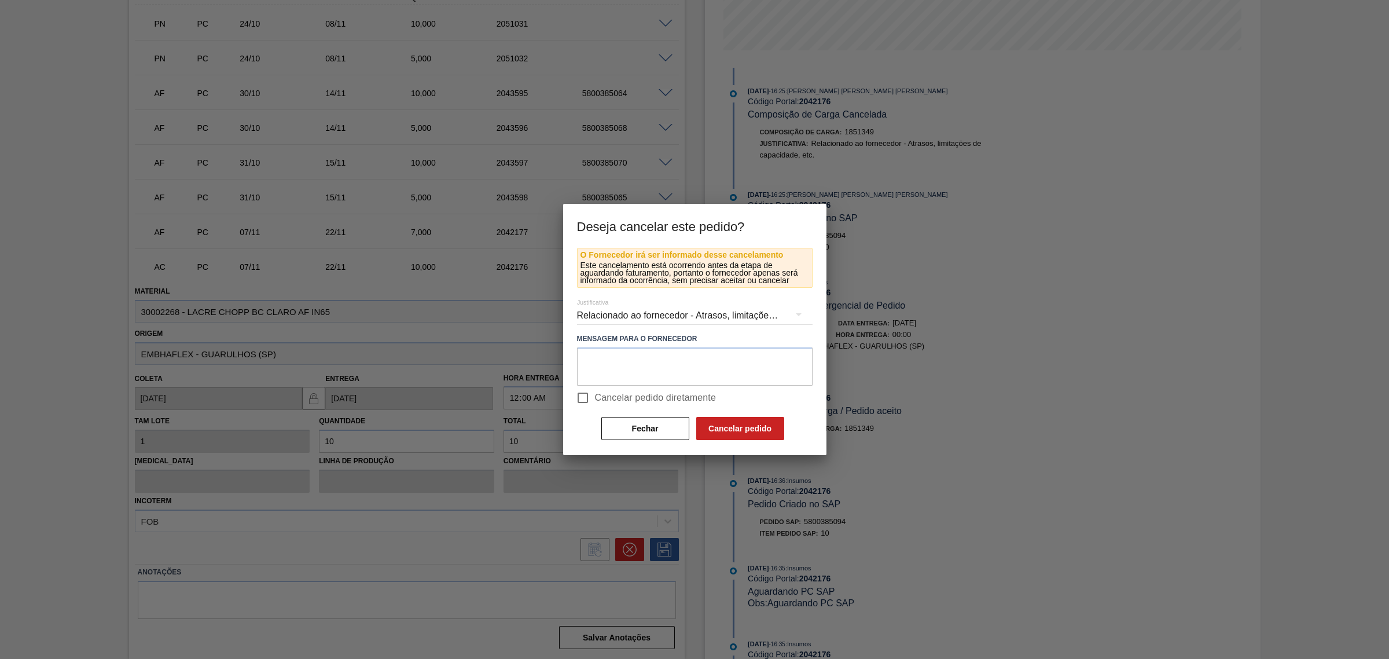
click at [611, 397] on span "Cancelar pedido diretamente" at bounding box center [656, 398] width 122 height 14
click at [595, 397] on input "Cancelar pedido diretamente" at bounding box center [583, 398] width 24 height 24
checkbox input "true"
click at [726, 420] on button "Cancelar pedido" at bounding box center [740, 428] width 88 height 23
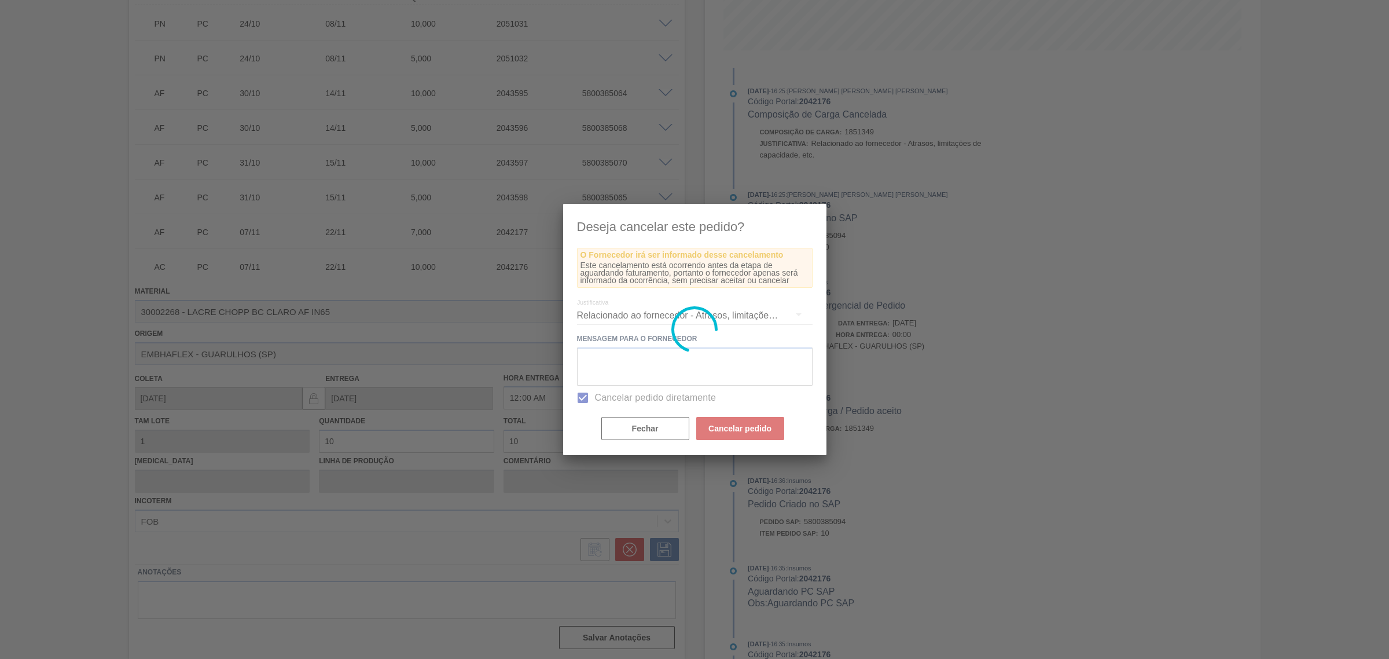
scroll to position [0, 0]
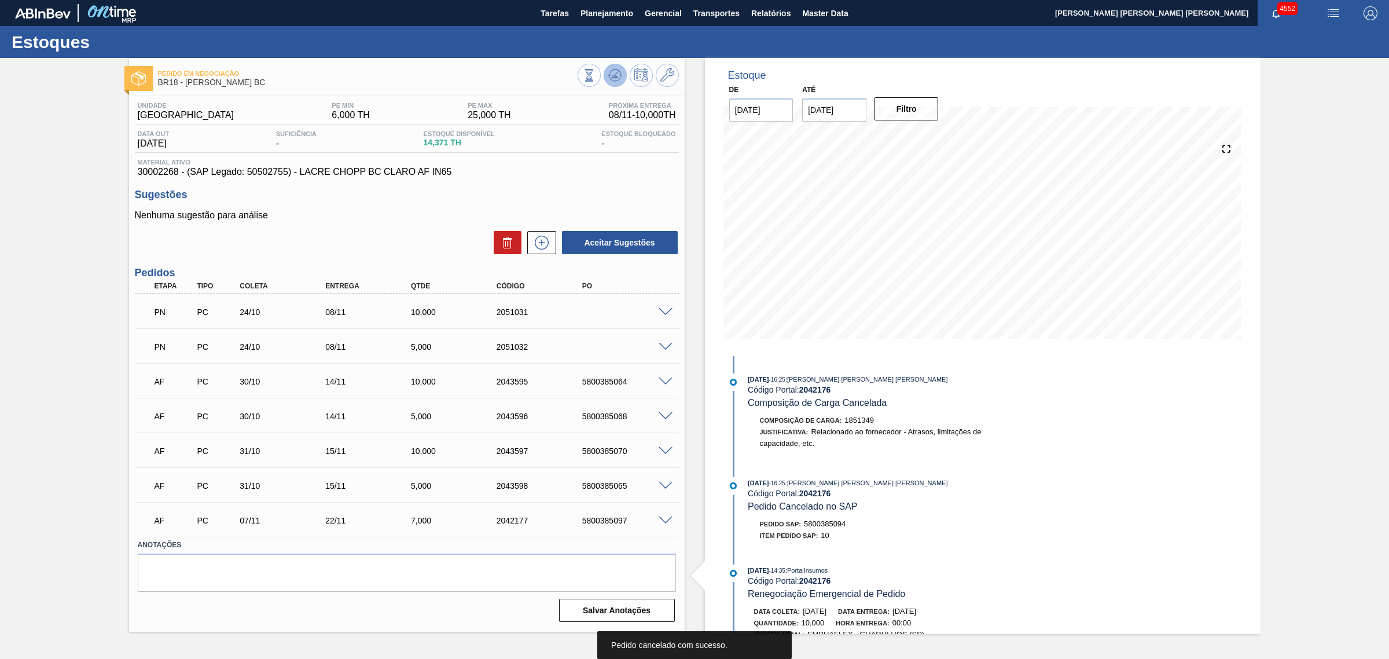
click at [615, 67] on button at bounding box center [615, 75] width 23 height 23
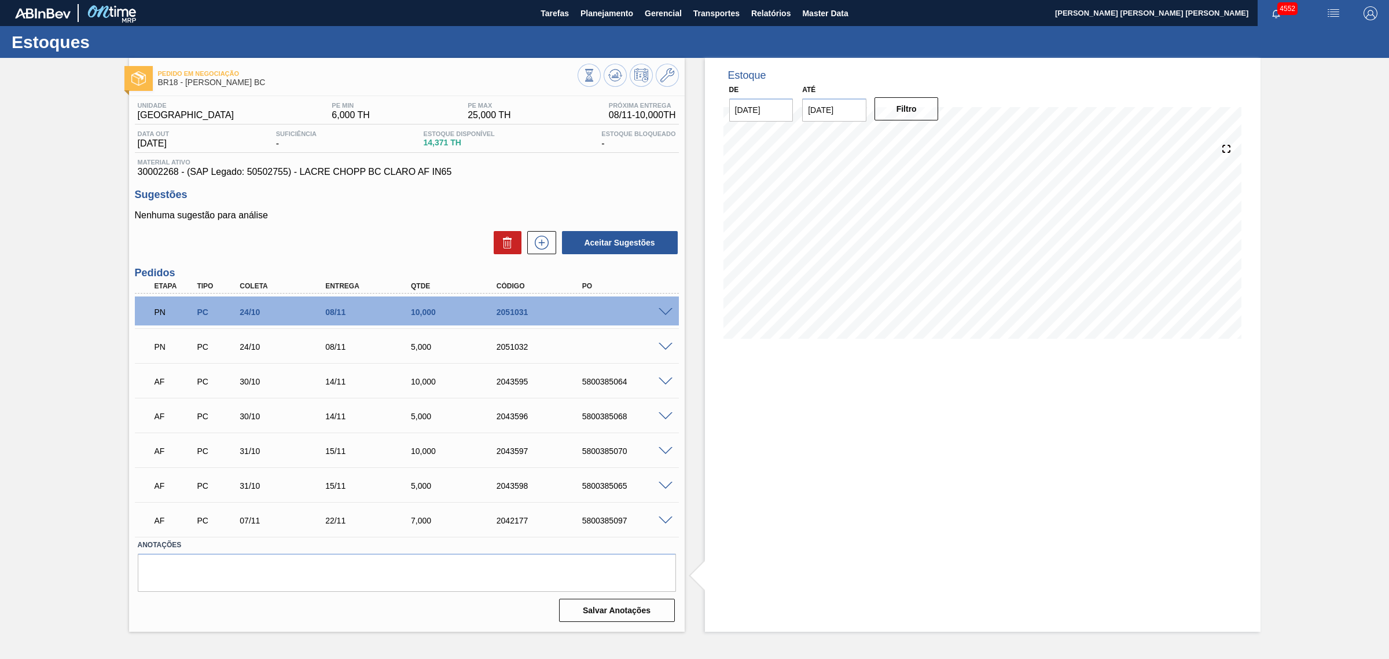
click at [664, 523] on span at bounding box center [666, 520] width 14 height 9
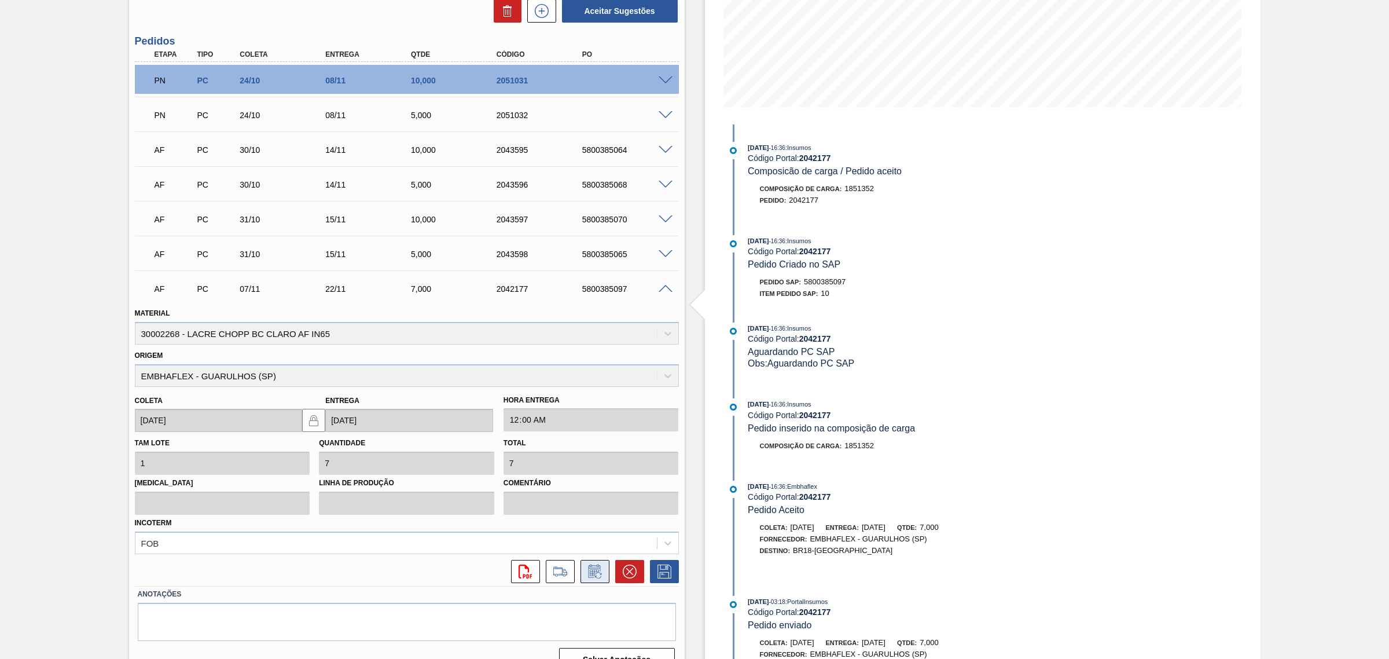
scroll to position [254, 0]
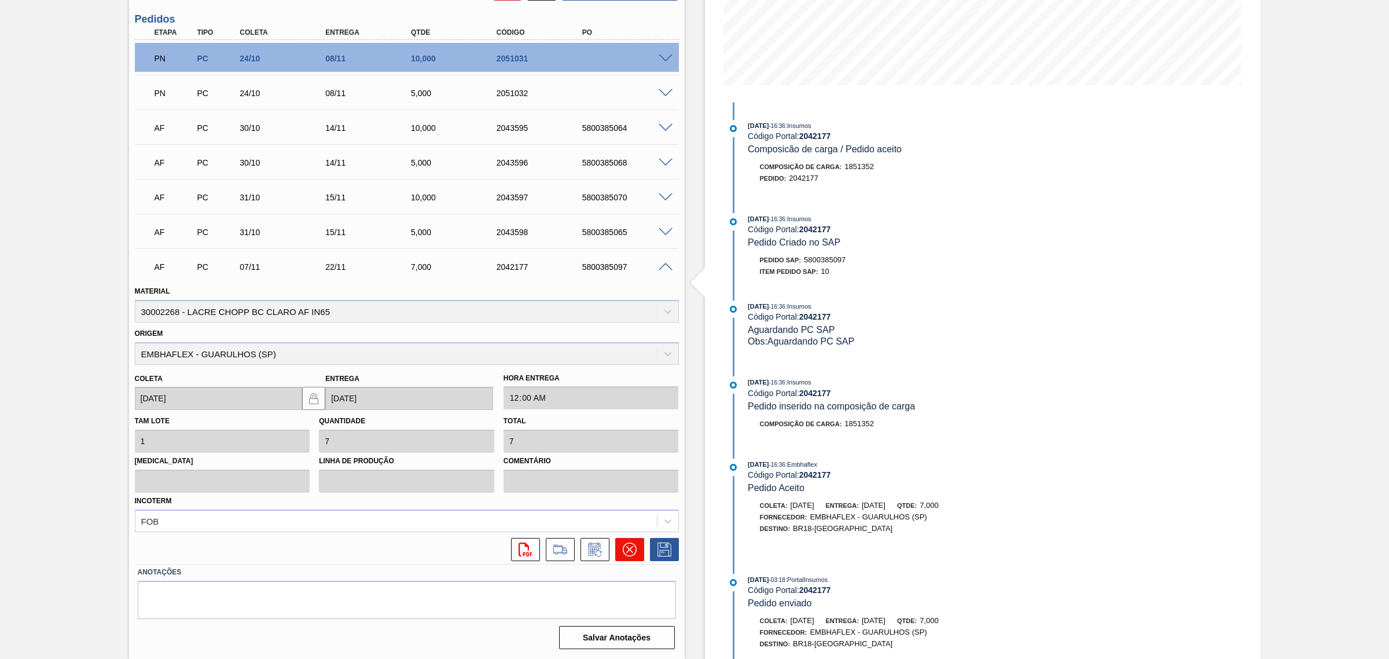
click at [620, 545] on button at bounding box center [629, 549] width 29 height 23
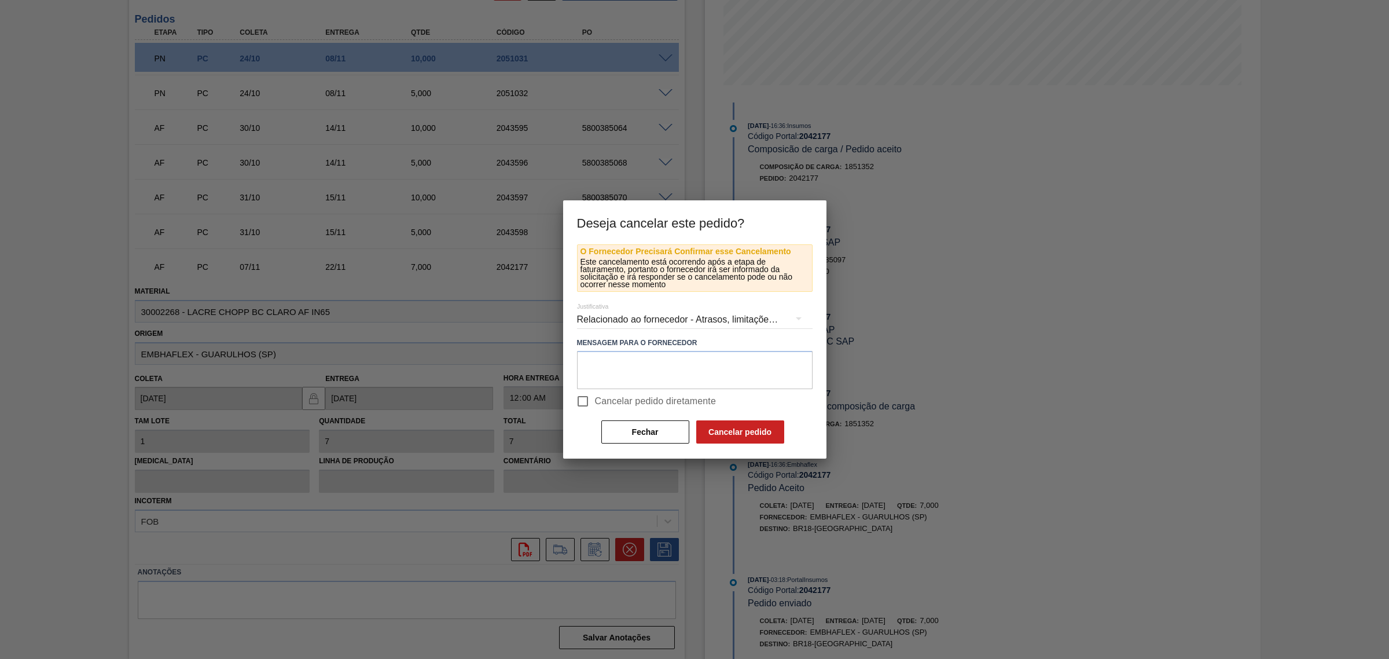
click at [619, 403] on span "Cancelar pedido diretamente" at bounding box center [656, 401] width 122 height 14
click at [595, 403] on input "Cancelar pedido diretamente" at bounding box center [583, 401] width 24 height 24
checkbox input "true"
click at [721, 428] on button "Cancelar pedido" at bounding box center [740, 431] width 88 height 23
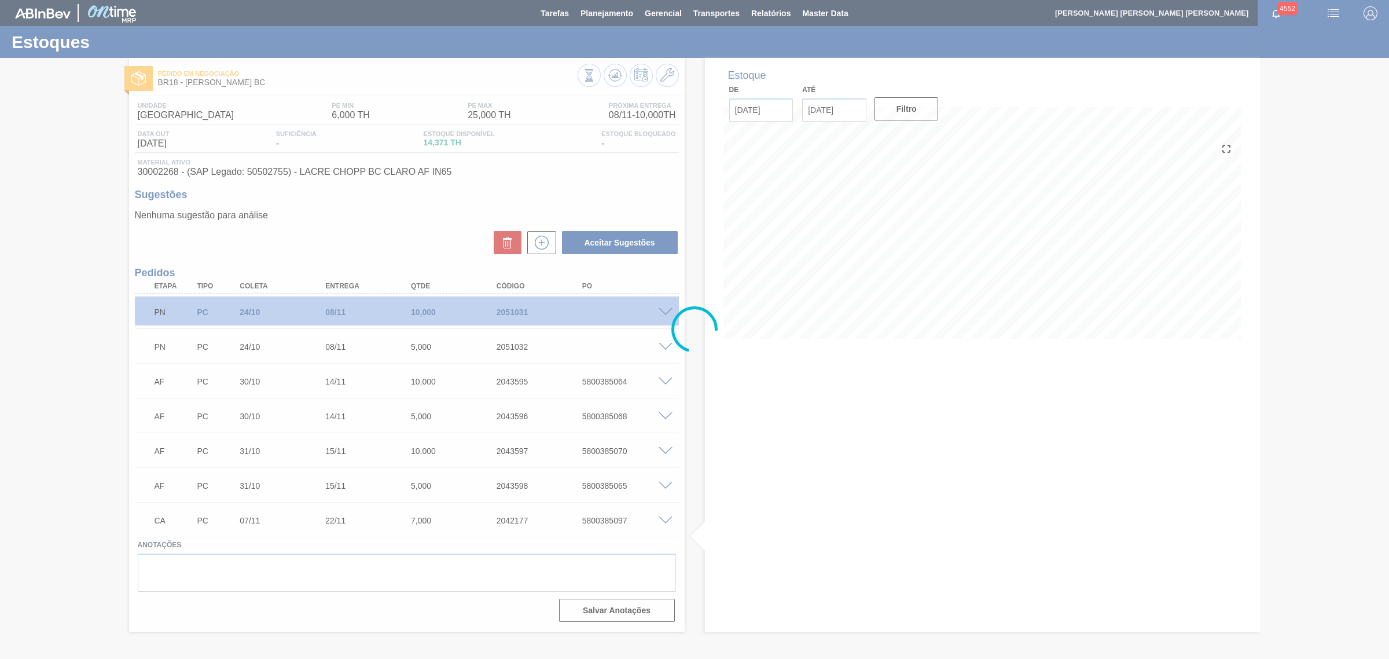
scroll to position [0, 0]
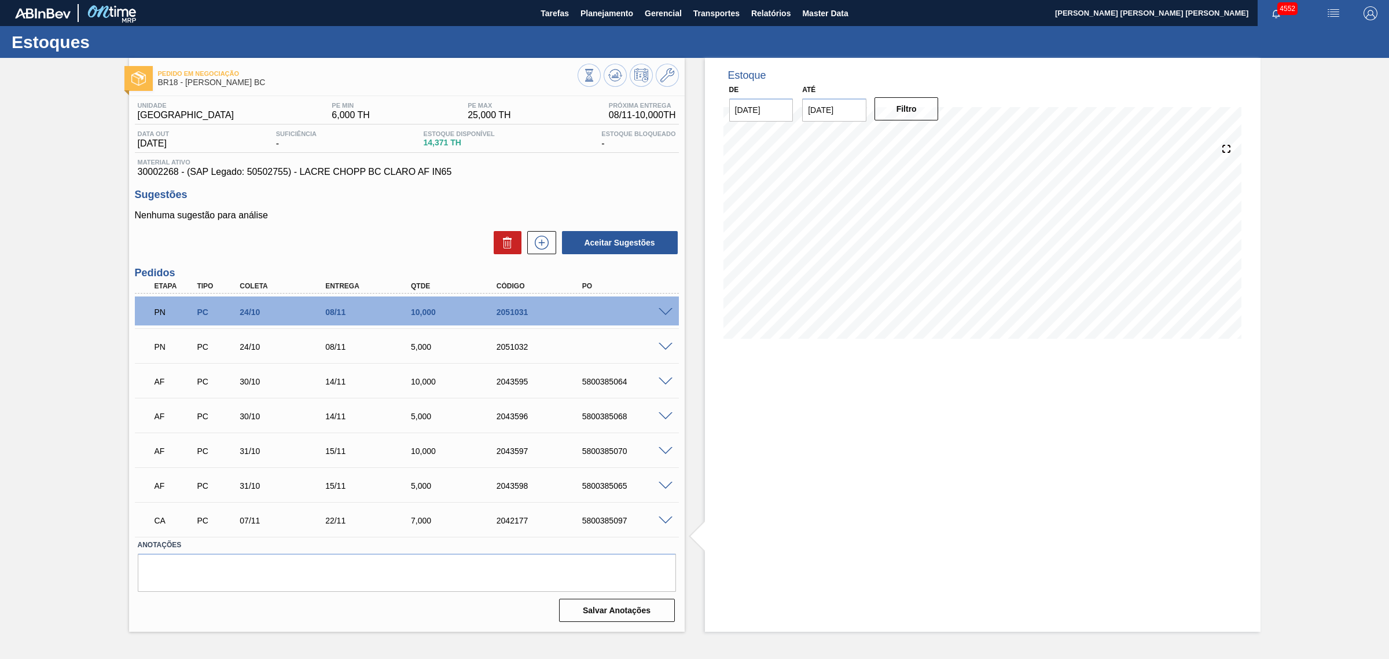
click at [664, 488] on span at bounding box center [666, 486] width 14 height 9
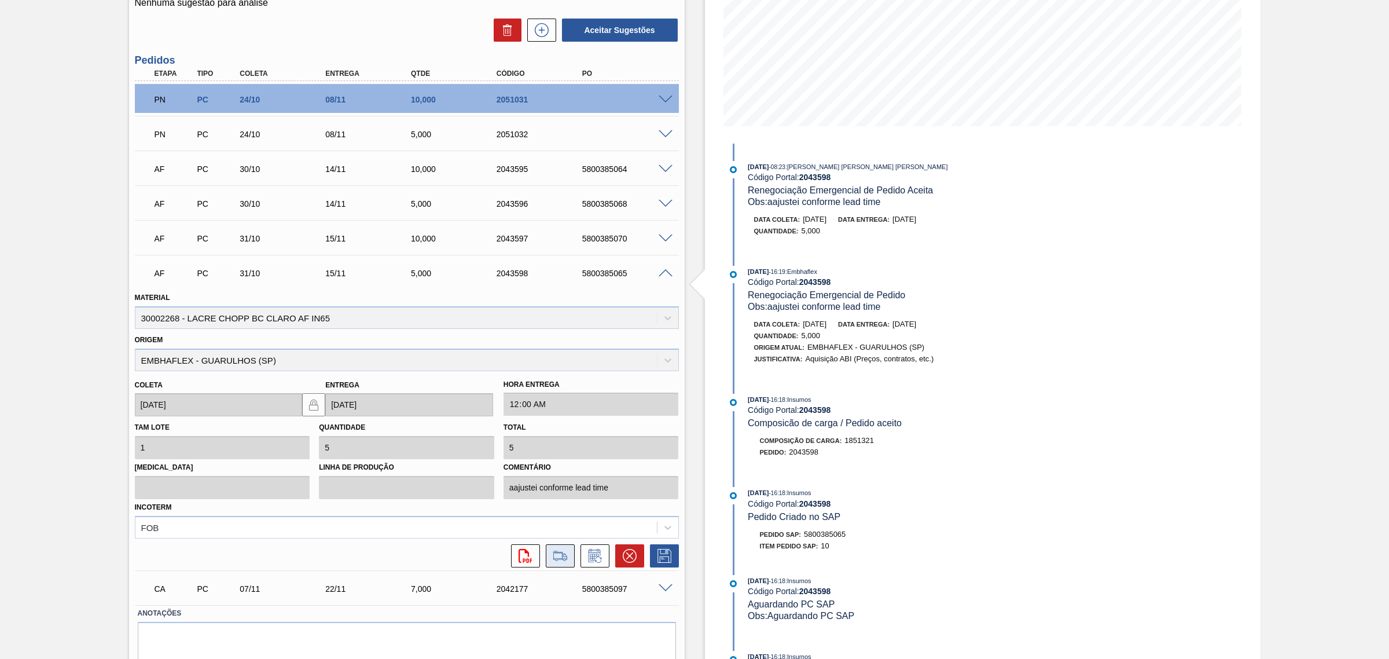
scroll to position [217, 0]
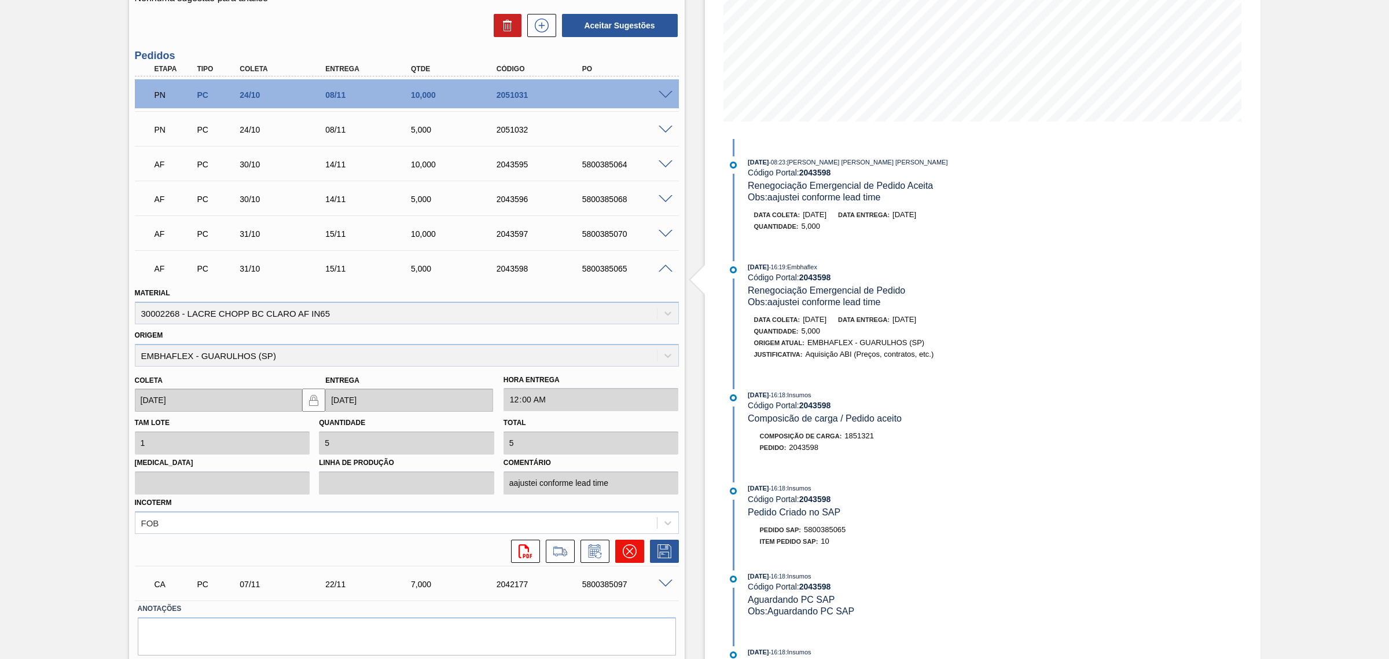
click at [637, 553] on button at bounding box center [629, 551] width 29 height 23
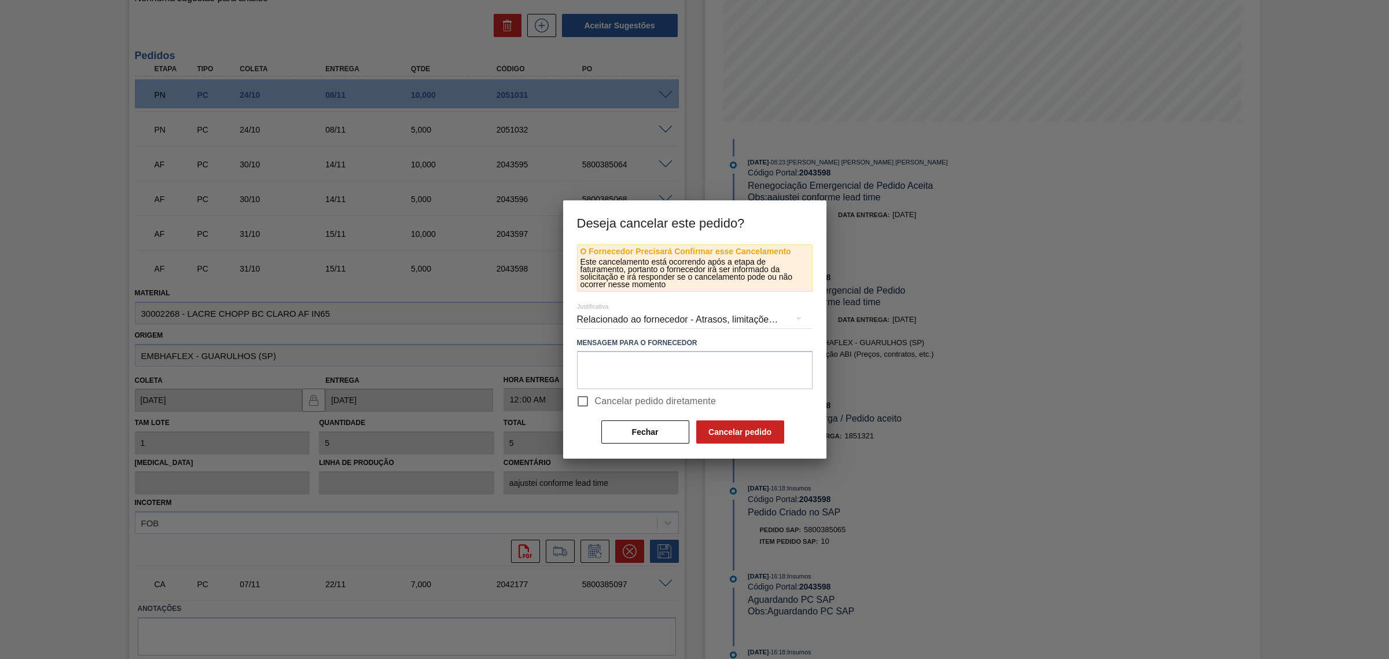
click at [608, 398] on span "Cancelar pedido diretamente" at bounding box center [656, 401] width 122 height 14
click at [595, 398] on input "Cancelar pedido diretamente" at bounding box center [583, 401] width 24 height 24
checkbox input "true"
click at [748, 435] on button "Cancelar pedido" at bounding box center [740, 431] width 88 height 23
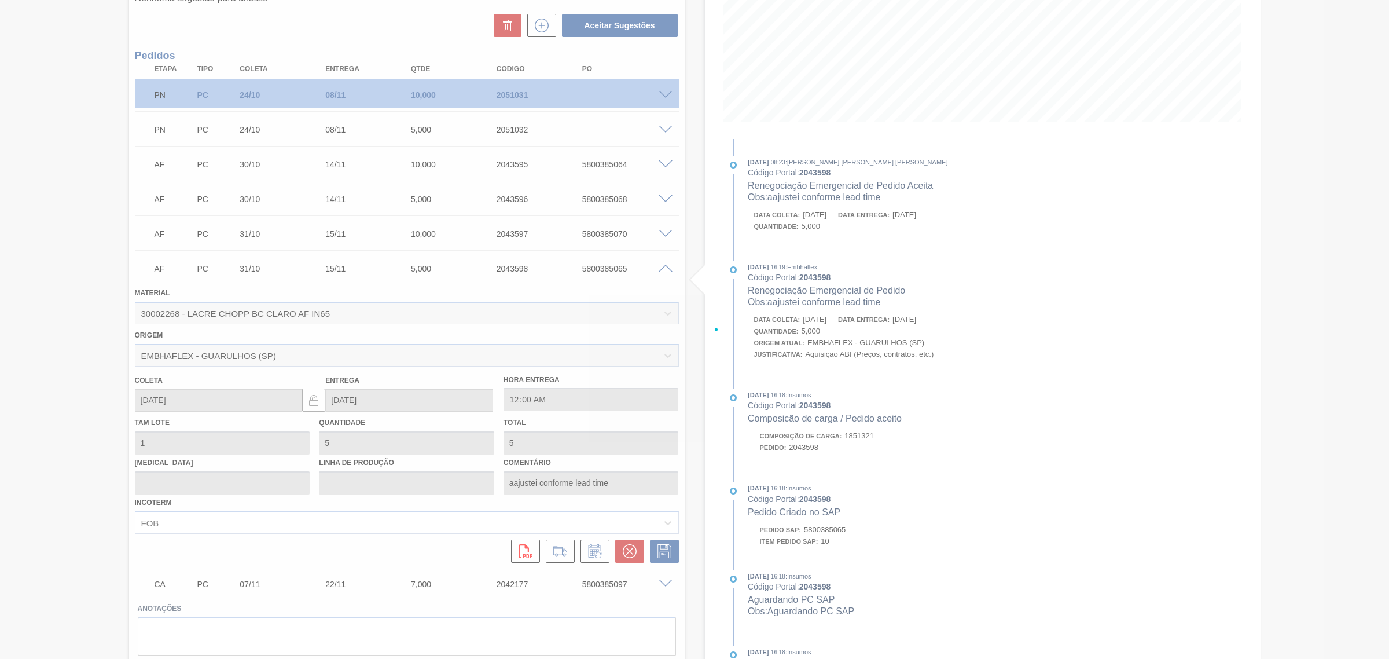
scroll to position [0, 0]
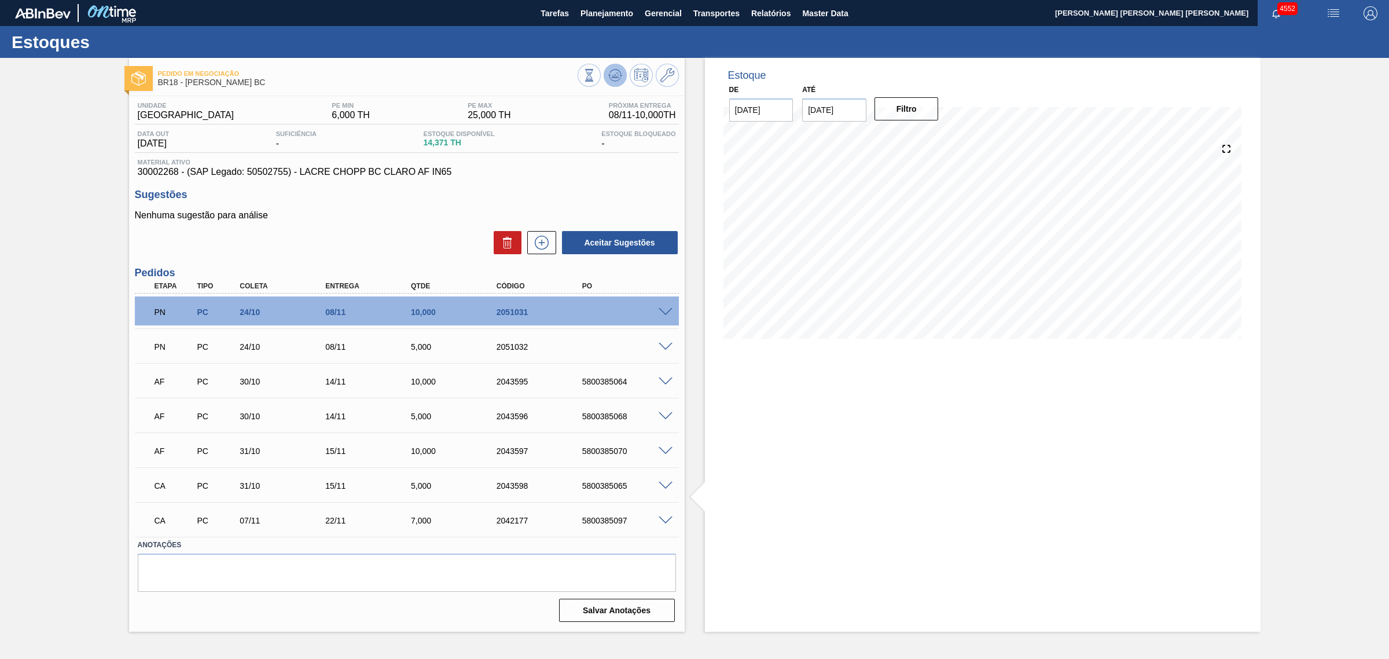
click at [621, 71] on icon at bounding box center [615, 75] width 14 height 14
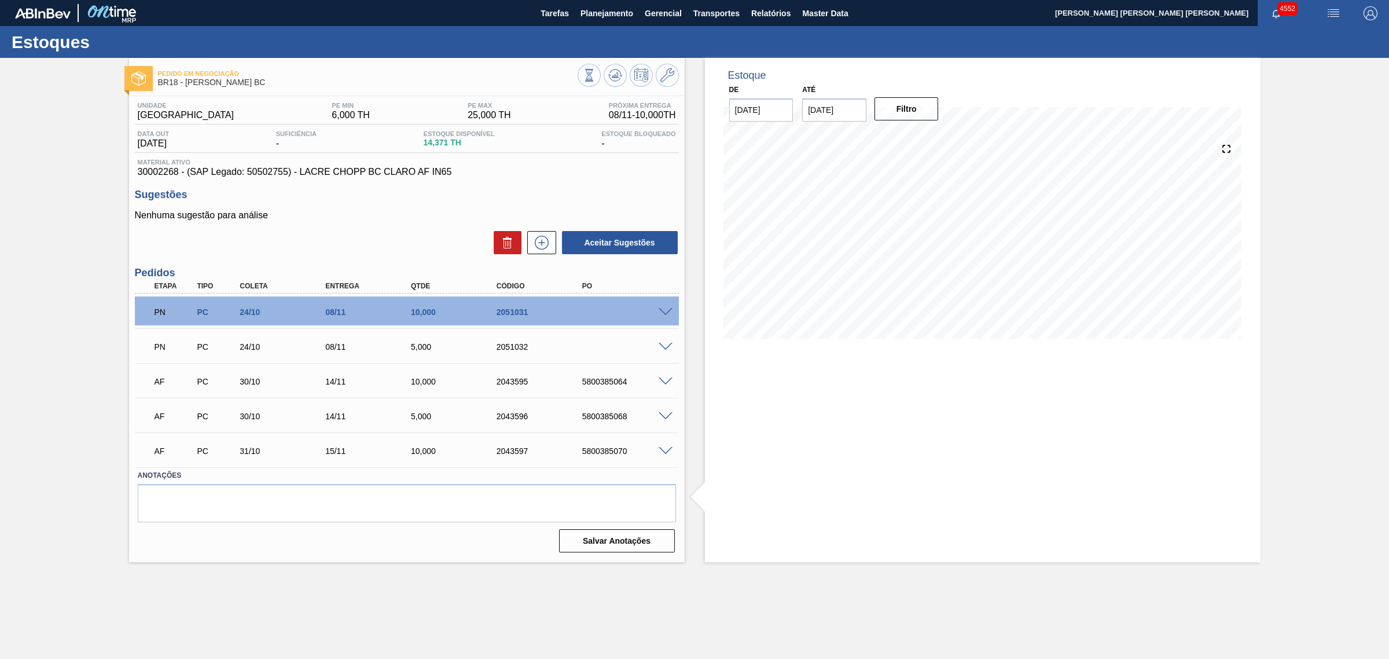
click at [664, 453] on span at bounding box center [666, 451] width 14 height 9
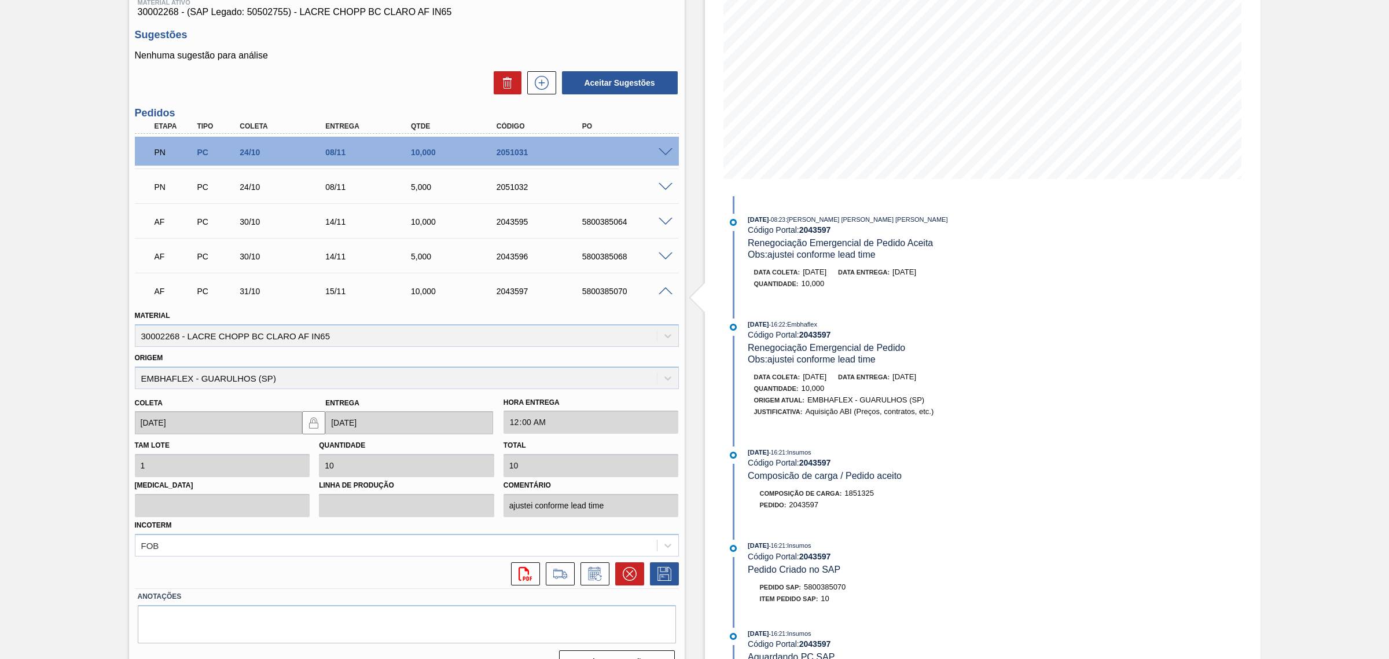
scroll to position [184, 0]
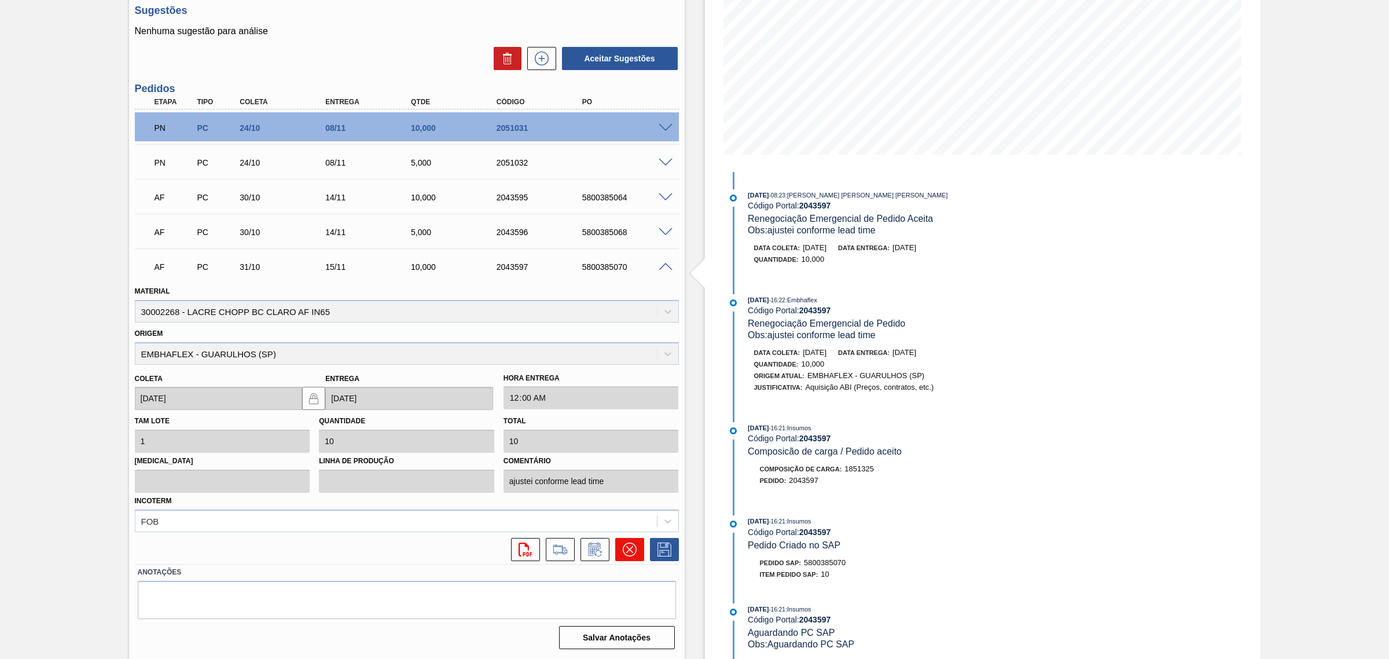
click at [643, 551] on button at bounding box center [629, 549] width 29 height 23
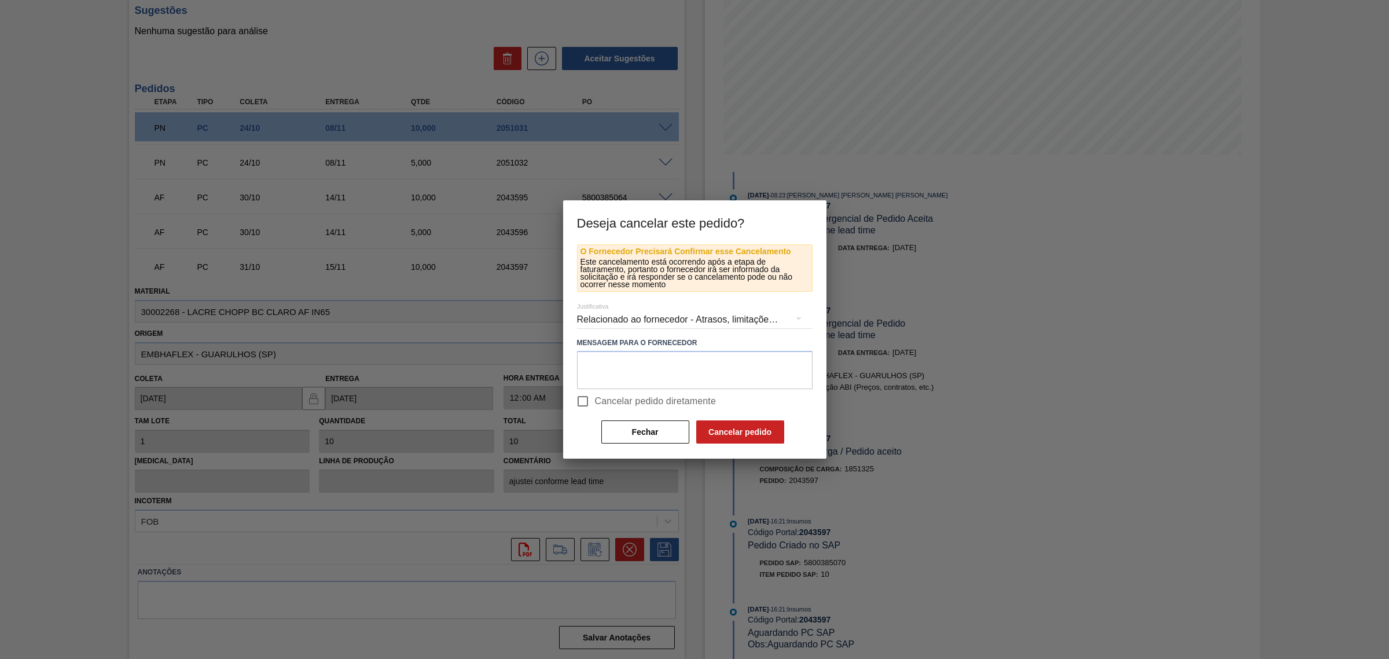
drag, startPoint x: 636, startPoint y: 398, endPoint x: 655, endPoint y: 401, distance: 19.3
click at [635, 398] on span "Cancelar pedido diretamente" at bounding box center [656, 401] width 122 height 14
click at [595, 398] on input "Cancelar pedido diretamente" at bounding box center [583, 401] width 24 height 24
checkbox input "true"
click at [736, 426] on button "Cancelar pedido" at bounding box center [740, 431] width 88 height 23
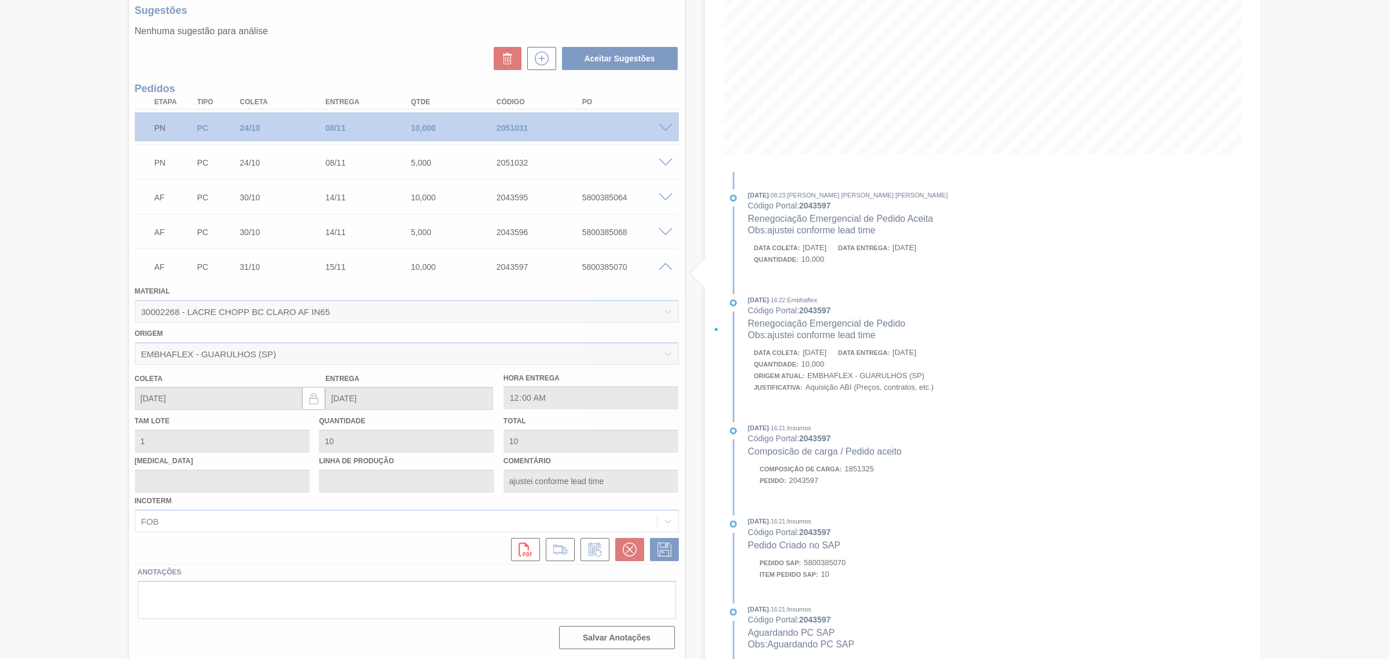
scroll to position [0, 0]
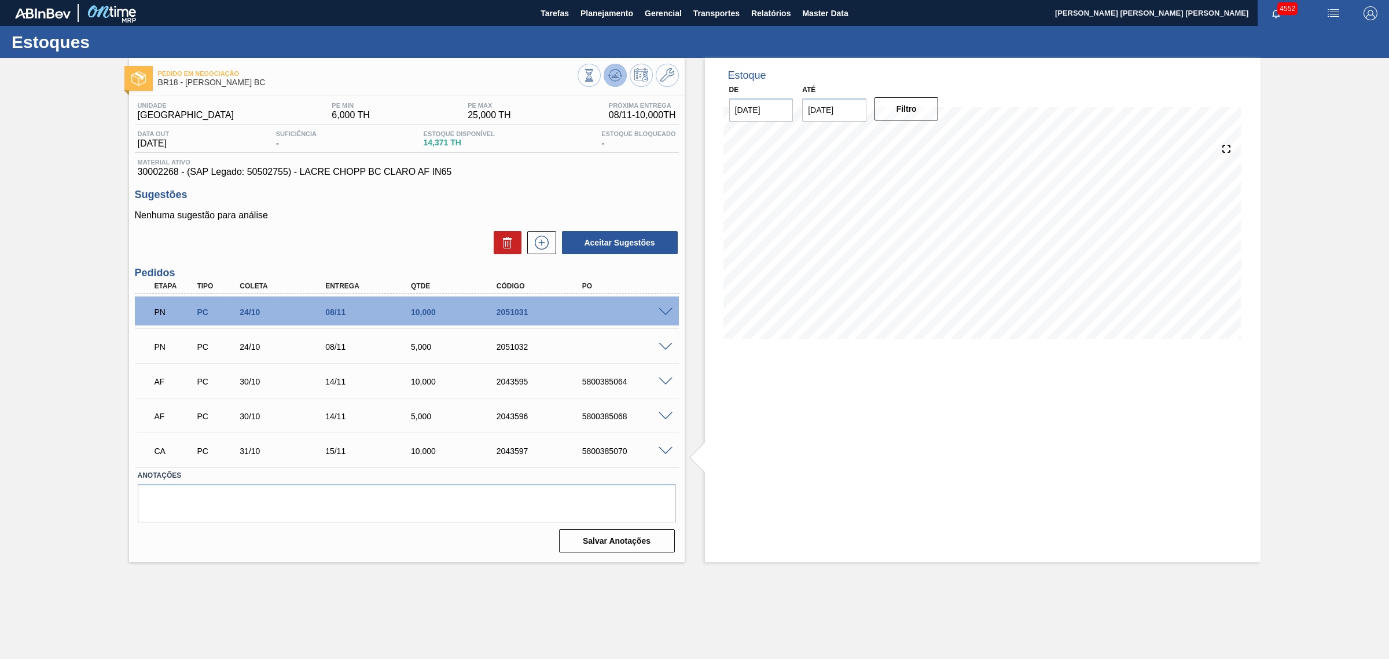
click at [611, 71] on icon at bounding box center [615, 75] width 14 height 14
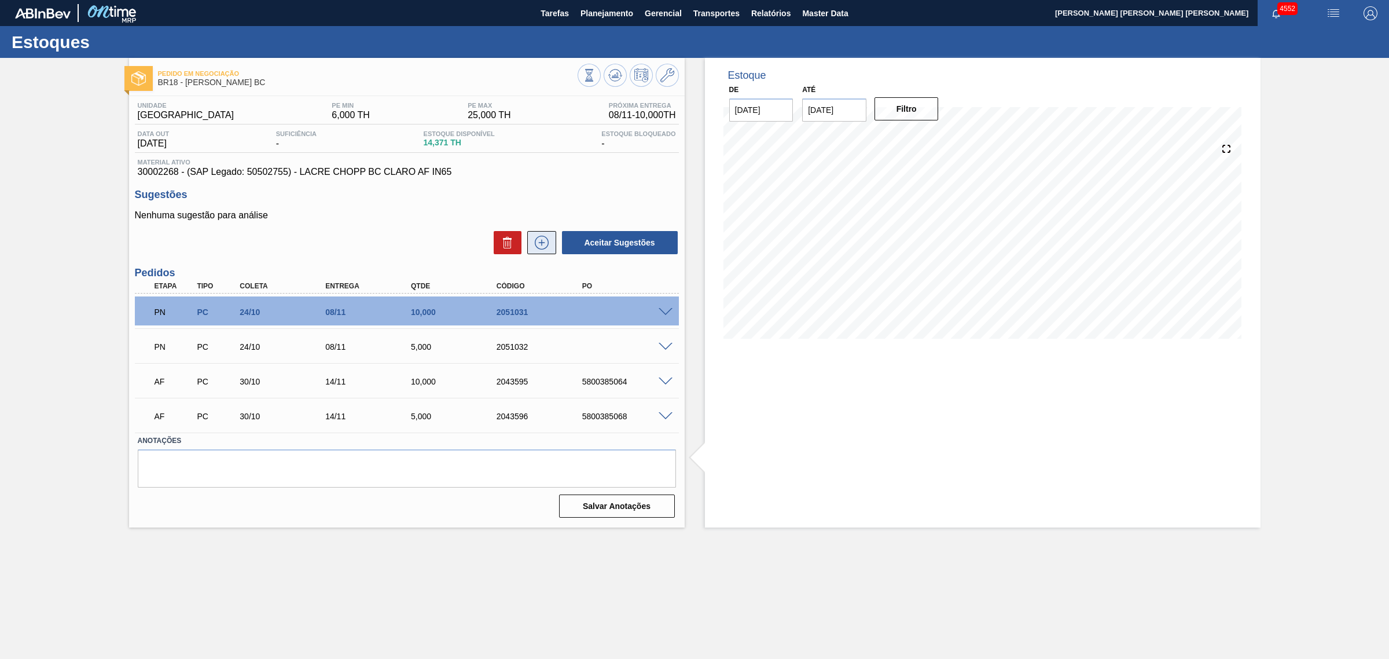
click at [543, 249] on icon at bounding box center [542, 243] width 19 height 14
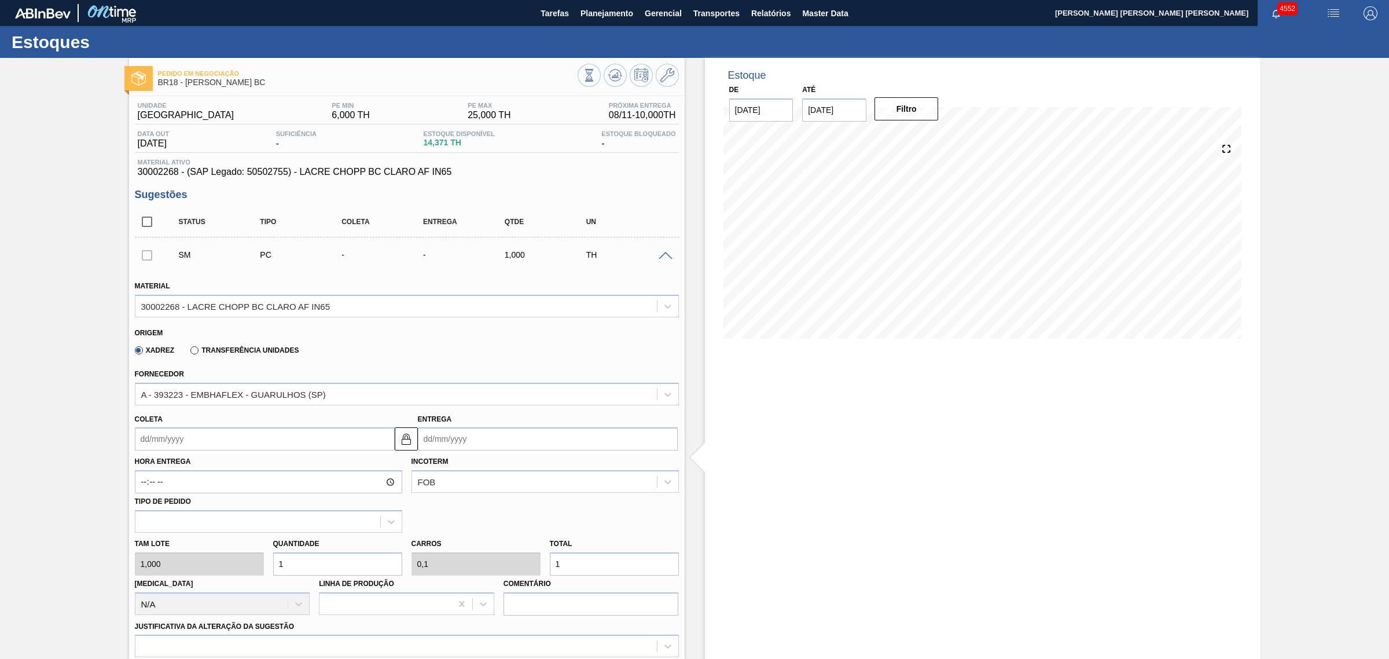
click at [527, 453] on div "Hora Entrega Incoterm FOB Tipo de pedido" at bounding box center [406, 491] width 553 height 82
click at [523, 449] on input "Entrega" at bounding box center [548, 438] width 260 height 23
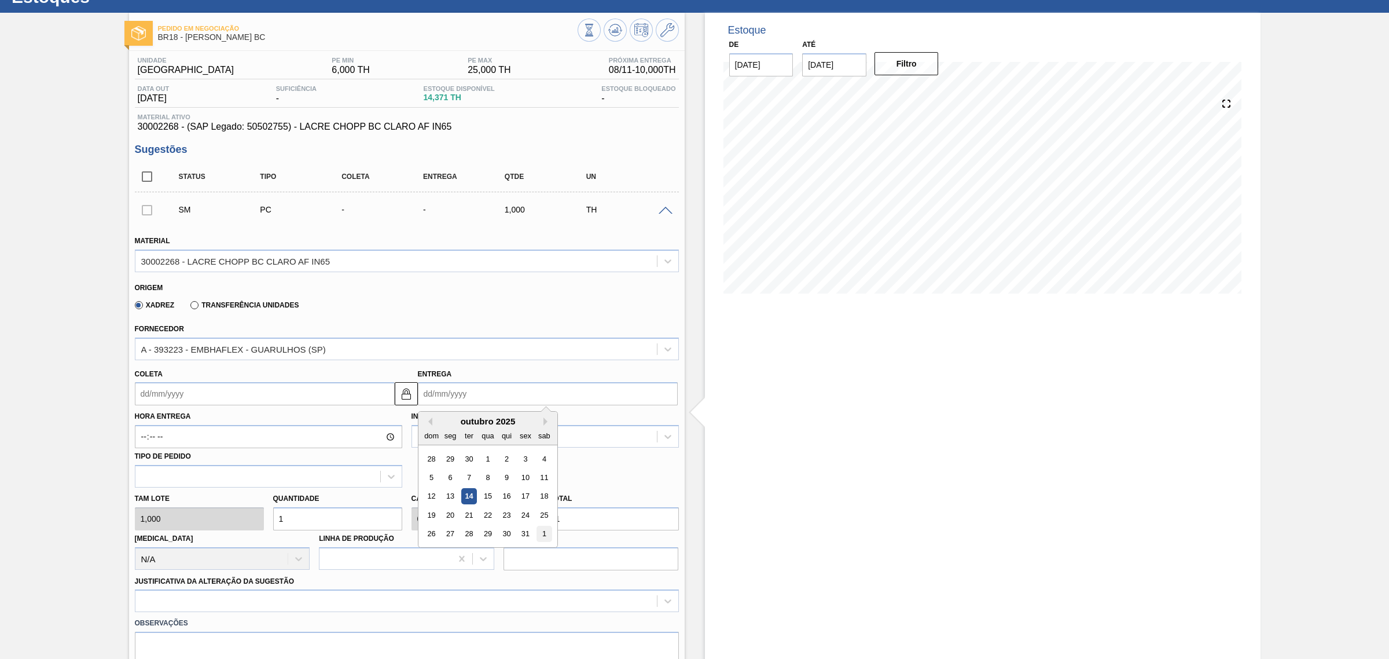
scroll to position [145, 0]
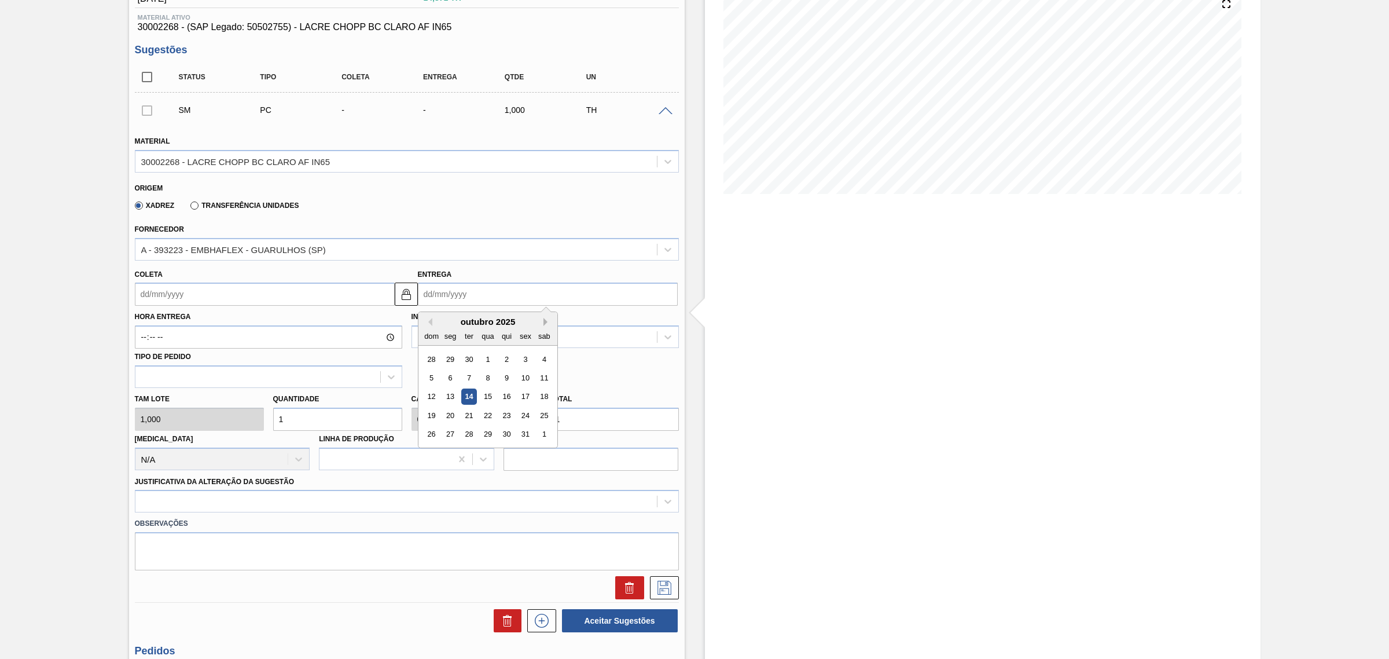
click at [545, 322] on button "Next Month" at bounding box center [548, 322] width 8 height 8
click at [450, 384] on div "3" at bounding box center [450, 378] width 16 height 16
type input "19/10/2025"
type input "03/11/2025"
click at [588, 423] on input "1" at bounding box center [614, 419] width 129 height 23
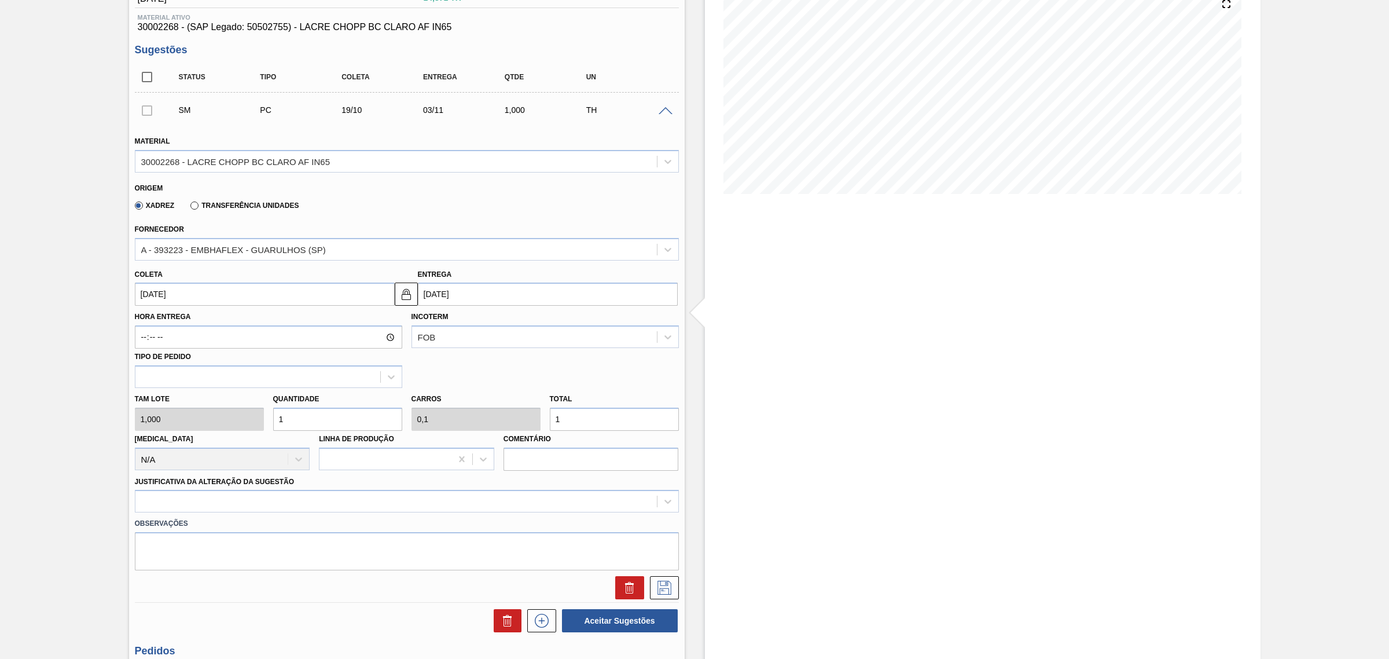
click at [588, 423] on input "1" at bounding box center [614, 419] width 129 height 23
type input "10"
type input "1"
type input "10"
click at [553, 502] on div at bounding box center [407, 501] width 544 height 23
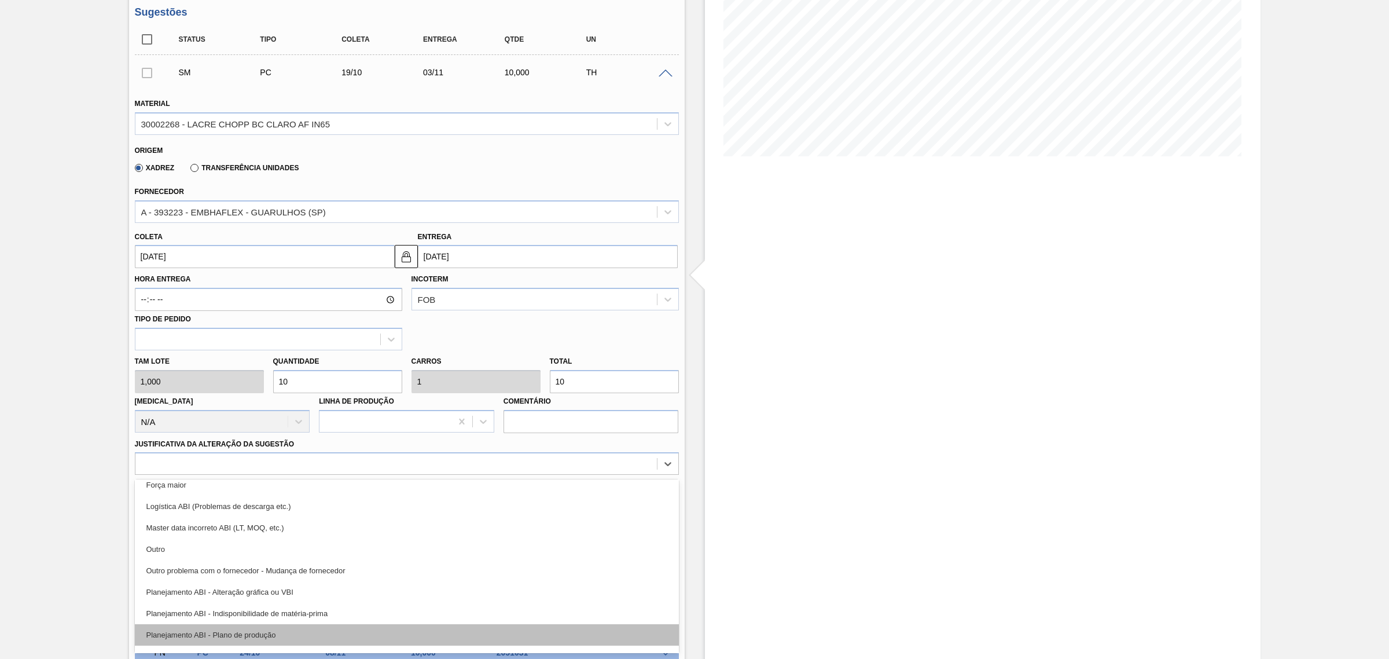
scroll to position [72, 0]
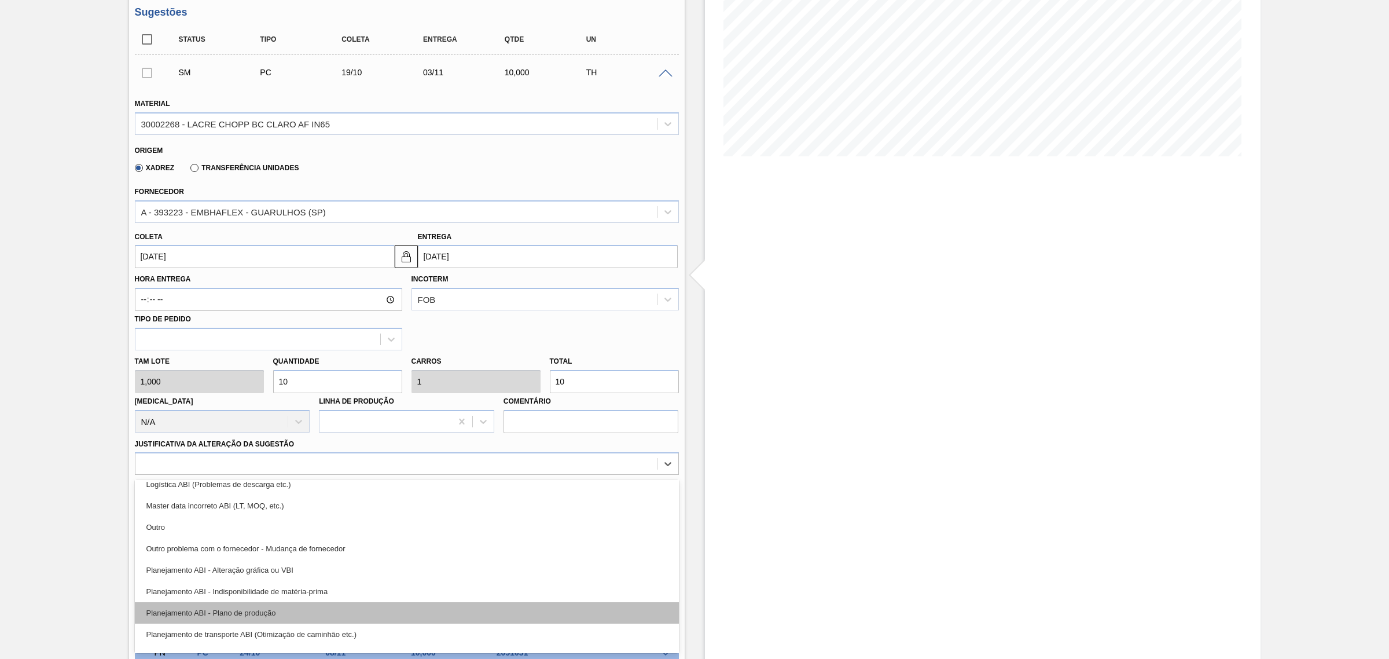
click at [417, 608] on div "Planejamento ABI - Plano de produção" at bounding box center [407, 612] width 544 height 21
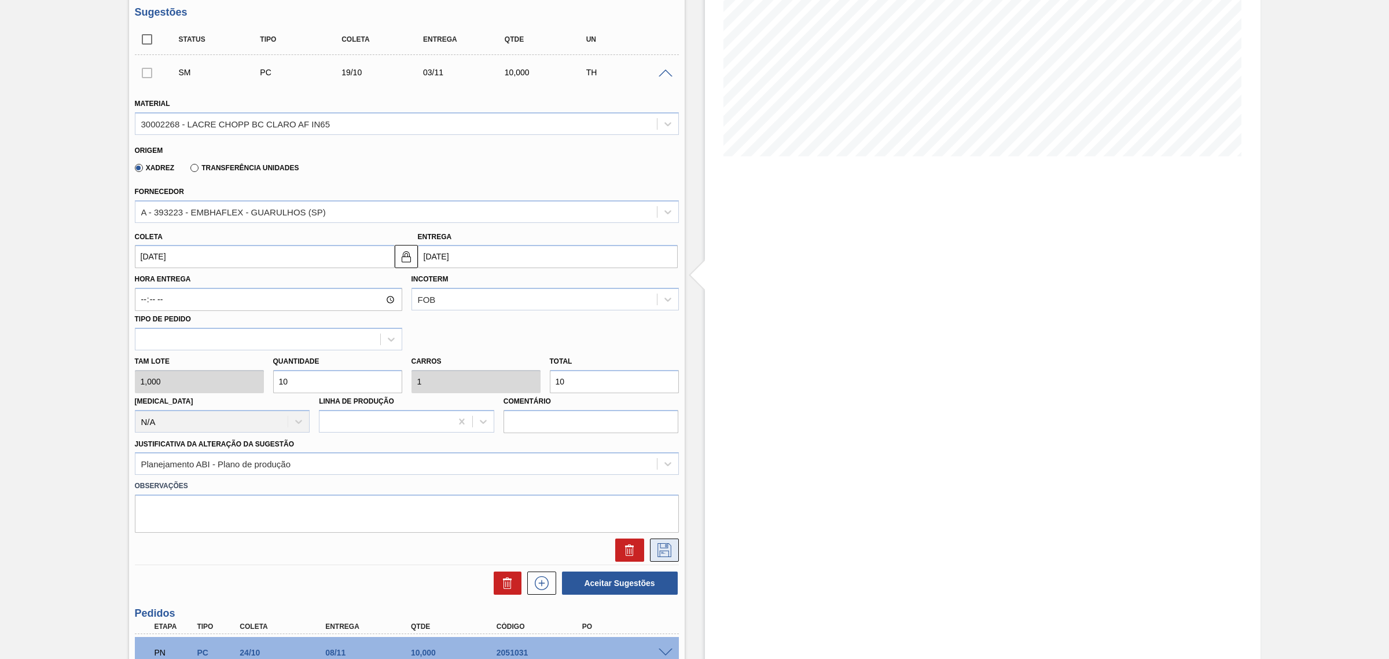
click at [663, 547] on icon at bounding box center [664, 550] width 19 height 14
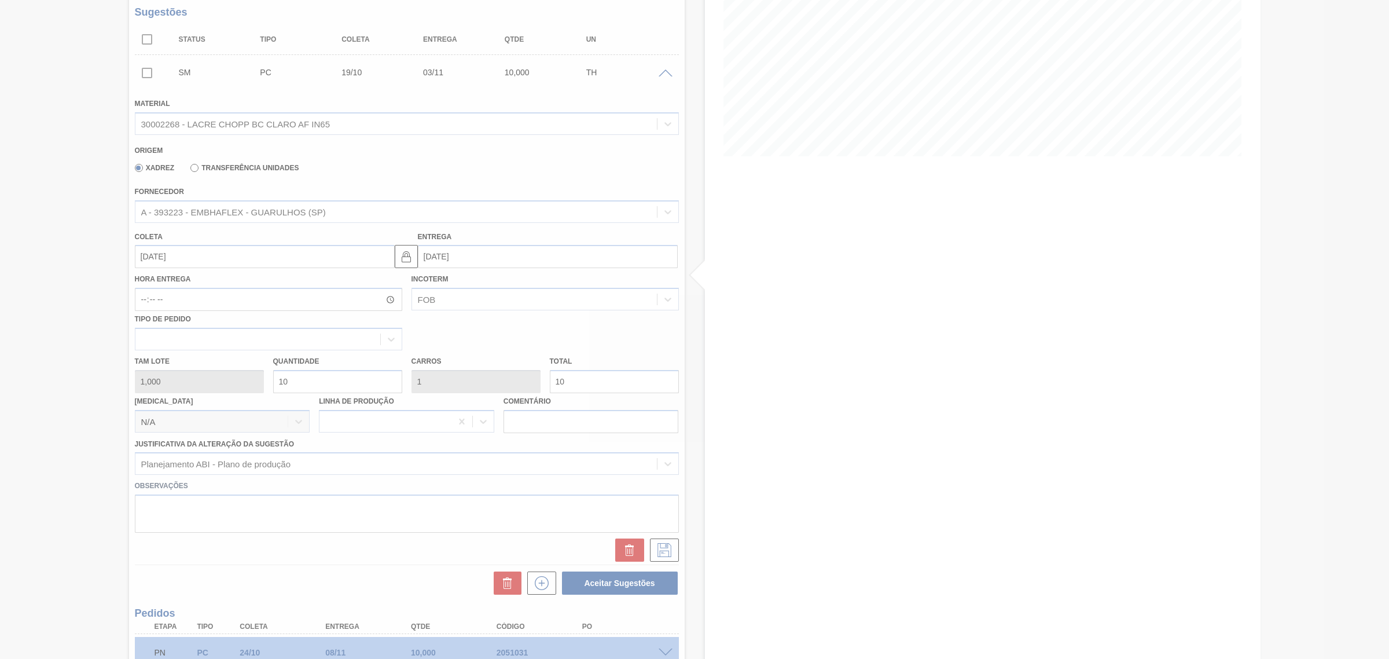
scroll to position [0, 0]
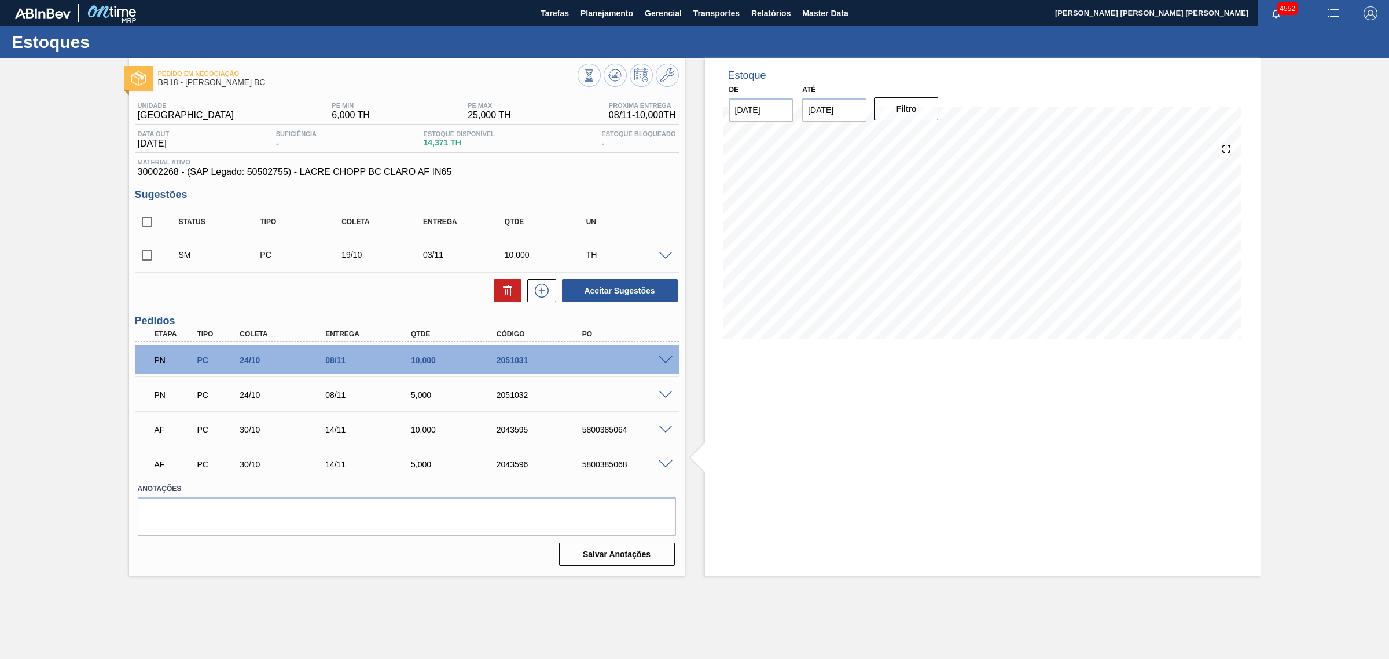
click at [142, 219] on input "checkbox" at bounding box center [147, 222] width 24 height 24
checkbox input "true"
click at [661, 285] on button "Aceitar Sugestões" at bounding box center [620, 290] width 116 height 23
checkbox input "false"
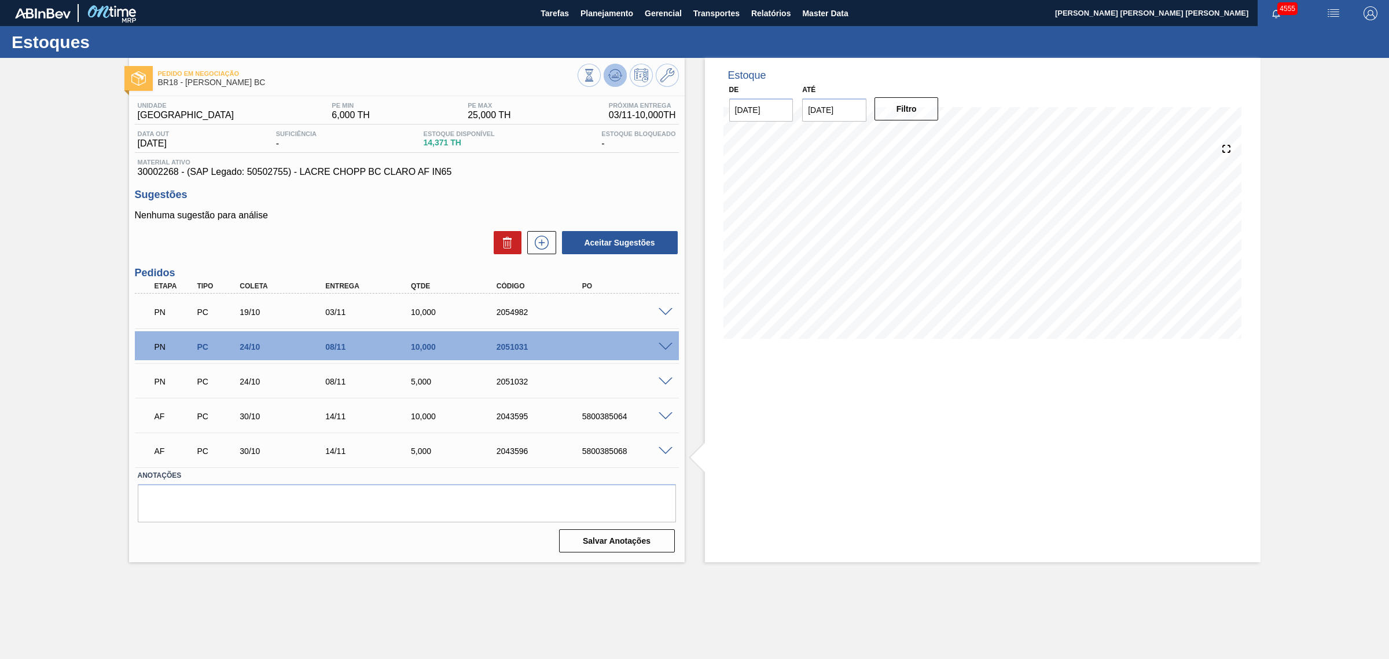
click at [614, 76] on icon at bounding box center [615, 74] width 8 height 5
click at [900, 400] on div "Estoque De 14/10/2025 Até 03/01/2026 Filtro" at bounding box center [983, 310] width 556 height 504
click at [628, 74] on div at bounding box center [628, 77] width 101 height 26
click at [625, 74] on button at bounding box center [615, 75] width 23 height 23
click at [621, 72] on icon at bounding box center [615, 75] width 14 height 14
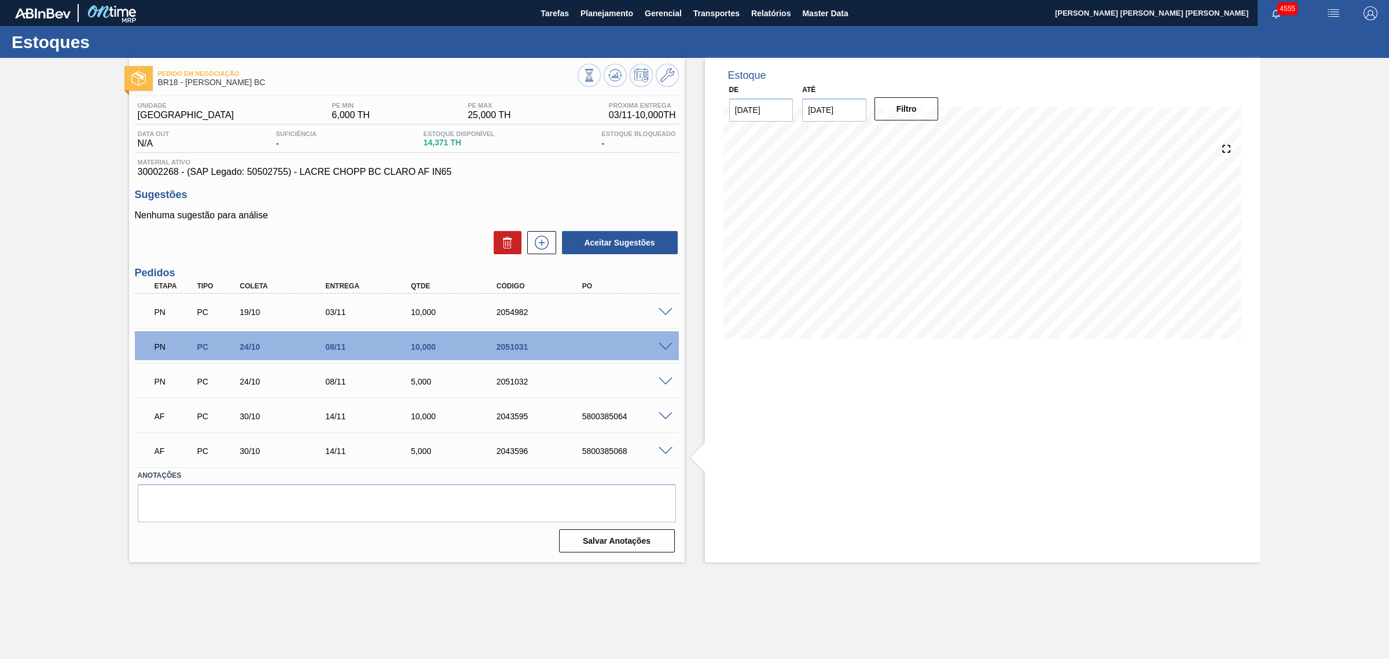
click at [874, 427] on div "Estoque De 14/10/2025 Até 03/01/2026 Filtro" at bounding box center [983, 310] width 556 height 504
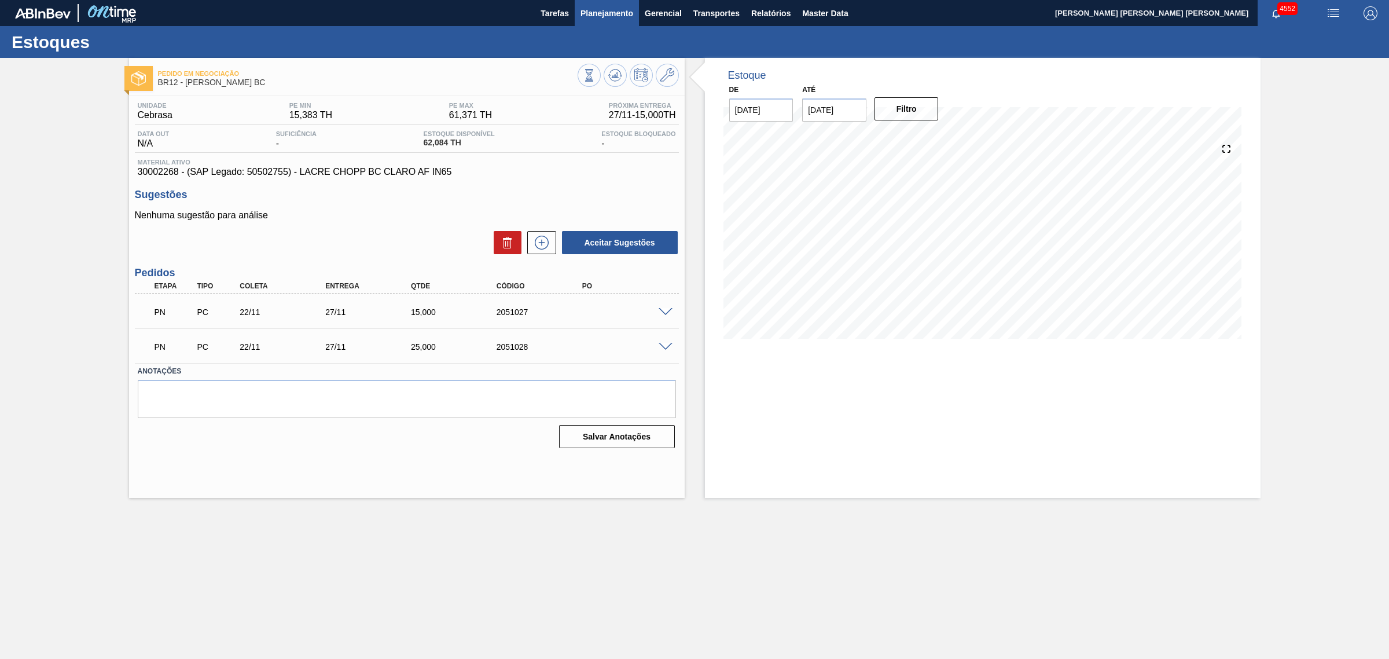
click at [597, 18] on span "Planejamento" at bounding box center [607, 13] width 53 height 14
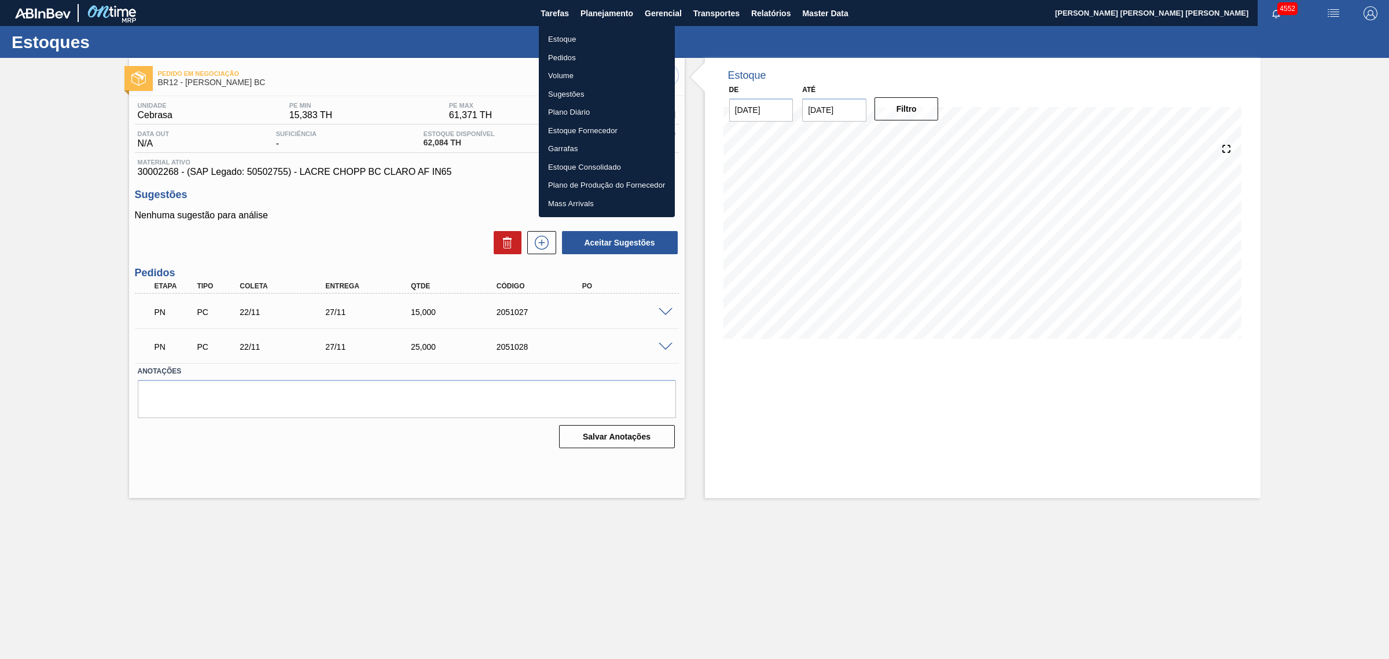
click at [569, 38] on li "Estoque" at bounding box center [607, 39] width 136 height 19
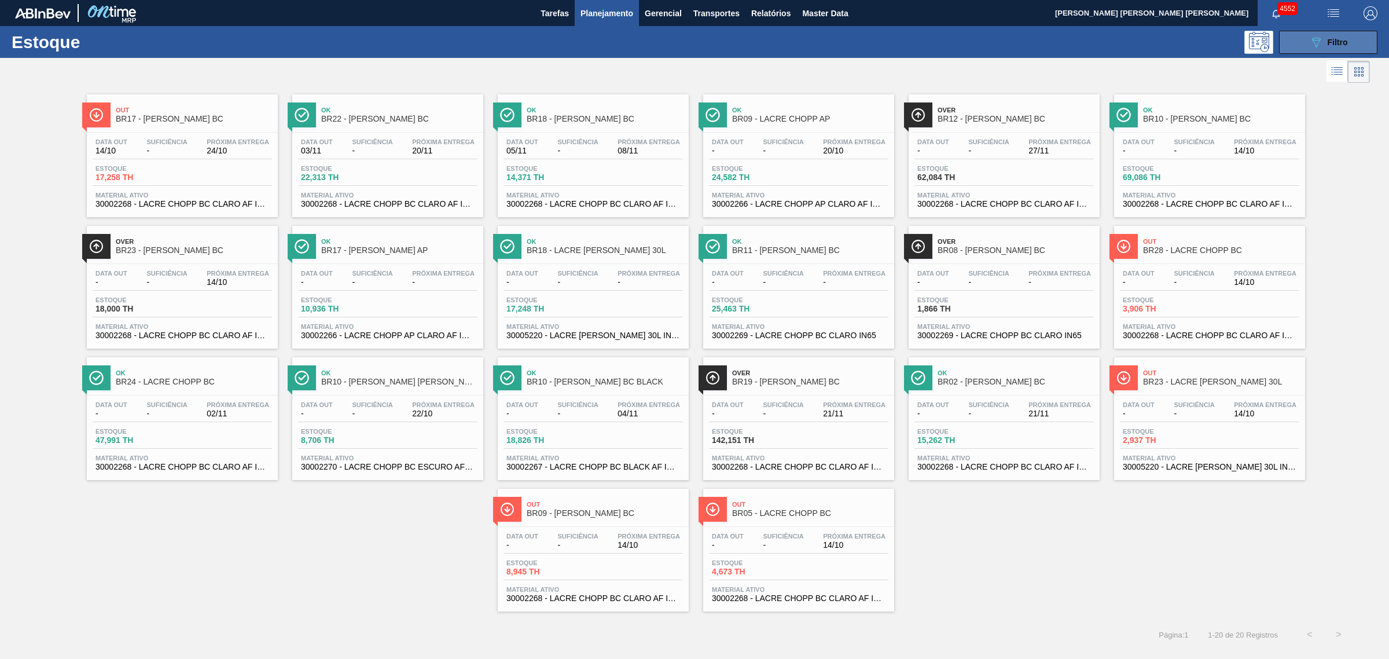
click at [1311, 35] on icon "089F7B8B-B2A5-4AFE-B5C0-19BA573D28AC" at bounding box center [1316, 42] width 14 height 14
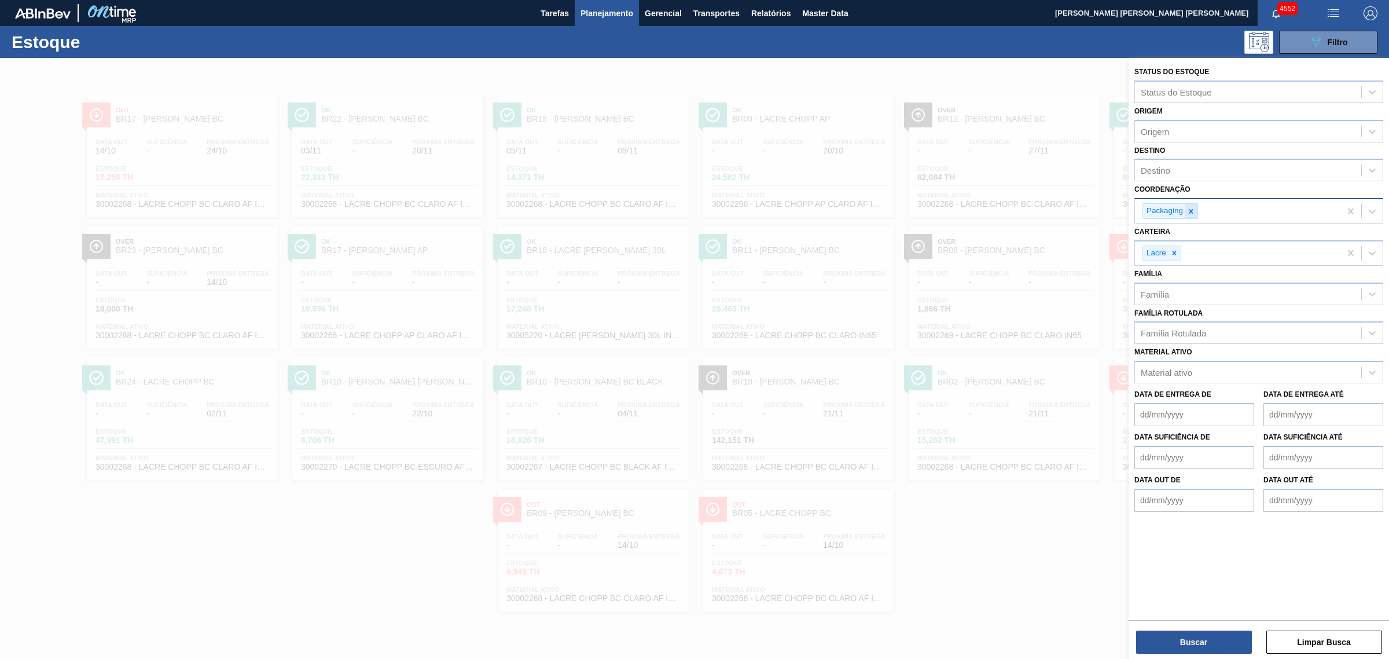
click at [1187, 207] on icon at bounding box center [1191, 211] width 8 height 8
click at [1060, 229] on div at bounding box center [694, 387] width 1389 height 659
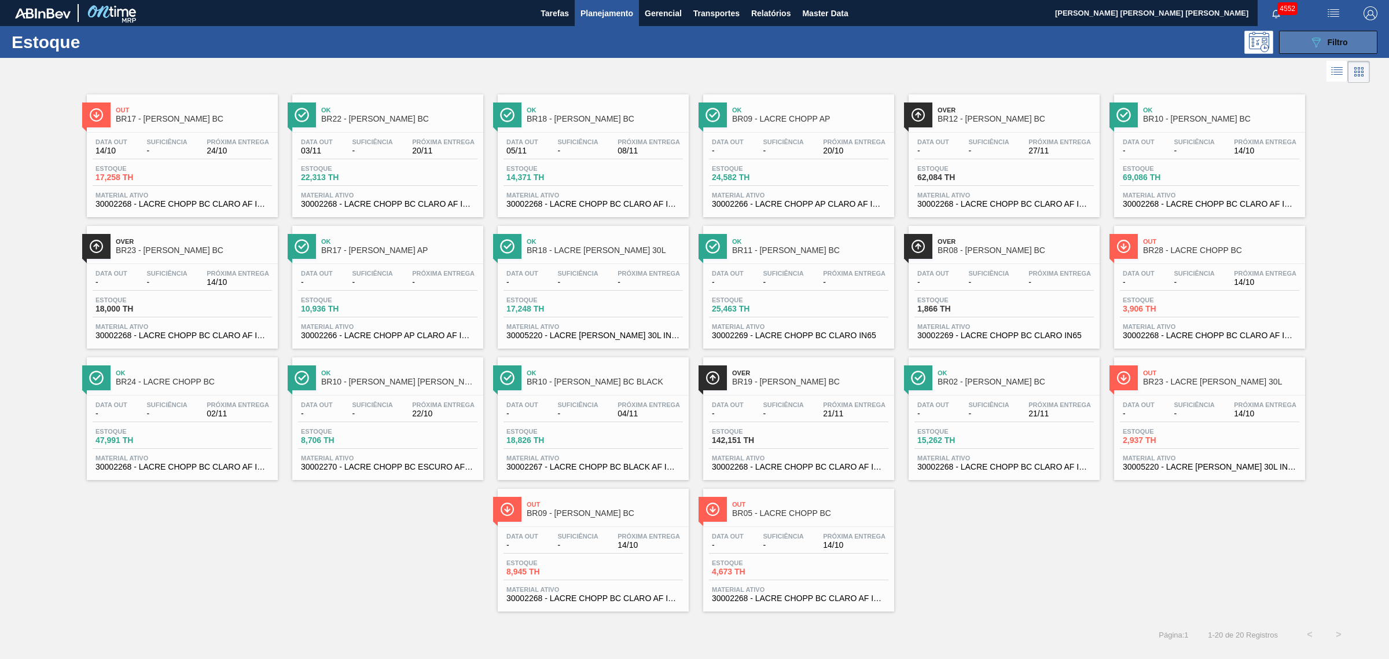
click at [1306, 41] on button "089F7B8B-B2A5-4AFE-B5C0-19BA573D28AC Filtro" at bounding box center [1328, 42] width 98 height 23
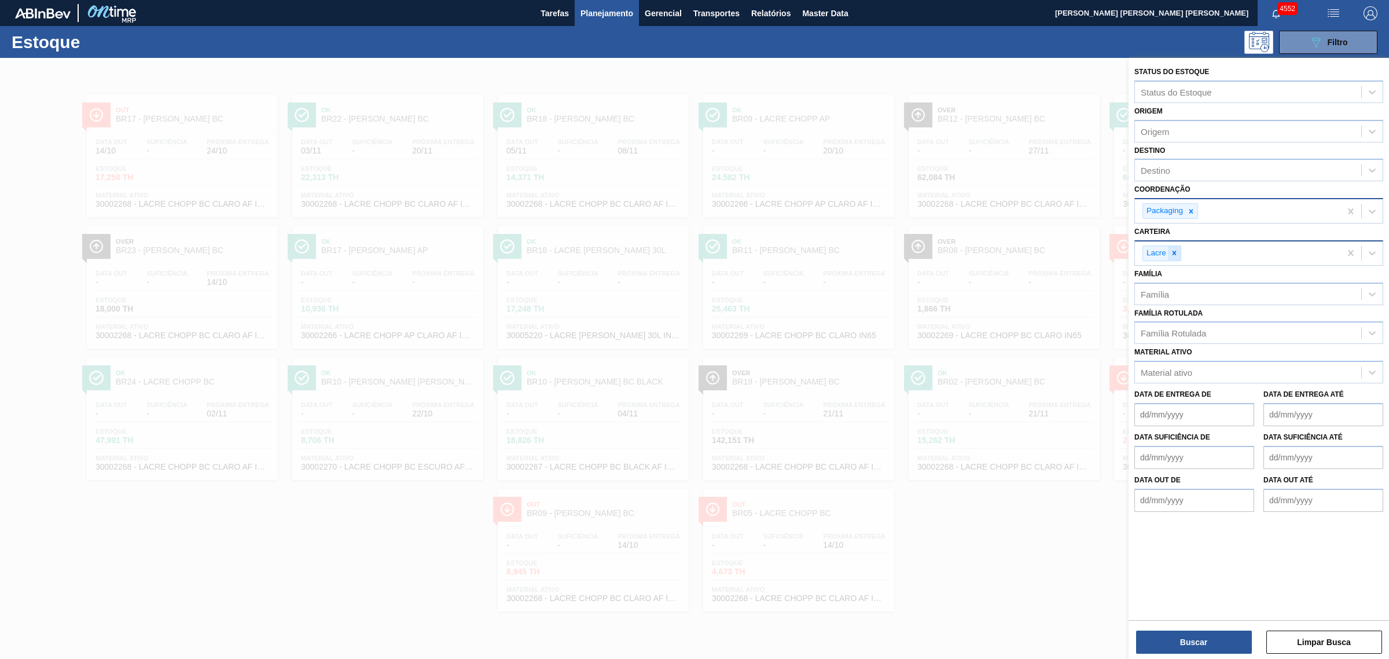
click at [1171, 255] on icon at bounding box center [1174, 253] width 8 height 8
click at [1191, 331] on div "Família Rotulada" at bounding box center [1173, 330] width 65 height 10
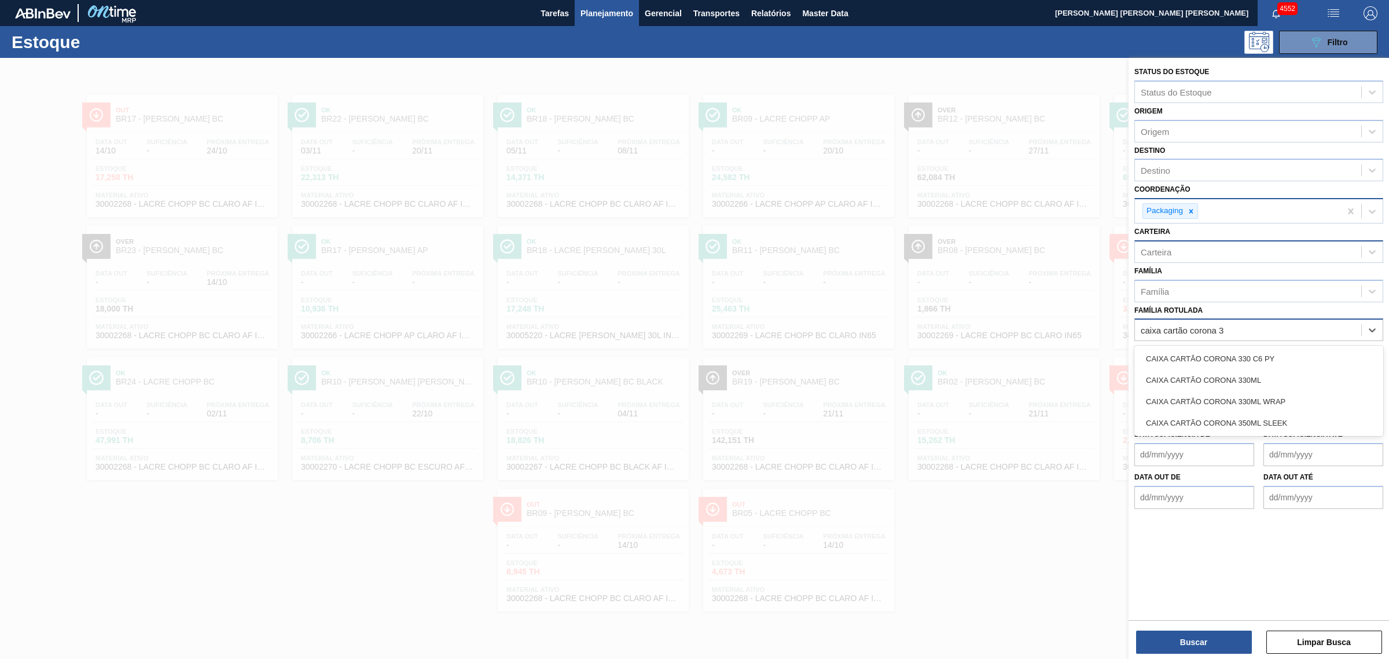
type Rotulada "caixa cartão corona 33"
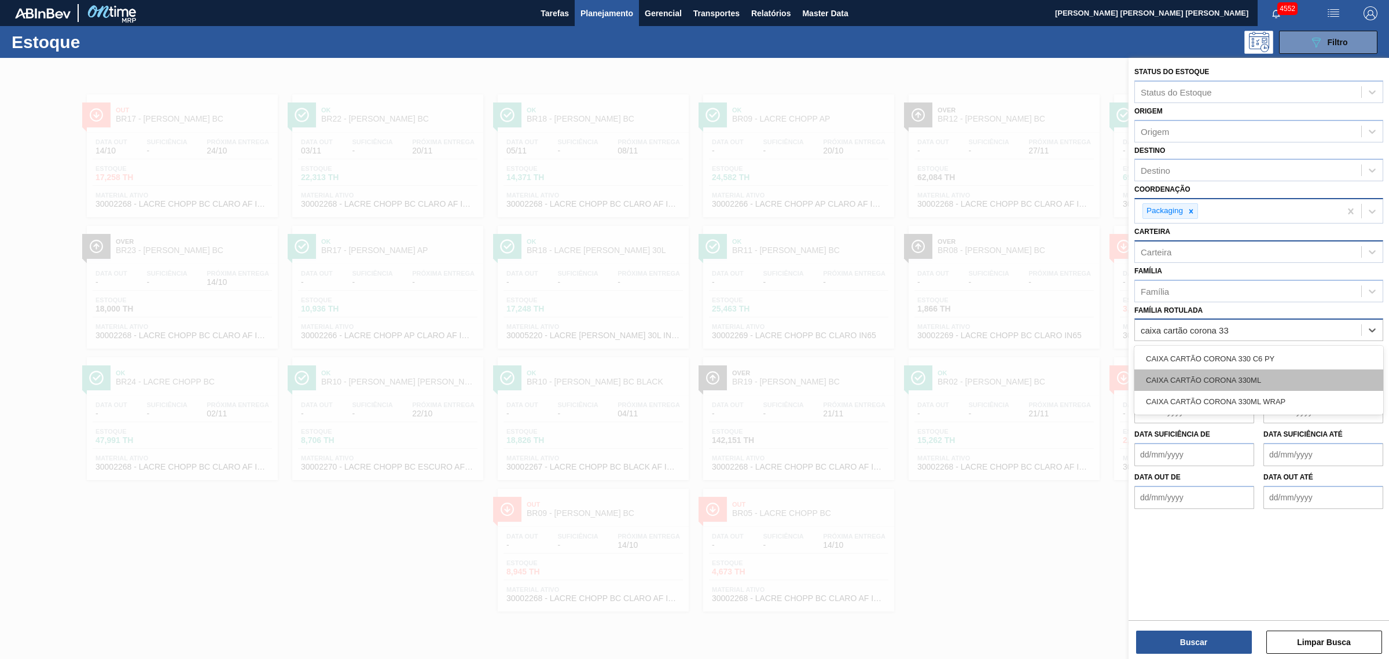
click at [1260, 384] on div "CAIXA CARTÃO CORONA 330ML" at bounding box center [1259, 379] width 249 height 21
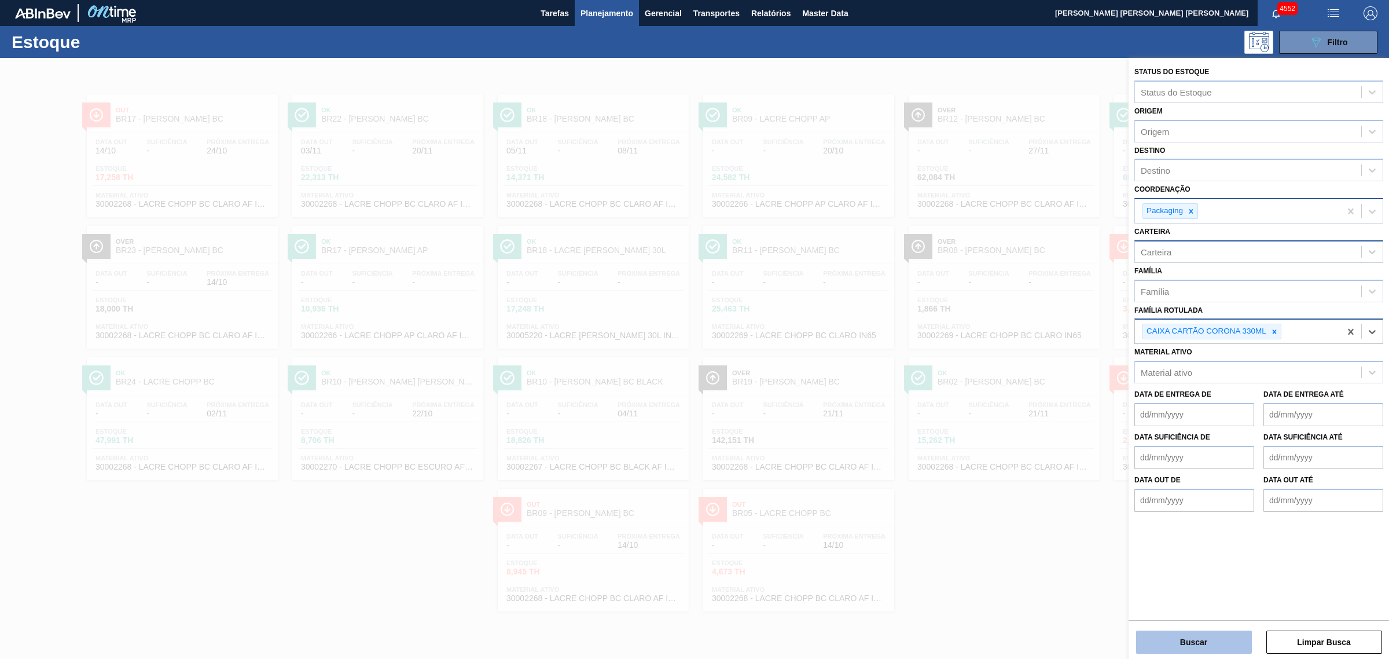
click at [1213, 634] on button "Buscar" at bounding box center [1194, 641] width 116 height 23
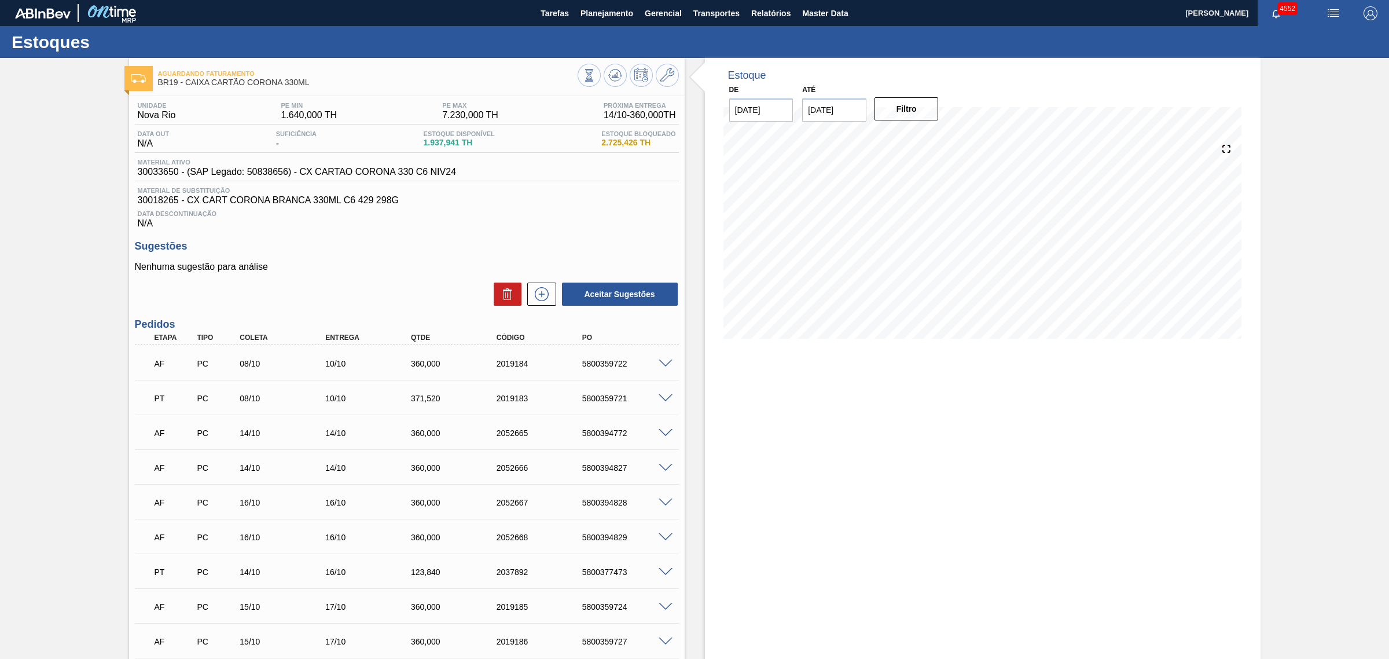
click at [146, 171] on span "30033650 - (SAP Legado: 50838656) - CX CARTAO CORONA 330 C6 NIV24" at bounding box center [297, 172] width 319 height 10
drag, startPoint x: 496, startPoint y: 175, endPoint x: 131, endPoint y: 174, distance: 364.1
copy span "30033650 - (SAP Legado: 50838656) - CX CARTAO CORONA 330 C6 NIV24"
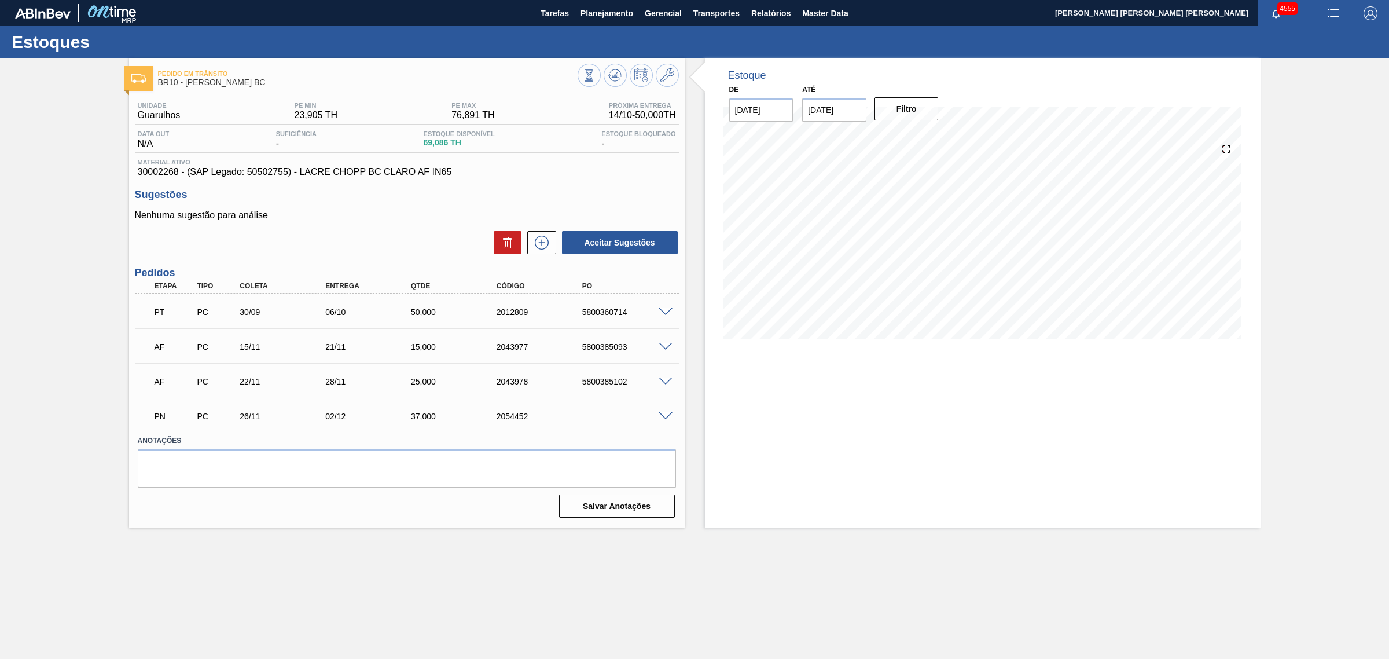
click at [597, 314] on div "5800360714" at bounding box center [627, 311] width 97 height 9
click at [659, 315] on span at bounding box center [666, 312] width 14 height 9
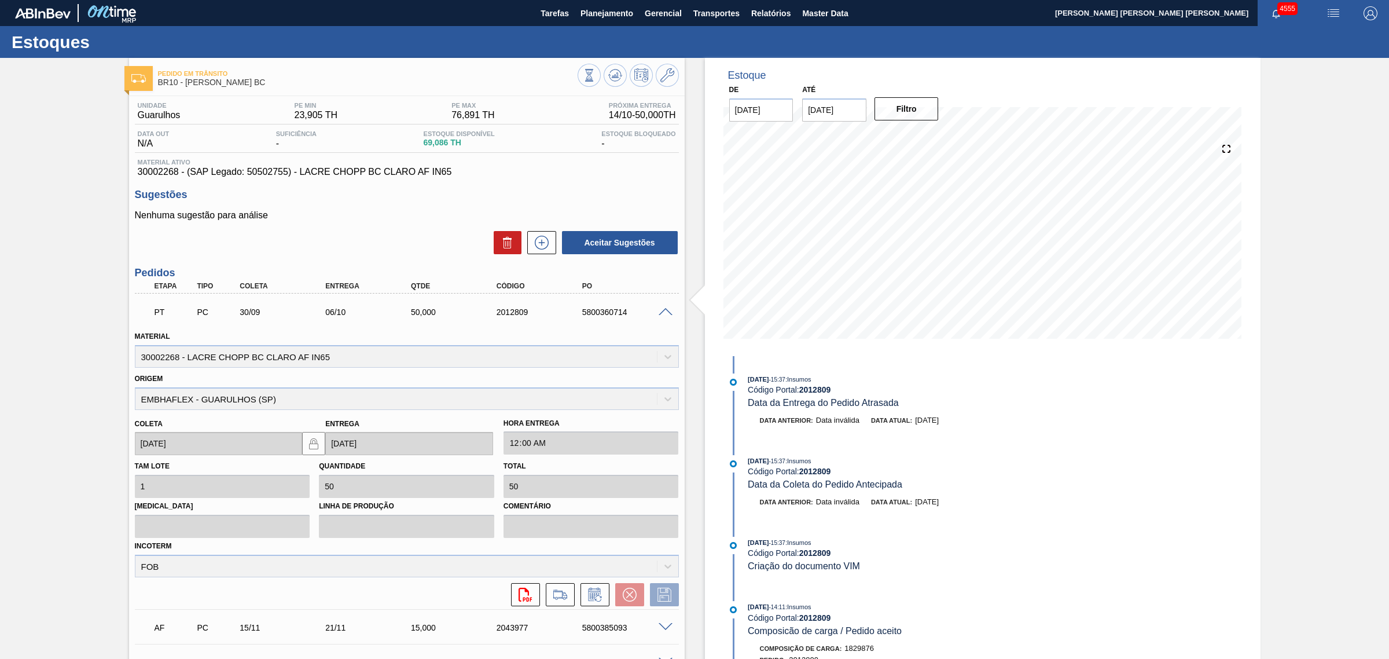
click at [600, 313] on div "5800360714" at bounding box center [627, 311] width 97 height 9
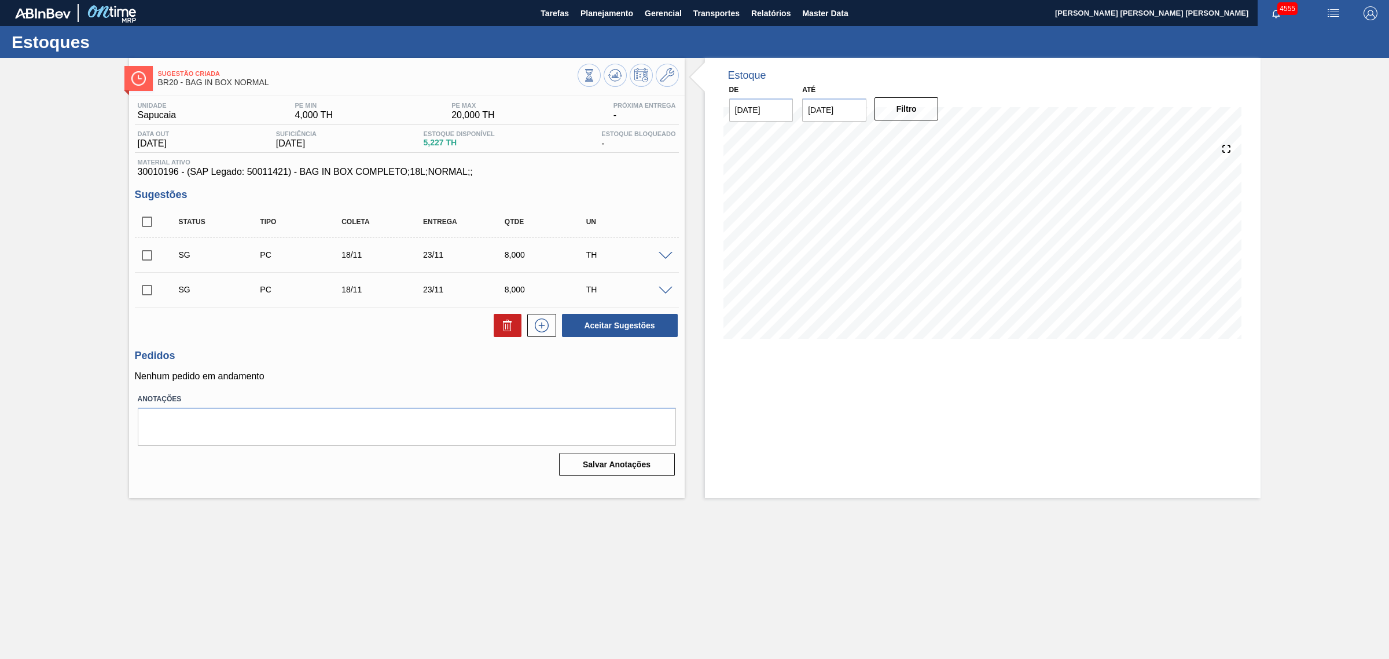
drag, startPoint x: 144, startPoint y: 222, endPoint x: 148, endPoint y: 226, distance: 6.2
click at [144, 222] on input "checkbox" at bounding box center [147, 222] width 24 height 24
checkbox input "true"
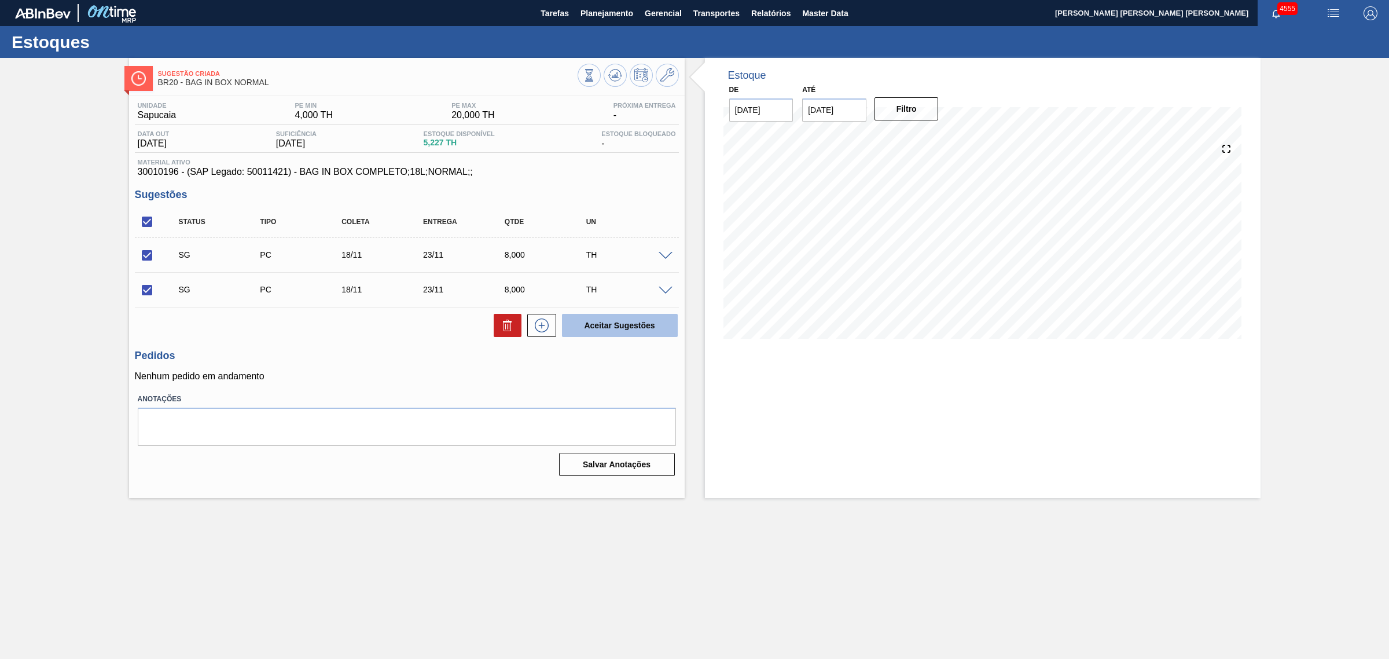
click at [638, 330] on button "Aceitar Sugestões" at bounding box center [620, 325] width 116 height 23
checkbox input "false"
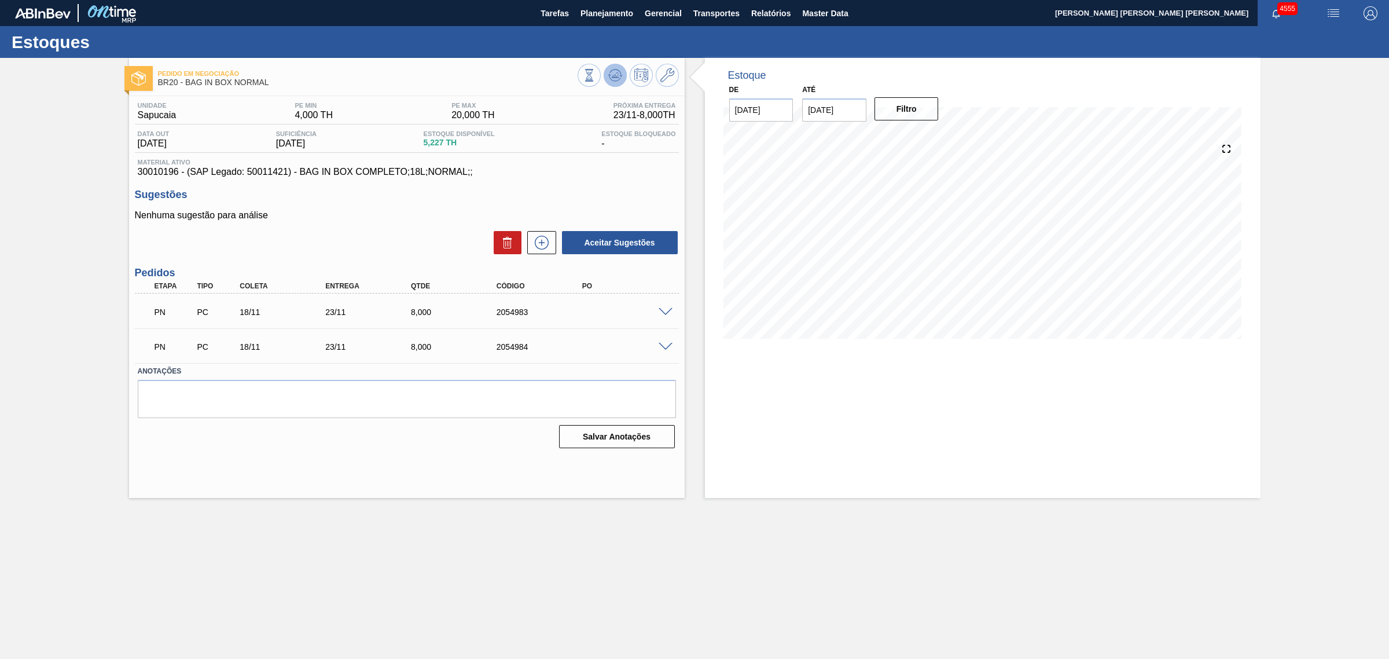
click at [617, 77] on icon at bounding box center [615, 74] width 8 height 5
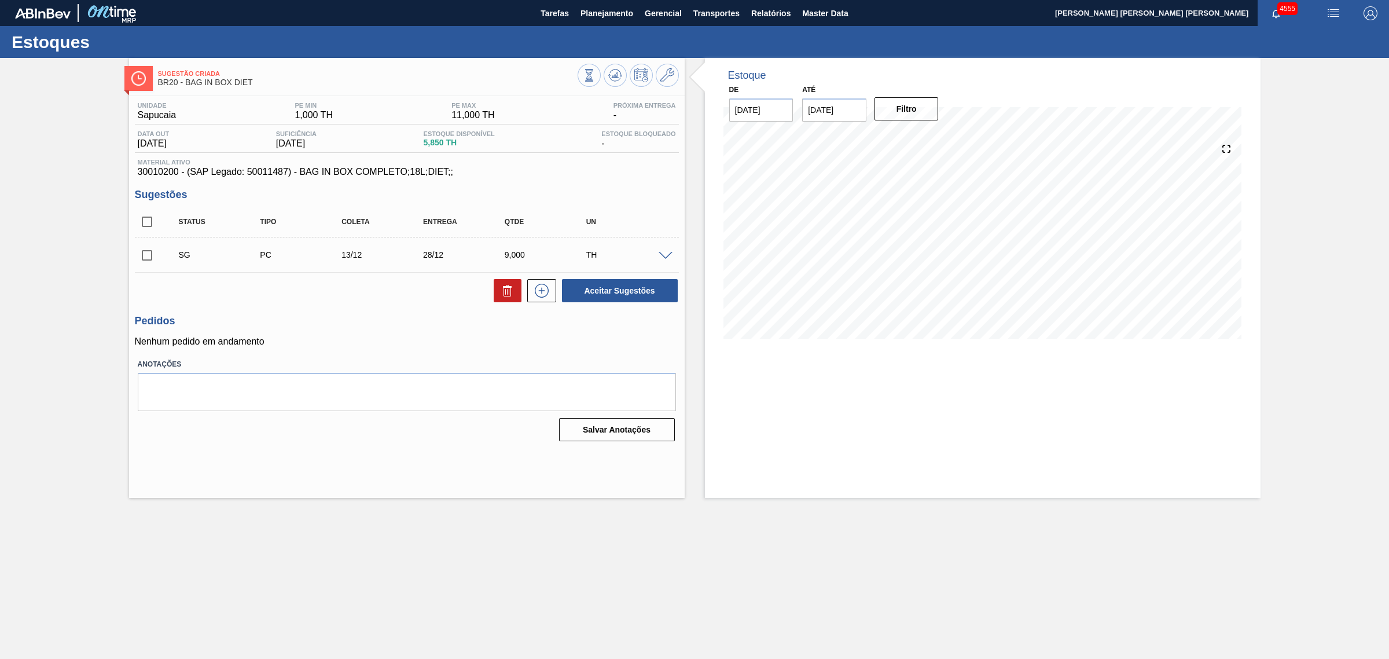
click at [149, 221] on input "checkbox" at bounding box center [147, 222] width 24 height 24
checkbox input "true"
click at [643, 296] on button "Aceitar Sugestões" at bounding box center [620, 290] width 116 height 23
checkbox input "false"
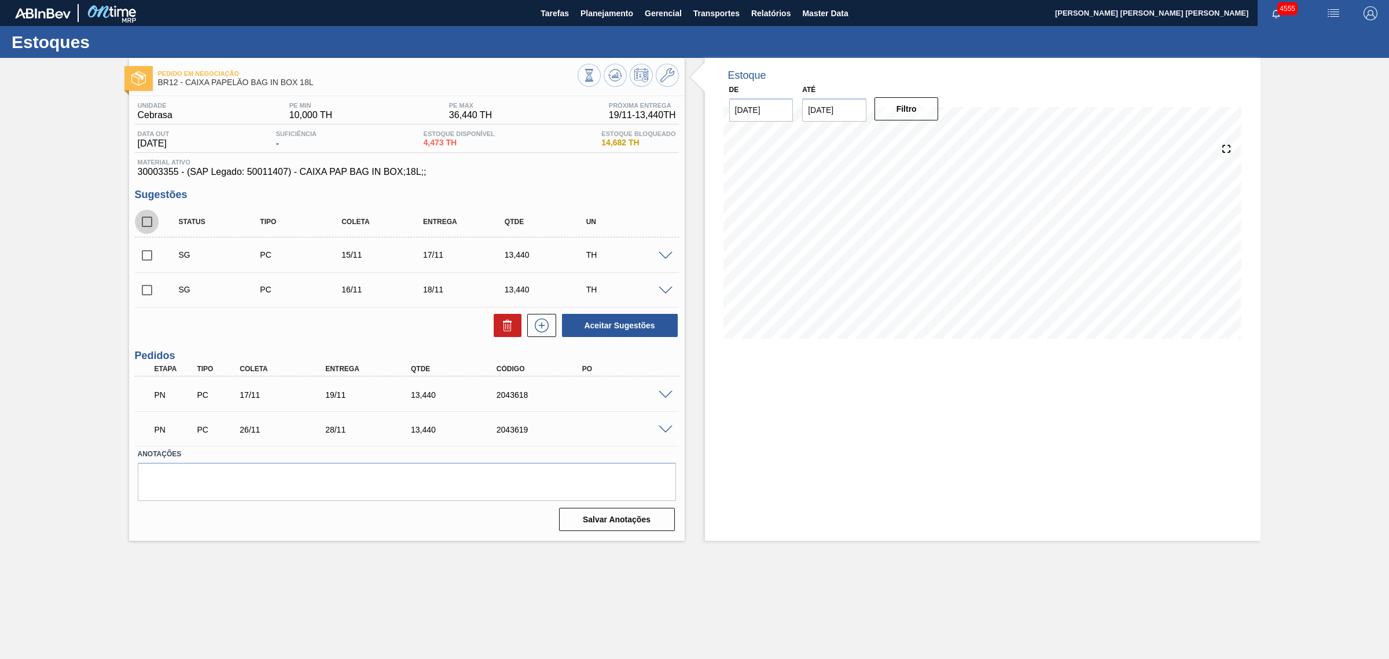
click at [144, 221] on input "checkbox" at bounding box center [147, 222] width 24 height 24
checkbox input "true"
click at [497, 331] on button at bounding box center [508, 325] width 28 height 23
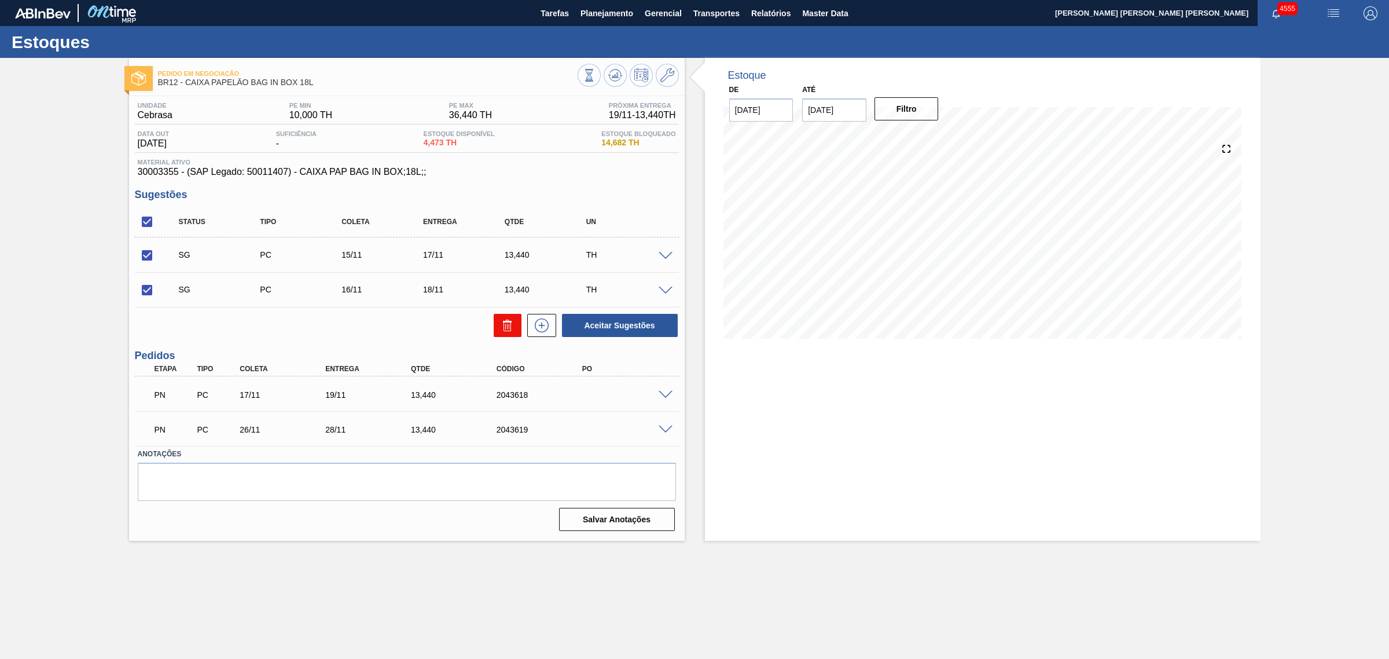
checkbox input "false"
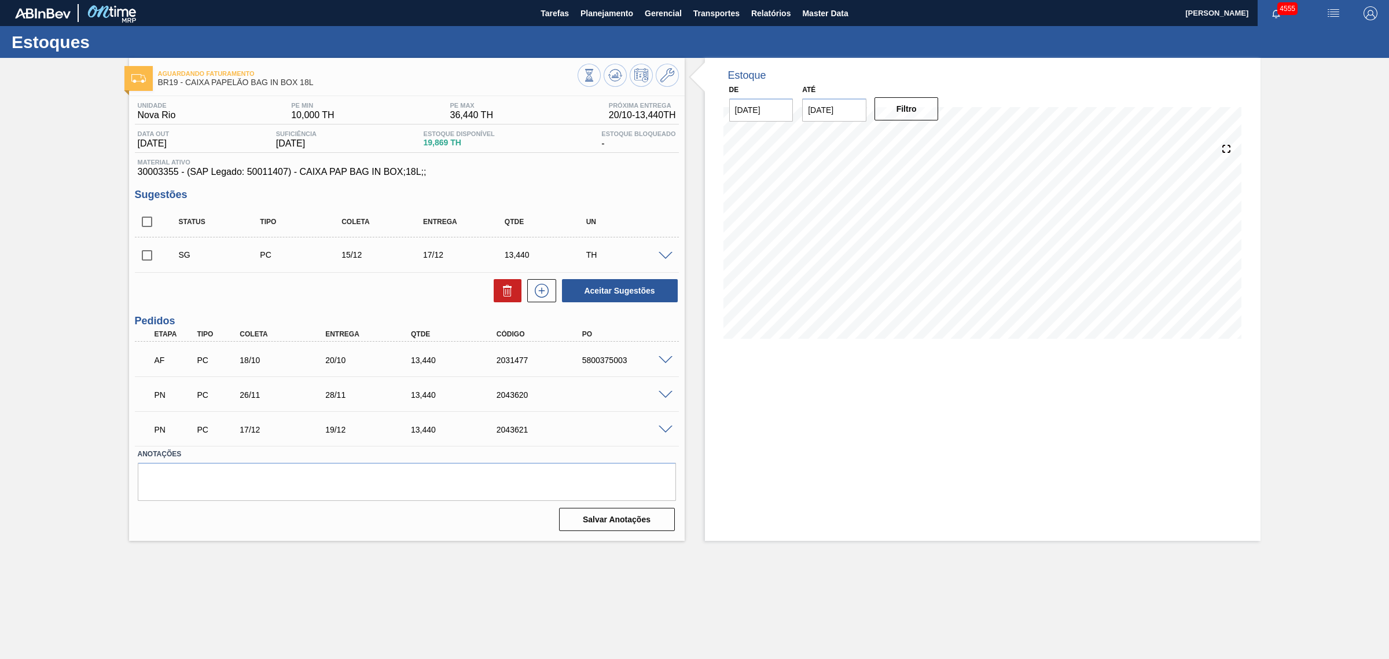
click at [139, 226] on input "checkbox" at bounding box center [147, 222] width 24 height 24
checkbox input "true"
click at [505, 301] on button at bounding box center [508, 290] width 28 height 23
checkbox input "false"
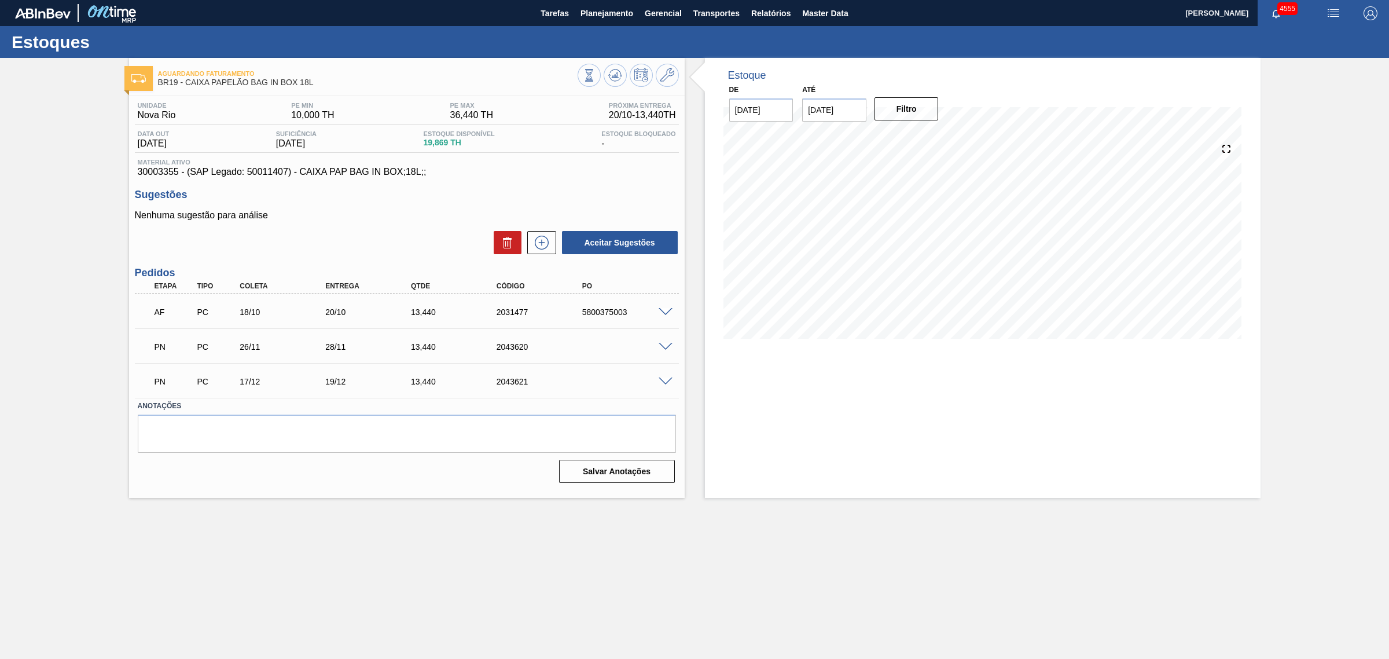
click at [820, 584] on main "Tarefas Planejamento Gerencial Transportes Relatórios Master Data CEZAR LEAO PE…" at bounding box center [694, 329] width 1389 height 659
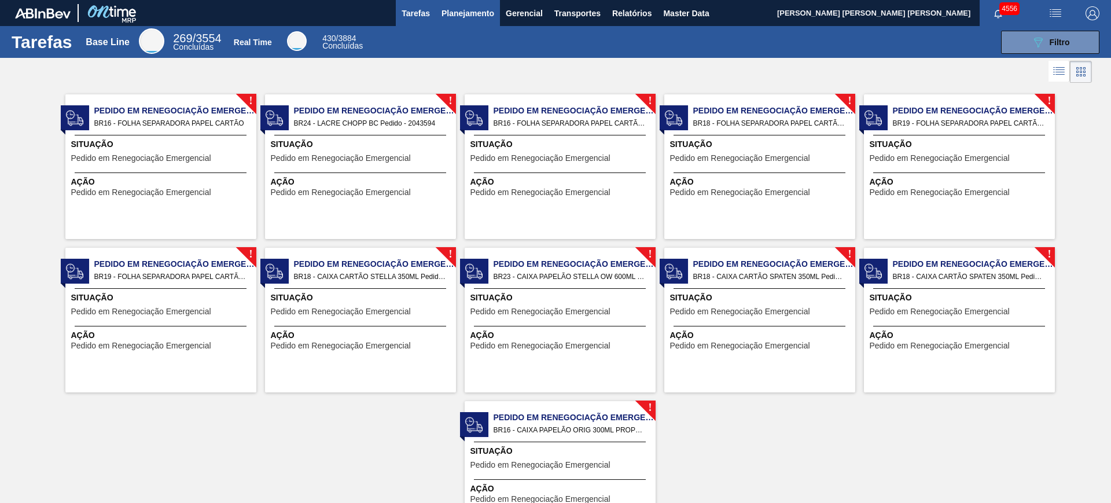
click at [465, 17] on span "Planejamento" at bounding box center [468, 13] width 53 height 14
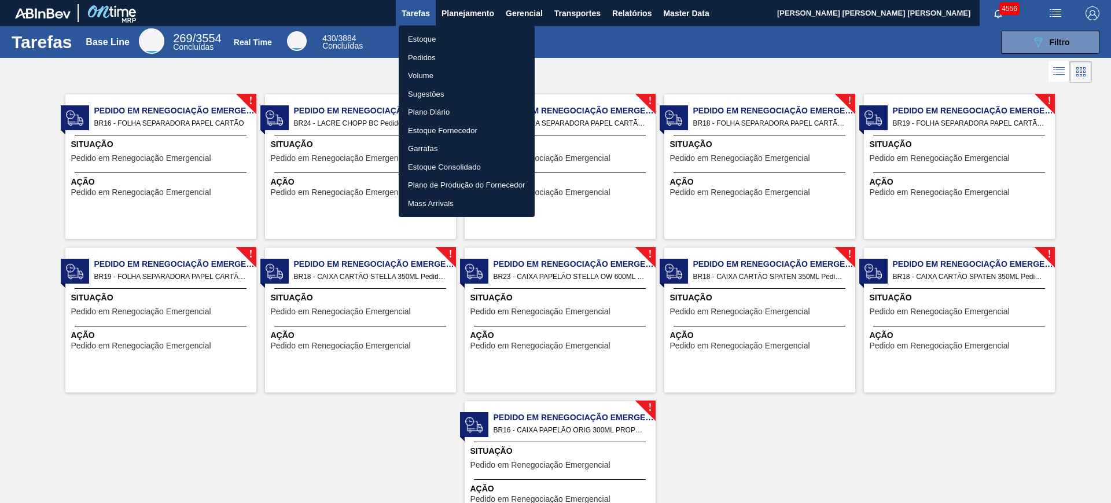
click at [450, 41] on li "Estoque" at bounding box center [467, 39] width 136 height 19
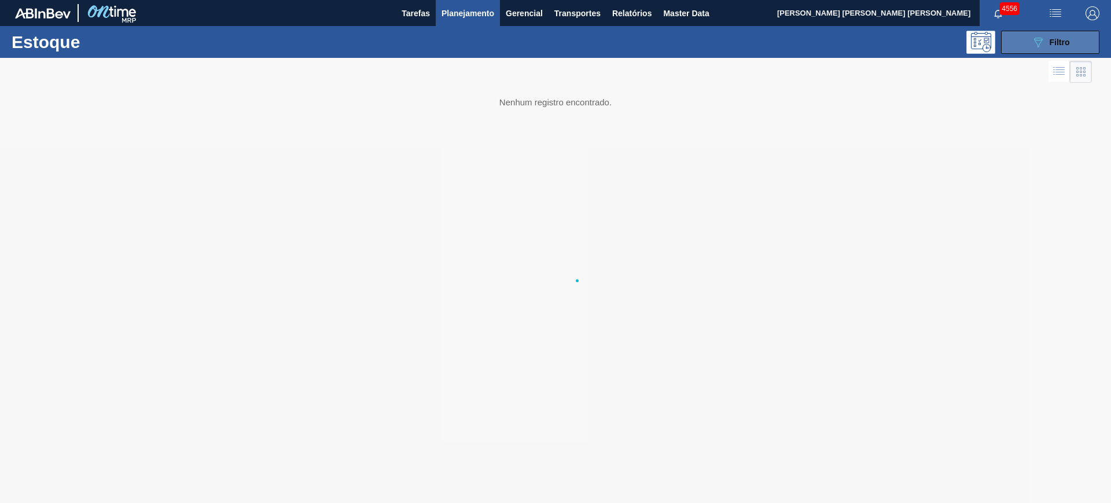
click at [1054, 42] on span "Filtro" at bounding box center [1060, 42] width 20 height 9
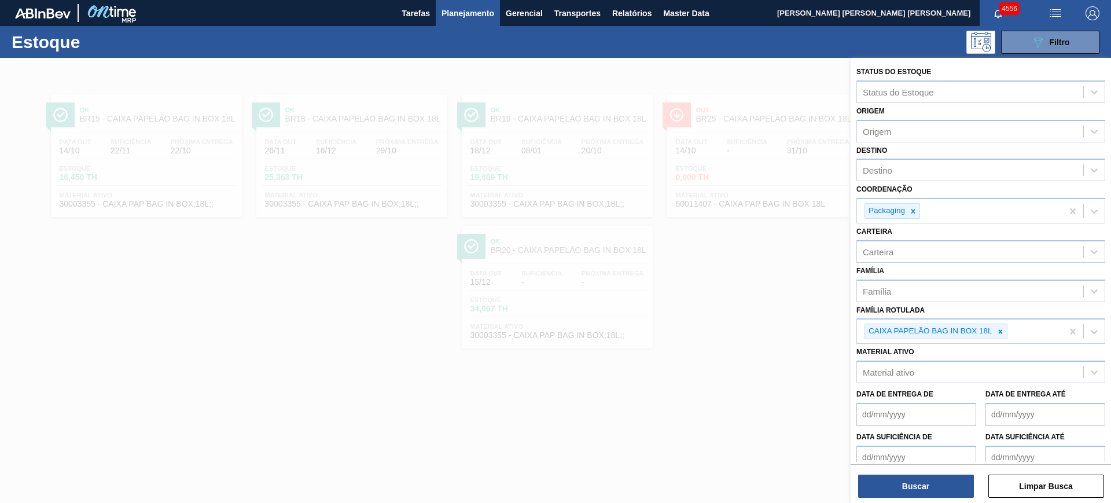
click at [1054, 14] on img "button" at bounding box center [1056, 13] width 14 height 14
click at [1054, 13] on div at bounding box center [555, 251] width 1111 height 503
click at [1001, 333] on icon at bounding box center [1001, 332] width 8 height 8
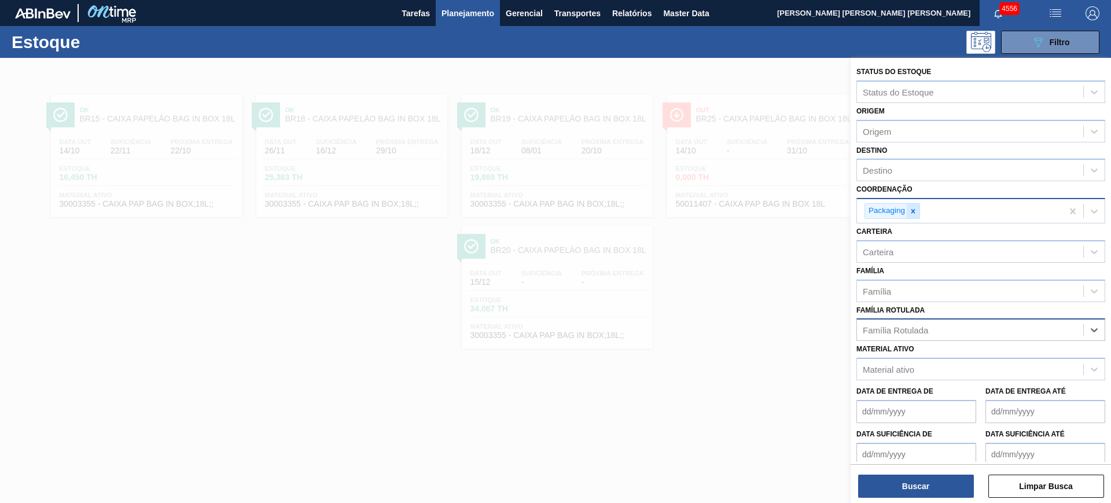
click at [913, 216] on div at bounding box center [913, 211] width 13 height 14
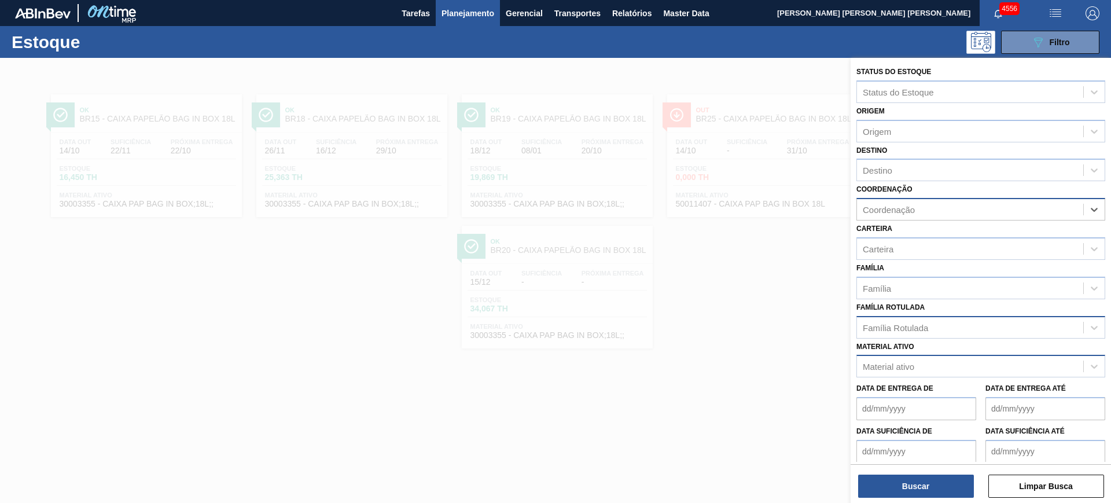
click at [913, 367] on div "Material ativo" at bounding box center [889, 367] width 52 height 10
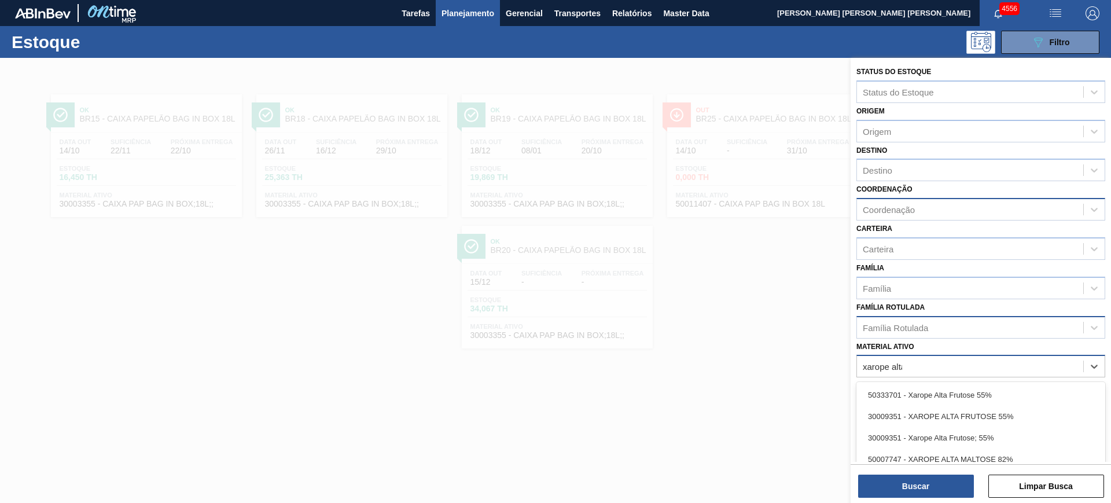
type ativo "xarope alta m"
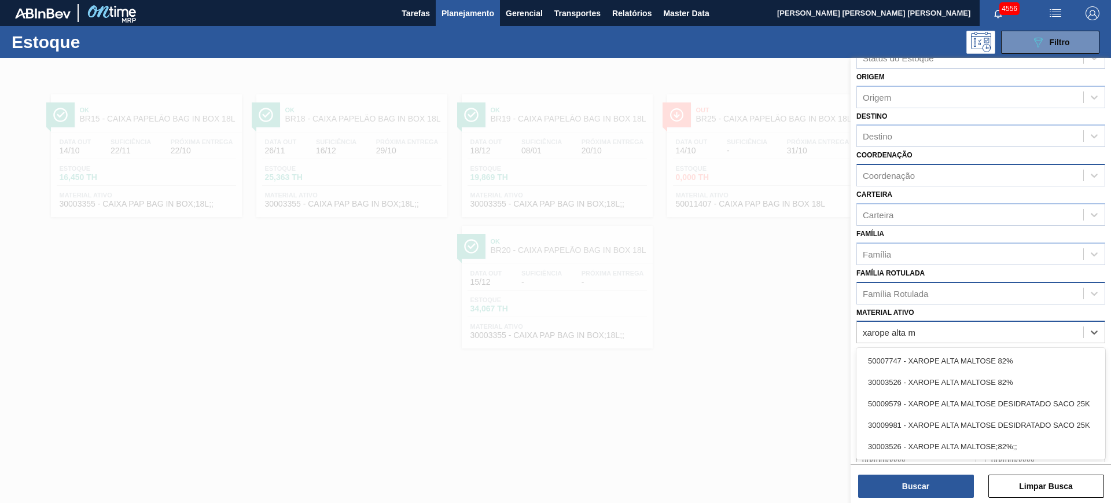
scroll to position [50, 0]
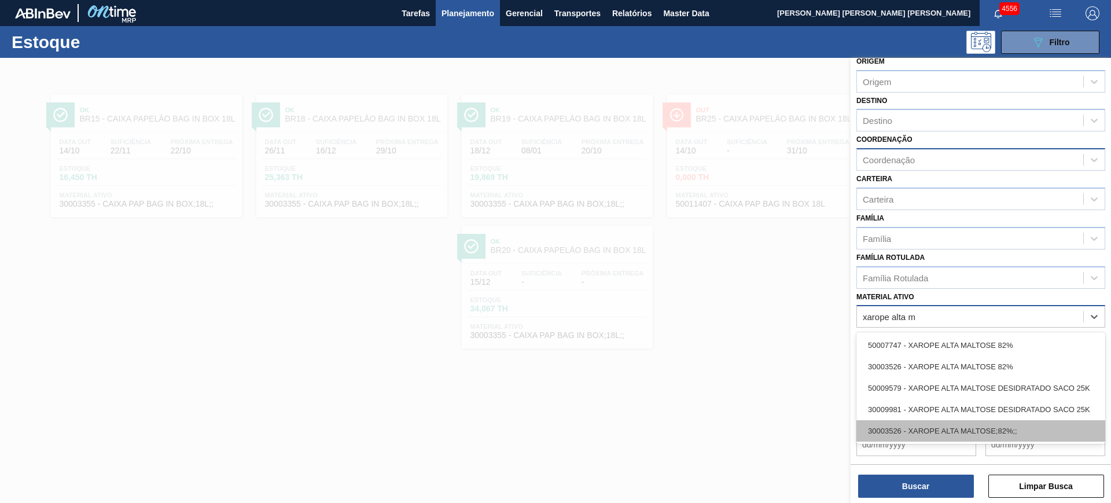
click at [1040, 434] on div "30003526 - XAROPE ALTA MALTOSE;82%;;" at bounding box center [981, 430] width 249 height 21
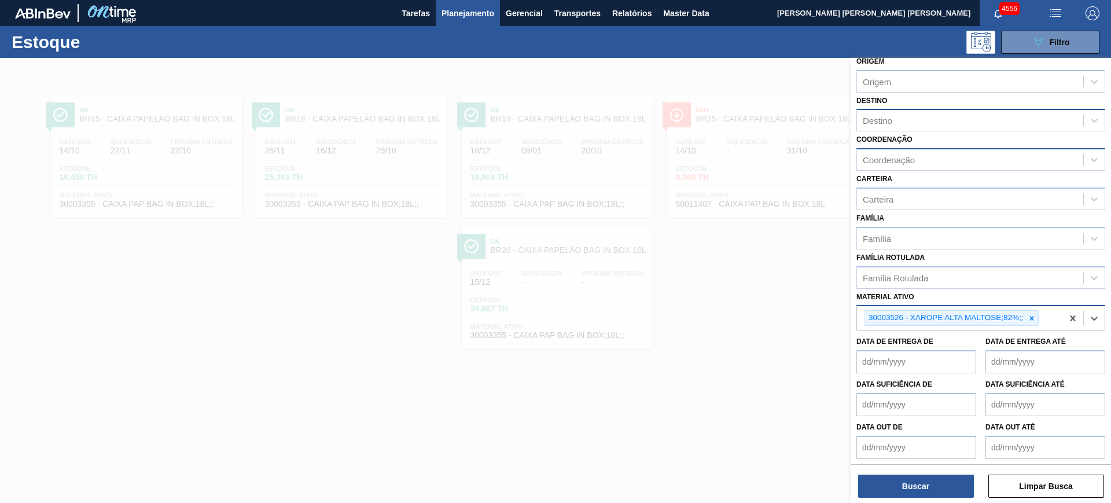
click at [915, 122] on div "Destino" at bounding box center [970, 120] width 226 height 17
type input "cama"
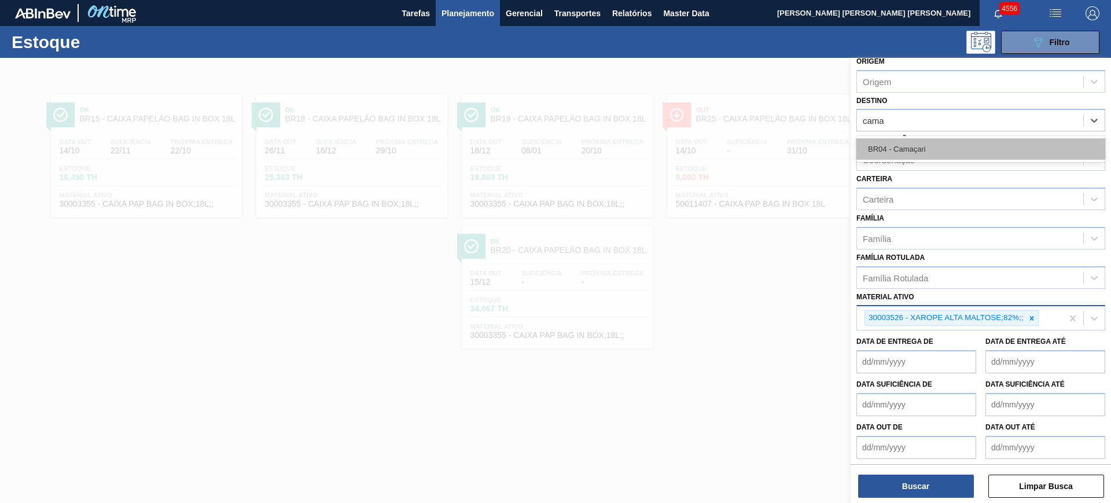
click at [966, 146] on div "BR04 - Camaçari" at bounding box center [981, 148] width 249 height 21
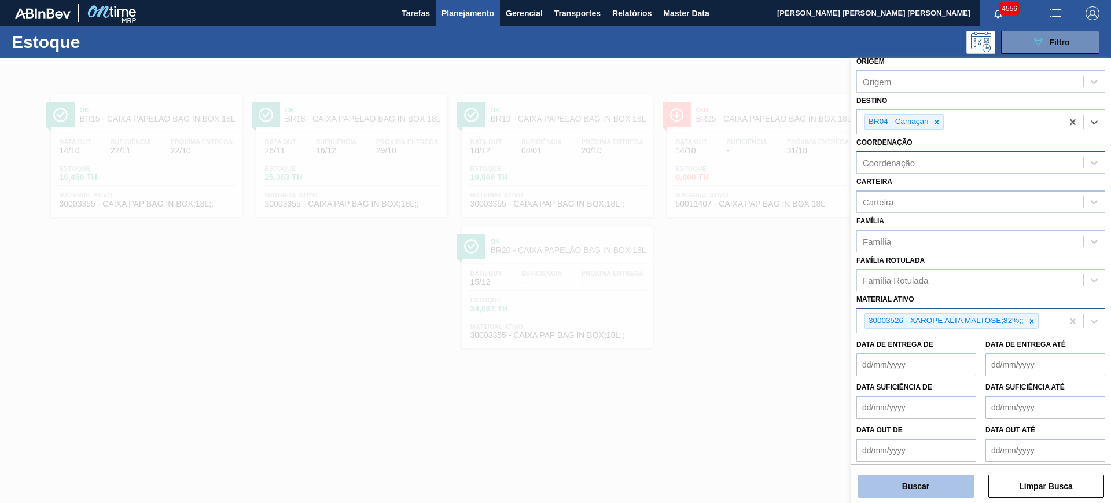
click at [930, 493] on button "Buscar" at bounding box center [916, 486] width 116 height 23
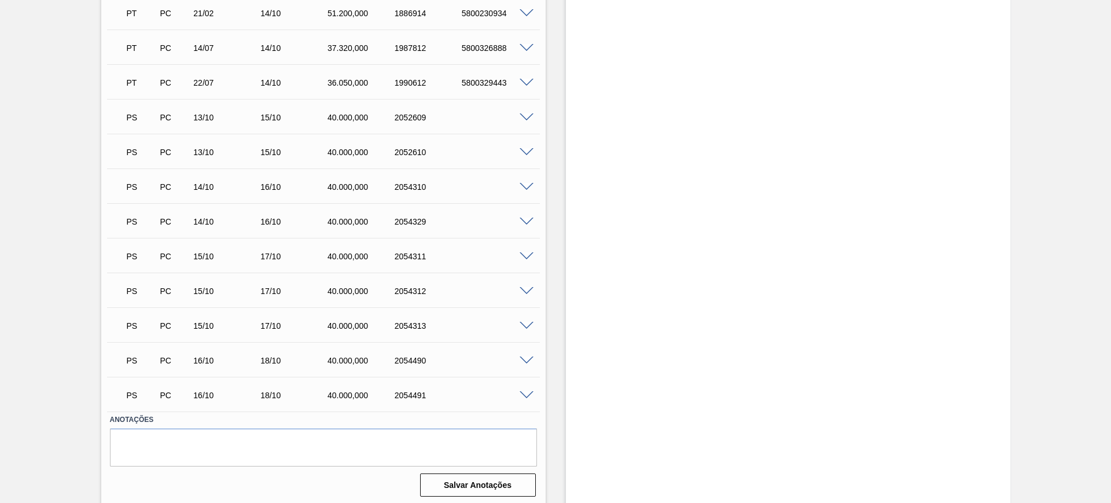
scroll to position [1249, 0]
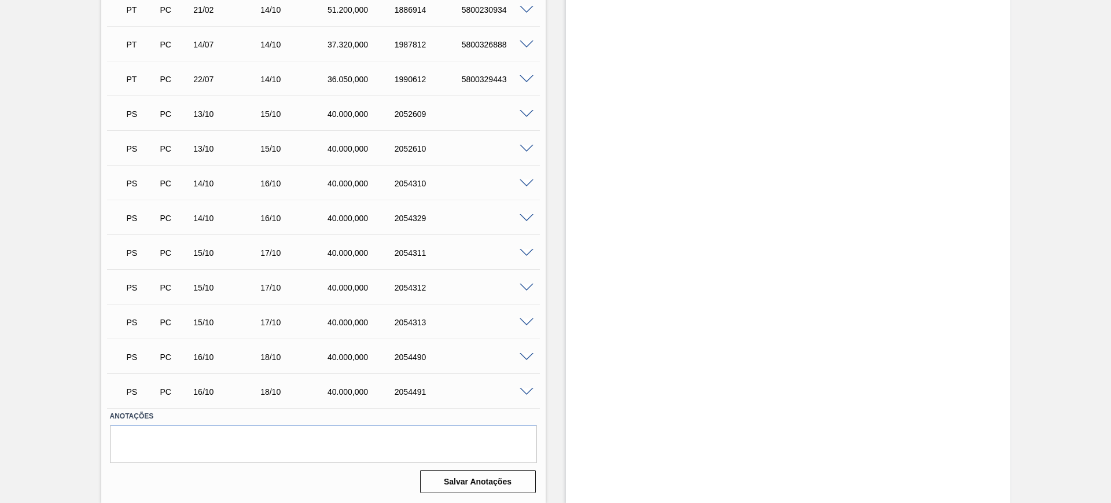
click at [524, 184] on span at bounding box center [527, 183] width 14 height 9
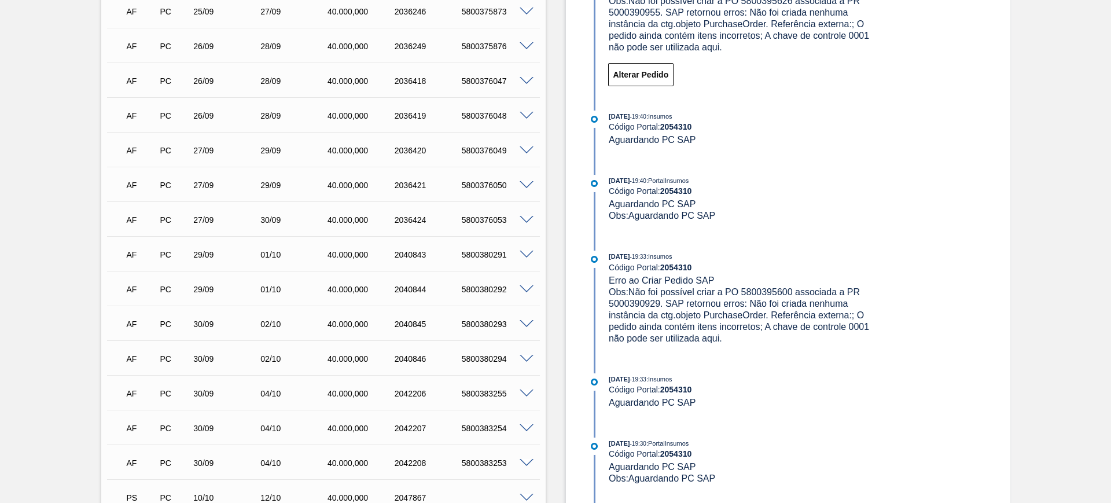
scroll to position [236, 0]
